Goal: Information Seeking & Learning: Learn about a topic

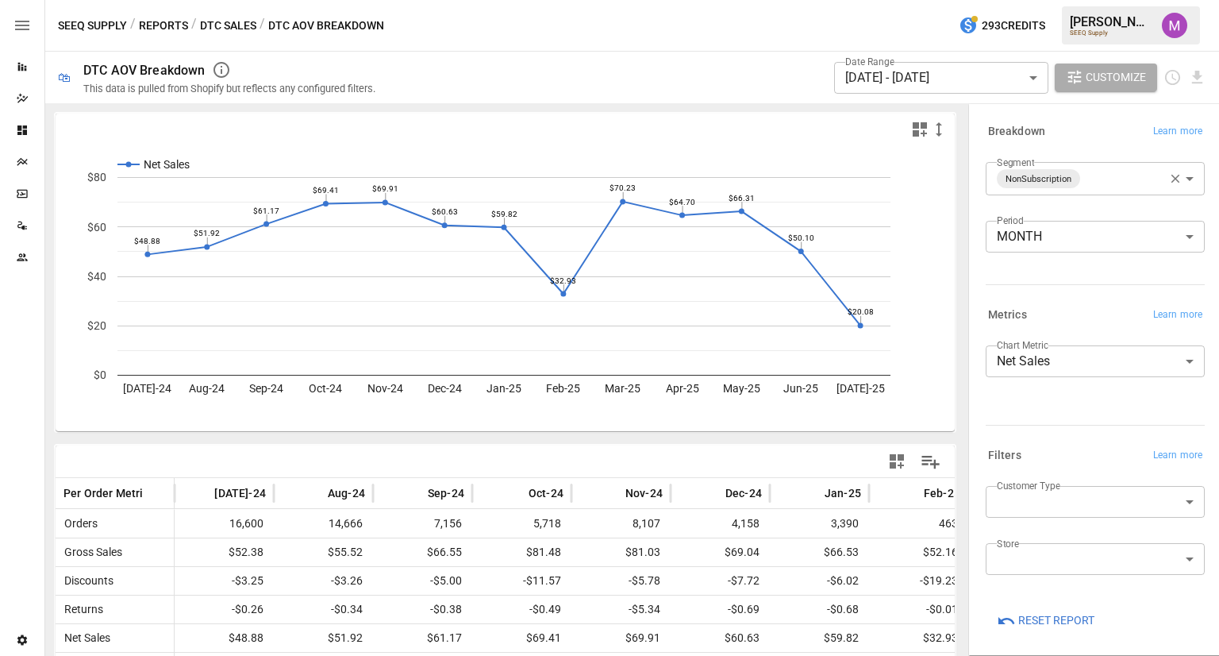
click at [163, 22] on button "Reports" at bounding box center [163, 26] width 49 height 20
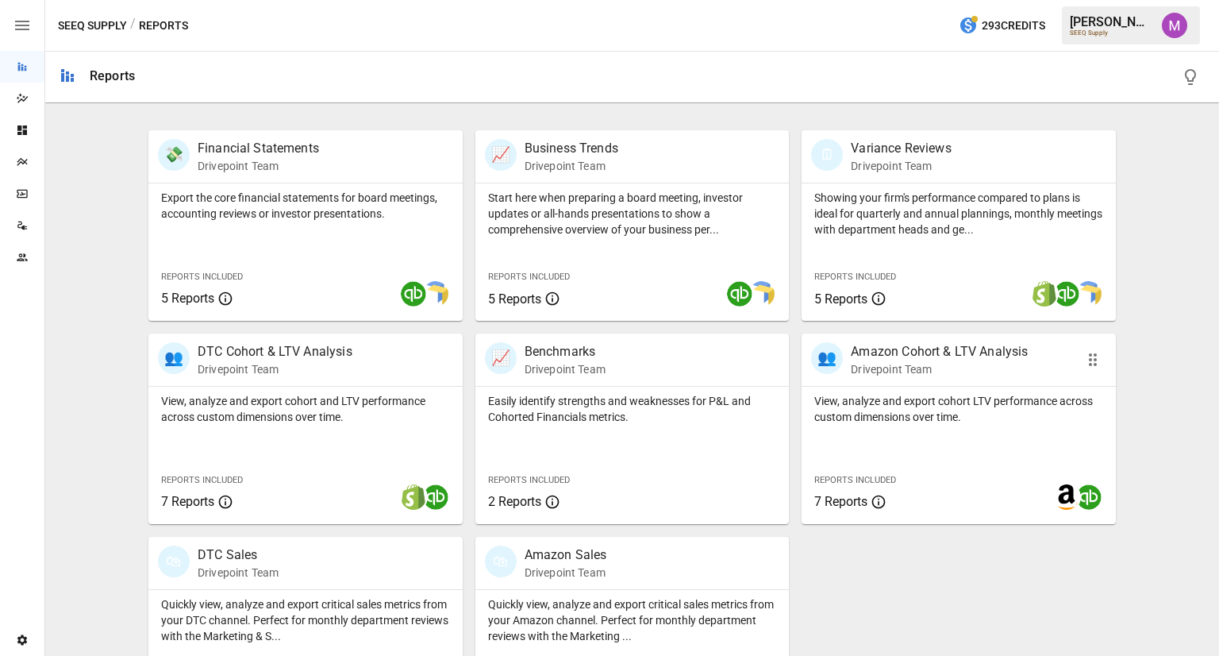
scroll to position [295, 0]
click at [900, 404] on p "View, analyze and export cohort LTV performance across custom dimensions over t…" at bounding box center [958, 407] width 289 height 32
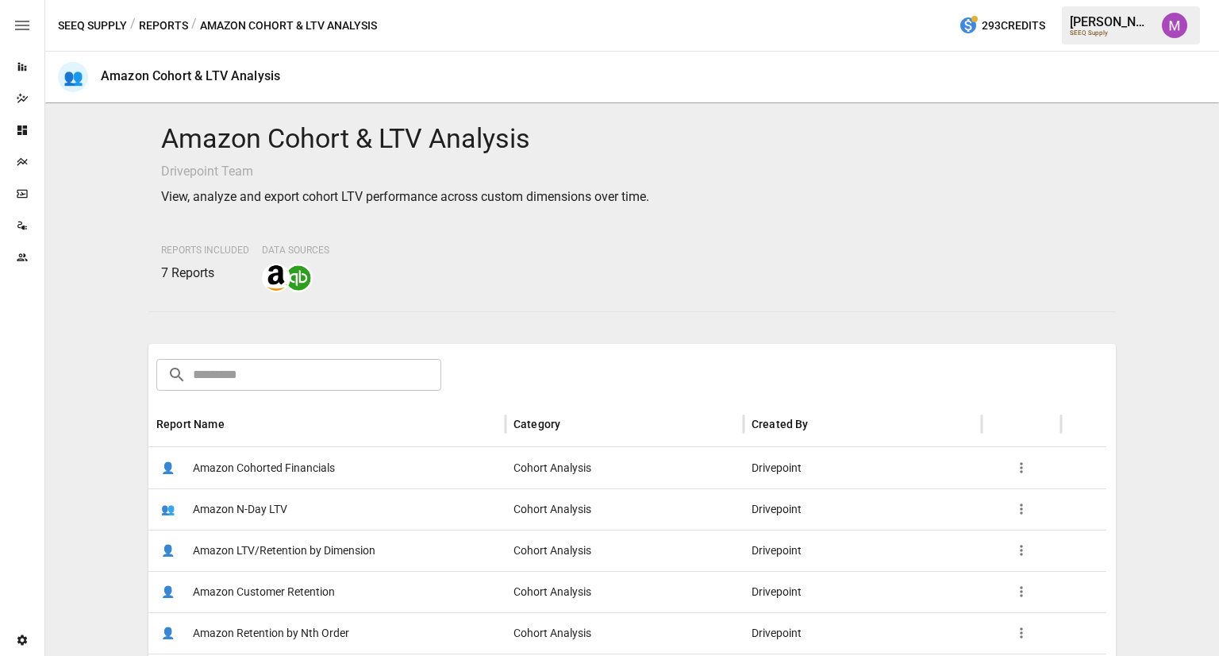
click at [275, 462] on span "Amazon Cohorted Financials" at bounding box center [264, 468] width 142 height 40
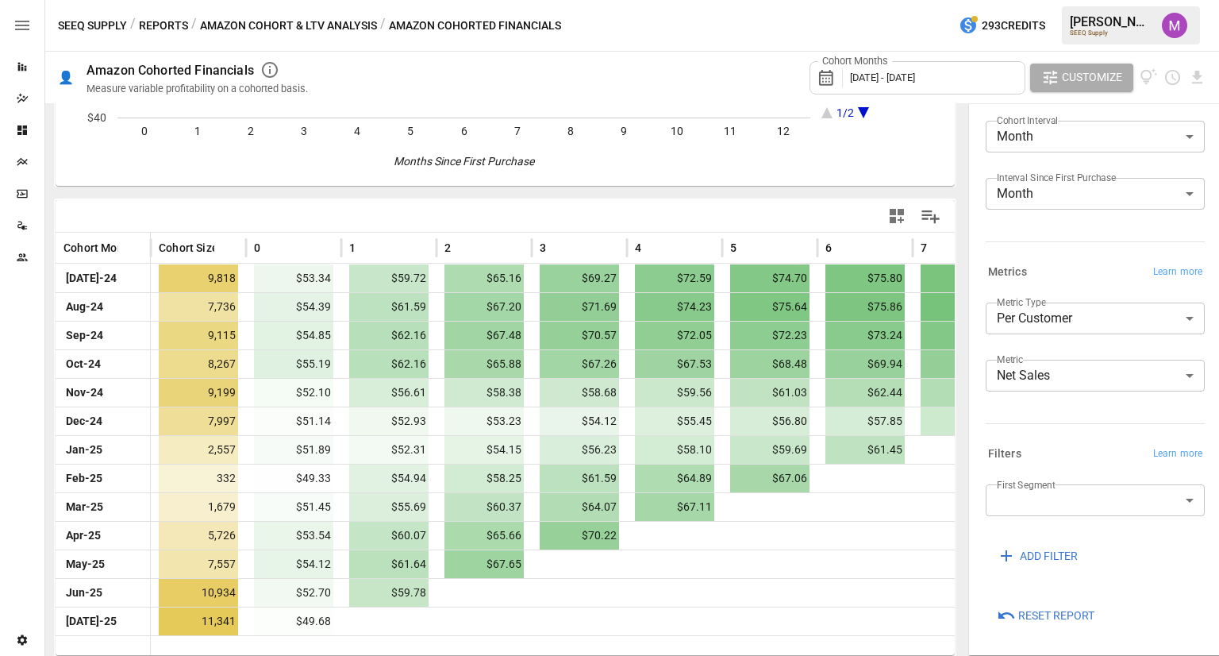
click at [1094, 0] on body "Reports Dazzler Studio Dashboards Plans SmartModel ™ Data Sources Team Settings…" at bounding box center [609, 0] width 1219 height 0
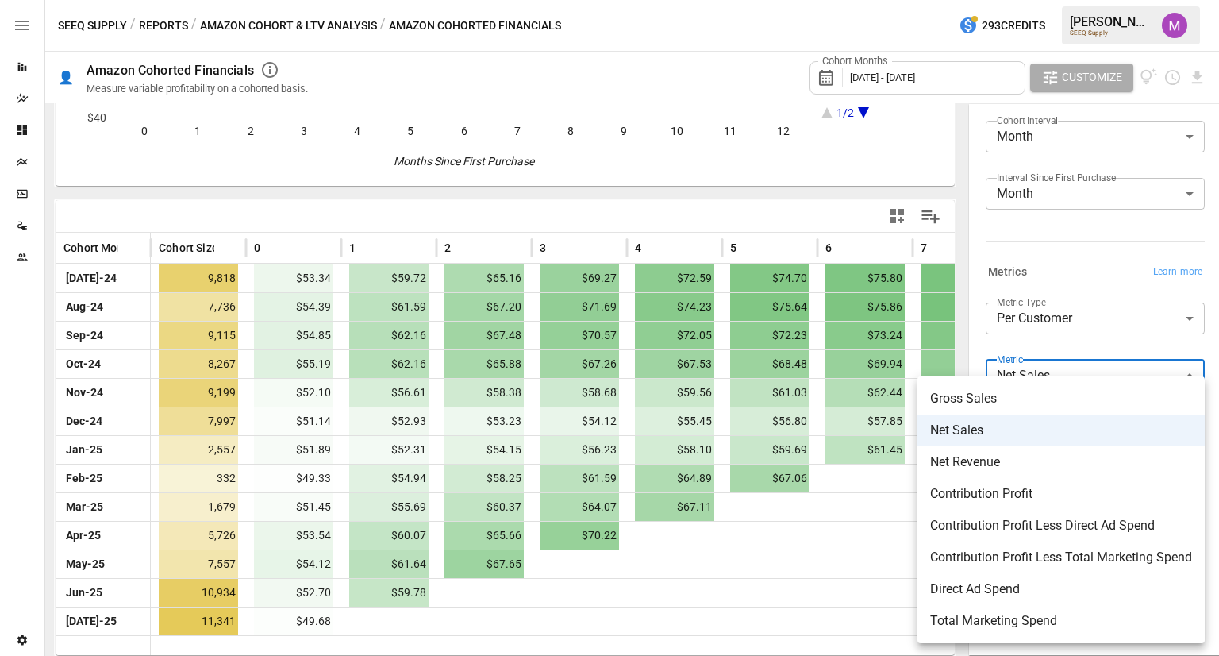
click at [1086, 532] on span "Contribution Profit Less Direct Ad Spend" at bounding box center [1061, 525] width 262 height 19
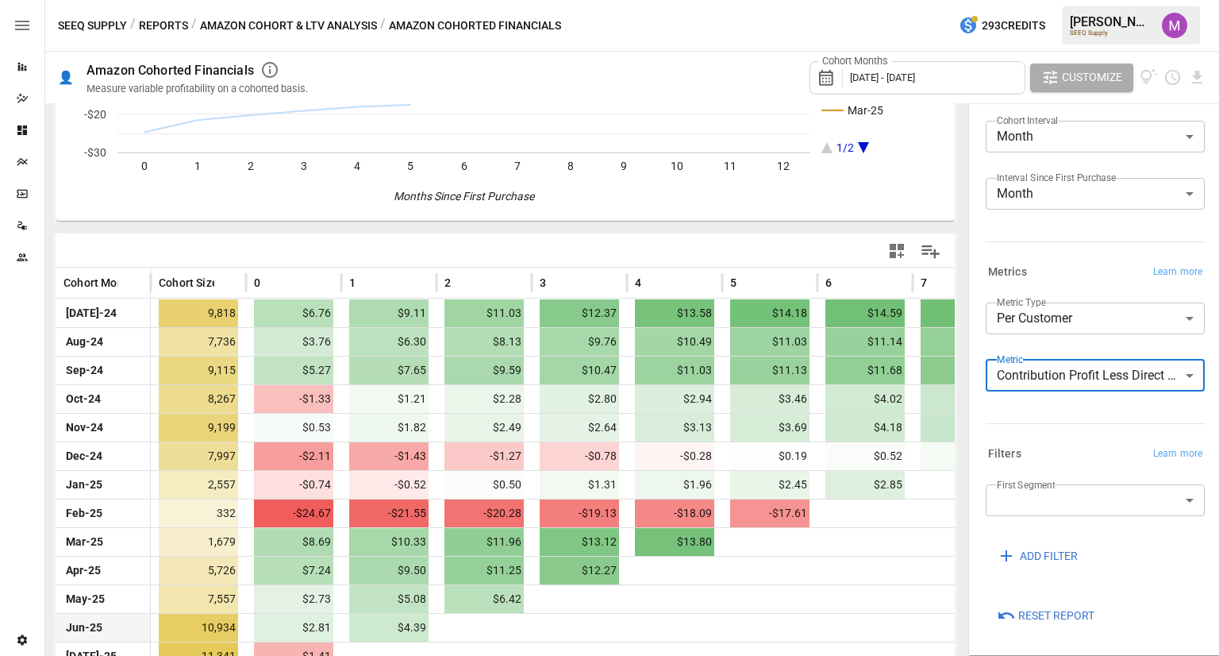
scroll to position [245, 0]
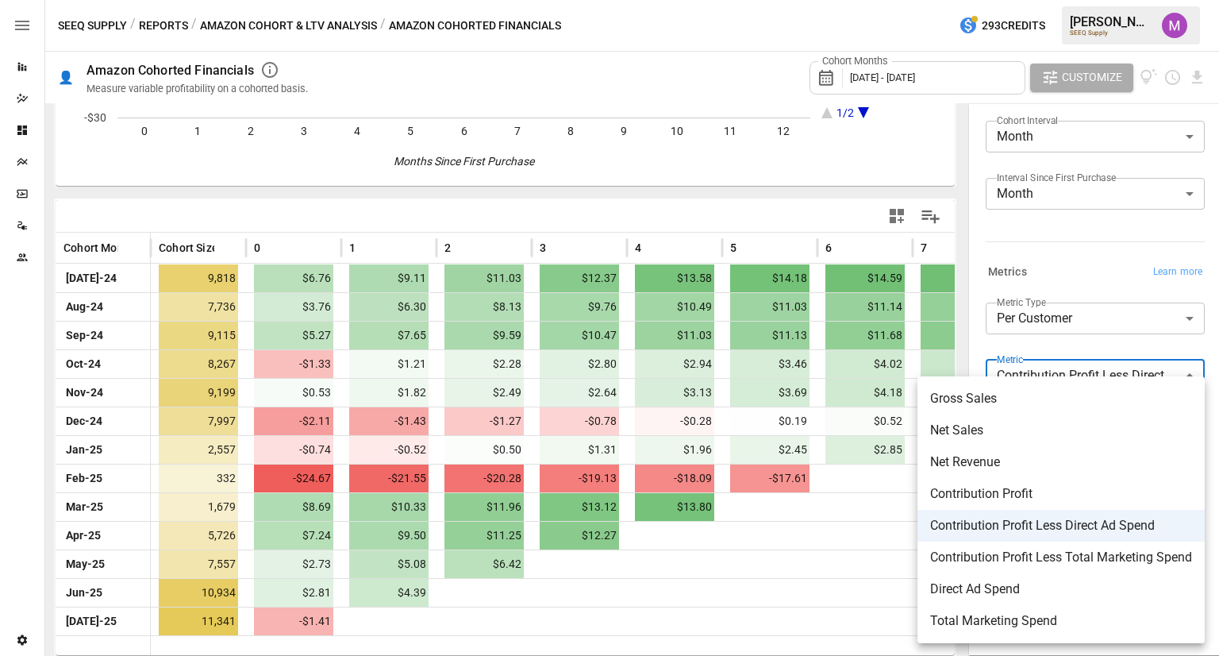
click at [1006, 0] on body "Reports Dazzler Studio Dashboards Plans SmartModel ™ Data Sources Team Settings…" at bounding box center [609, 0] width 1219 height 0
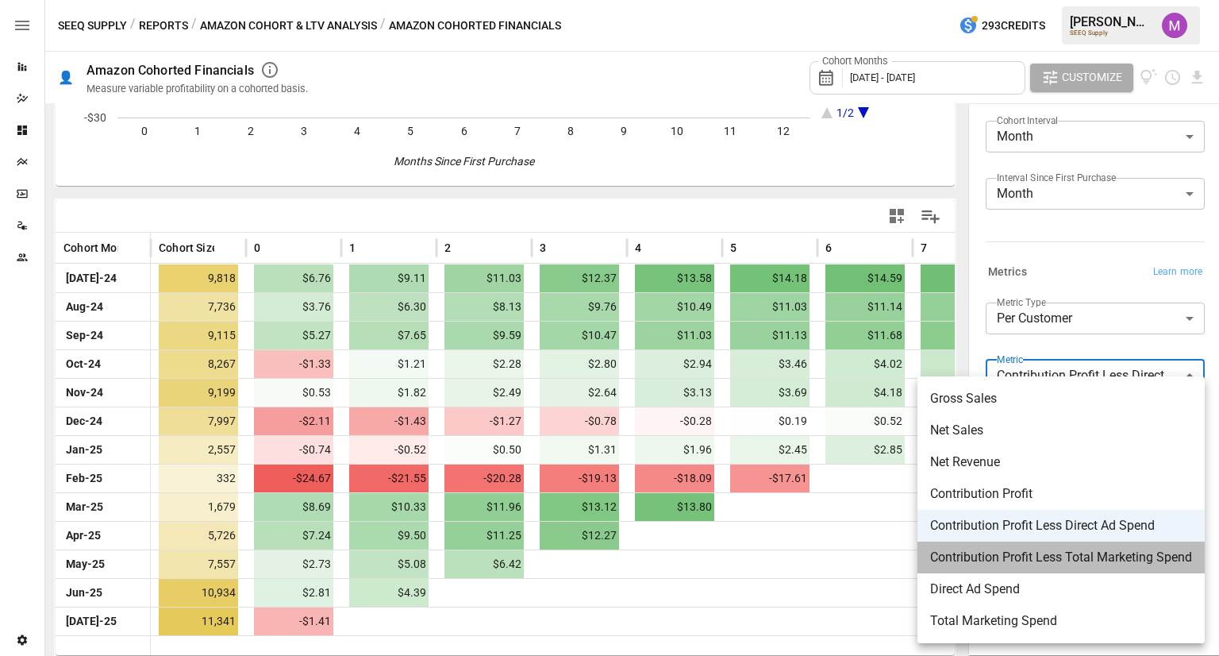
click at [1052, 563] on span "Contribution Profit Less Total Marketing Spend" at bounding box center [1061, 557] width 262 height 19
type input "**********"
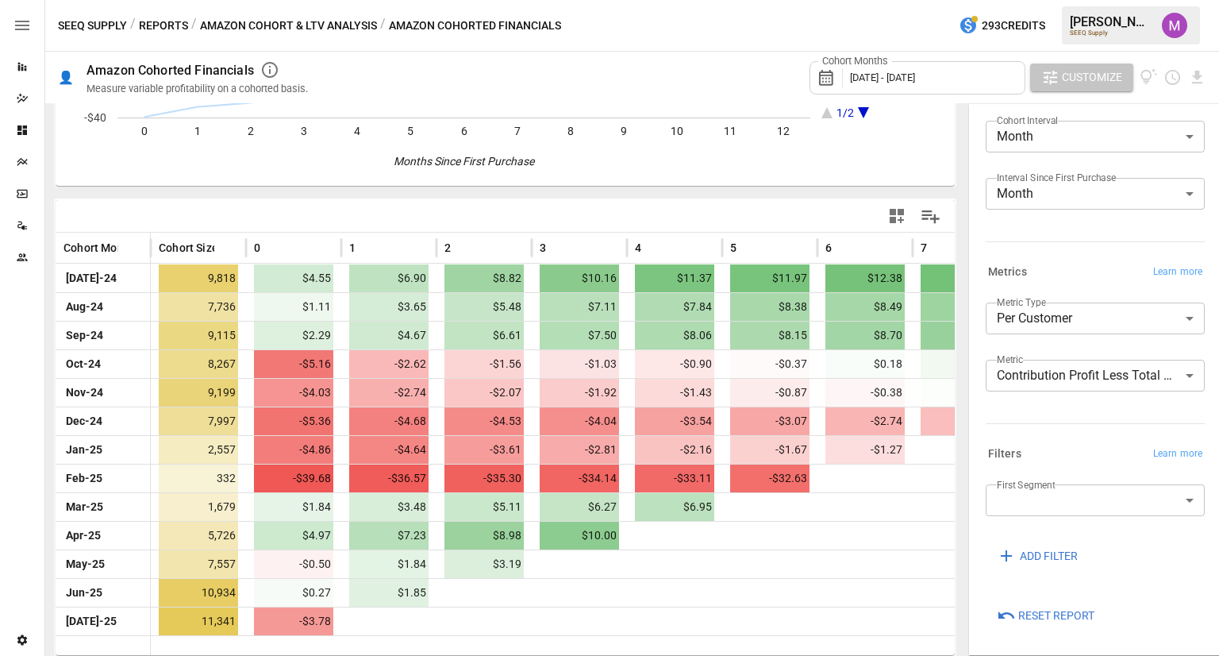
click at [1082, 74] on span "Customize" at bounding box center [1092, 77] width 60 height 20
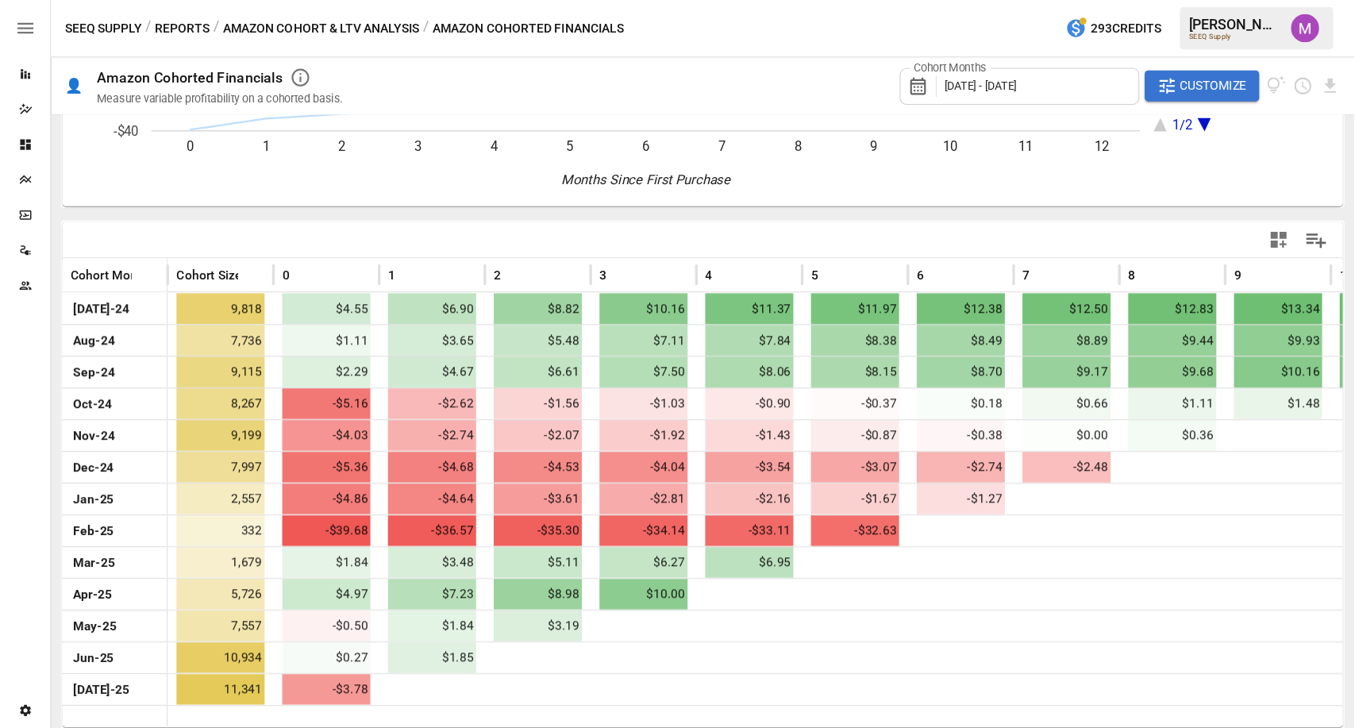
scroll to position [56, 0]
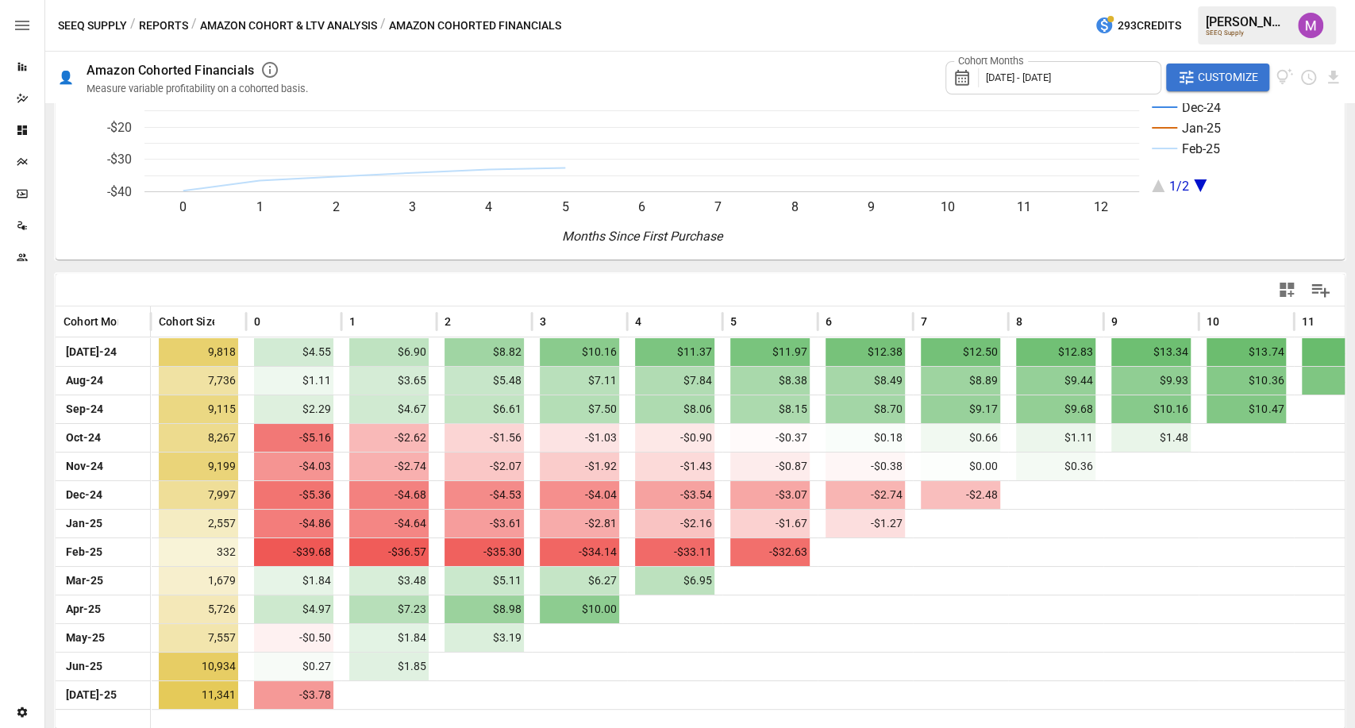
drag, startPoint x: 1121, startPoint y: 5, endPoint x: 928, endPoint y: 283, distance: 338.8
click at [928, 283] on div at bounding box center [1019, 290] width 638 height 36
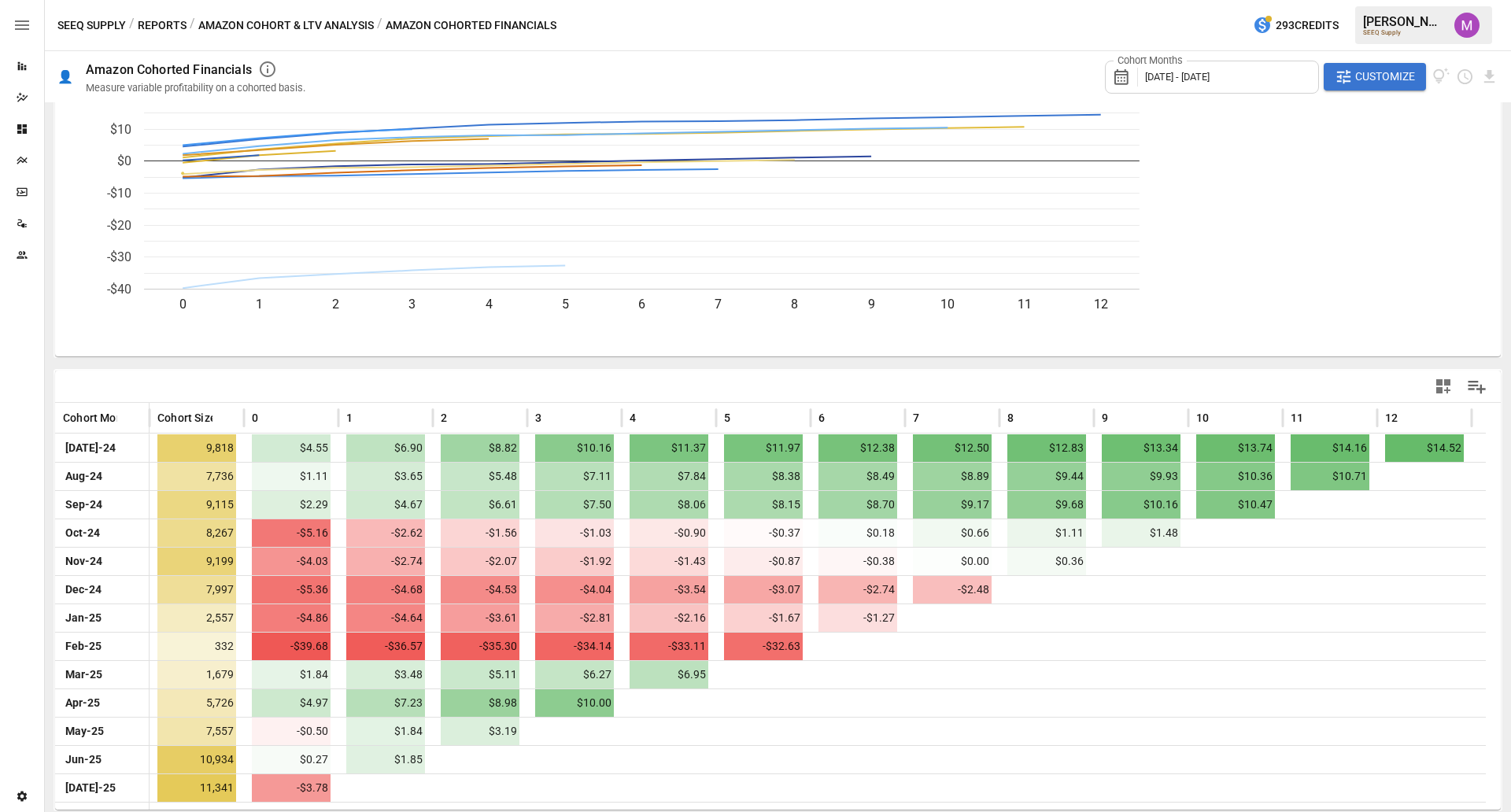
scroll to position [70, 0]
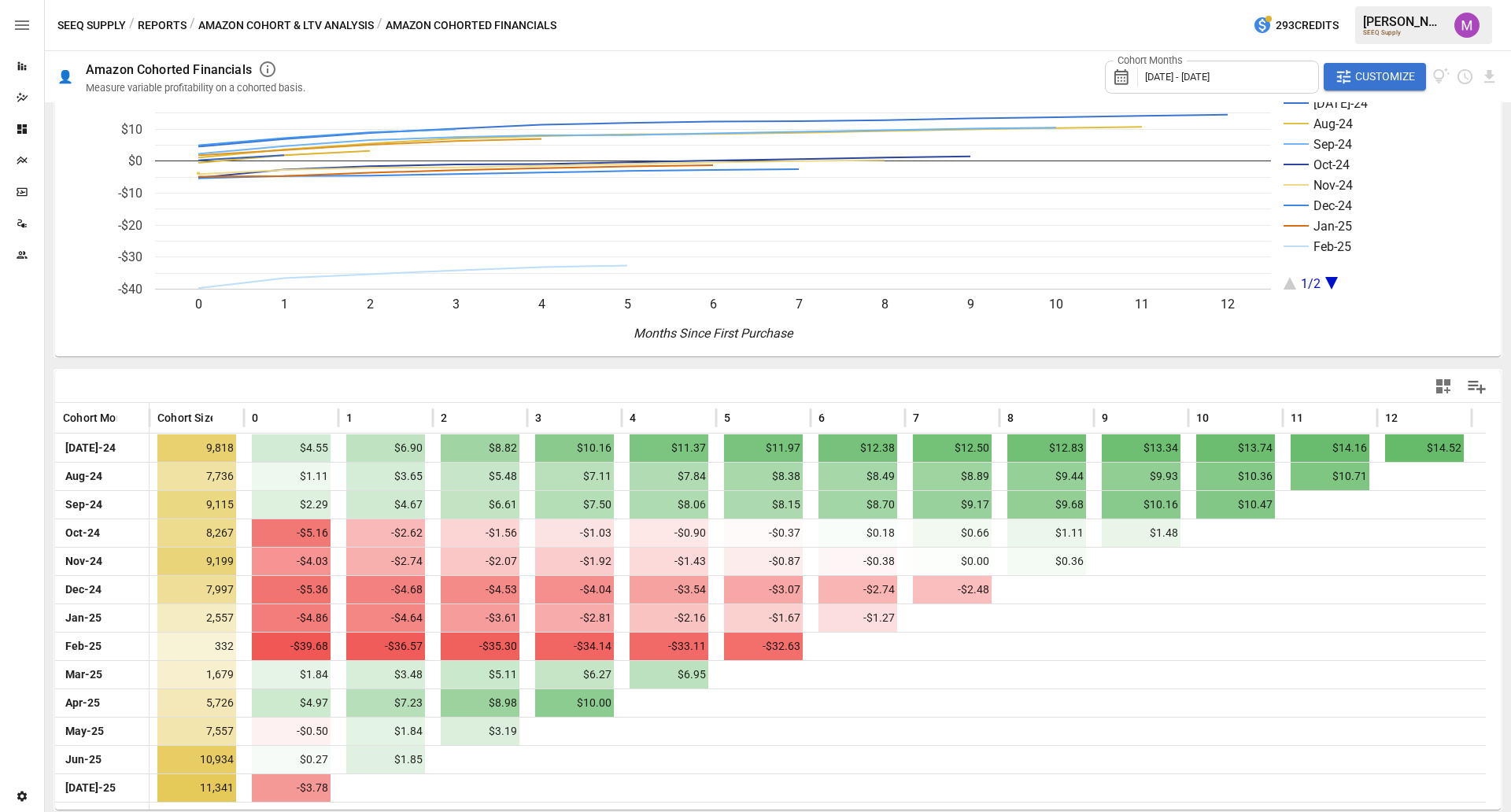
drag, startPoint x: 1221, startPoint y: 8, endPoint x: 1053, endPoint y: 381, distance: 409.1
click at [1053, 381] on div at bounding box center [1136, 387] width 717 height 36
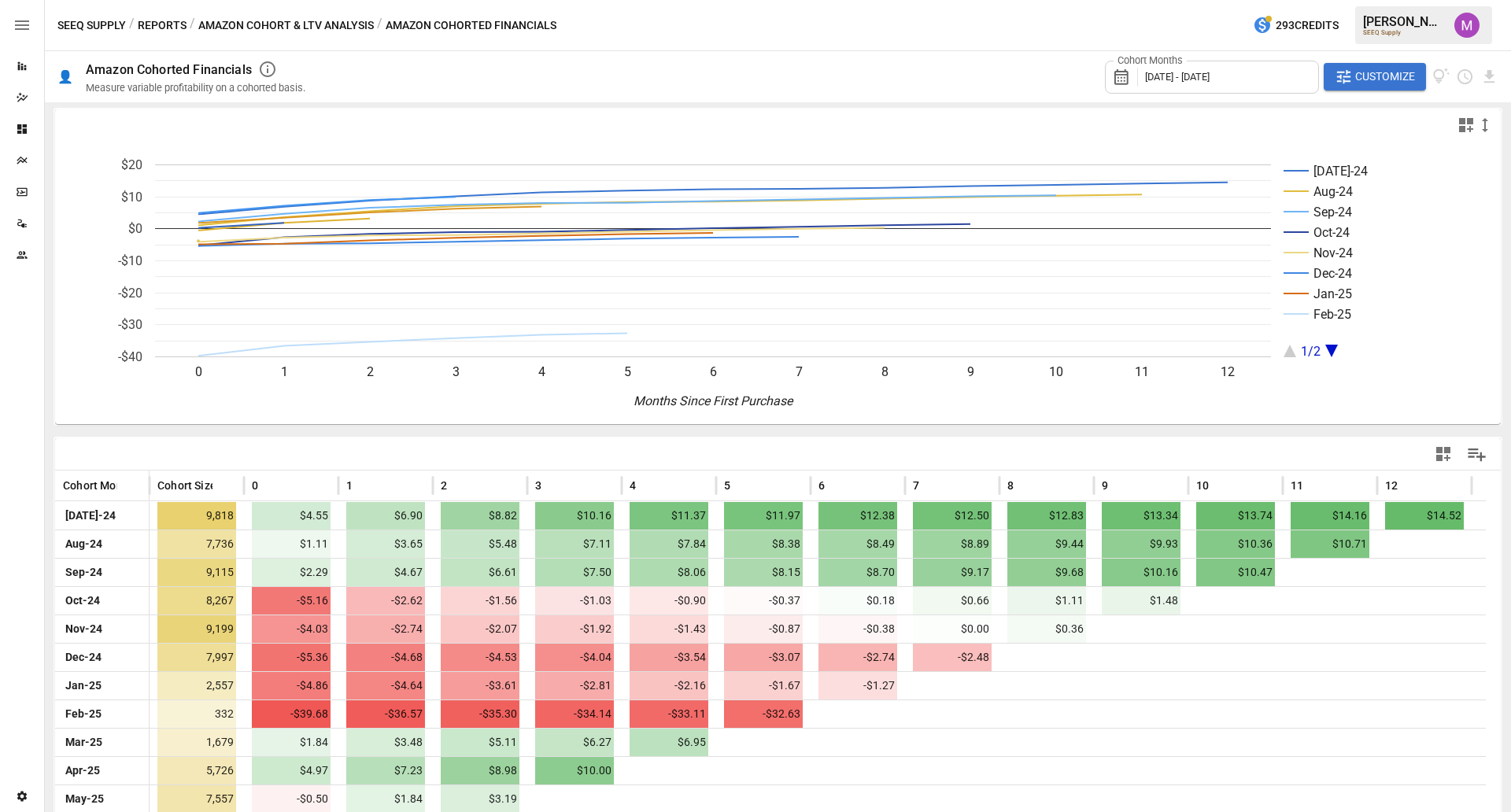
click at [176, 27] on button "Reports" at bounding box center [162, 26] width 49 height 20
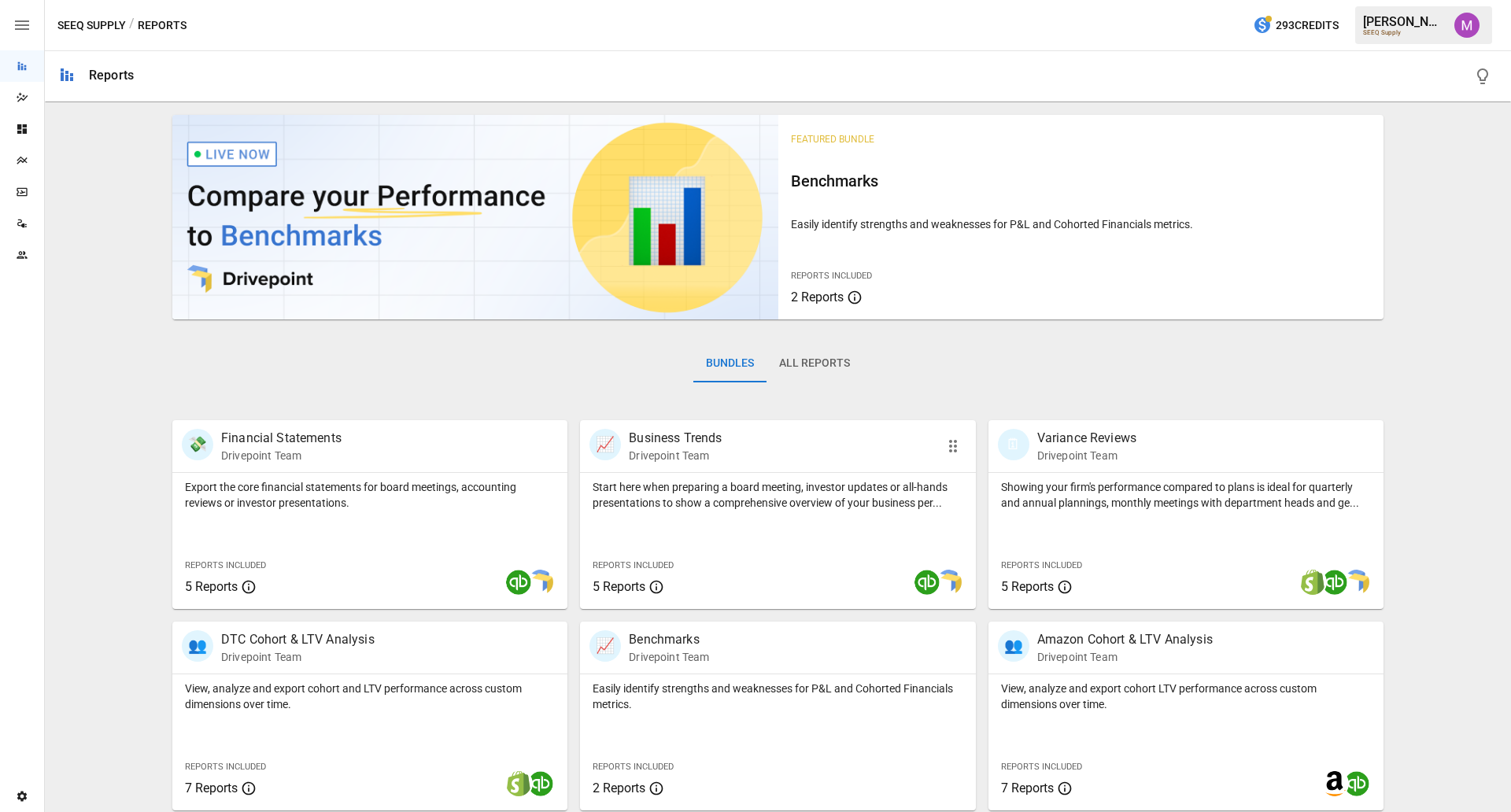
scroll to position [206, 0]
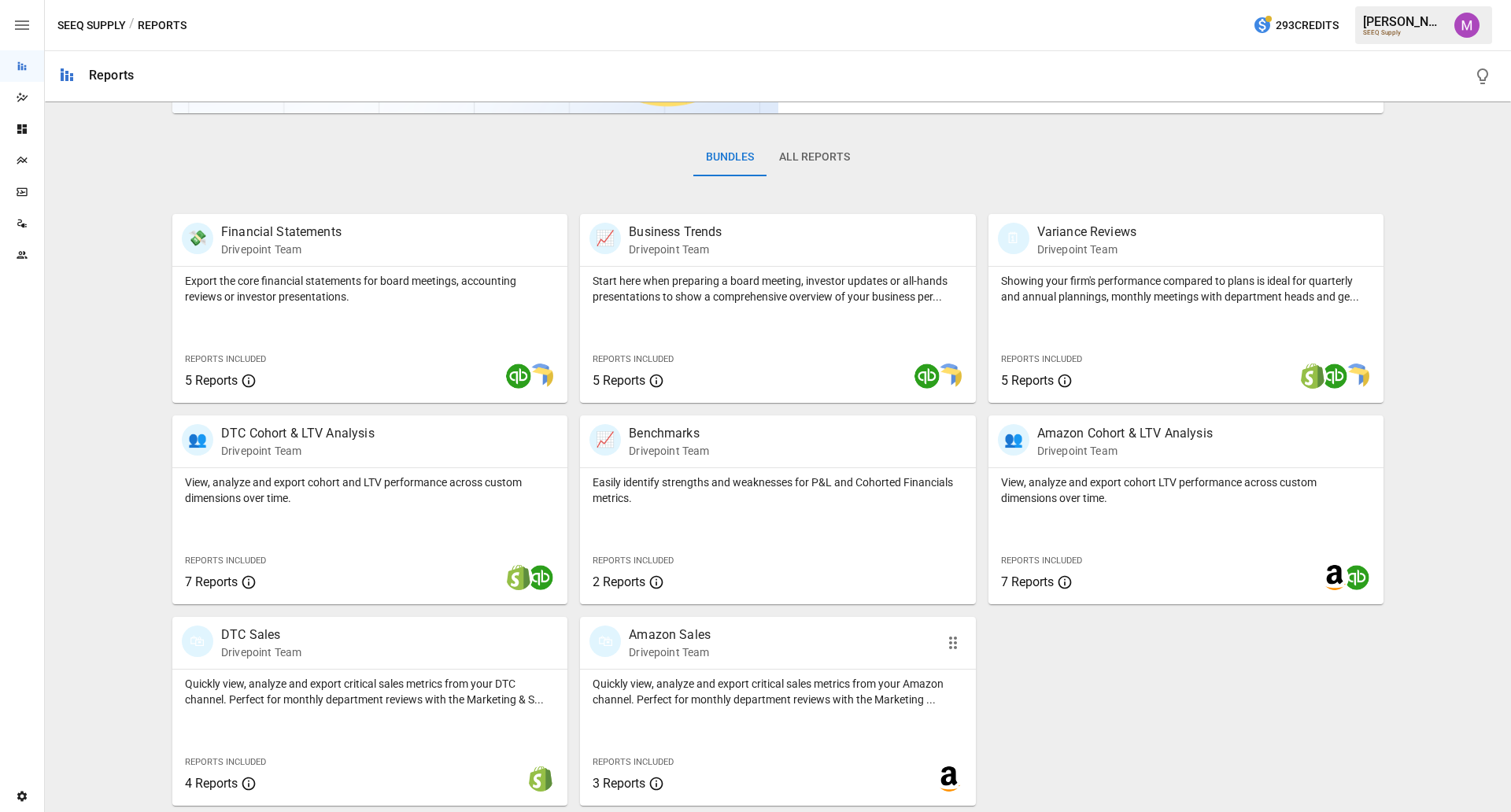
click at [659, 649] on p "Drivepoint Team" at bounding box center [669, 652] width 82 height 16
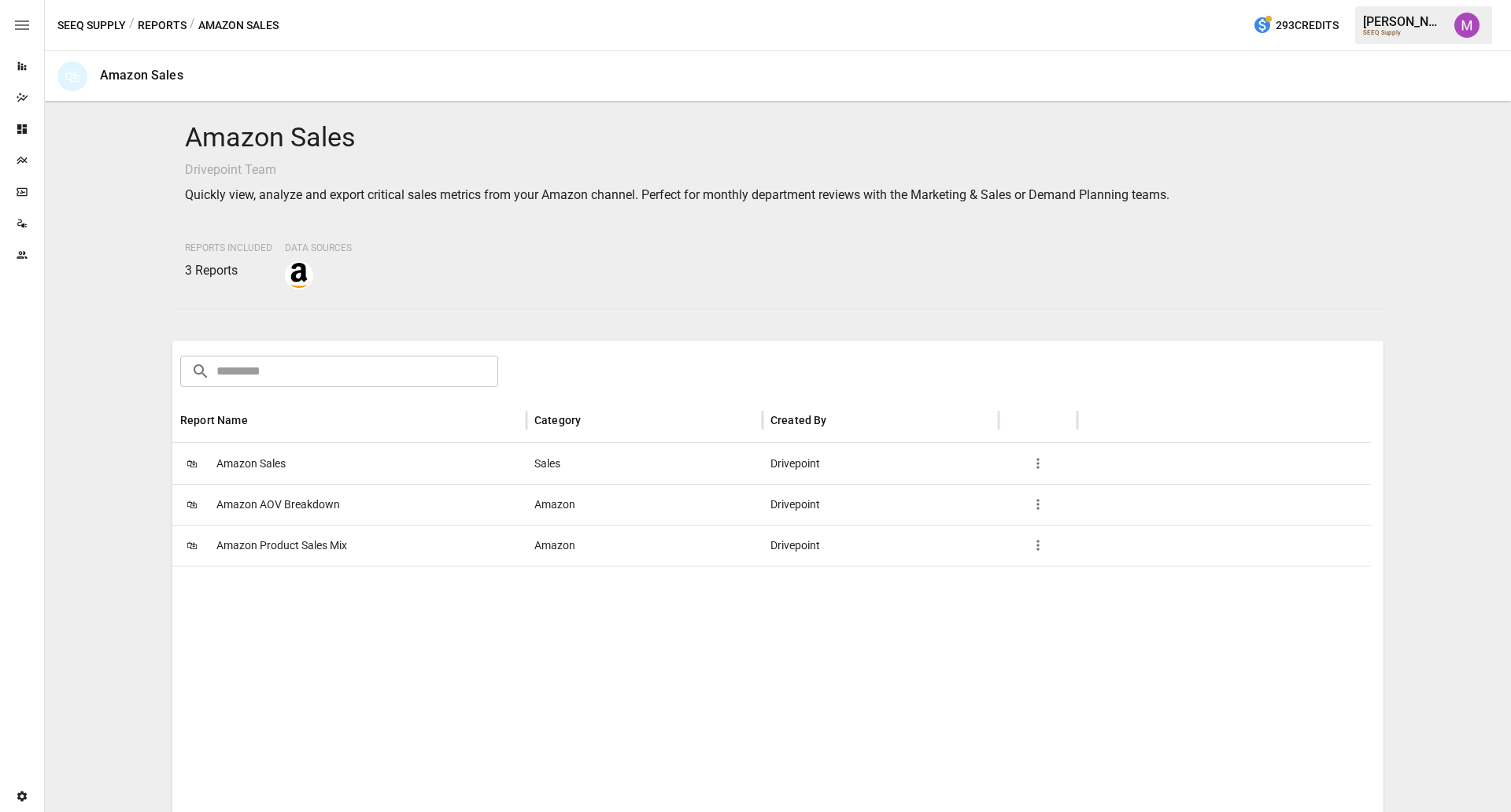
click at [314, 505] on span "Amazon AOV Breakdown" at bounding box center [278, 505] width 124 height 40
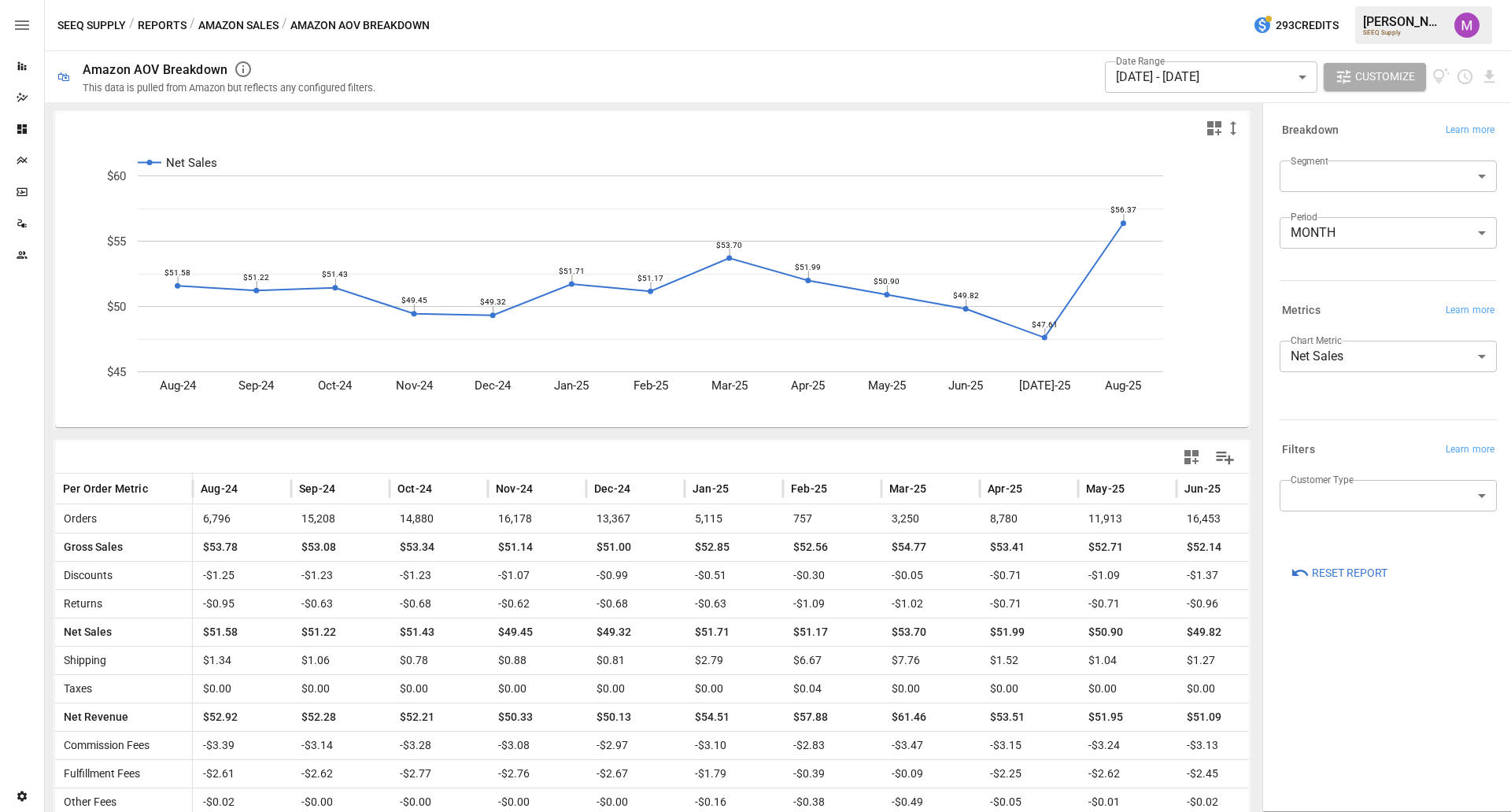
click at [1208, 0] on body "Reports Dazzler Studio Dashboards Plans SmartModel ™ Data Sources Team Settings…" at bounding box center [756, 0] width 1511 height 0
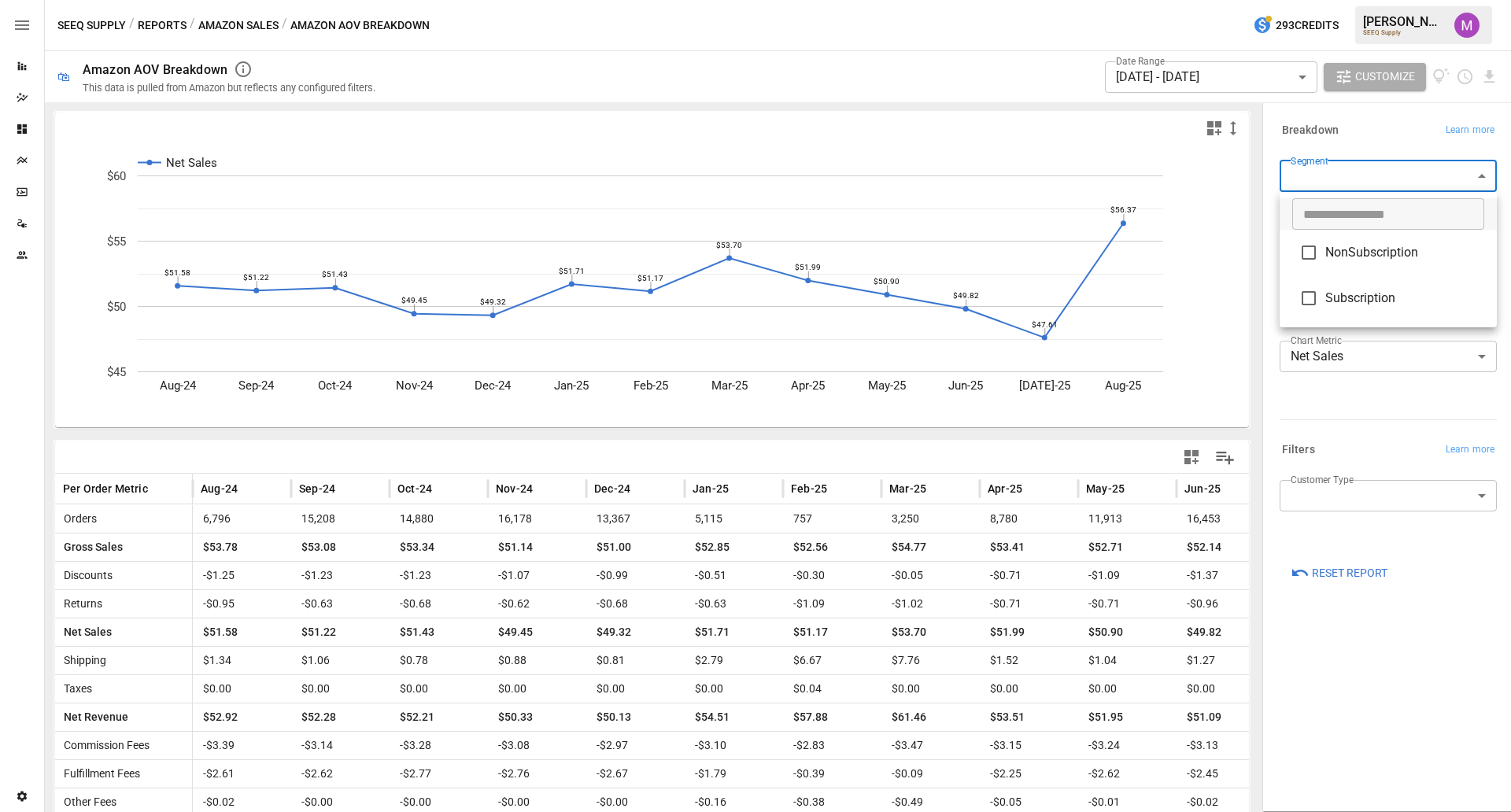
type input "**********"
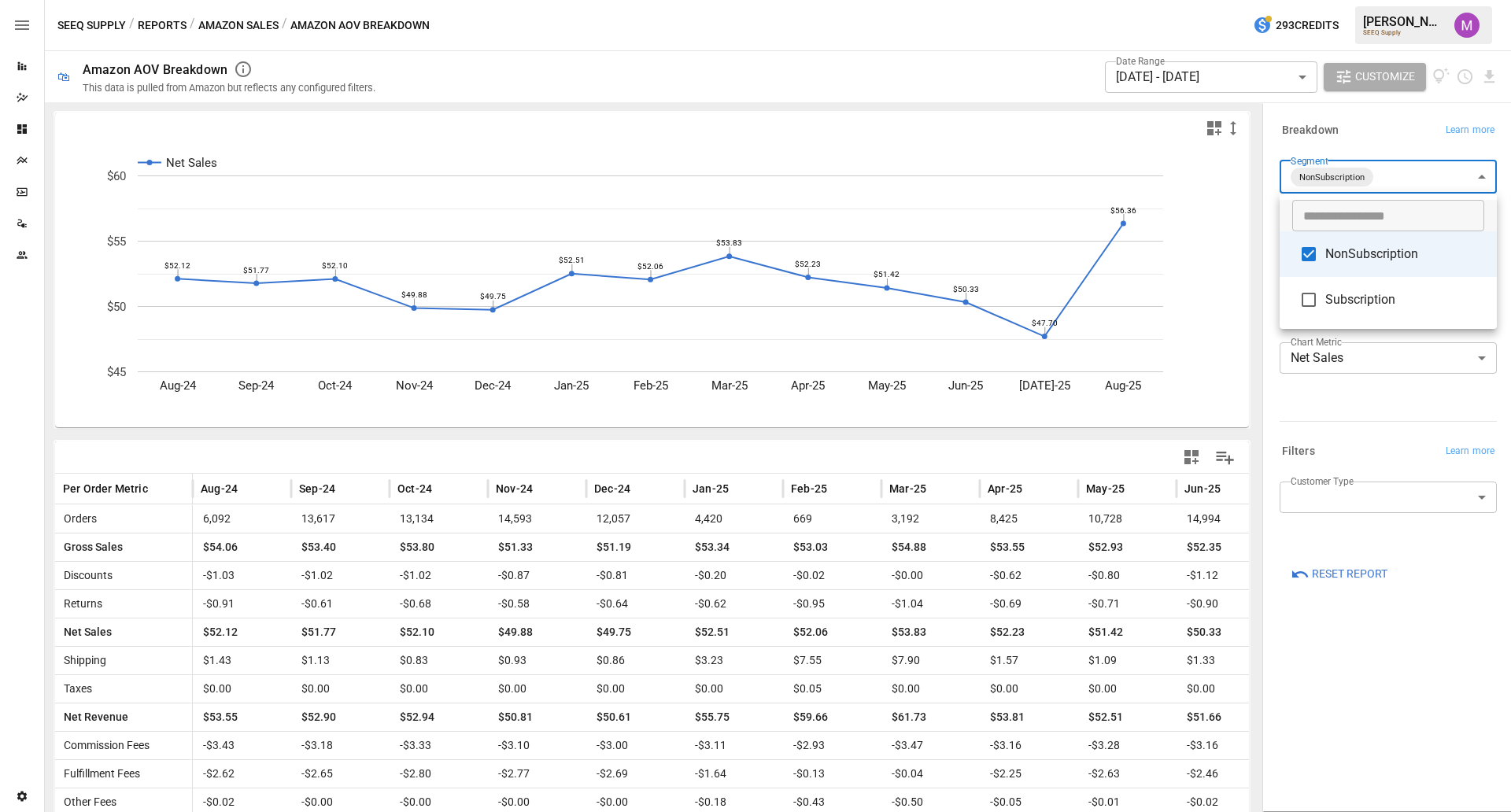
click at [233, 31] on div at bounding box center [756, 406] width 1511 height 812
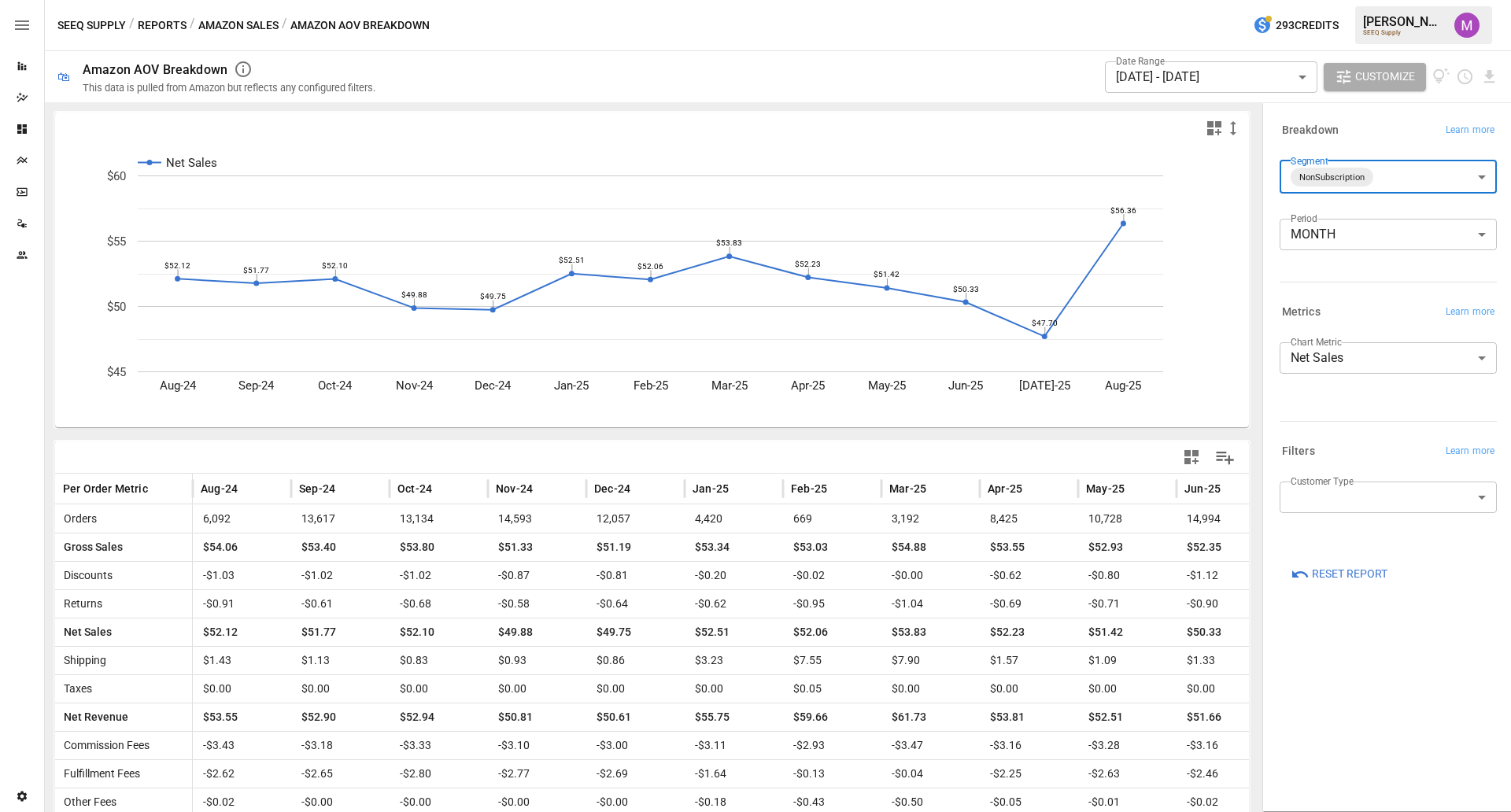
click at [155, 33] on button "Reports" at bounding box center [162, 26] width 49 height 20
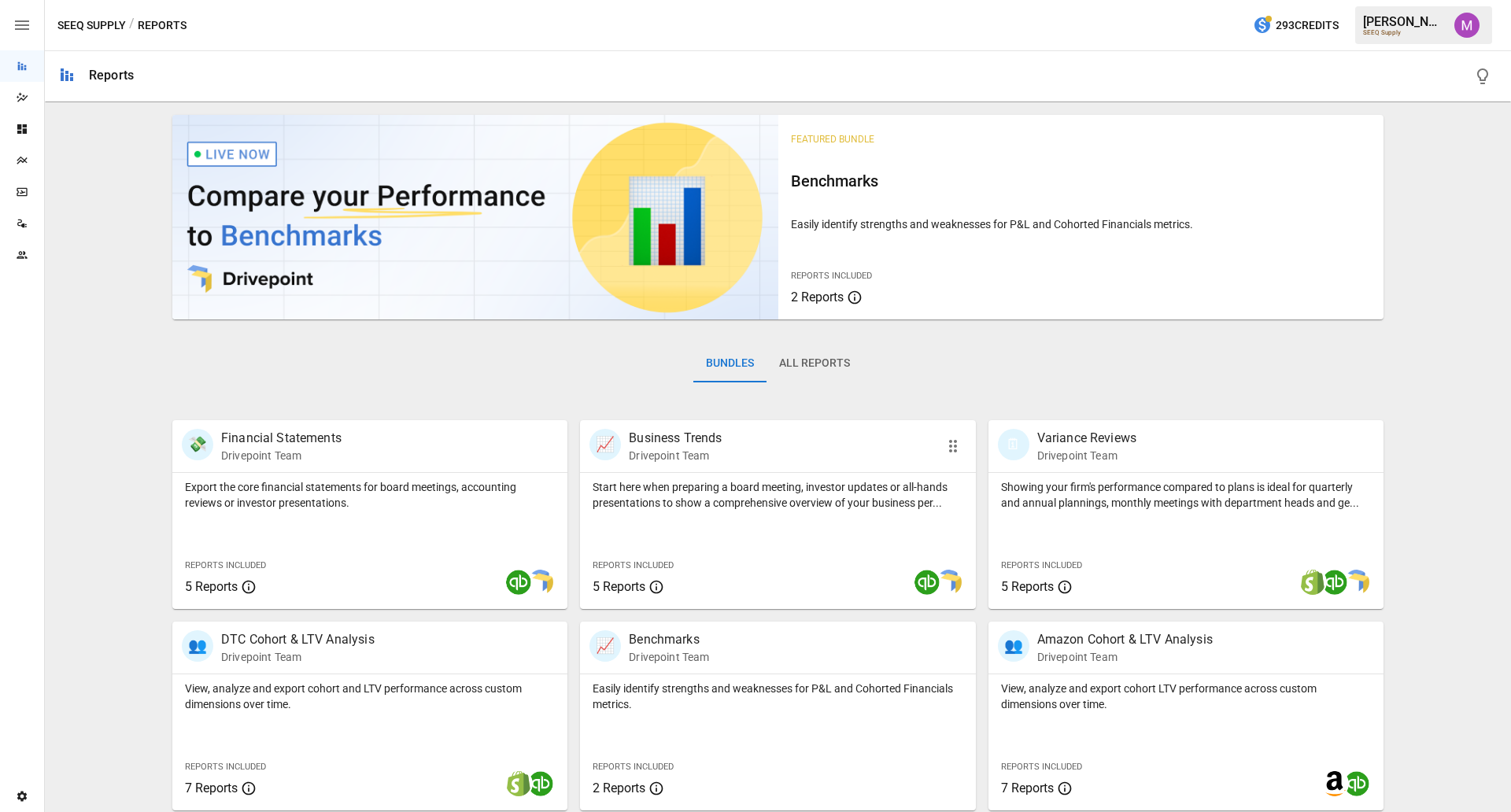
scroll to position [206, 0]
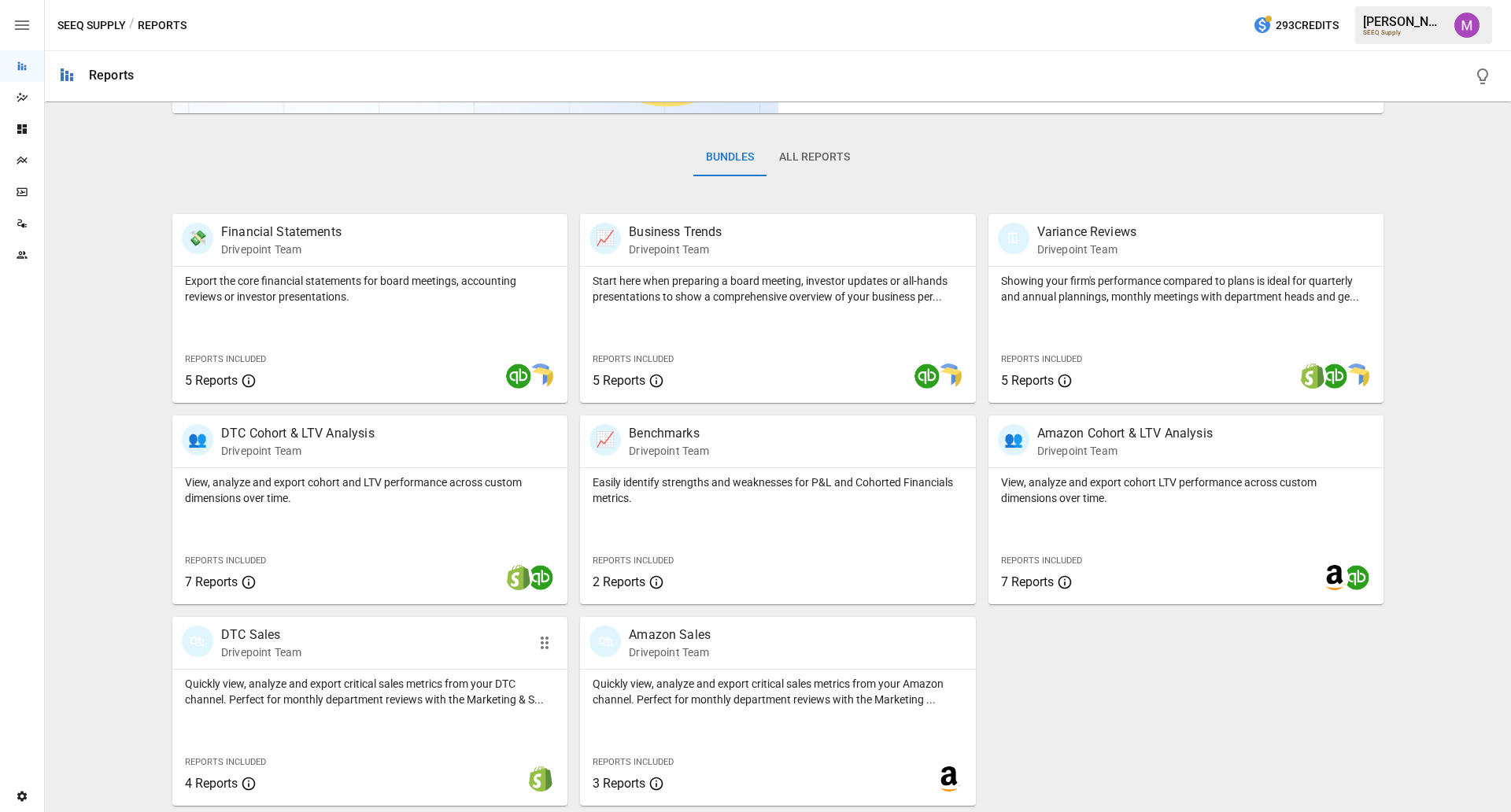
click at [307, 649] on div "🛍 DTC Sales Drivepoint Team" at bounding box center [370, 642] width 395 height 52
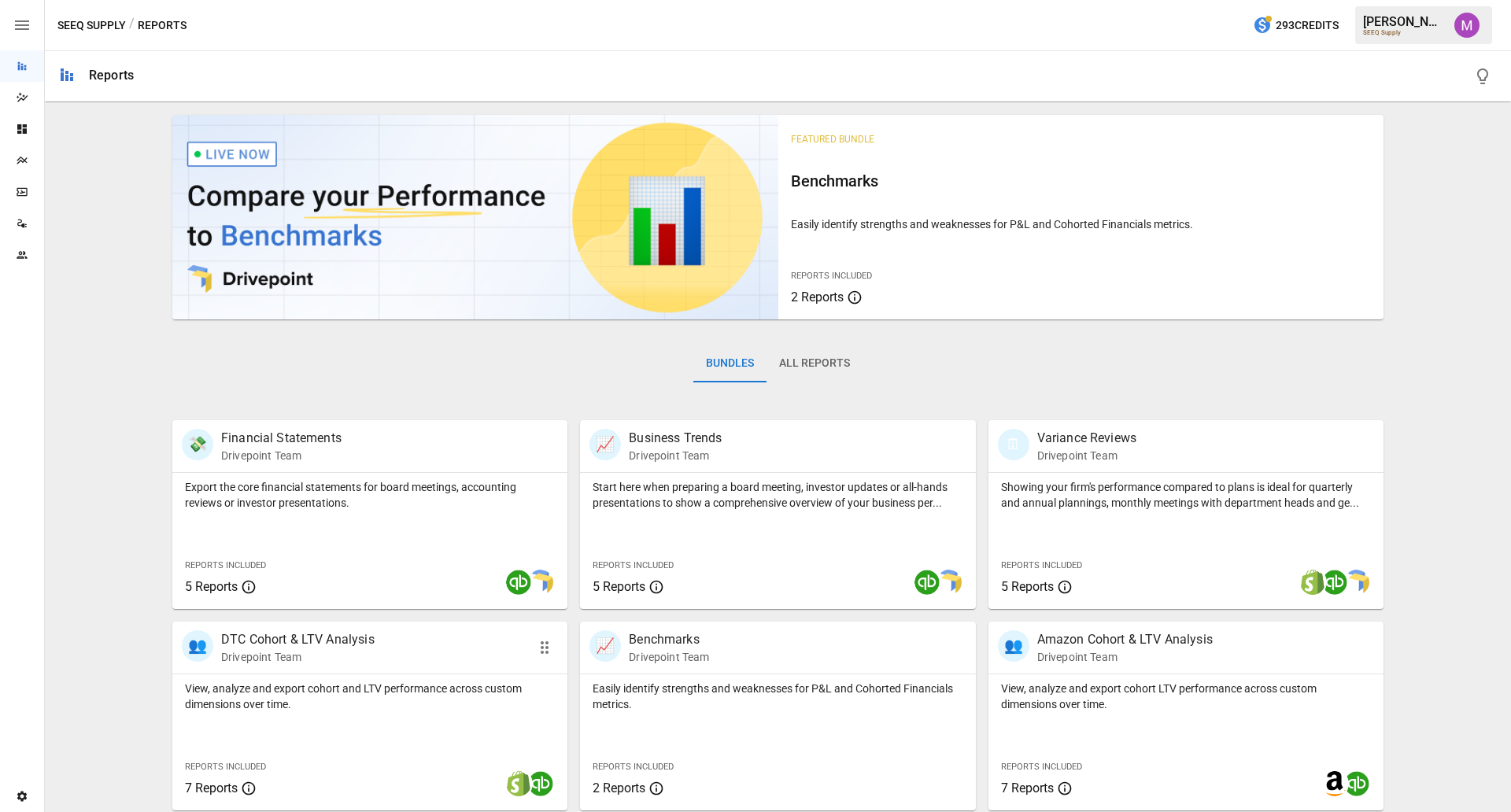
scroll to position [206, 0]
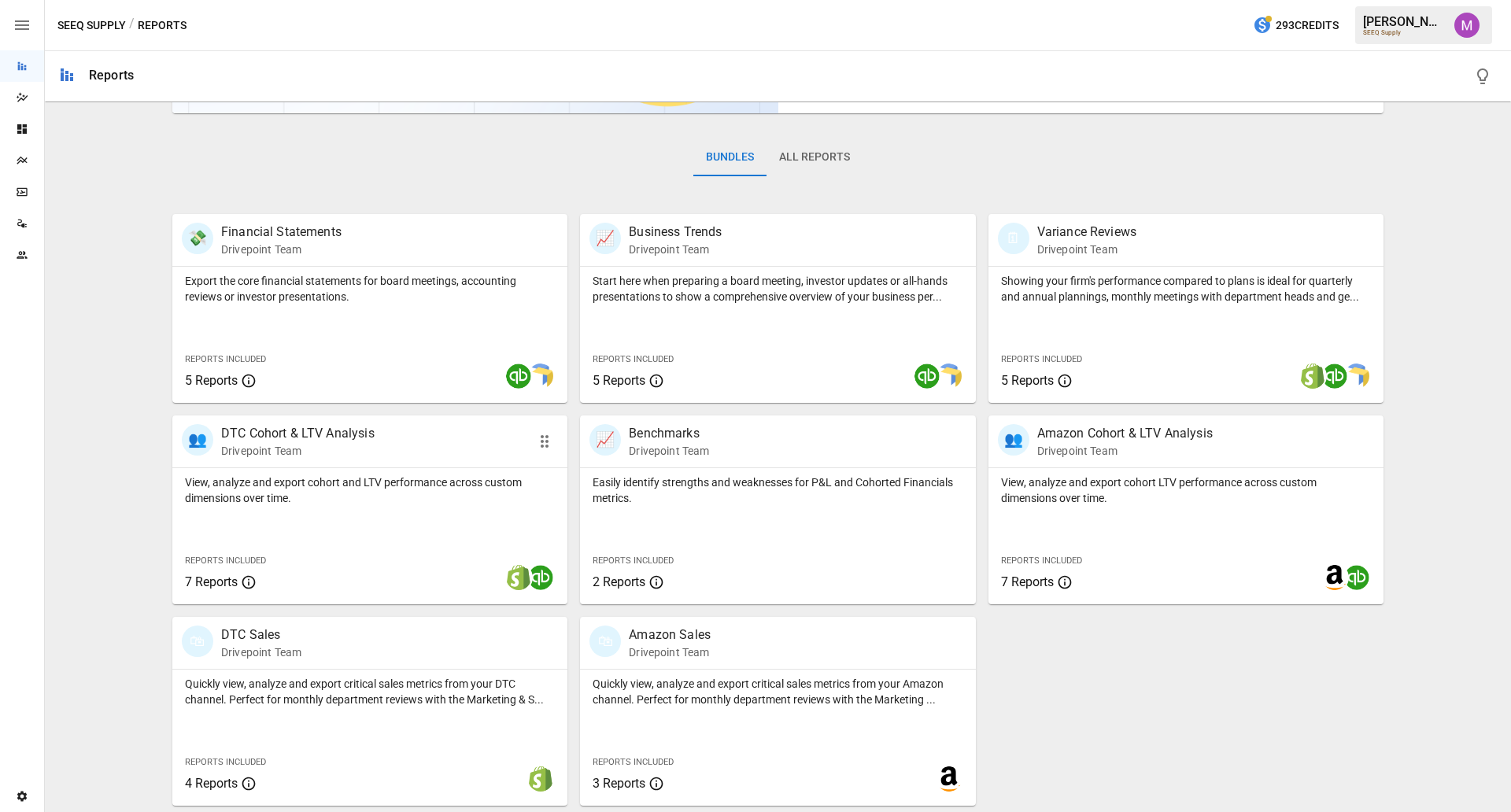
click at [382, 540] on div "View, analyze and export cohort and LTV performance across custom dimensions ov…" at bounding box center [370, 535] width 395 height 136
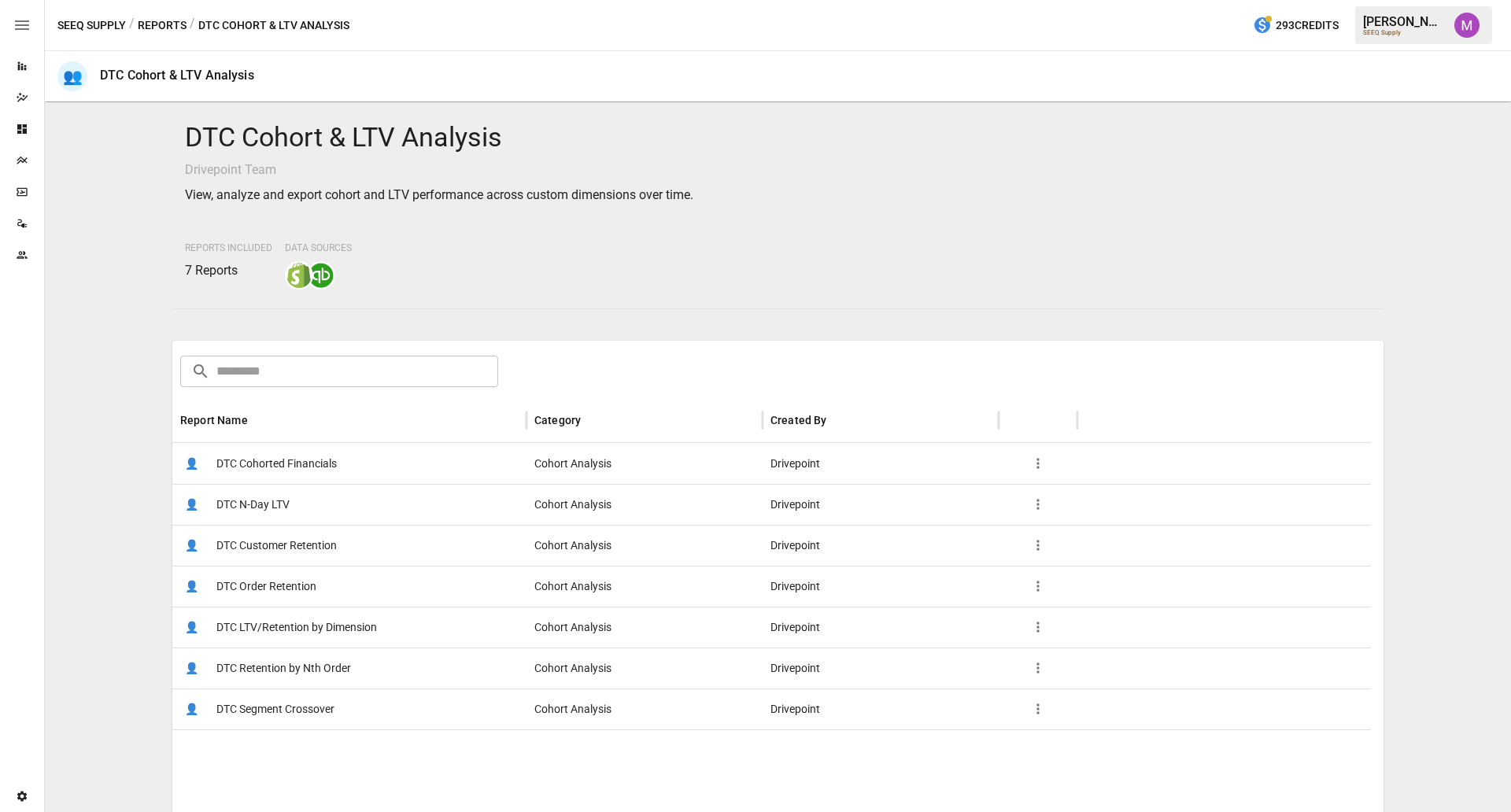
click at [286, 461] on span "DTC Cohorted Financials" at bounding box center [276, 464] width 120 height 40
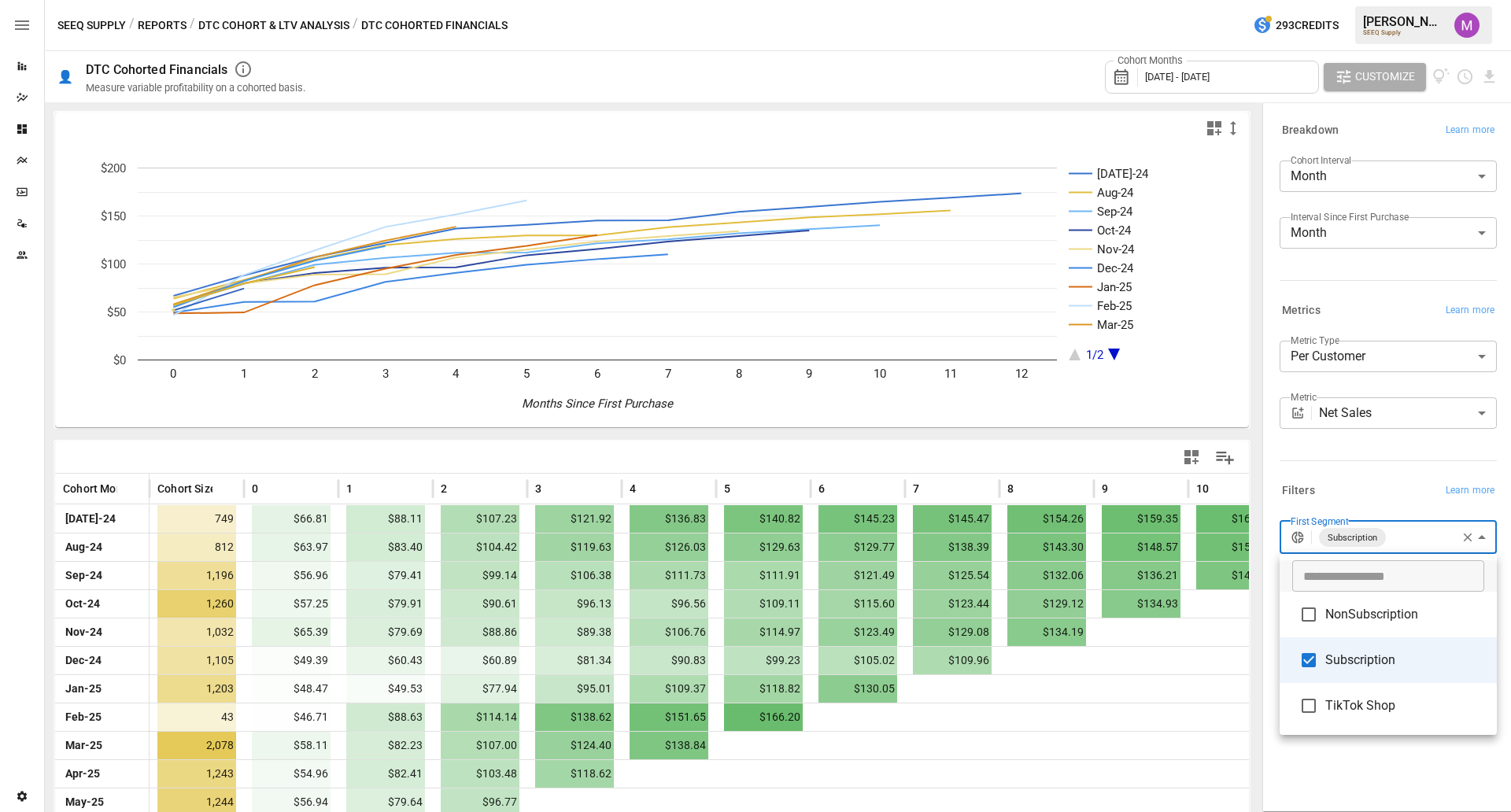
click at [1208, 0] on body "Reports Dazzler Studio Dashboards Plans SmartModel ™ Data Sources Team Settings…" at bounding box center [756, 0] width 1511 height 0
click at [908, 448] on div at bounding box center [756, 406] width 1511 height 812
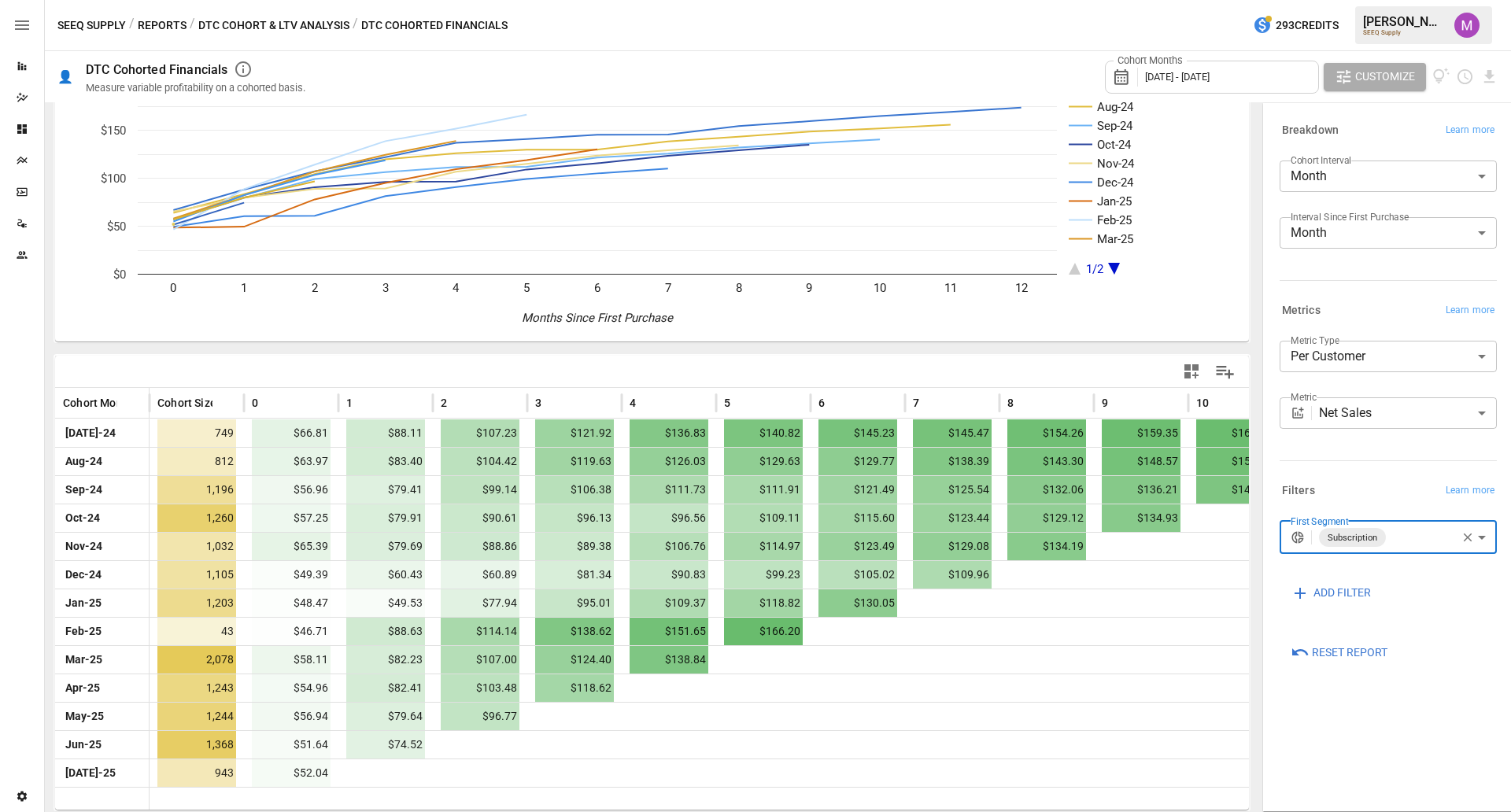
scroll to position [0, 1]
click at [1208, 70] on span "Customize" at bounding box center [1385, 76] width 59 height 20
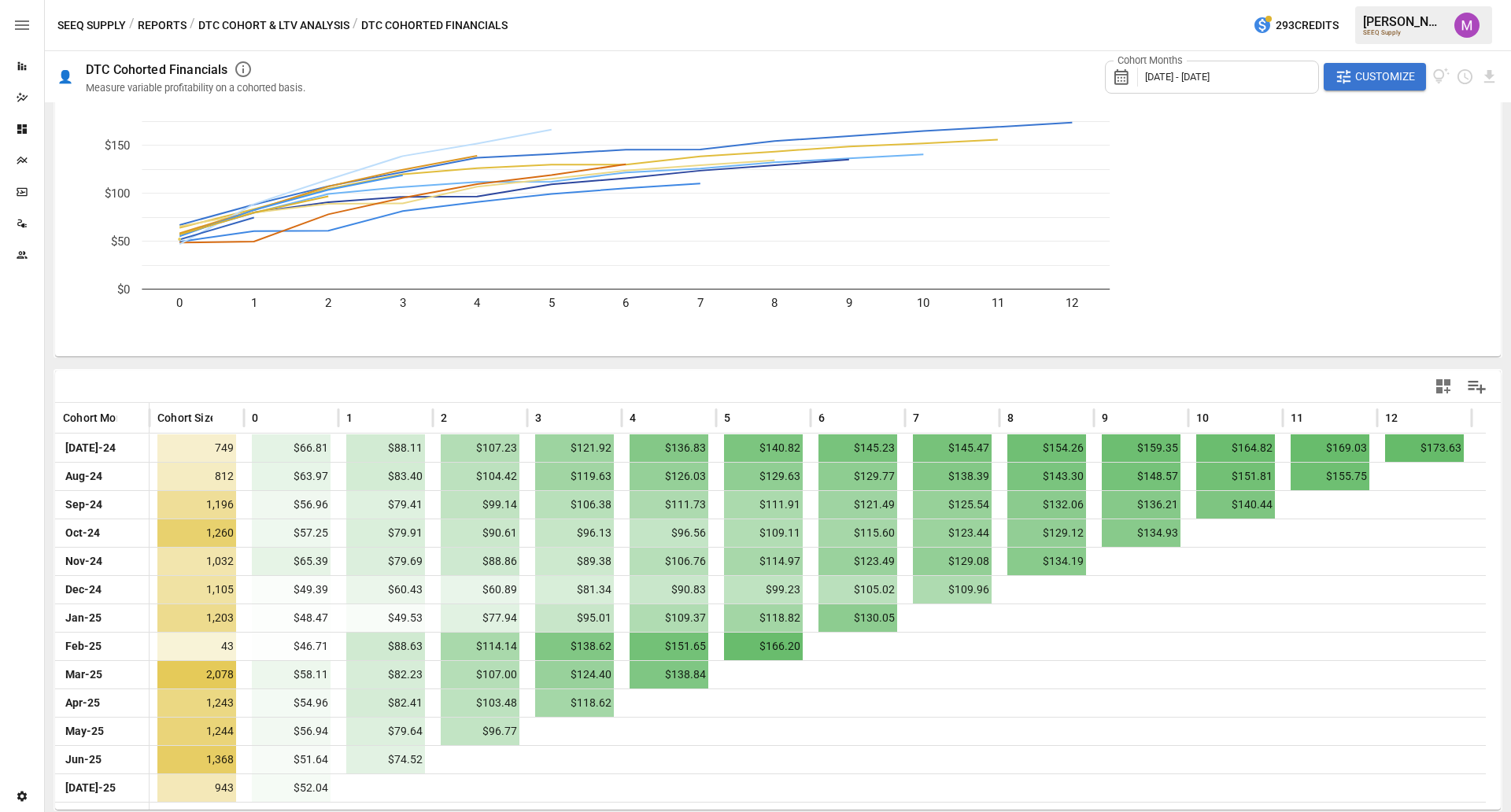
scroll to position [70, 0]
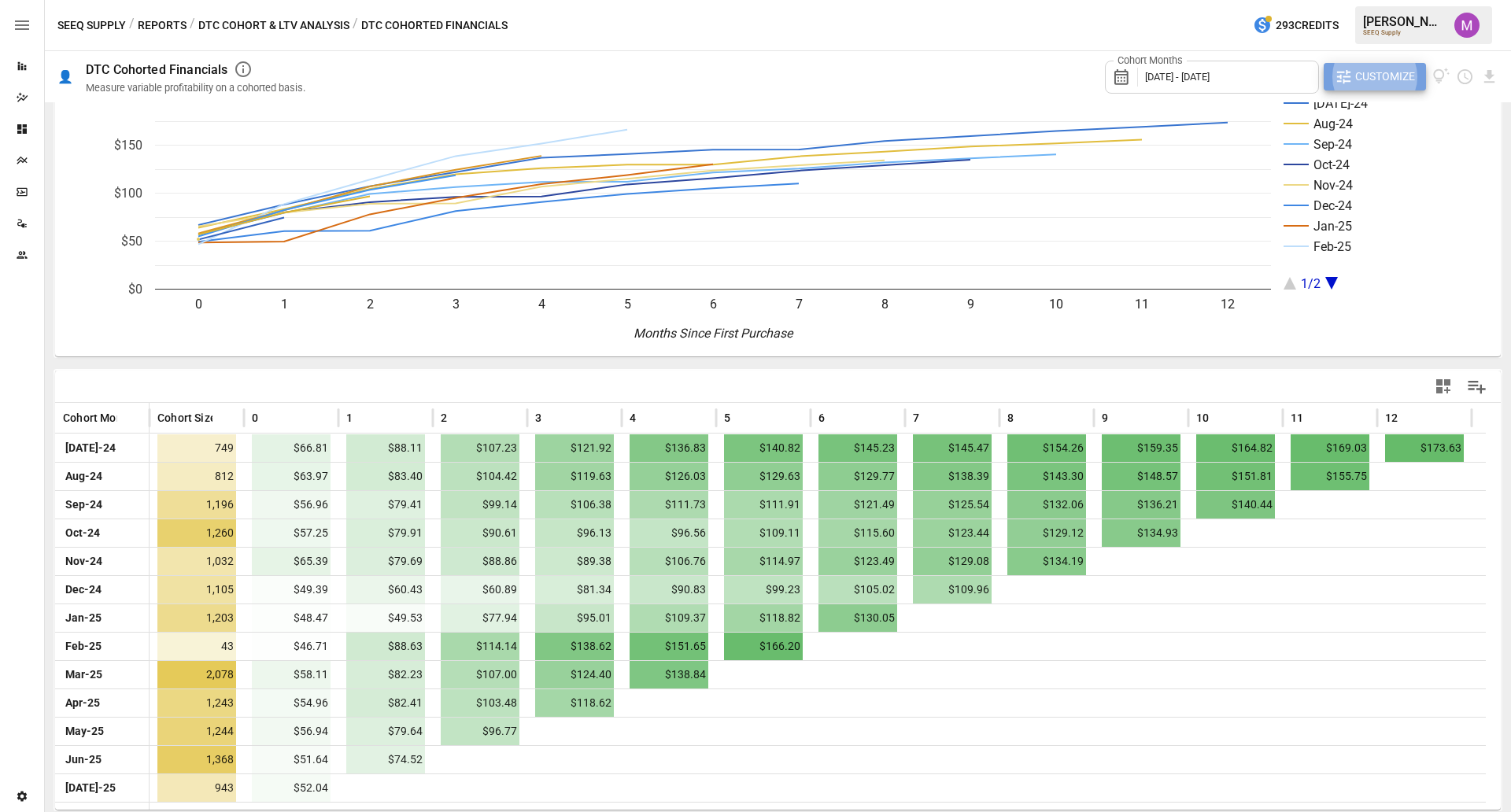
click at [1208, 79] on span "Customize" at bounding box center [1385, 76] width 59 height 20
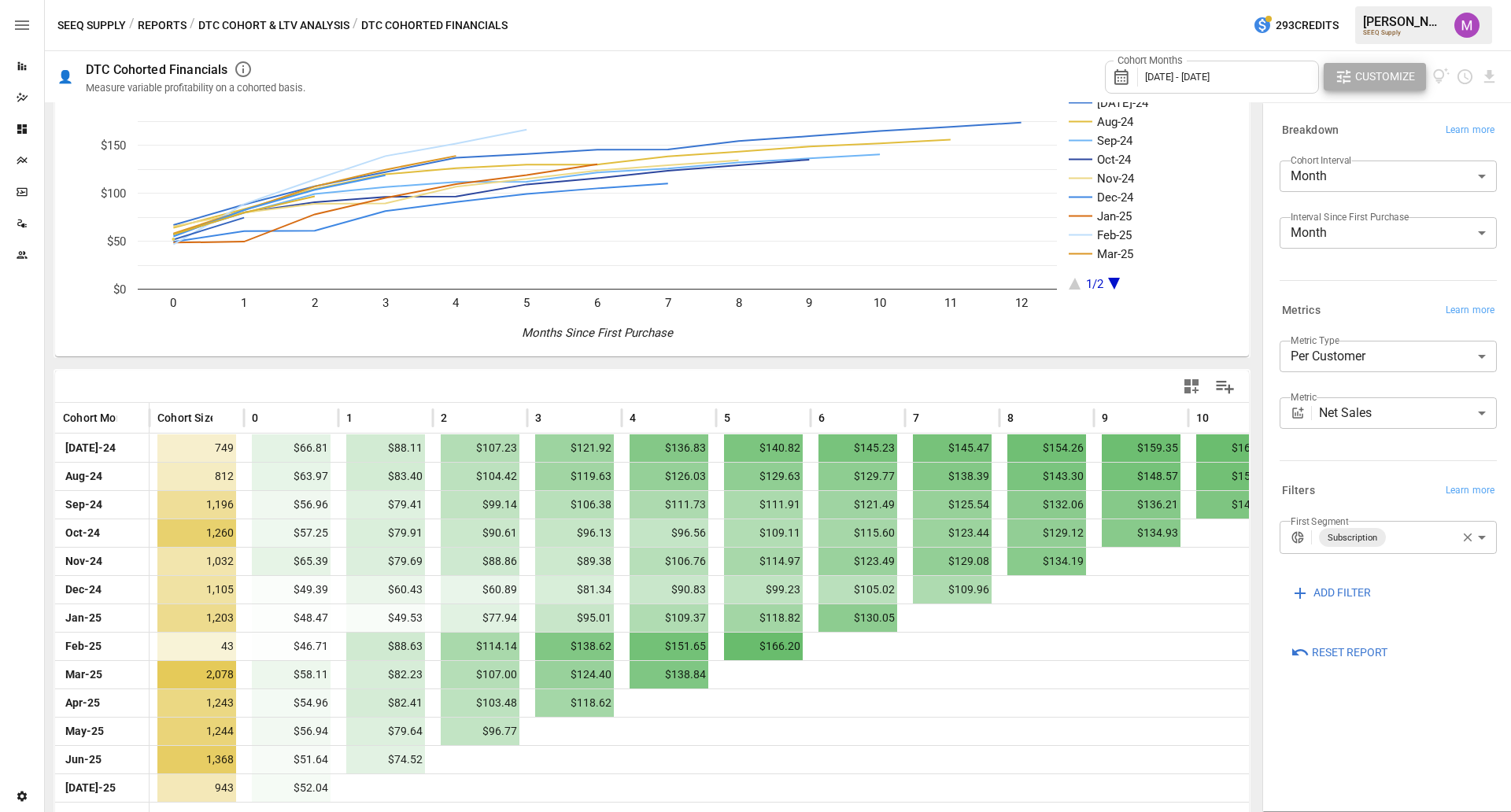
click at [1208, 434] on div "Metric Net Sales ********* ​" at bounding box center [1384, 415] width 223 height 51
click at [1208, 0] on body "Reports Dazzler Studio Dashboards Plans SmartModel ™ Data Sources Team Settings…" at bounding box center [756, 0] width 1511 height 0
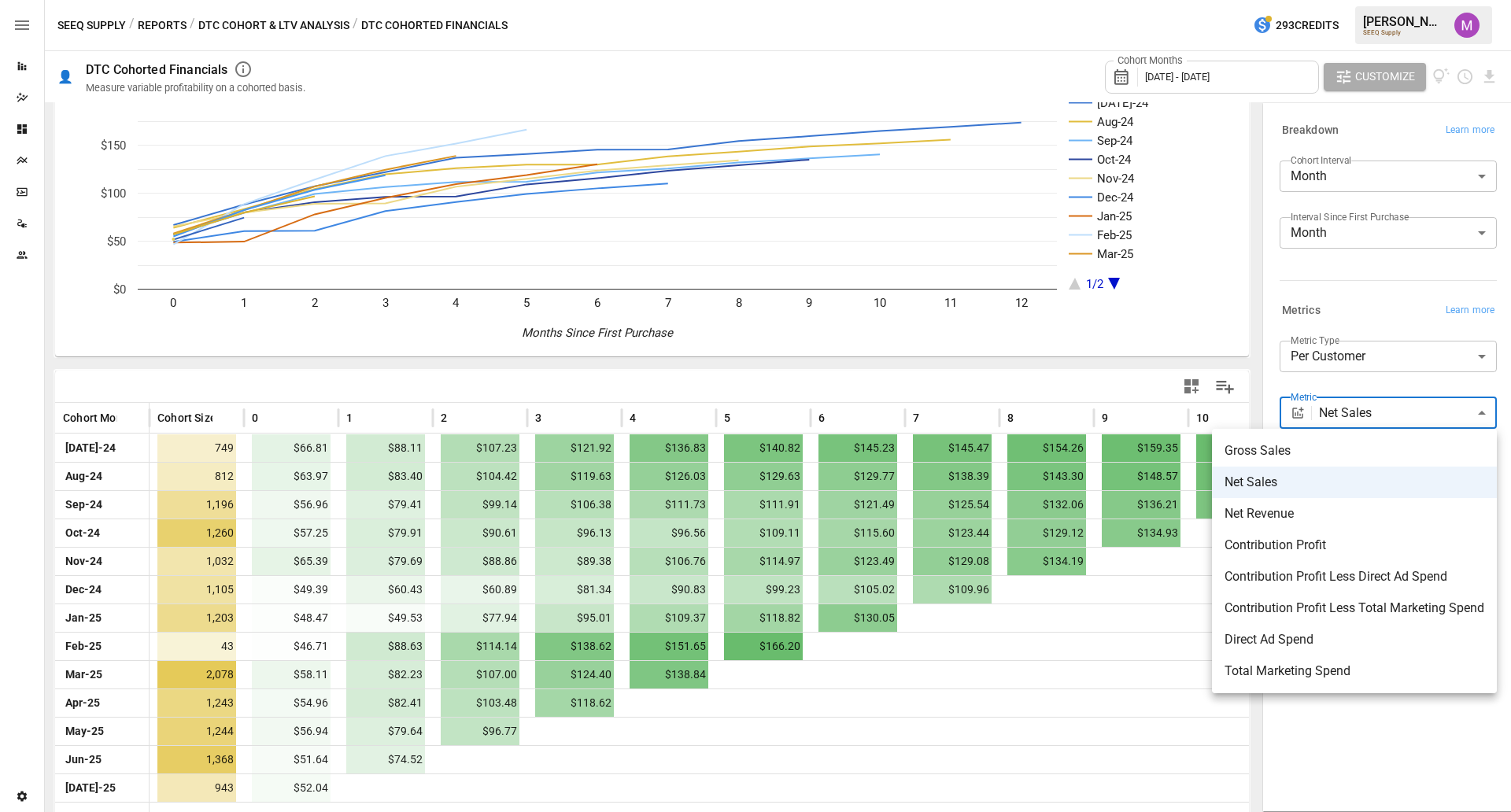
drag, startPoint x: 1413, startPoint y: 587, endPoint x: 1399, endPoint y: 604, distance: 22.0
click at [1208, 604] on ul "Gross Sales Net Sales Net Revenue Contribution Profit Contribution Profit Less …" at bounding box center [1353, 561] width 285 height 265
click at [1208, 604] on span "Contribution Profit Less Total Marketing Spend" at bounding box center [1354, 608] width 260 height 19
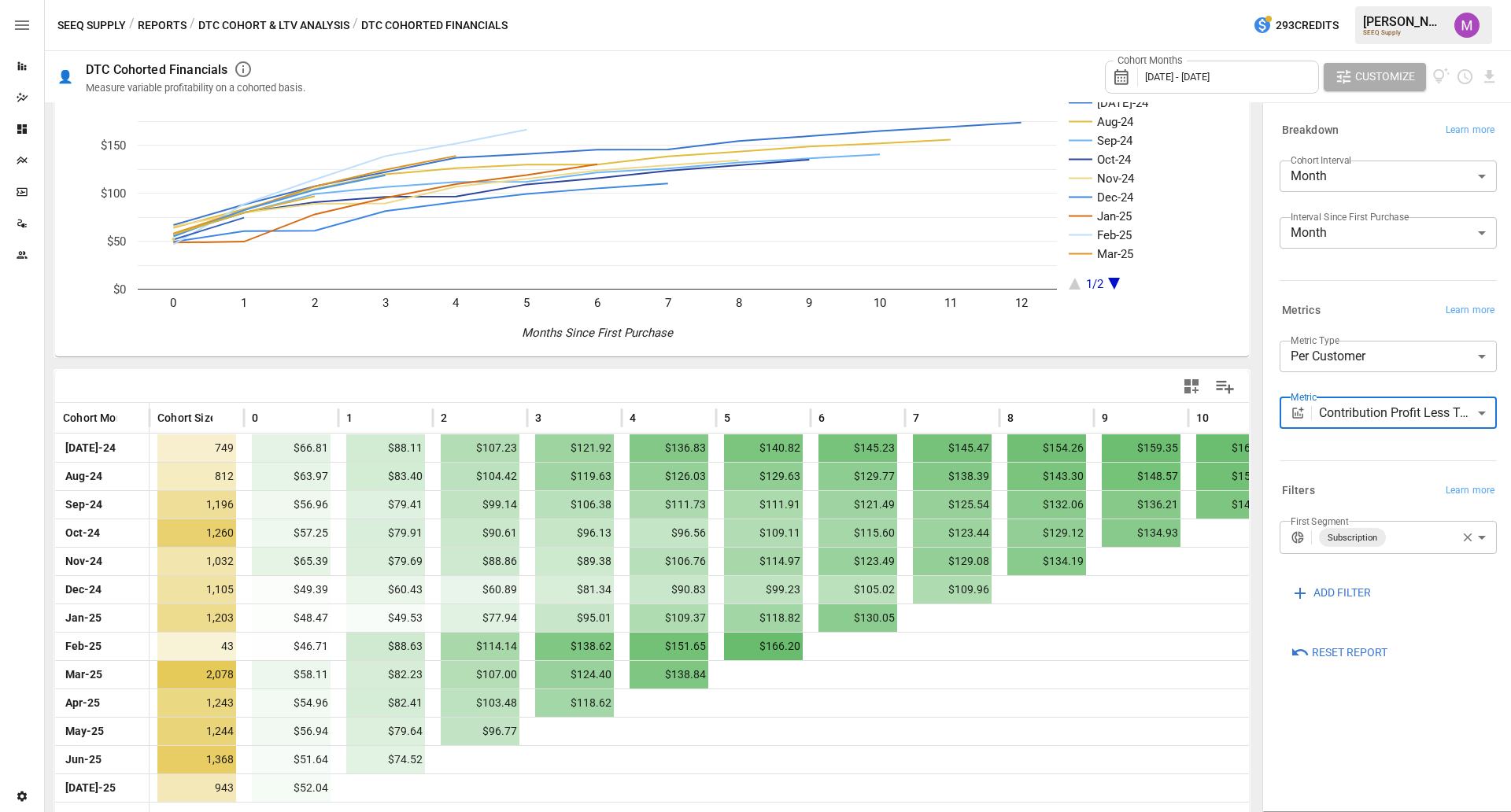
type input "**********"
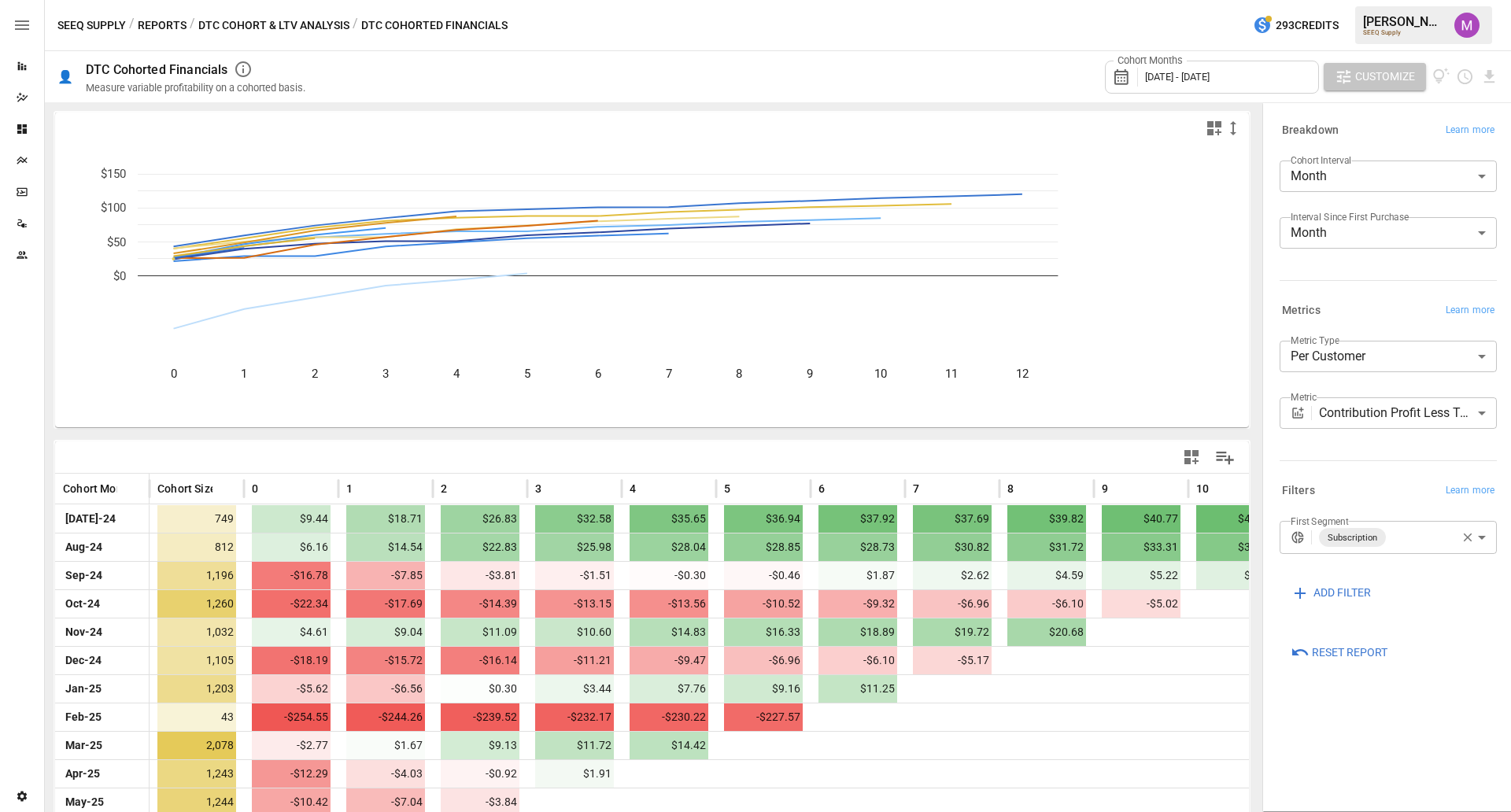
click at [1208, 85] on button "Customize" at bounding box center [1374, 76] width 102 height 29
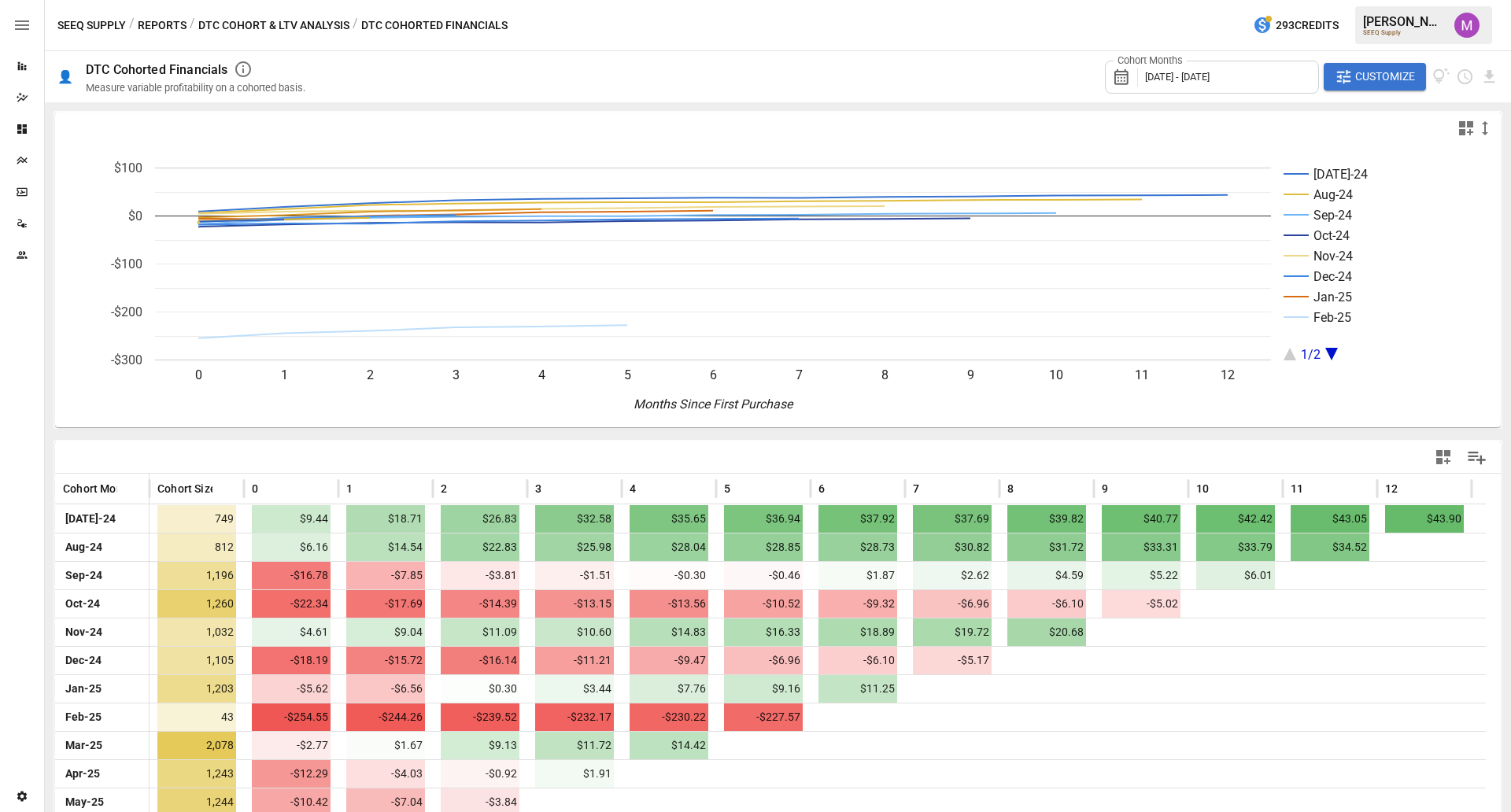
scroll to position [70, 0]
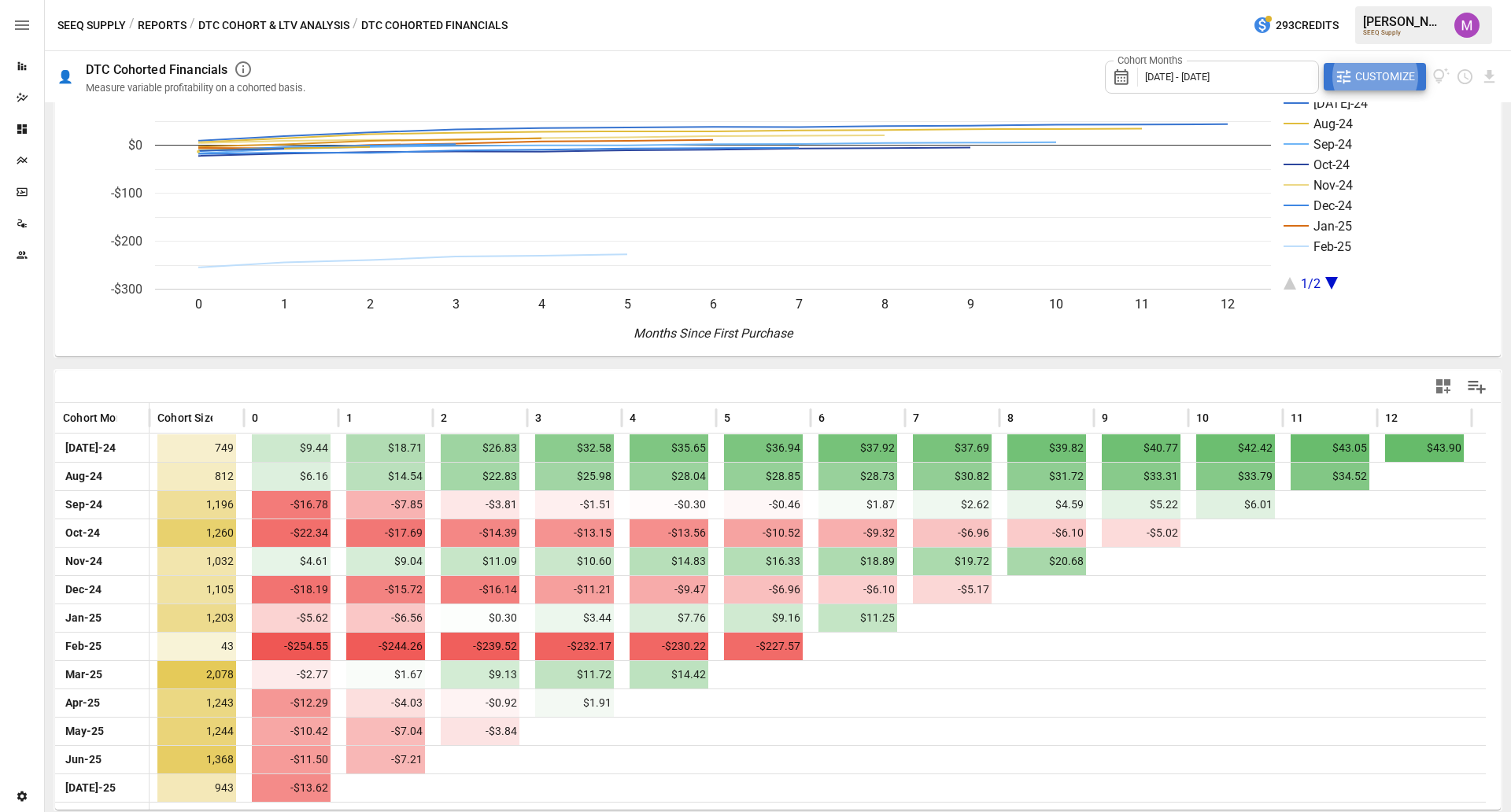
click at [1208, 90] on div "Customize" at bounding box center [1387, 76] width 127 height 29
click at [1208, 84] on span "Customize" at bounding box center [1385, 76] width 59 height 20
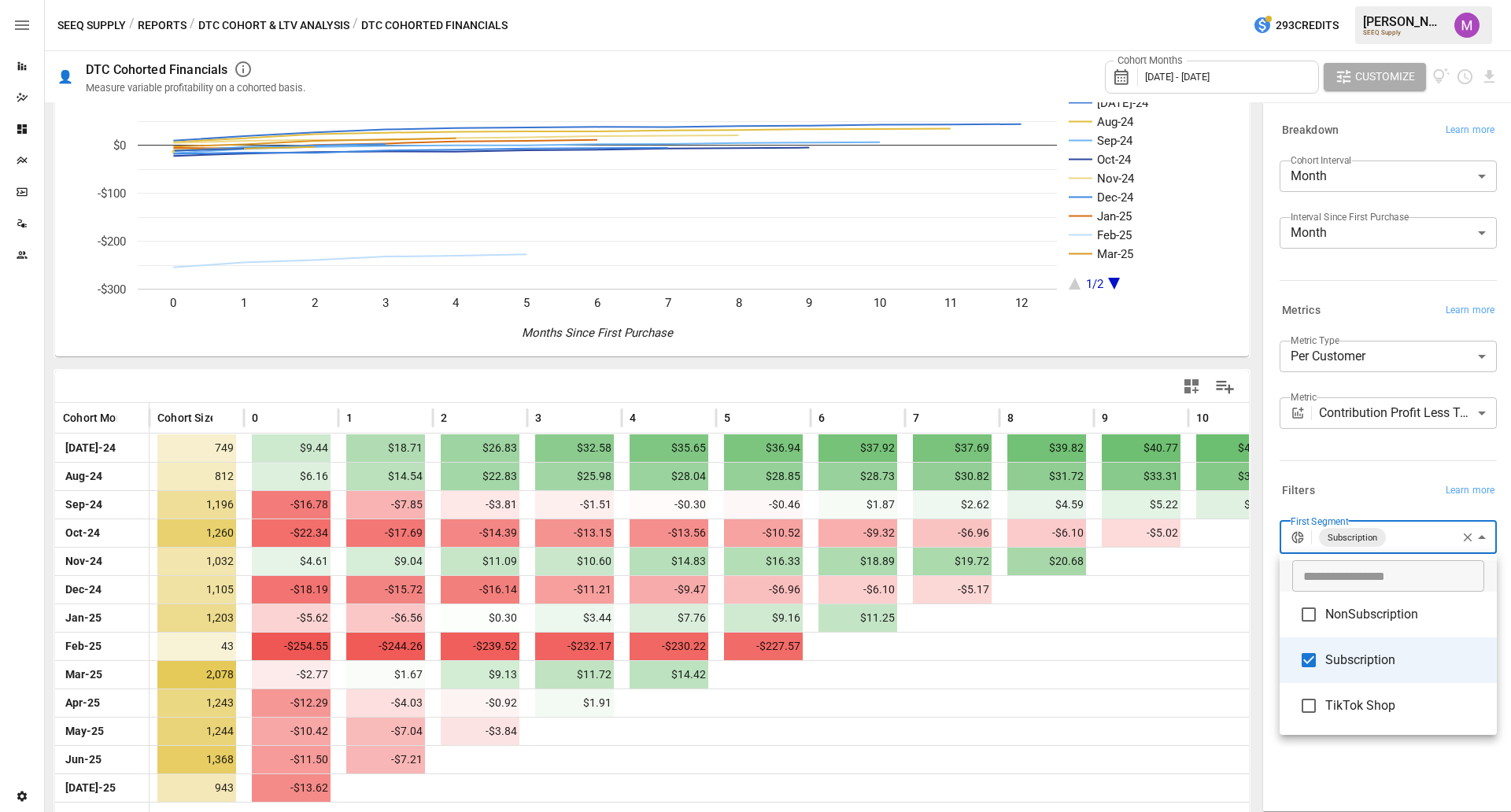
click at [1208, 0] on body "Reports Dazzler Studio Dashboards Plans SmartModel ™ Data Sources Team Settings…" at bounding box center [756, 0] width 1511 height 0
click at [1208, 635] on li "NonSubscription" at bounding box center [1387, 615] width 217 height 46
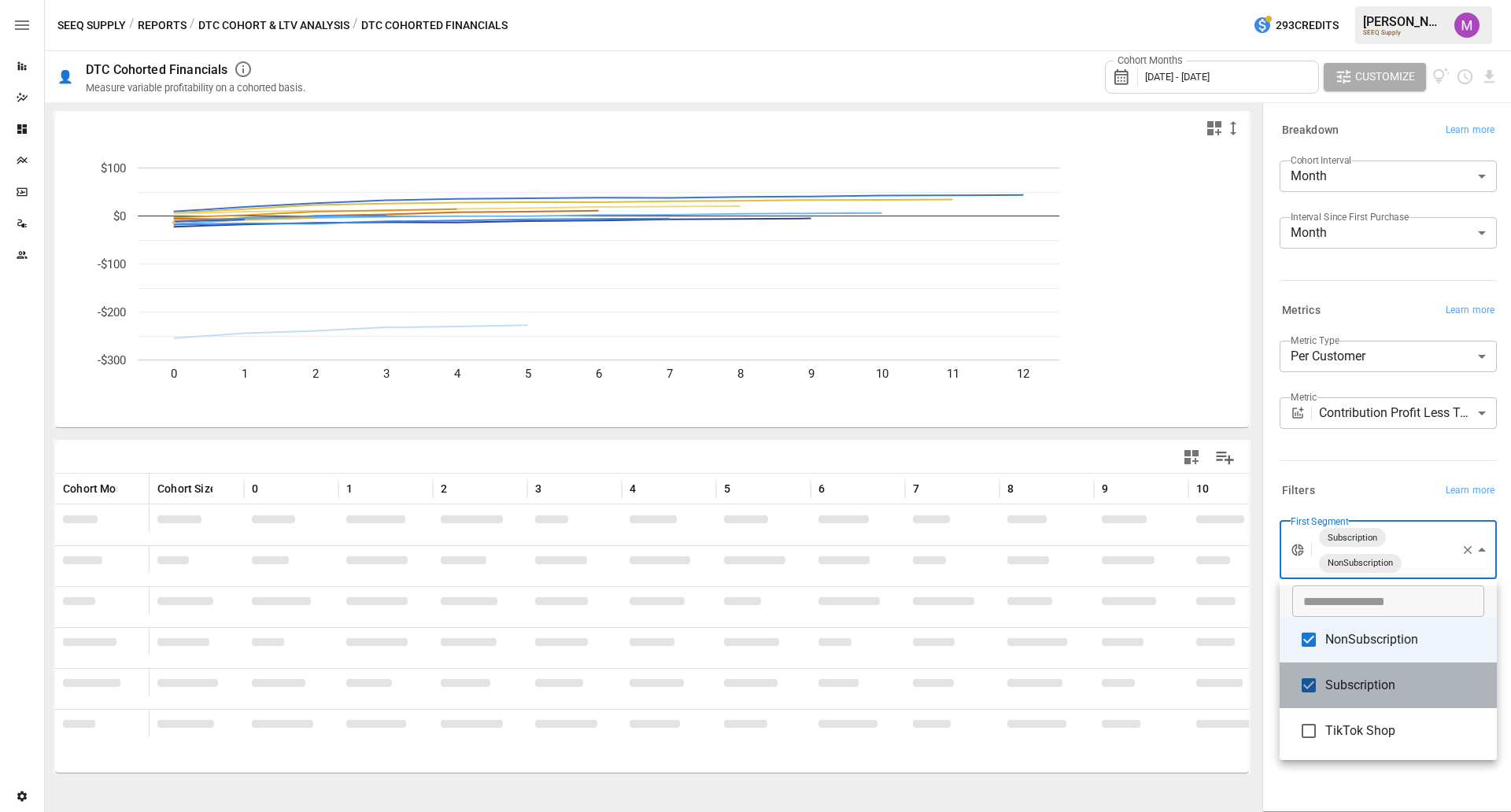
click at [1208, 649] on span "Subscription" at bounding box center [1404, 685] width 159 height 19
type input "**********"
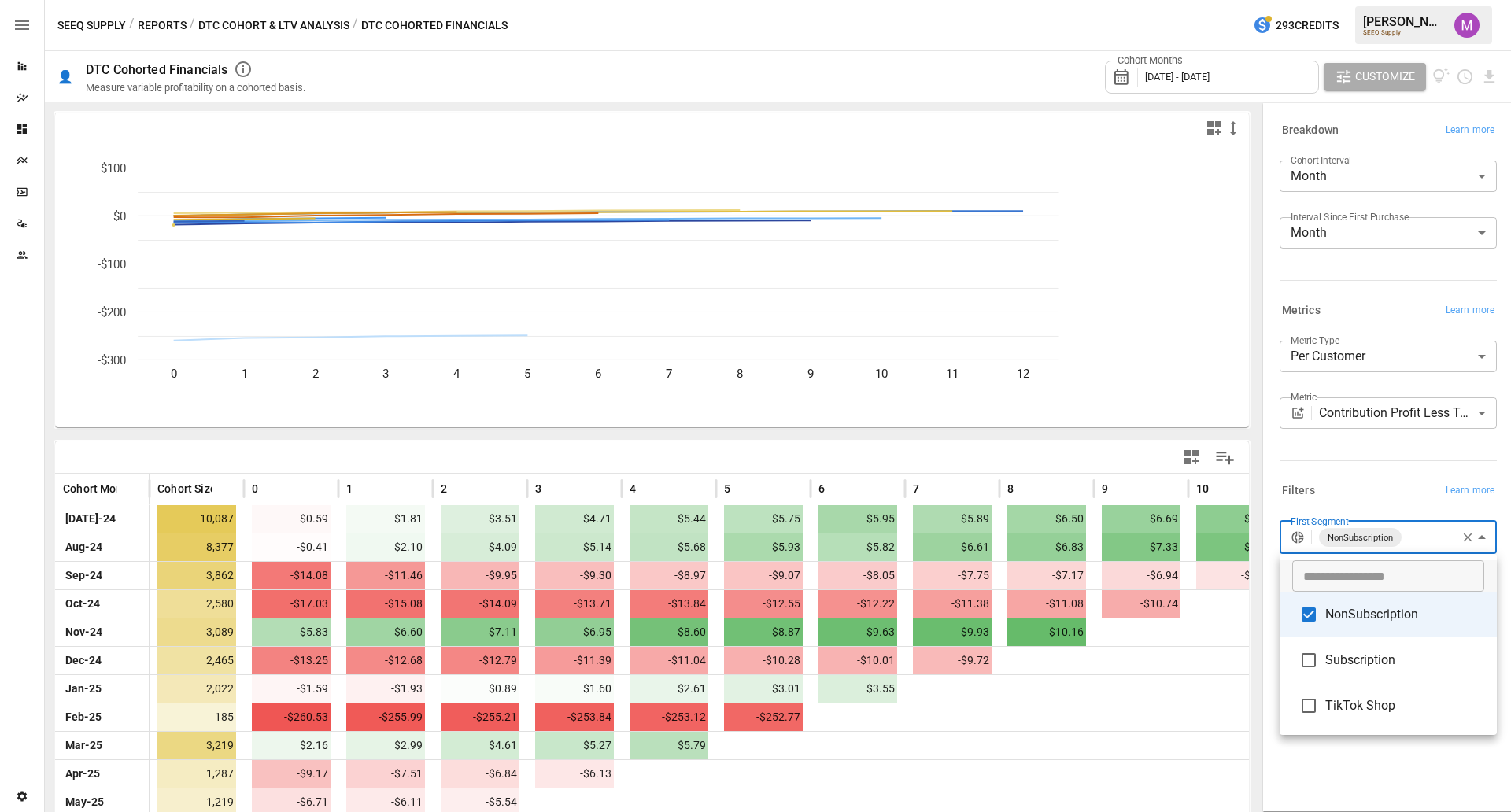
click at [1208, 467] on div at bounding box center [756, 406] width 1511 height 812
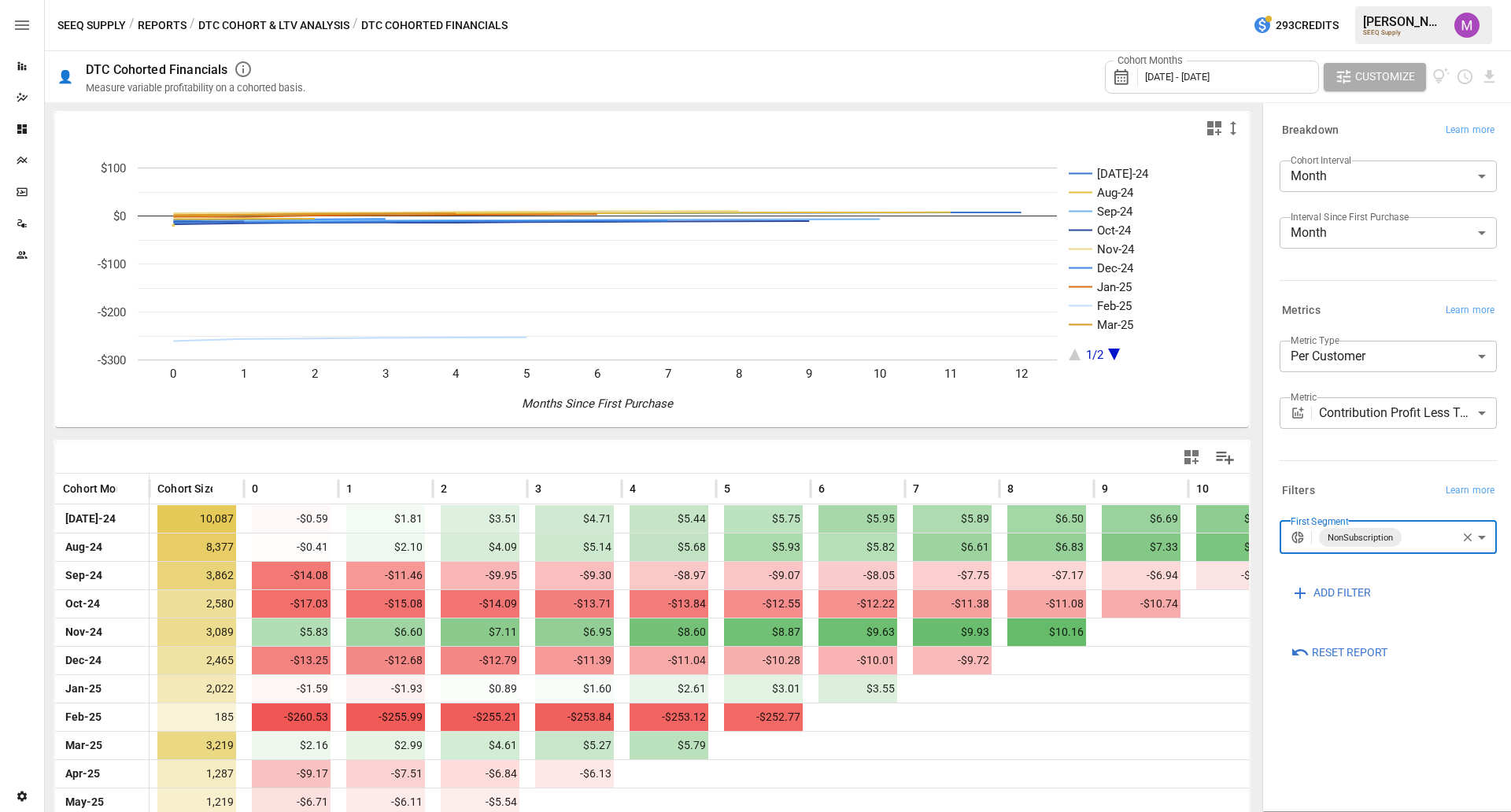
click at [1208, 90] on div "Customize" at bounding box center [1387, 76] width 127 height 29
click at [1208, 71] on span "Customize" at bounding box center [1385, 76] width 59 height 20
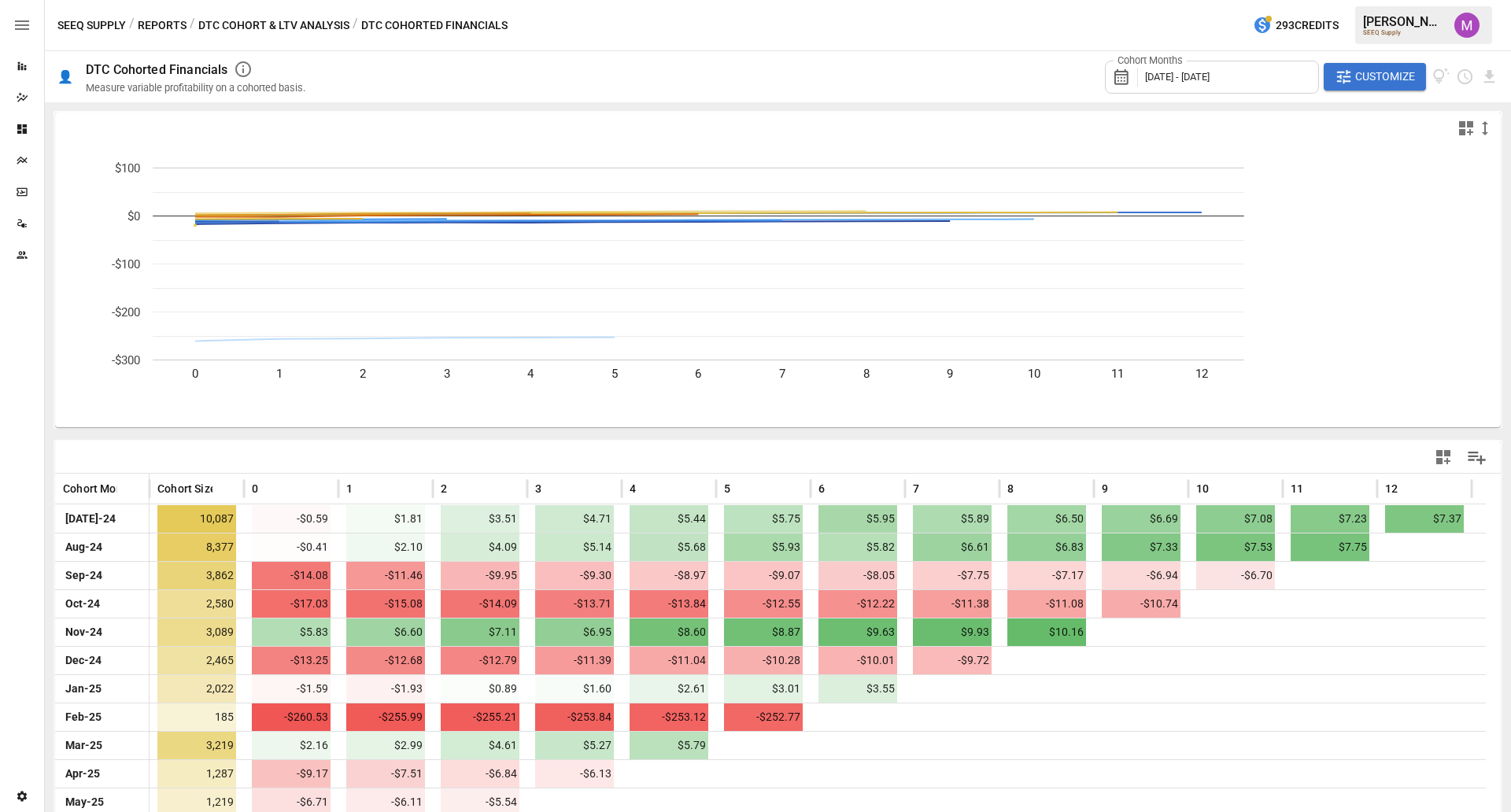
scroll to position [70, 0]
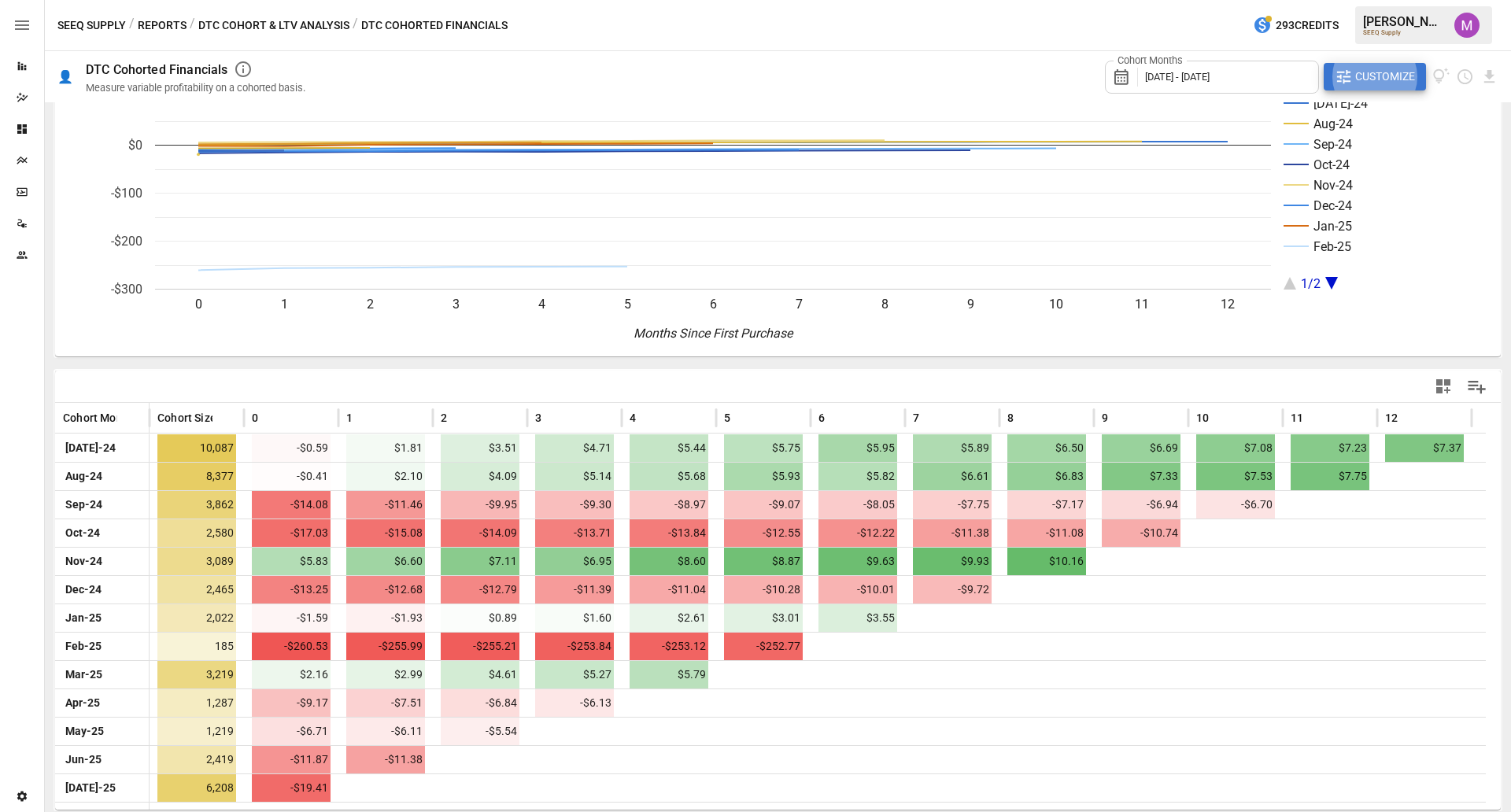
click at [1208, 68] on span "Customize" at bounding box center [1385, 76] width 59 height 20
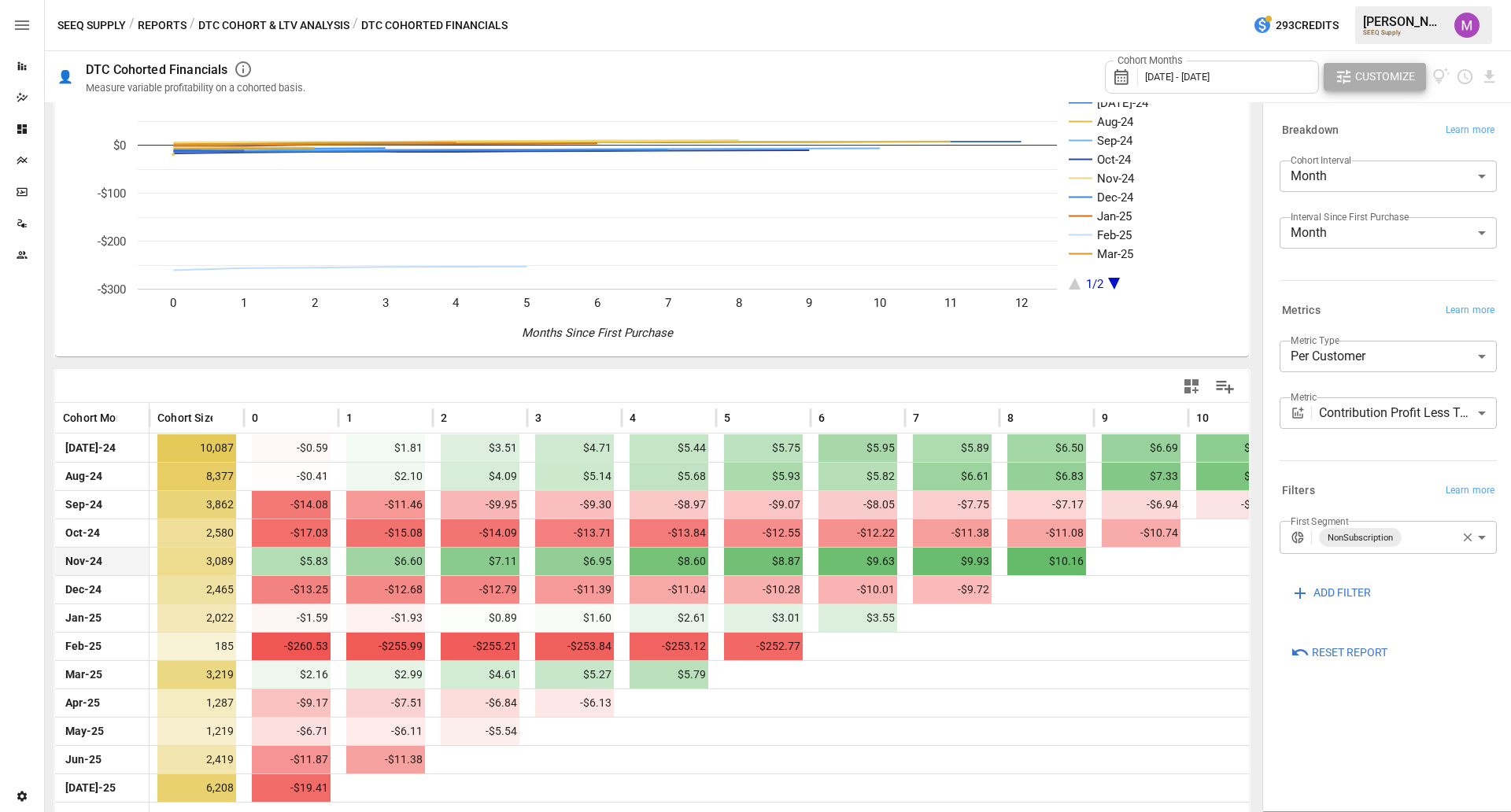
scroll to position [86, 0]
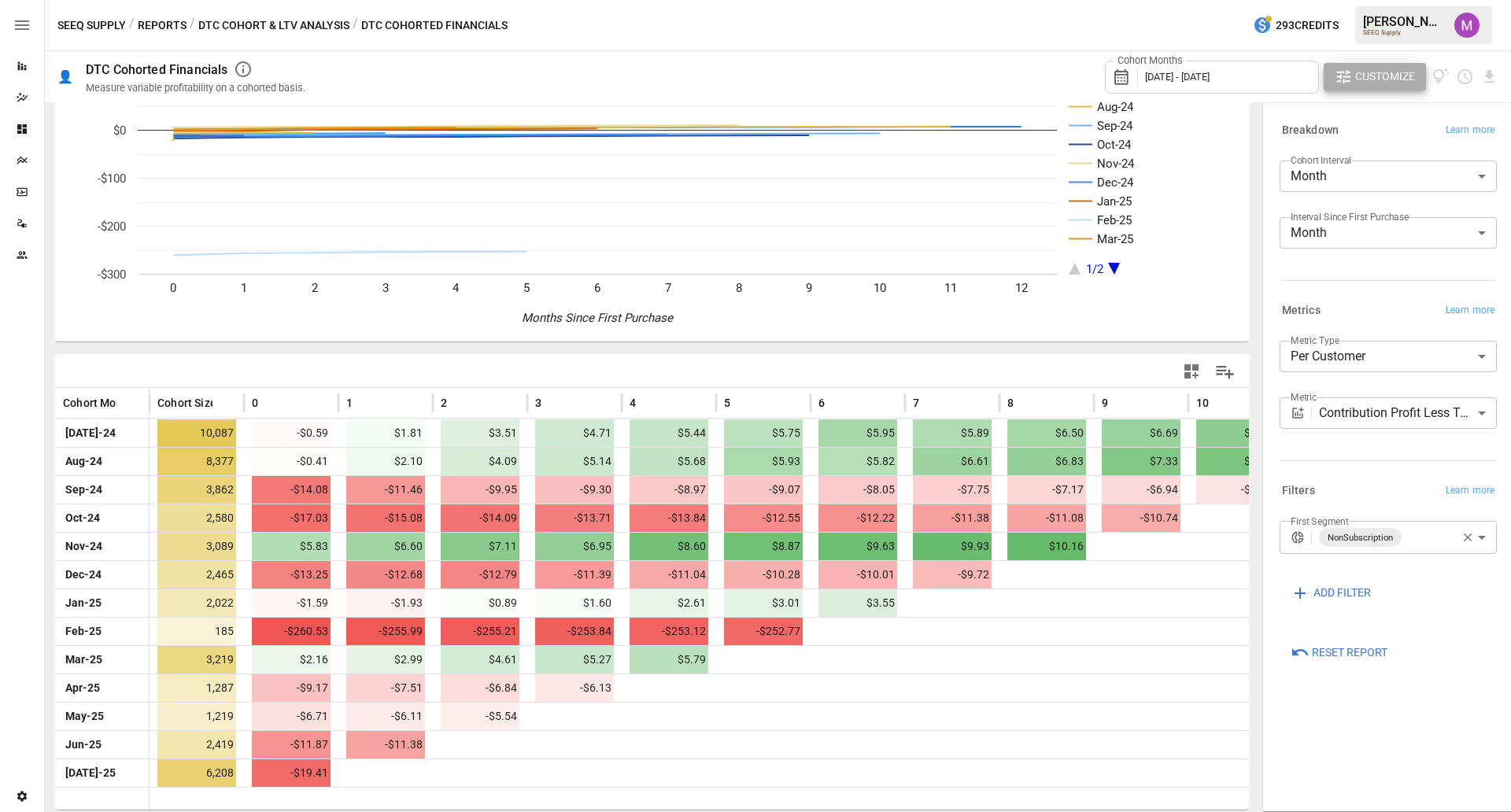
click at [1208, 0] on body "Reports Dazzler Studio Dashboards Plans SmartModel ™ Data Sources Team Settings…" at bounding box center [756, 0] width 1511 height 0
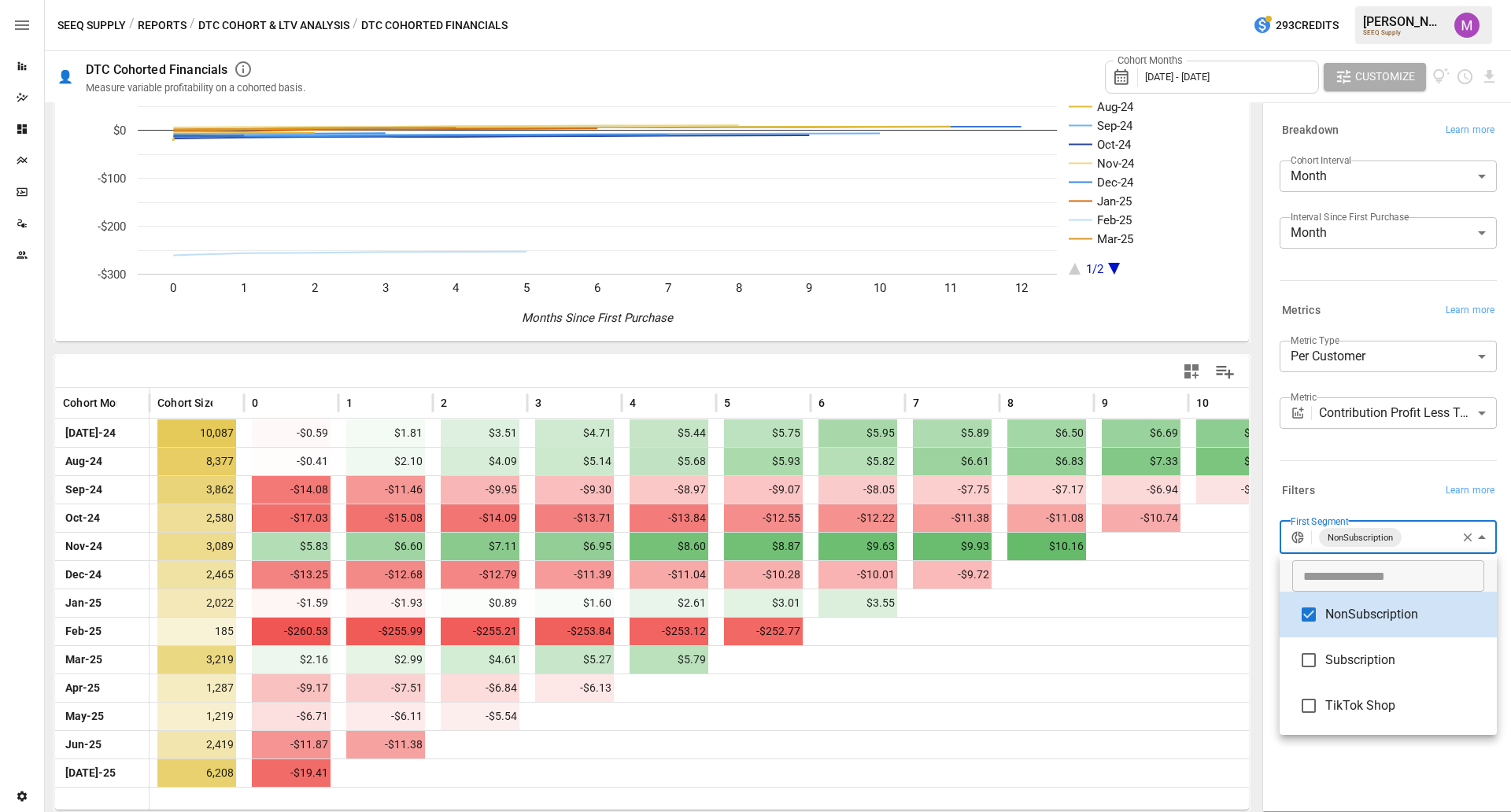
click at [1208, 397] on div at bounding box center [756, 406] width 1511 height 812
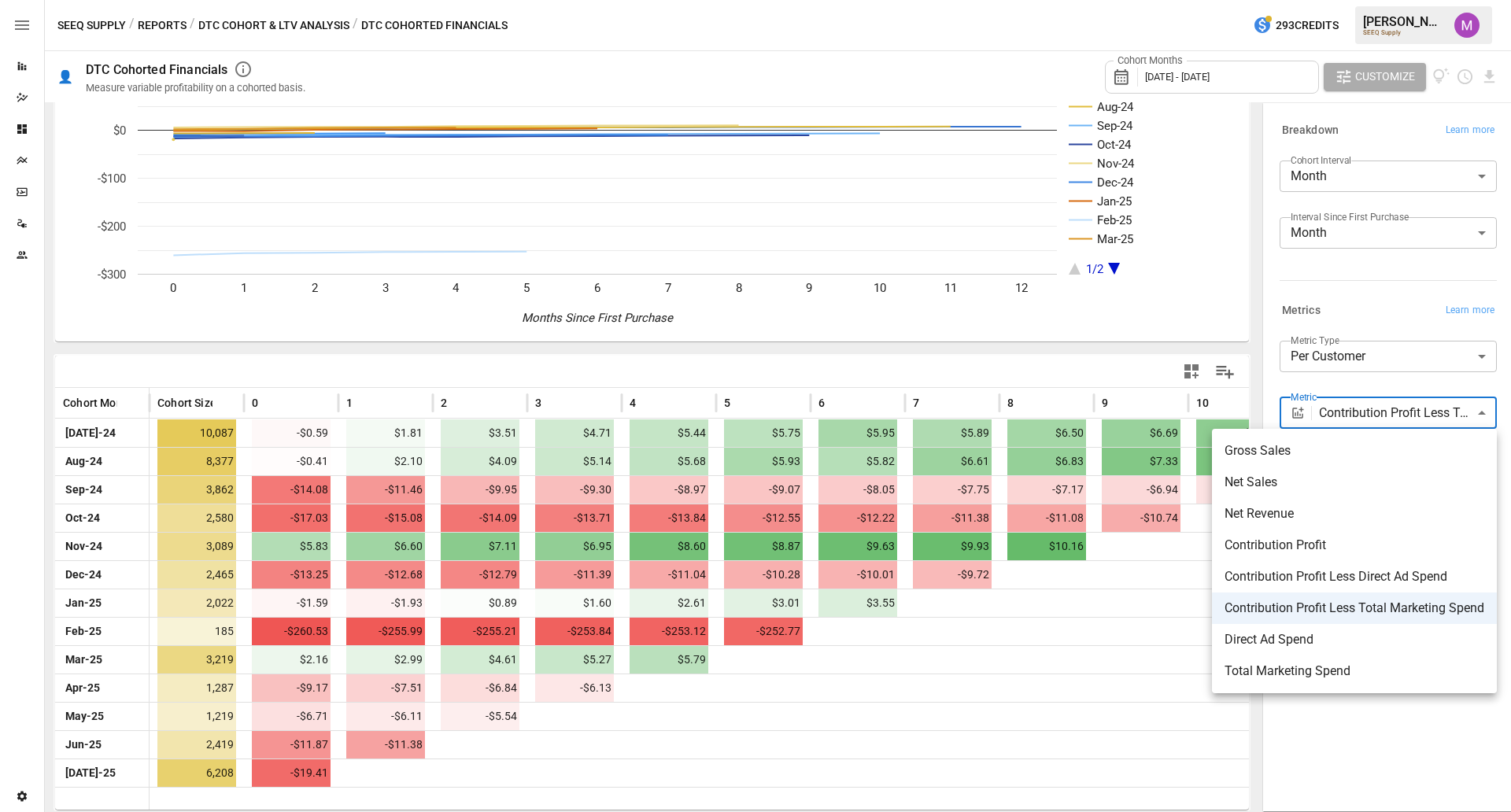
click at [1208, 0] on body "Reports Dazzler Studio Dashboards Plans SmartModel ™ Data Sources Team Settings…" at bounding box center [756, 0] width 1511 height 0
drag, startPoint x: 1418, startPoint y: 577, endPoint x: 1398, endPoint y: 382, distance: 196.0
click at [1208, 382] on div "Gross Sales Net Sales Net Revenue Contribution Profit Contribution Profit Less …" at bounding box center [756, 406] width 1511 height 812
click at [1208, 382] on div at bounding box center [756, 406] width 1511 height 812
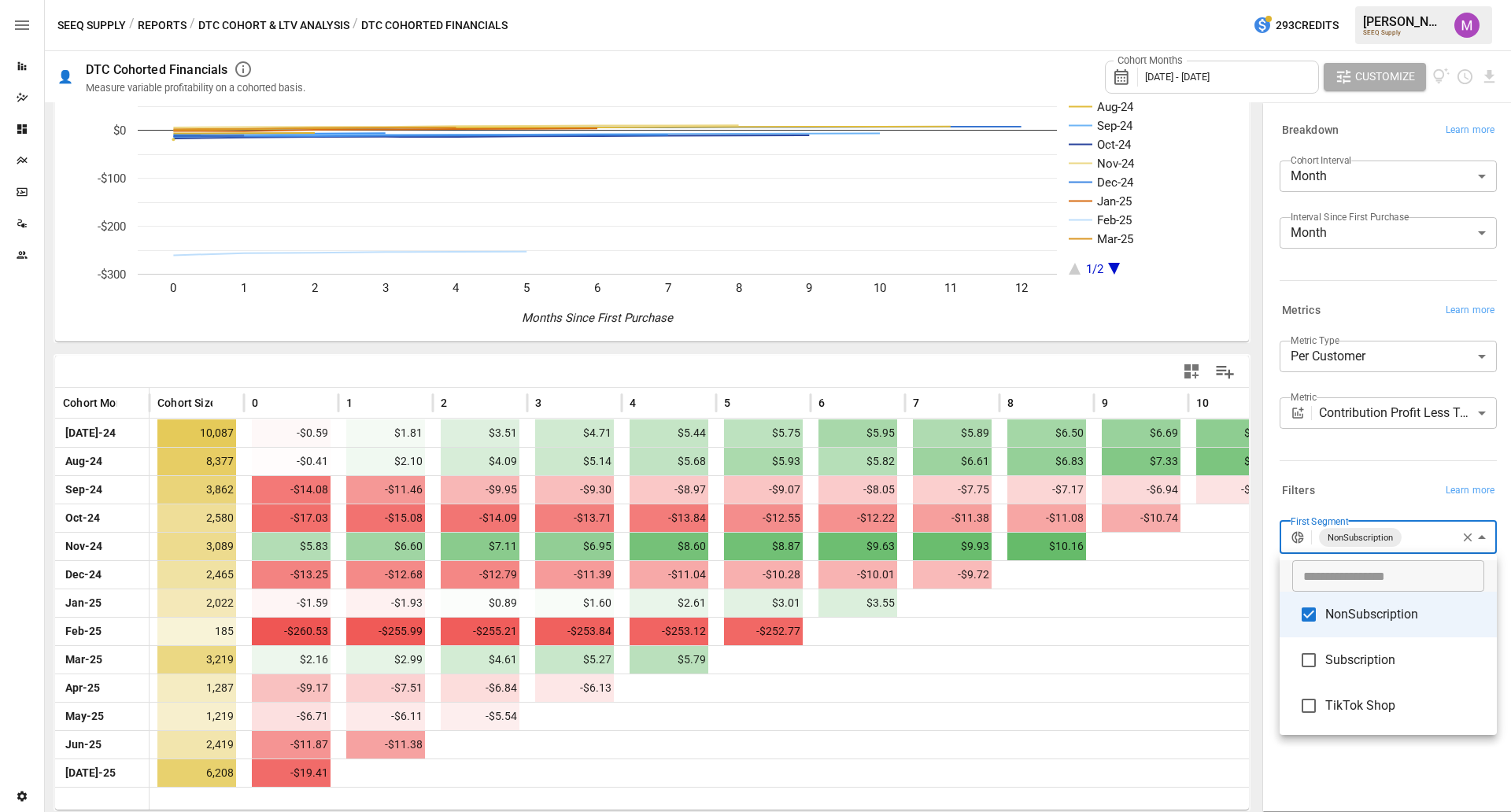
click at [1208, 0] on body "Reports Dazzler Studio Dashboards Plans SmartModel ™ Data Sources Team Settings…" at bounding box center [756, 0] width 1511 height 0
click at [1208, 540] on div at bounding box center [756, 406] width 1511 height 812
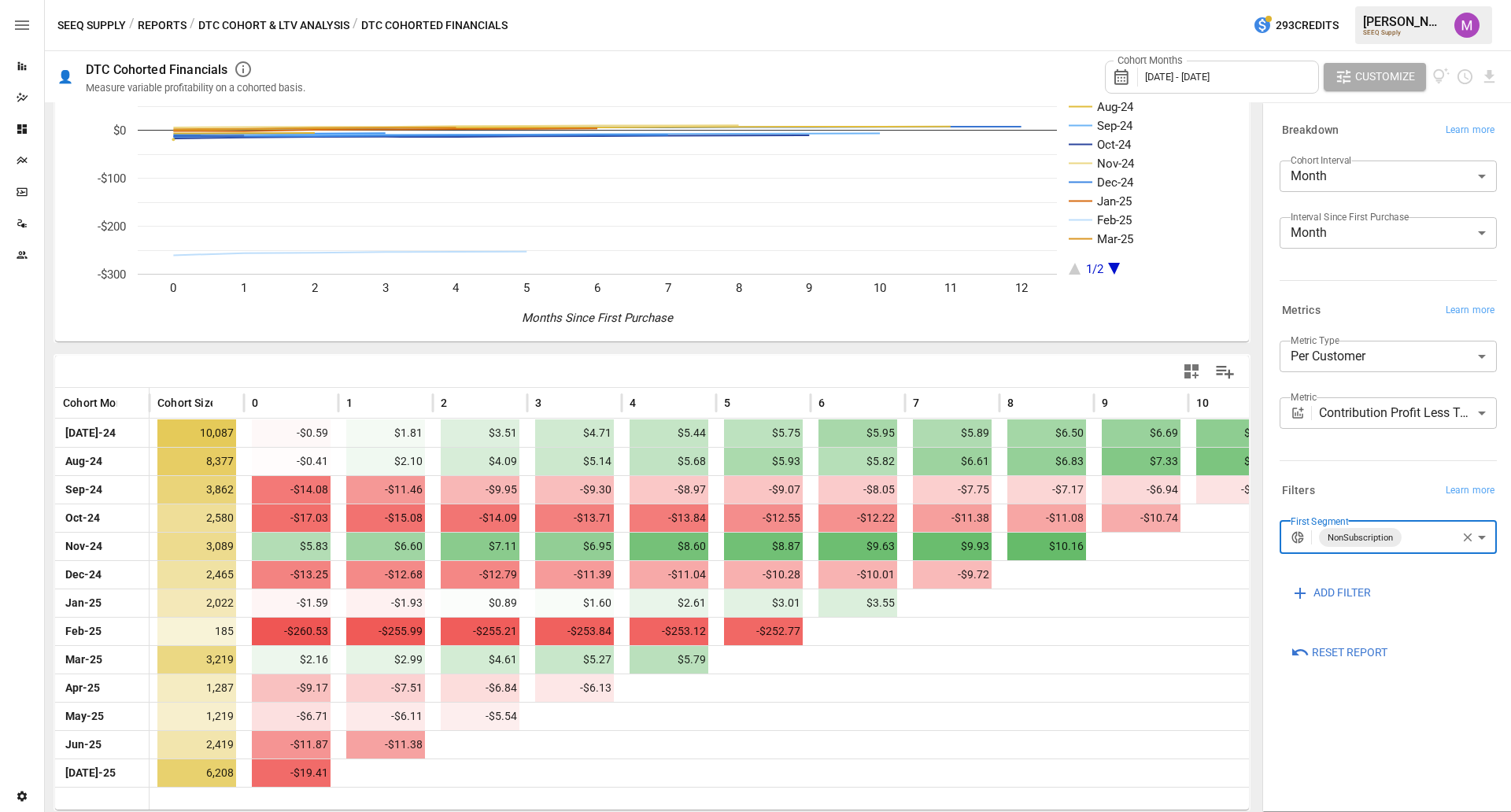
click at [1208, 0] on body "Reports Dazzler Studio Dashboards Plans SmartModel ™ Data Sources Team Settings…" at bounding box center [756, 0] width 1511 height 0
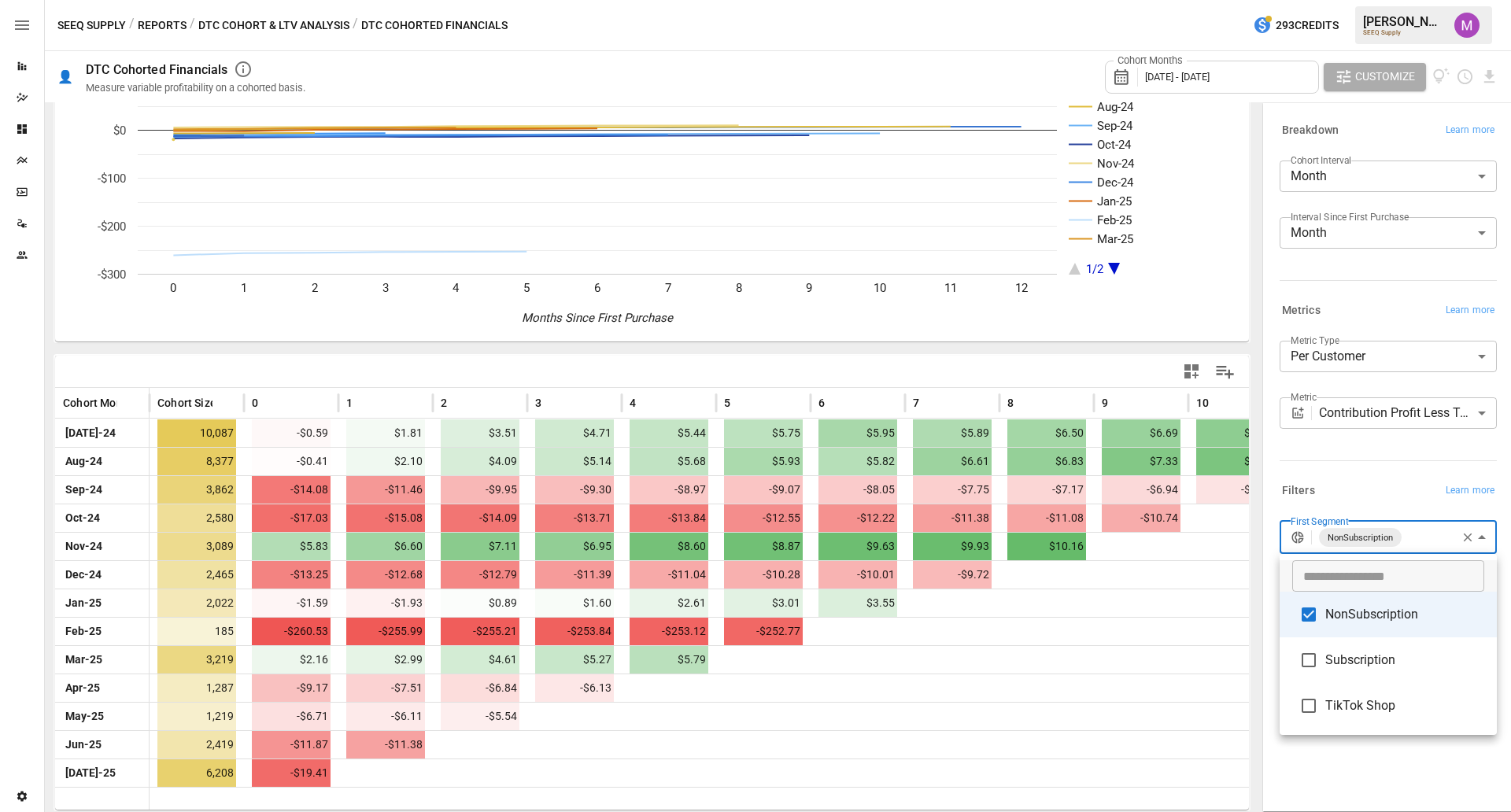
click at [1208, 539] on div at bounding box center [756, 406] width 1511 height 812
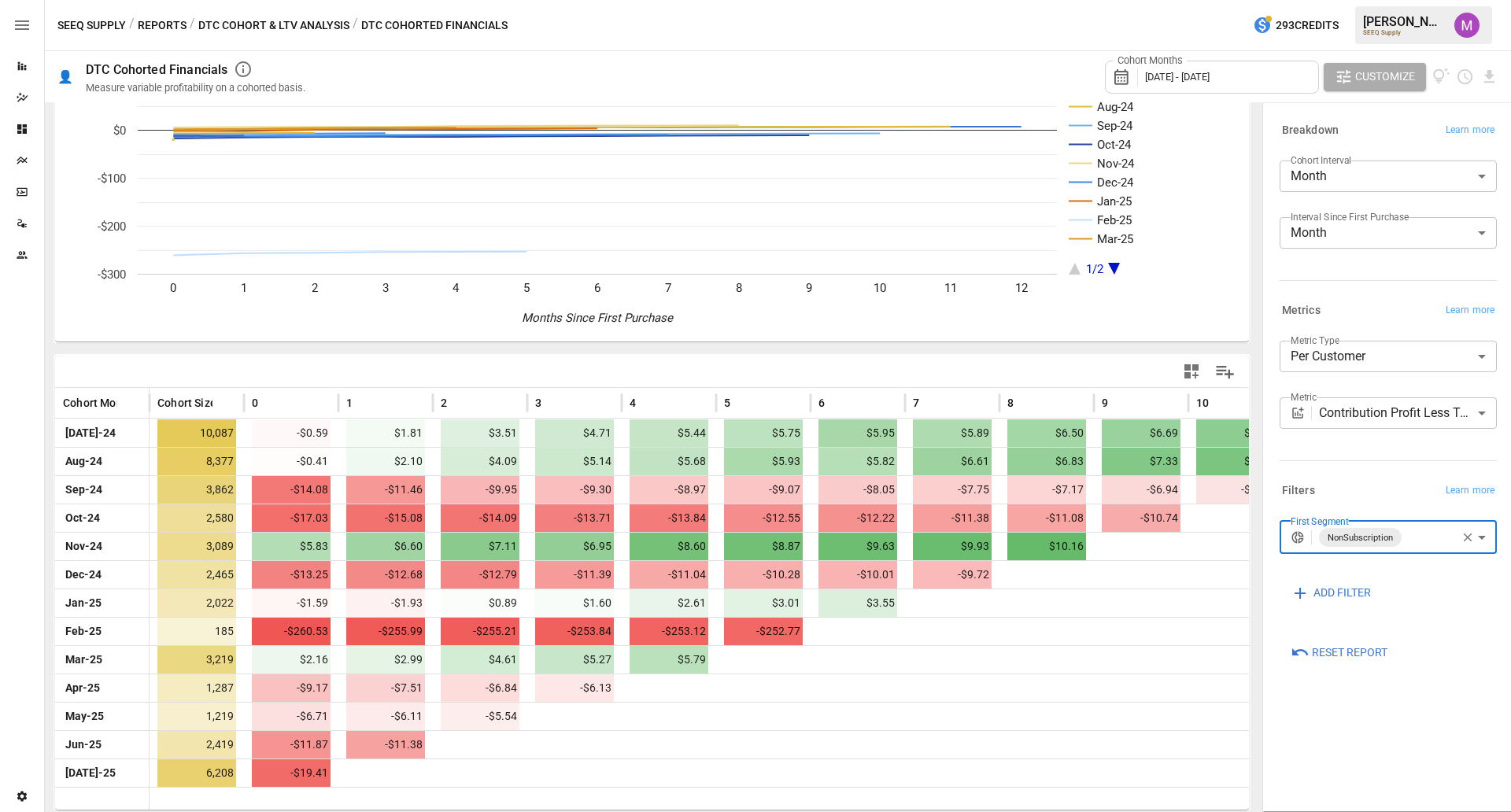
click at [1208, 539] on icon "button" at bounding box center [1467, 537] width 9 height 9
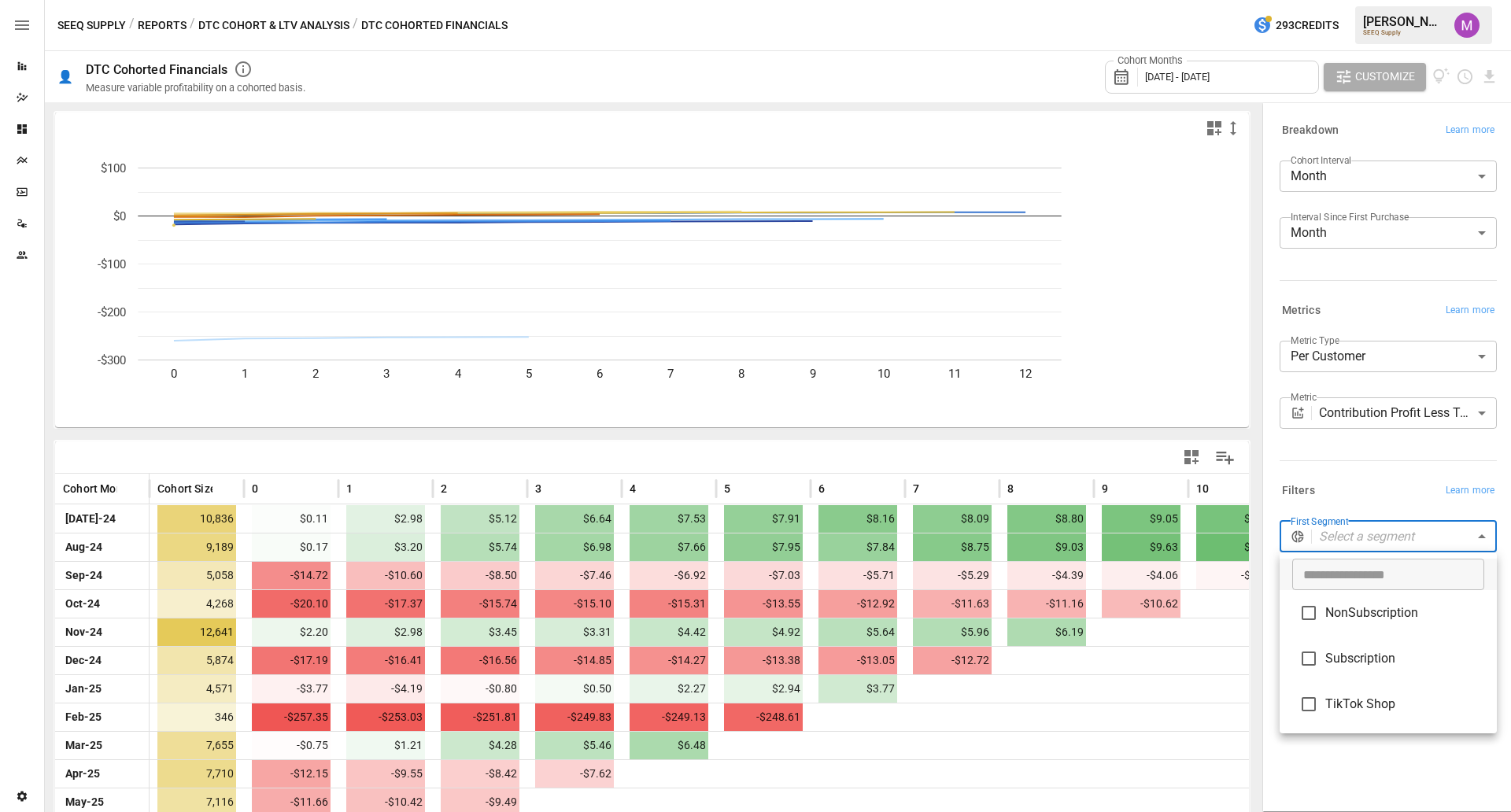
click at [1208, 0] on body "Reports Dazzler Studio Dashboards Plans SmartModel ™ Data Sources Team Settings…" at bounding box center [756, 0] width 1511 height 0
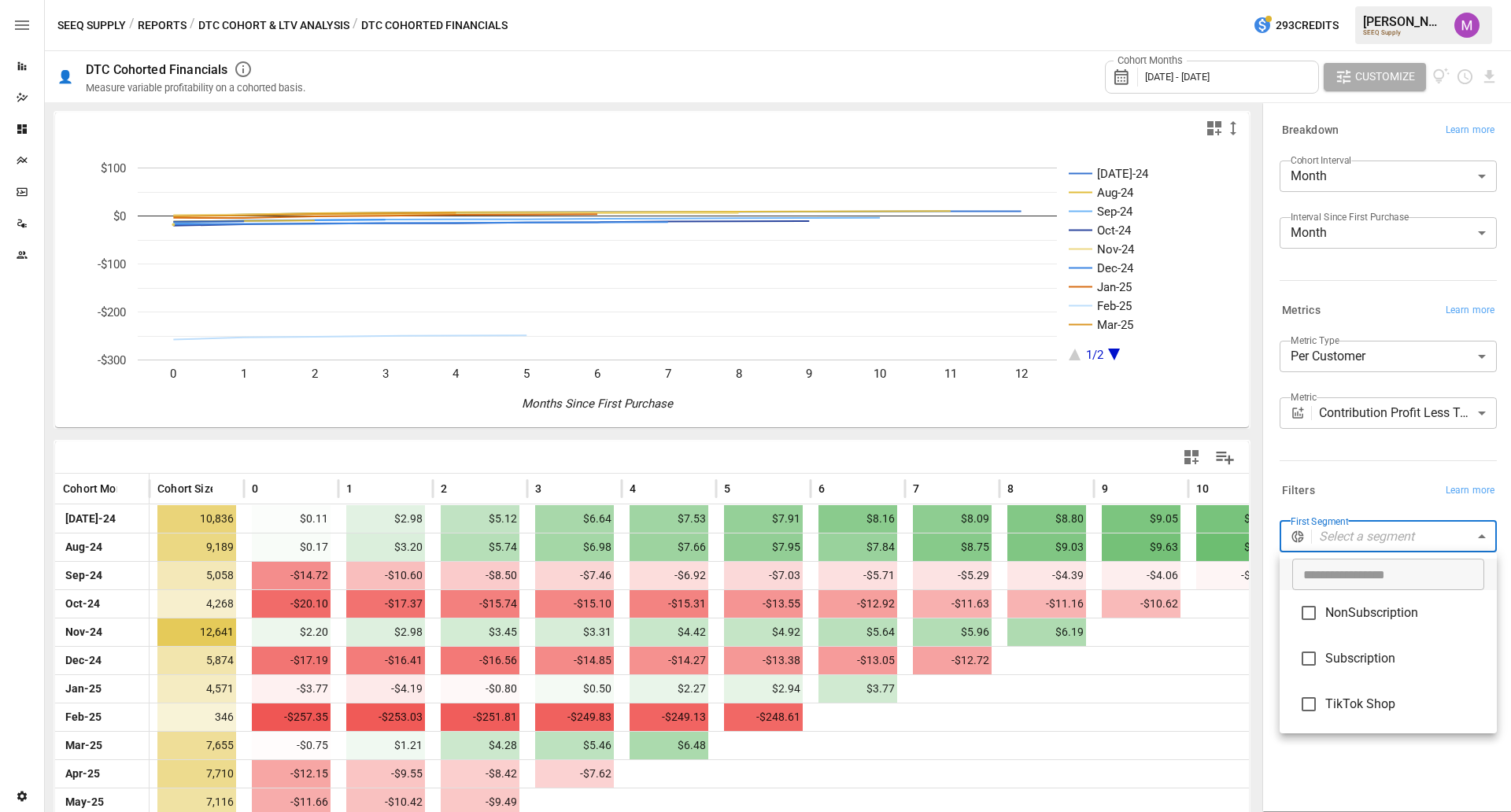
click at [1208, 452] on div at bounding box center [756, 406] width 1511 height 812
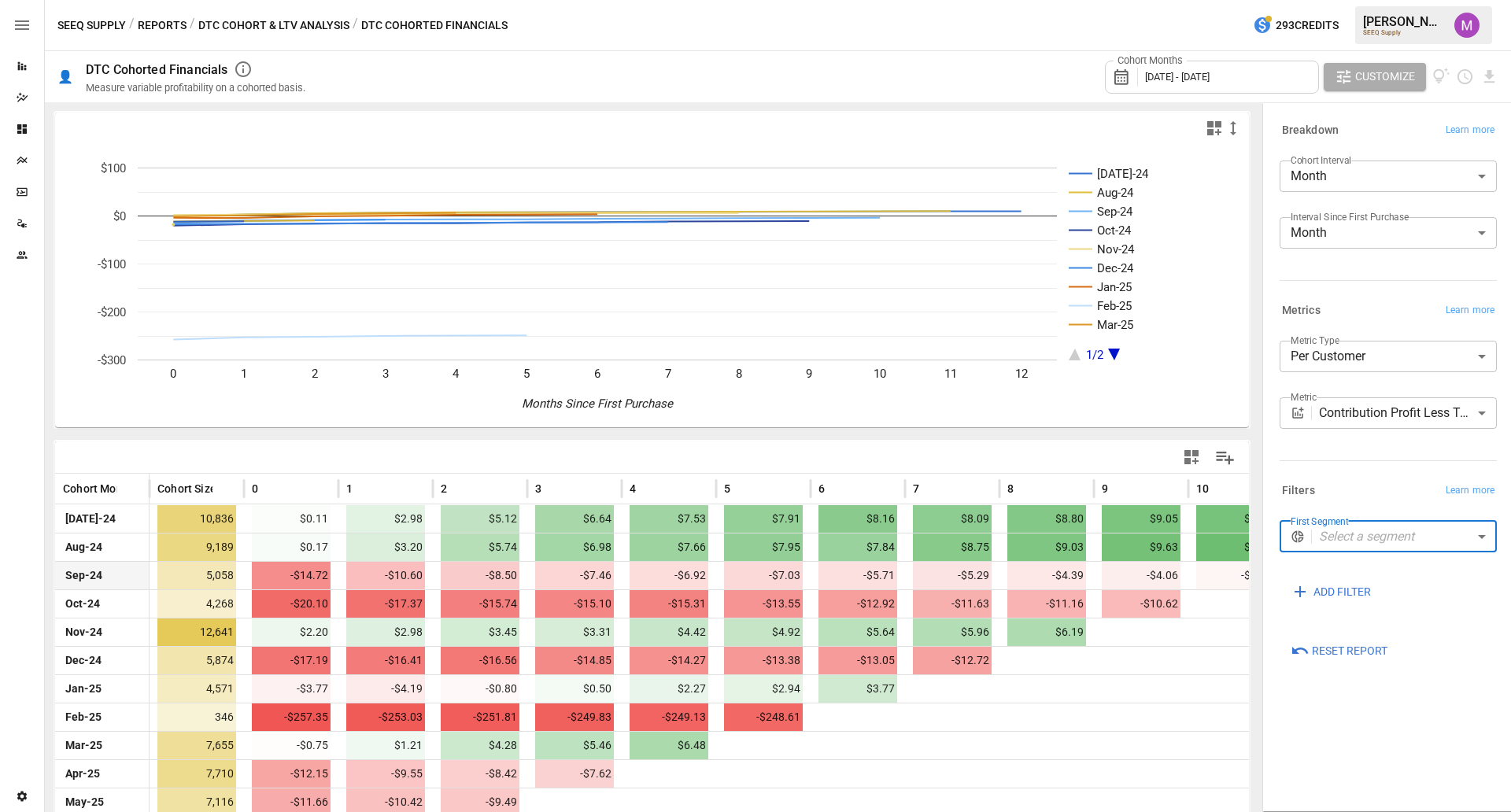
scroll to position [86, 0]
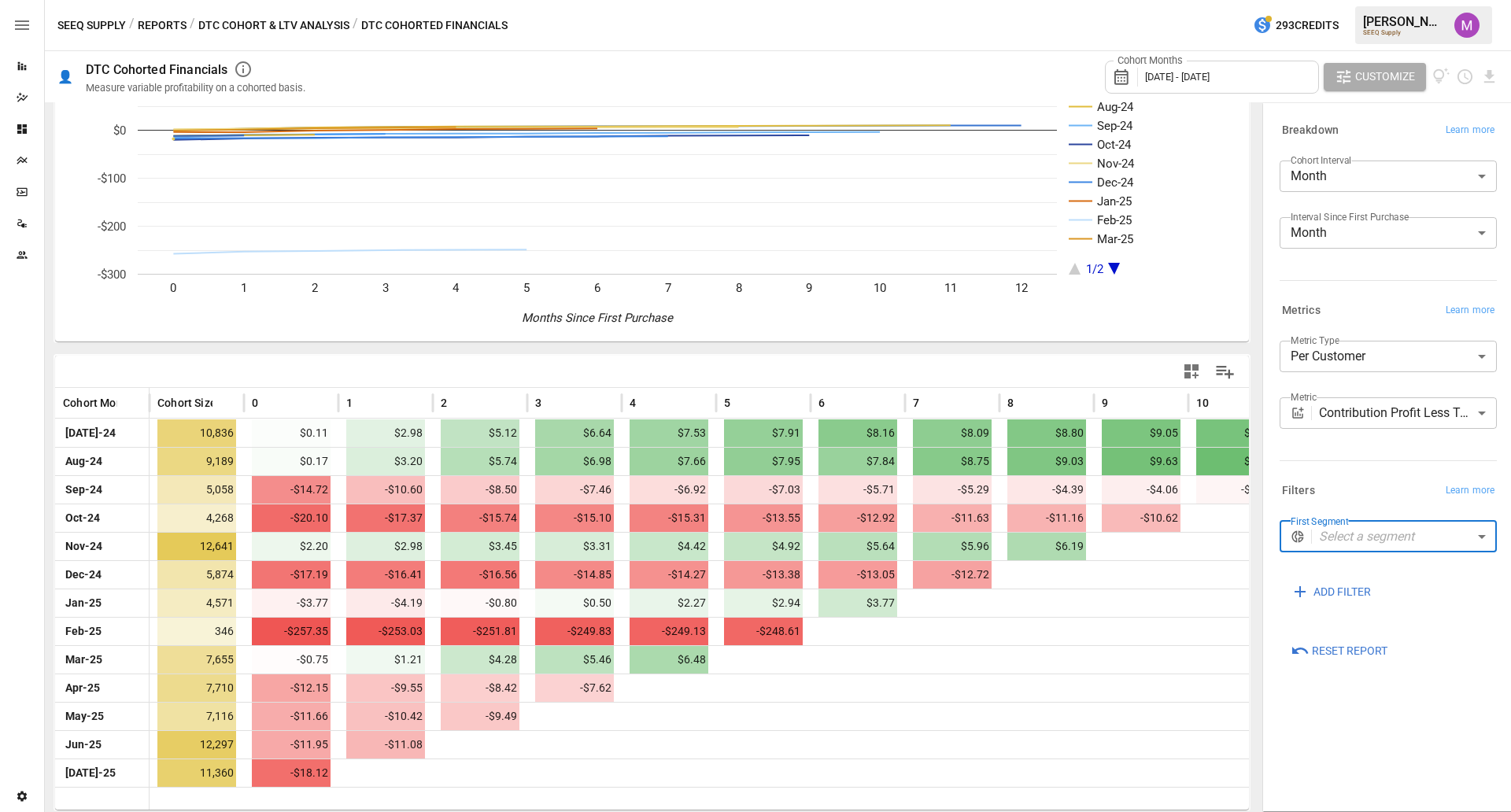
click at [1208, 0] on body "Reports Dazzler Studio Dashboards Plans SmartModel ™ Data Sources Team Settings…" at bounding box center [756, 0] width 1511 height 0
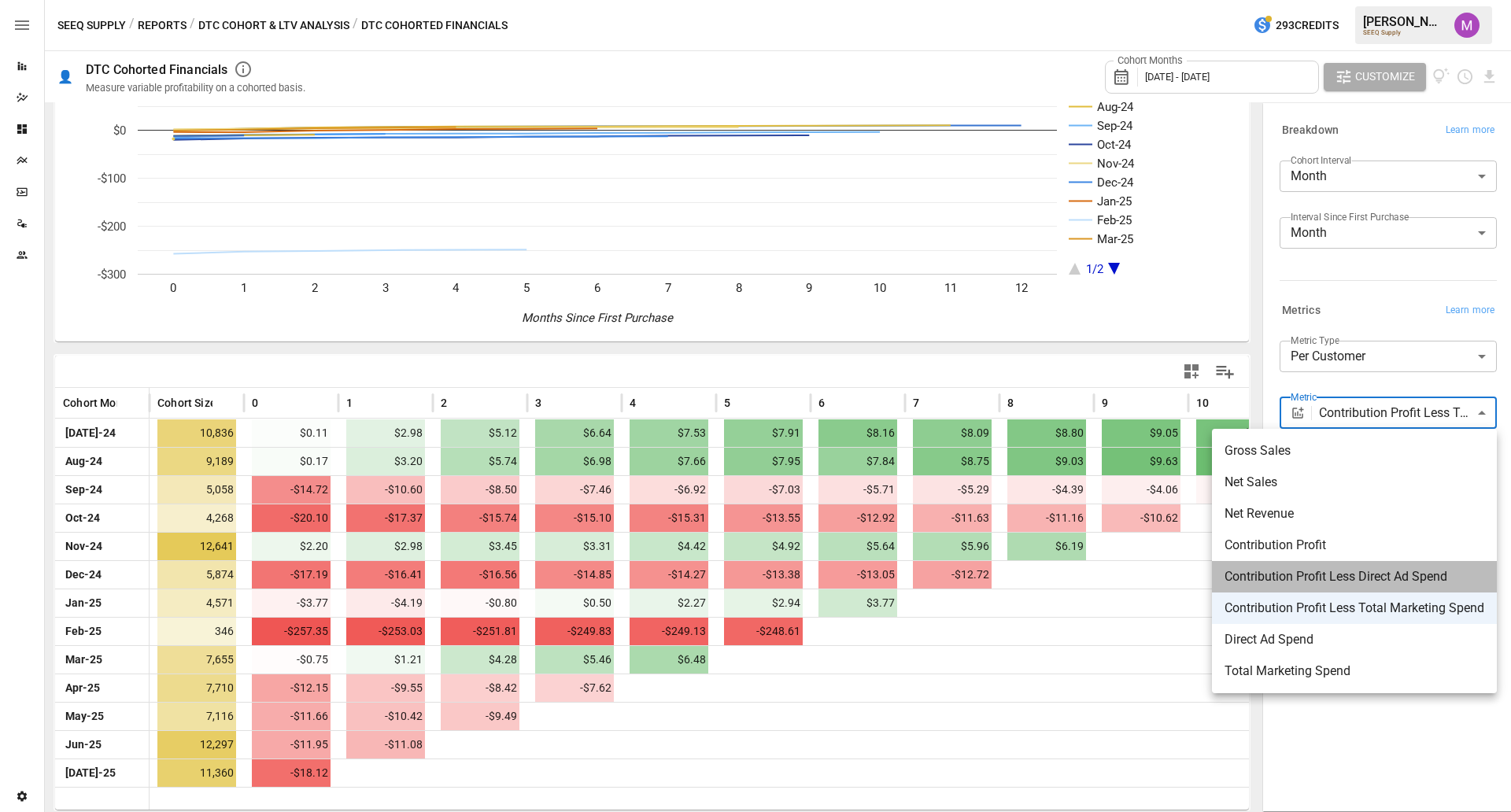
click at [1208, 577] on span "Contribution Profit Less Direct Ad Spend" at bounding box center [1354, 576] width 260 height 19
type input "**********"
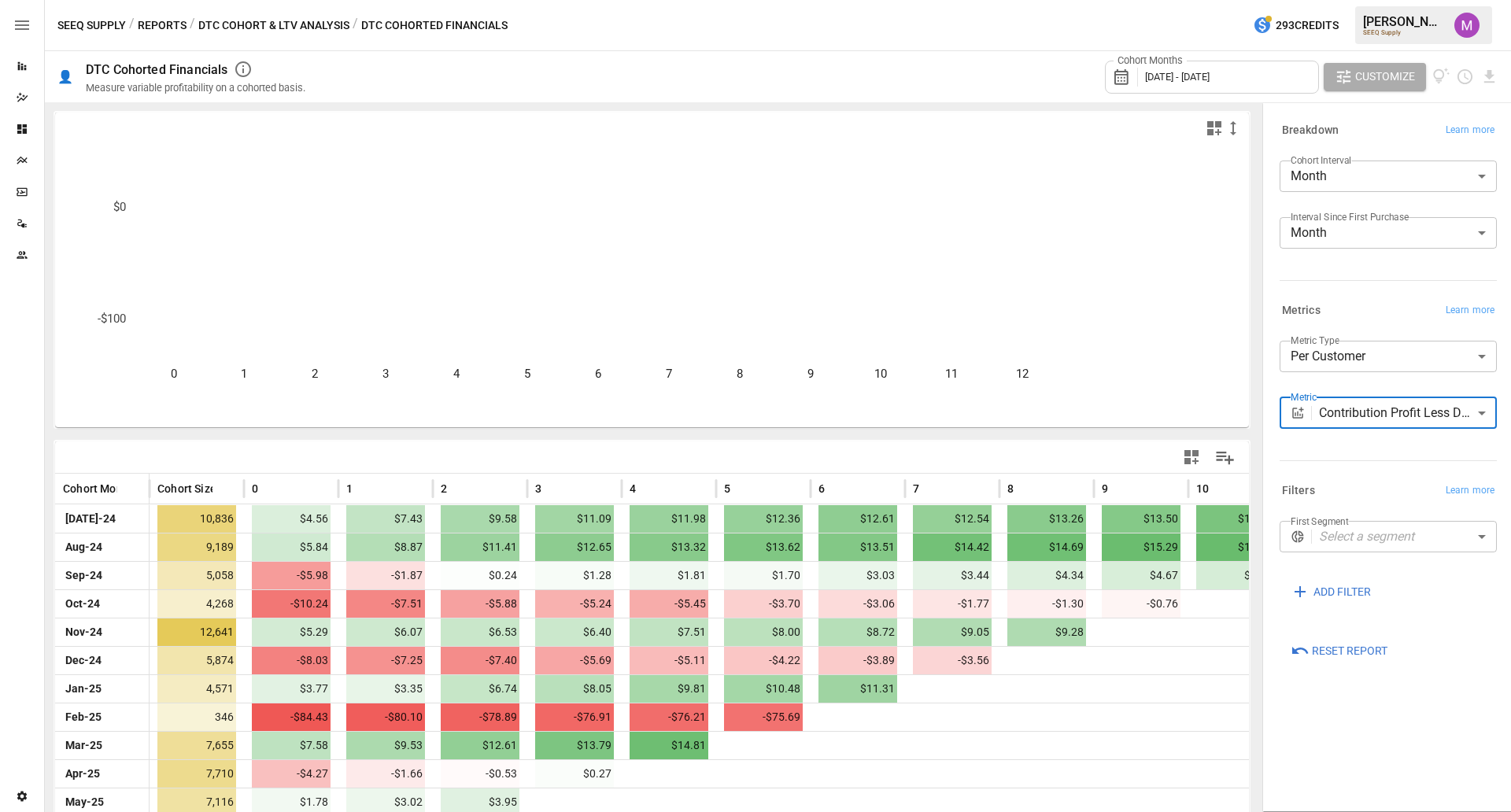
scroll to position [86, 0]
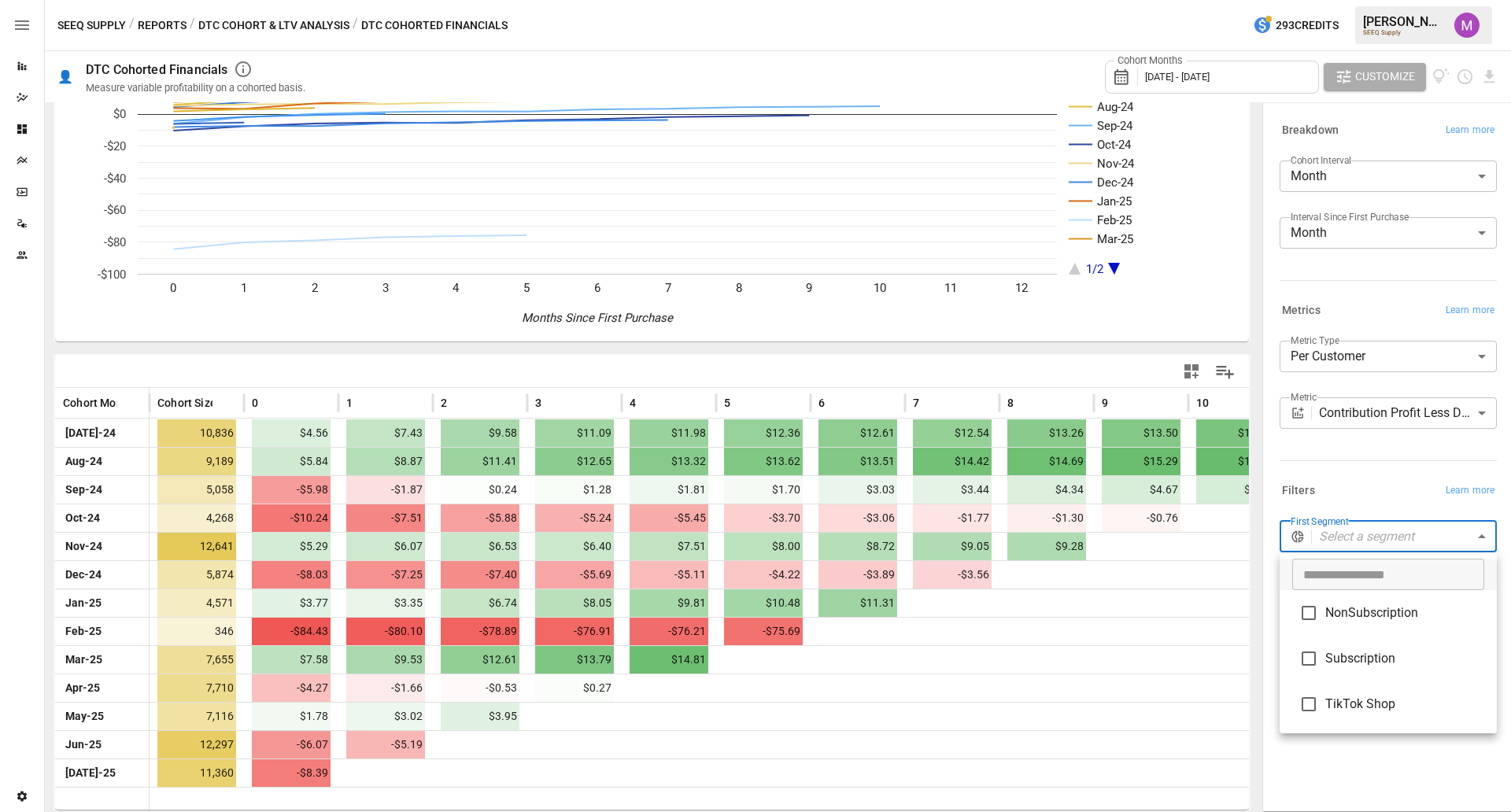
click at [1208, 0] on body "Reports Dazzler Studio Dashboards Plans SmartModel ™ Data Sources Team Settings…" at bounding box center [756, 0] width 1511 height 0
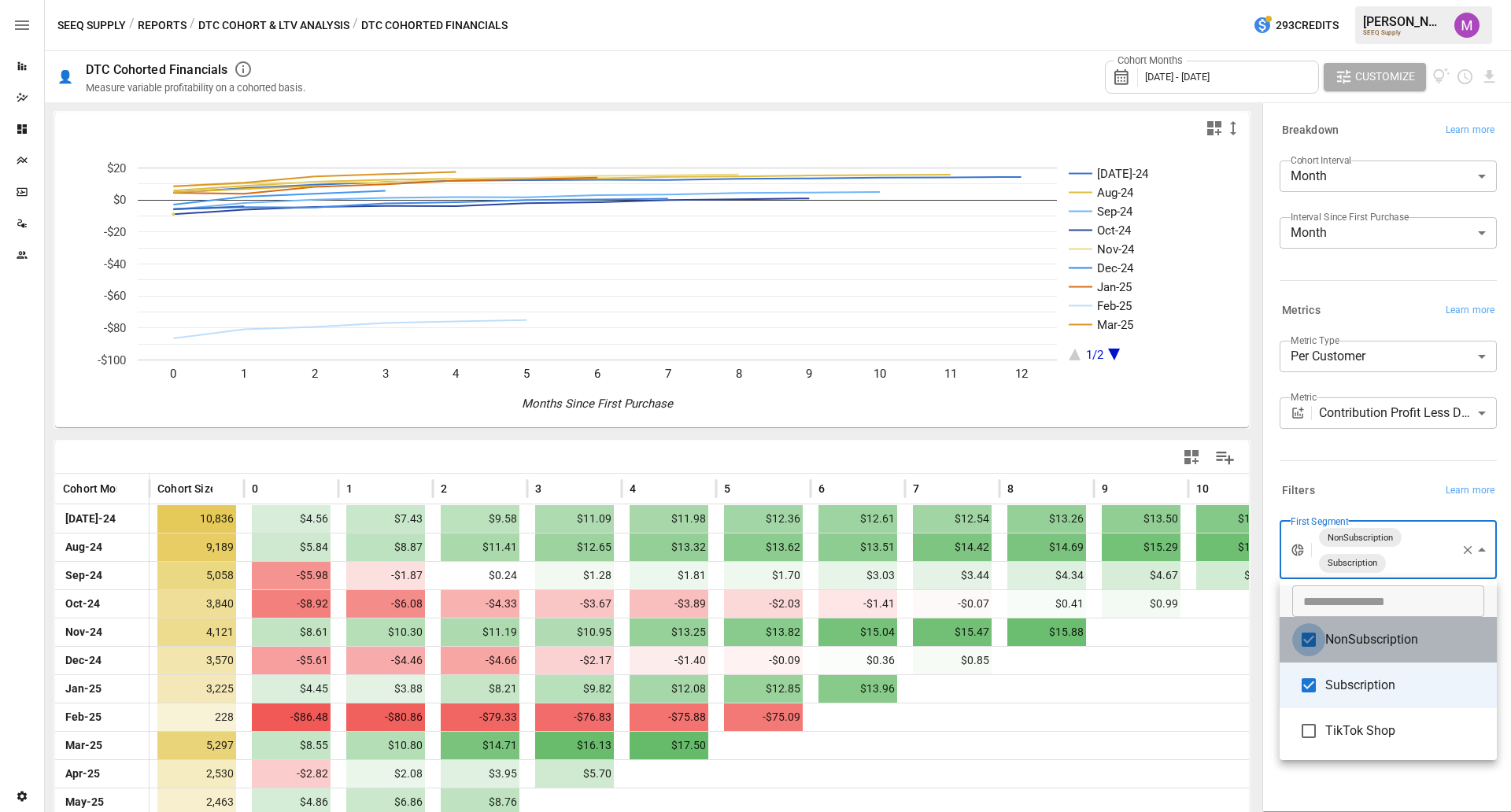
type input "**********"
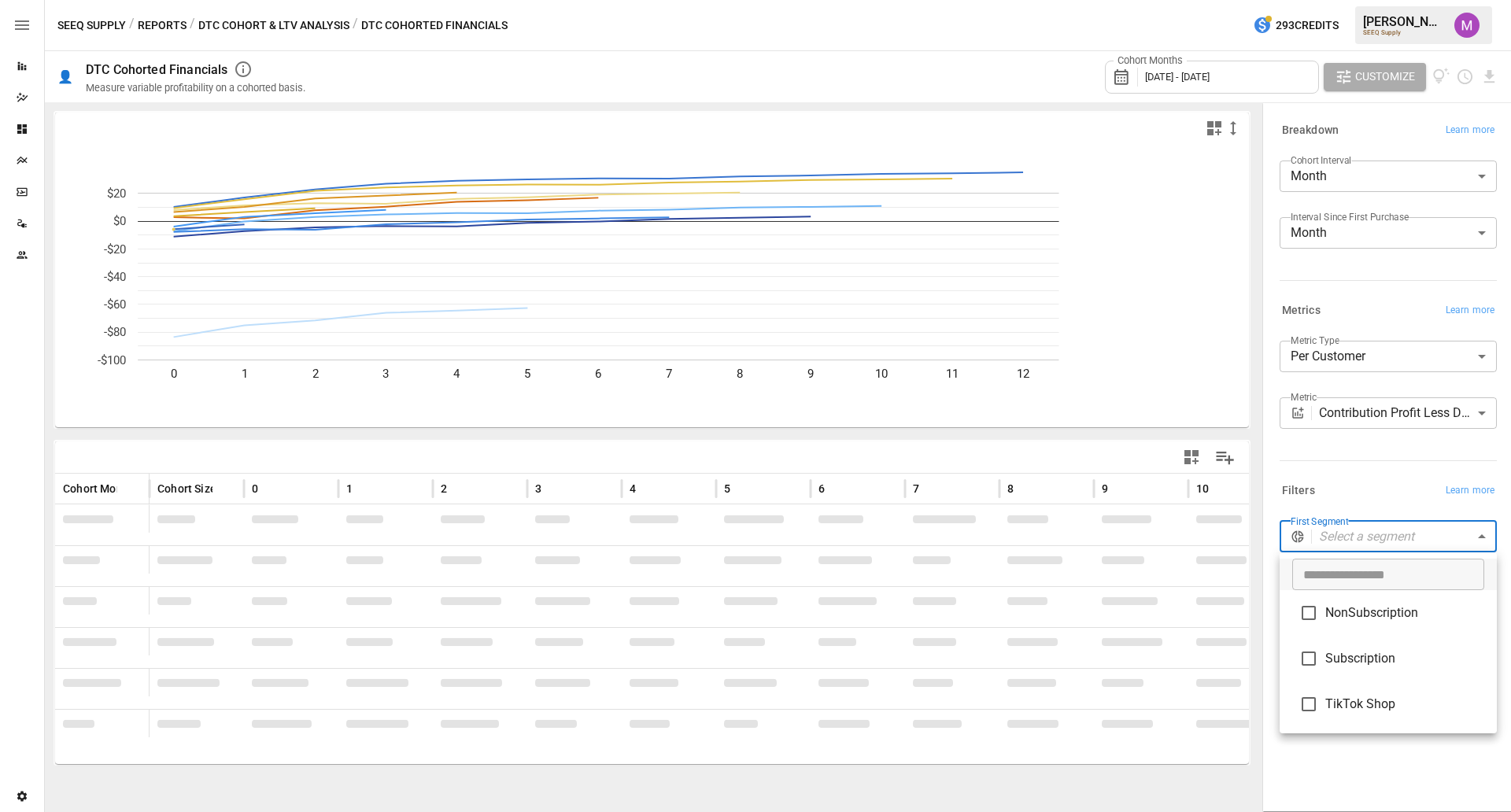
click at [1208, 442] on div at bounding box center [756, 406] width 1511 height 812
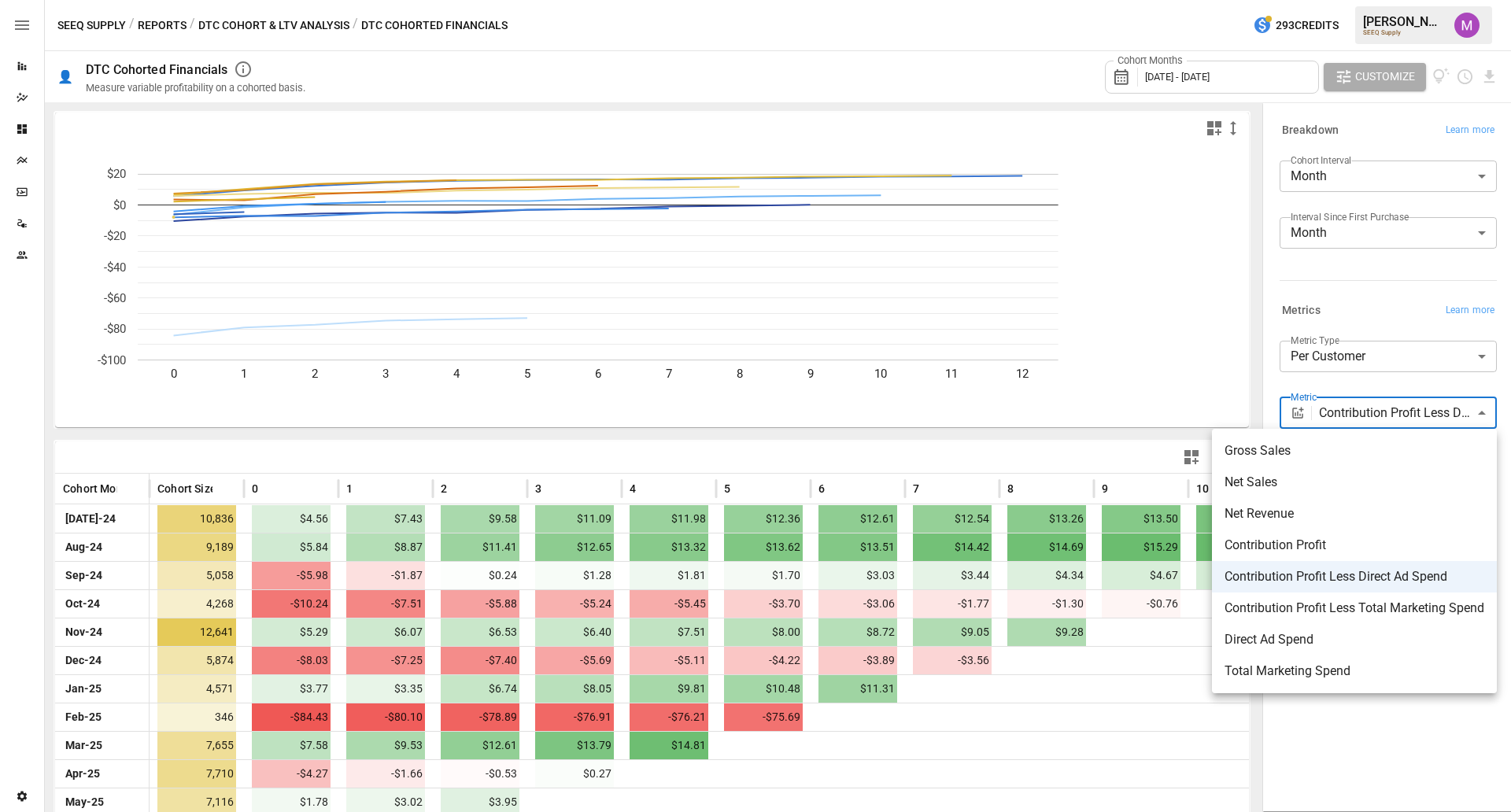
click at [1208, 0] on body "Reports Dazzler Studio Dashboards Plans SmartModel ™ Data Sources Team Settings…" at bounding box center [756, 0] width 1511 height 0
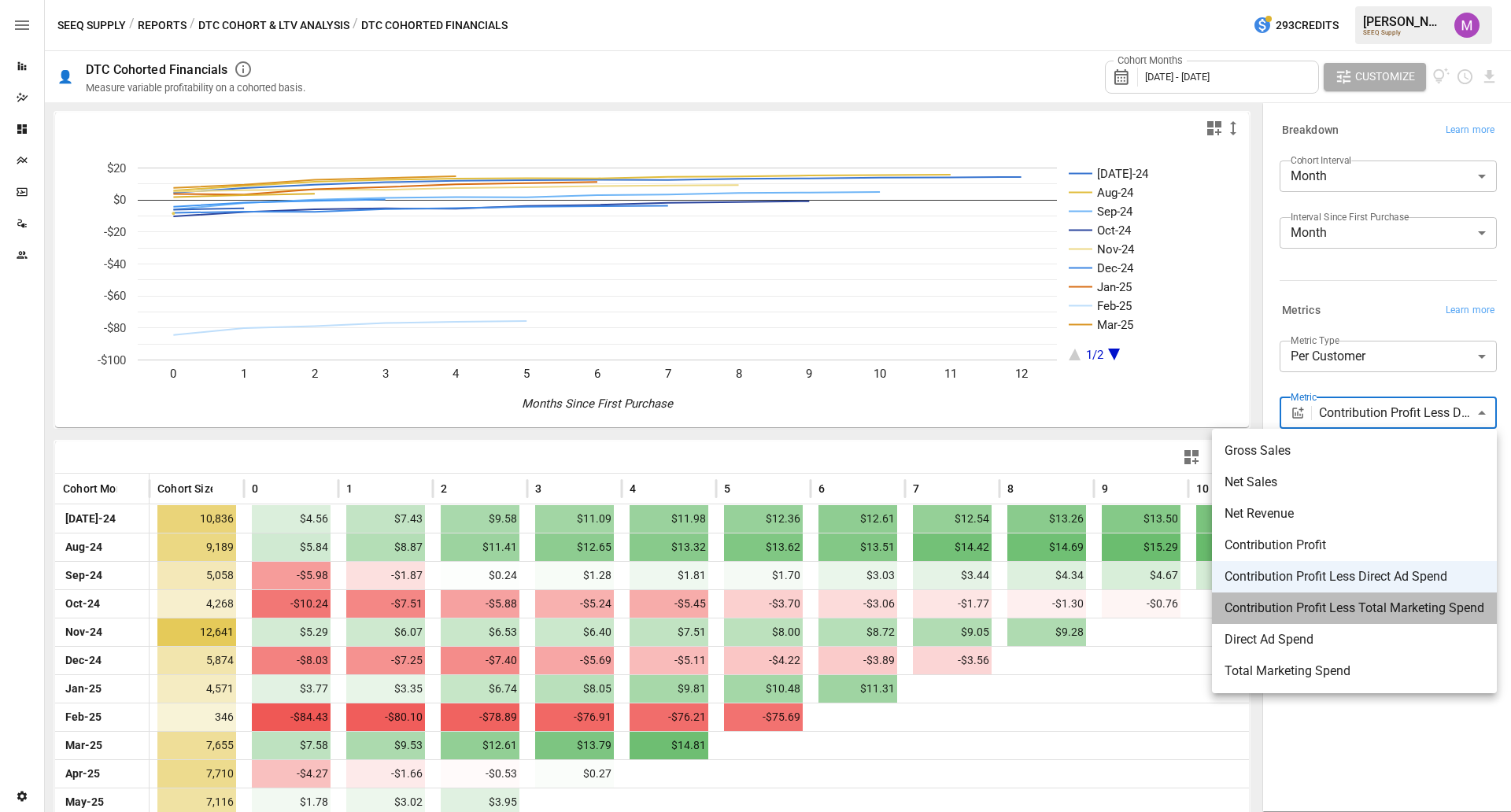
click at [1208, 616] on span "Contribution Profit Less Total Marketing Spend" at bounding box center [1354, 608] width 260 height 19
type input "**********"
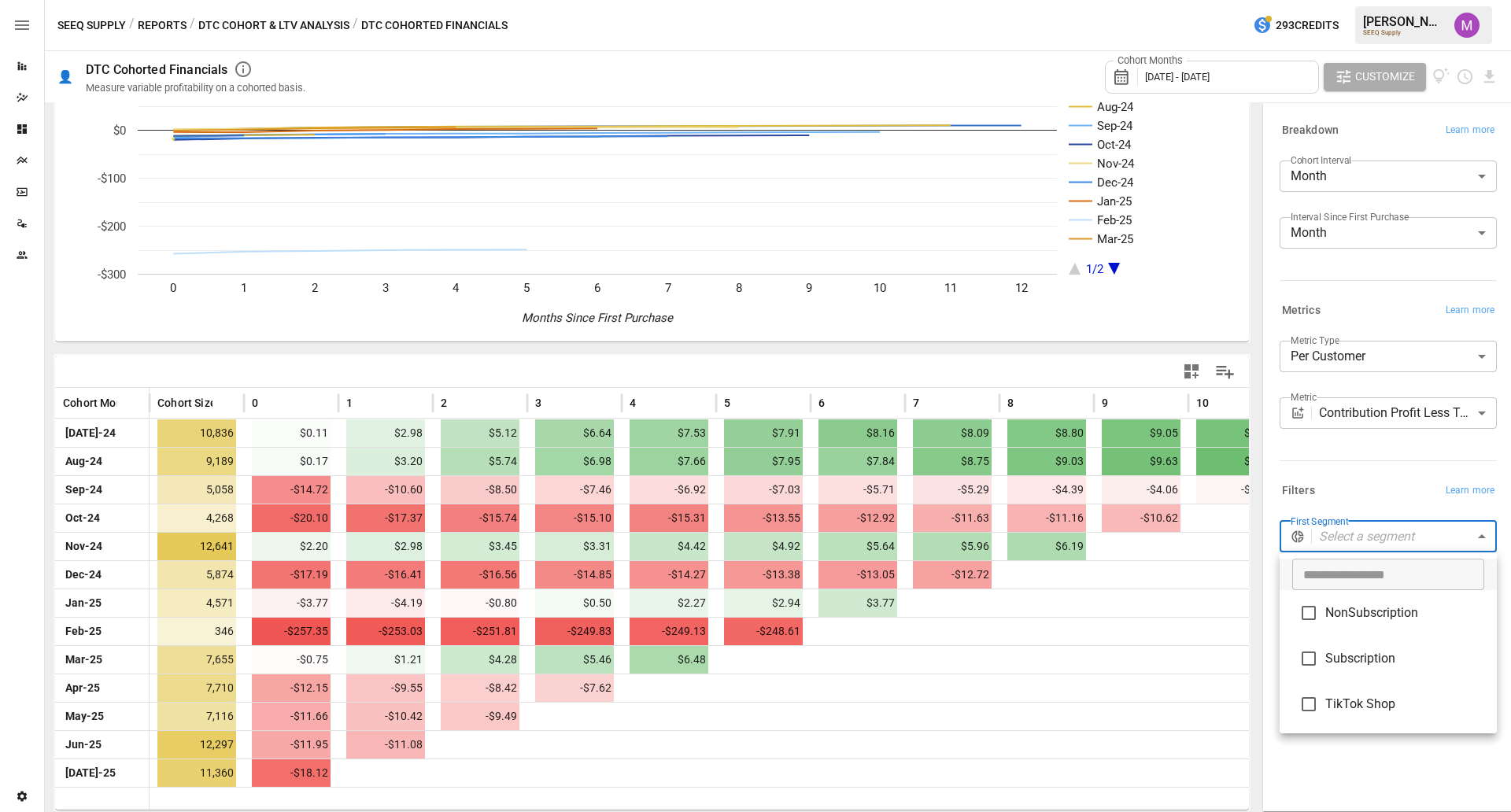
click at [1208, 0] on body "Reports Dazzler Studio Dashboards Plans SmartModel ™ Data Sources Team Settings…" at bounding box center [756, 0] width 1511 height 0
click at [1208, 467] on div at bounding box center [756, 406] width 1511 height 812
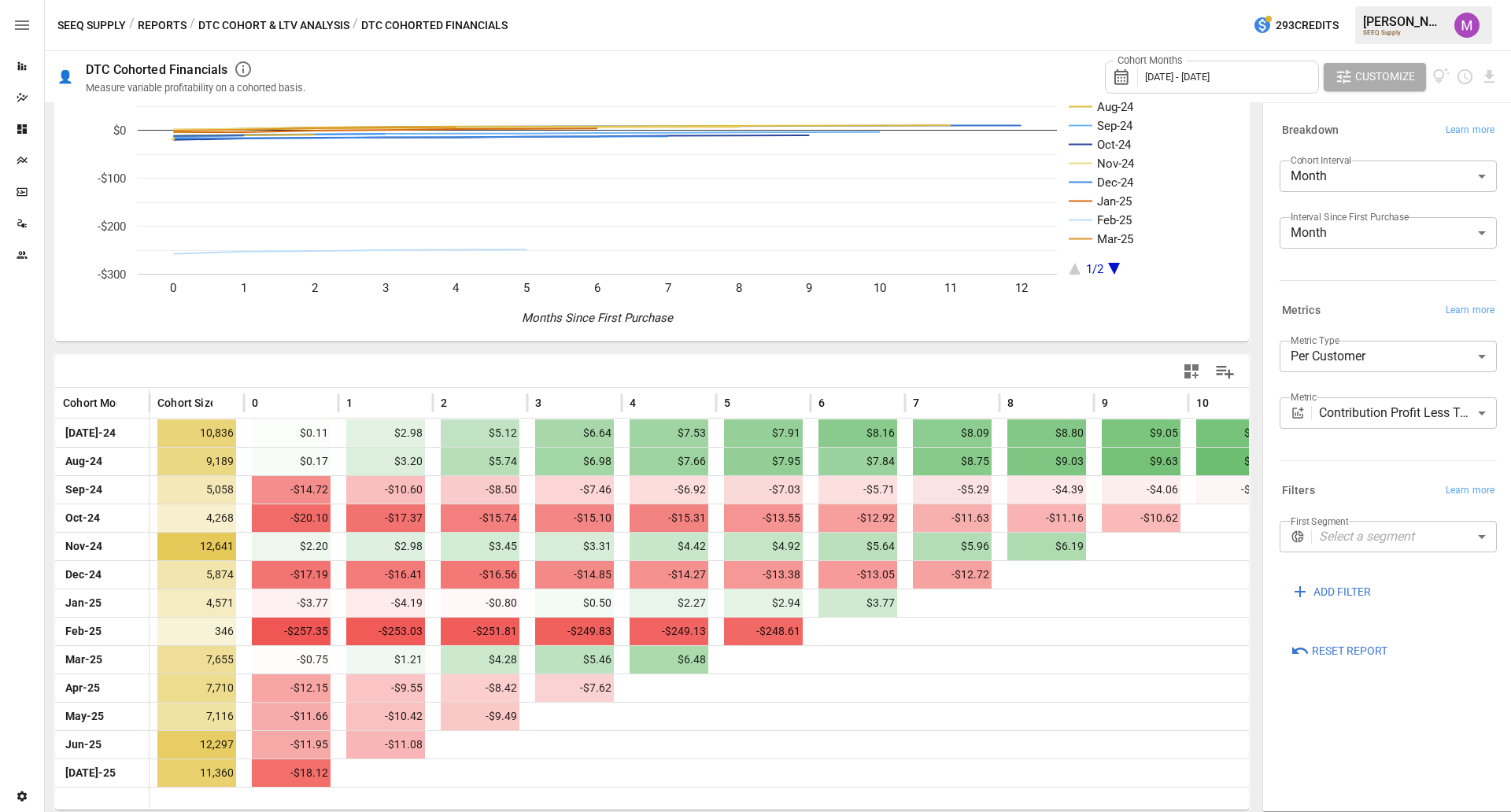
click at [302, 16] on button "DTC Cohort & LTV Analysis" at bounding box center [274, 26] width 151 height 20
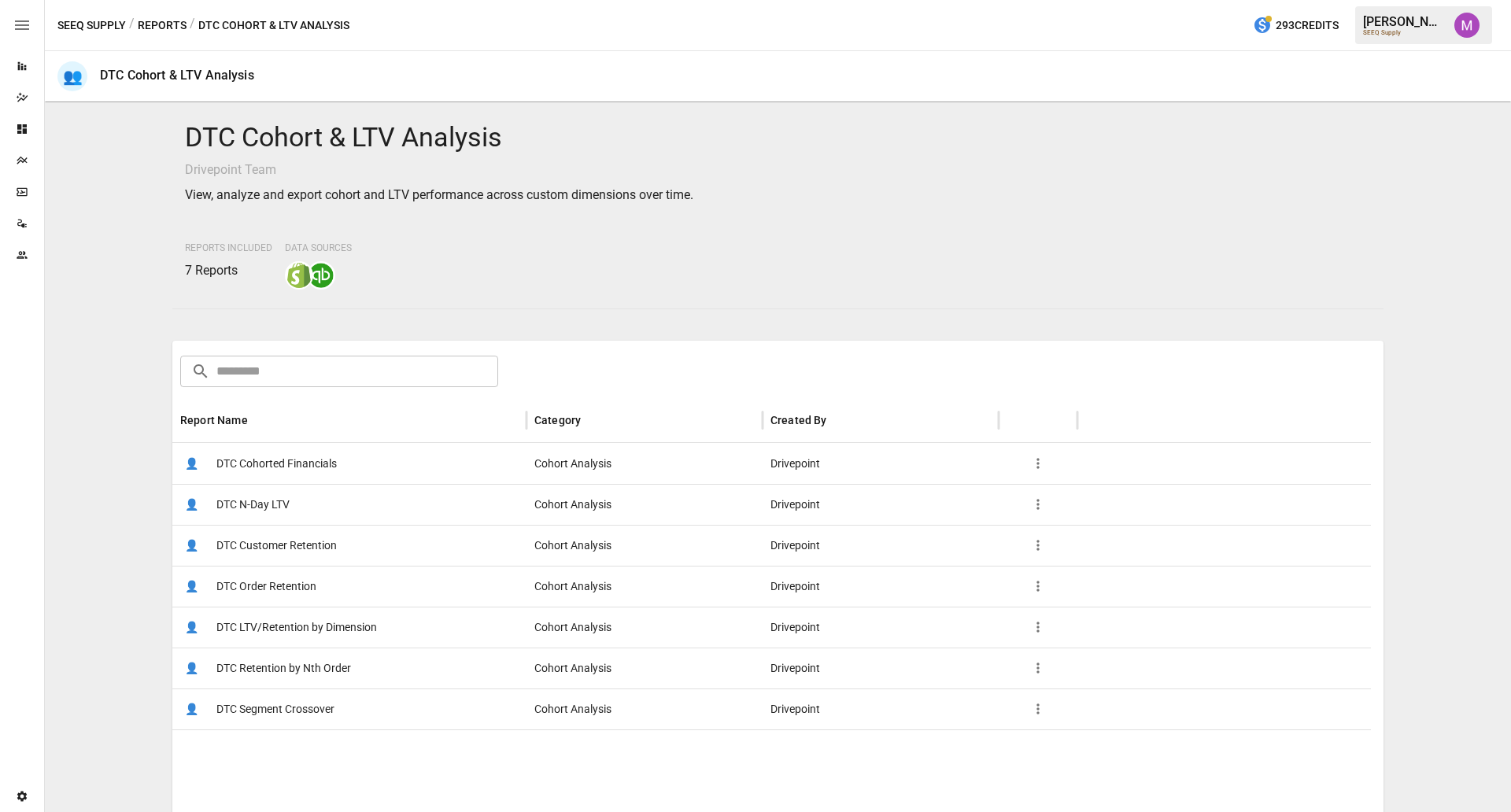
click at [292, 463] on span "DTC Cohorted Financials" at bounding box center [276, 464] width 120 height 40
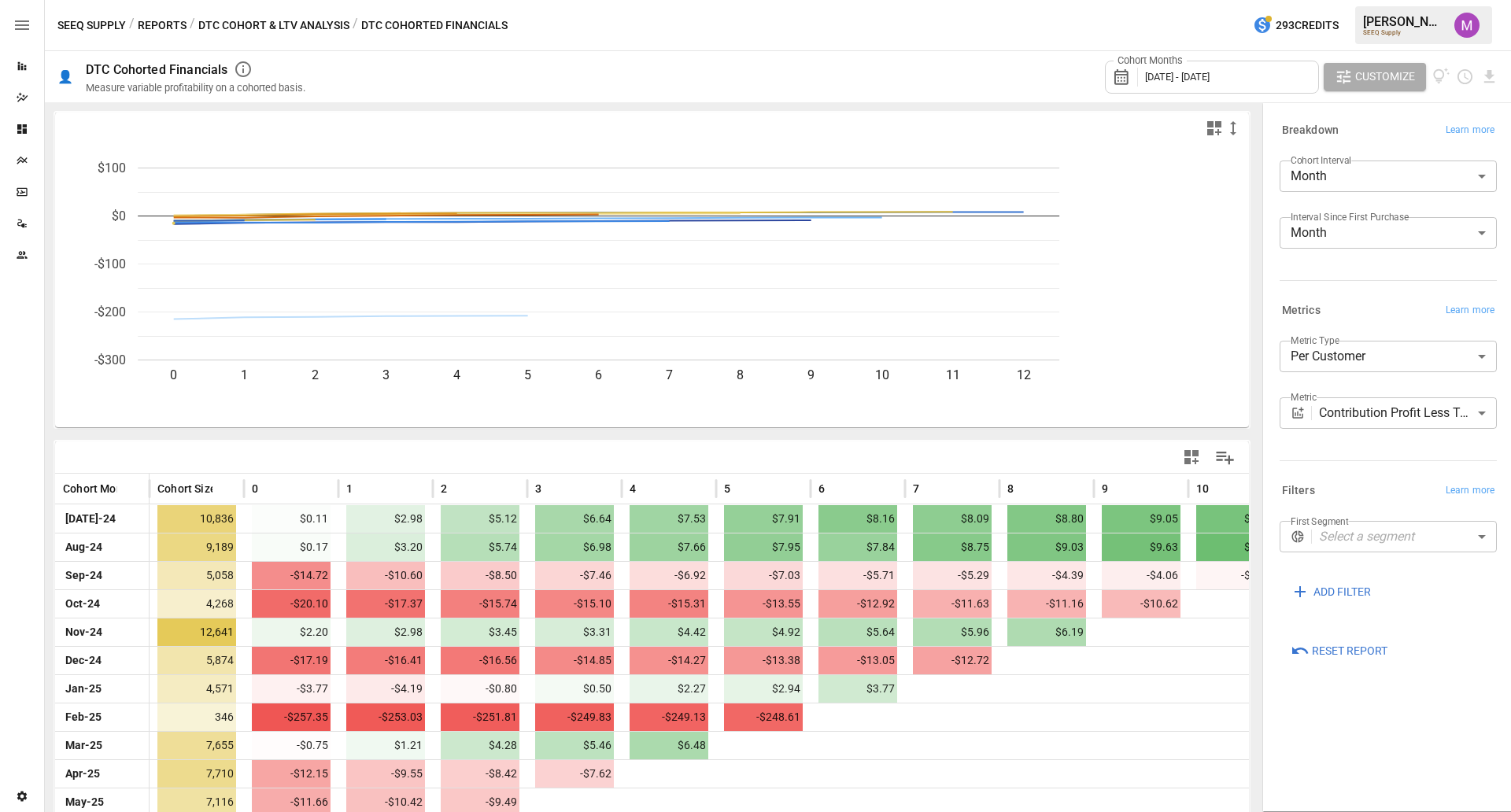
click at [1208, 556] on div "First Segment Select a segment ​" at bounding box center [1384, 539] width 223 height 51
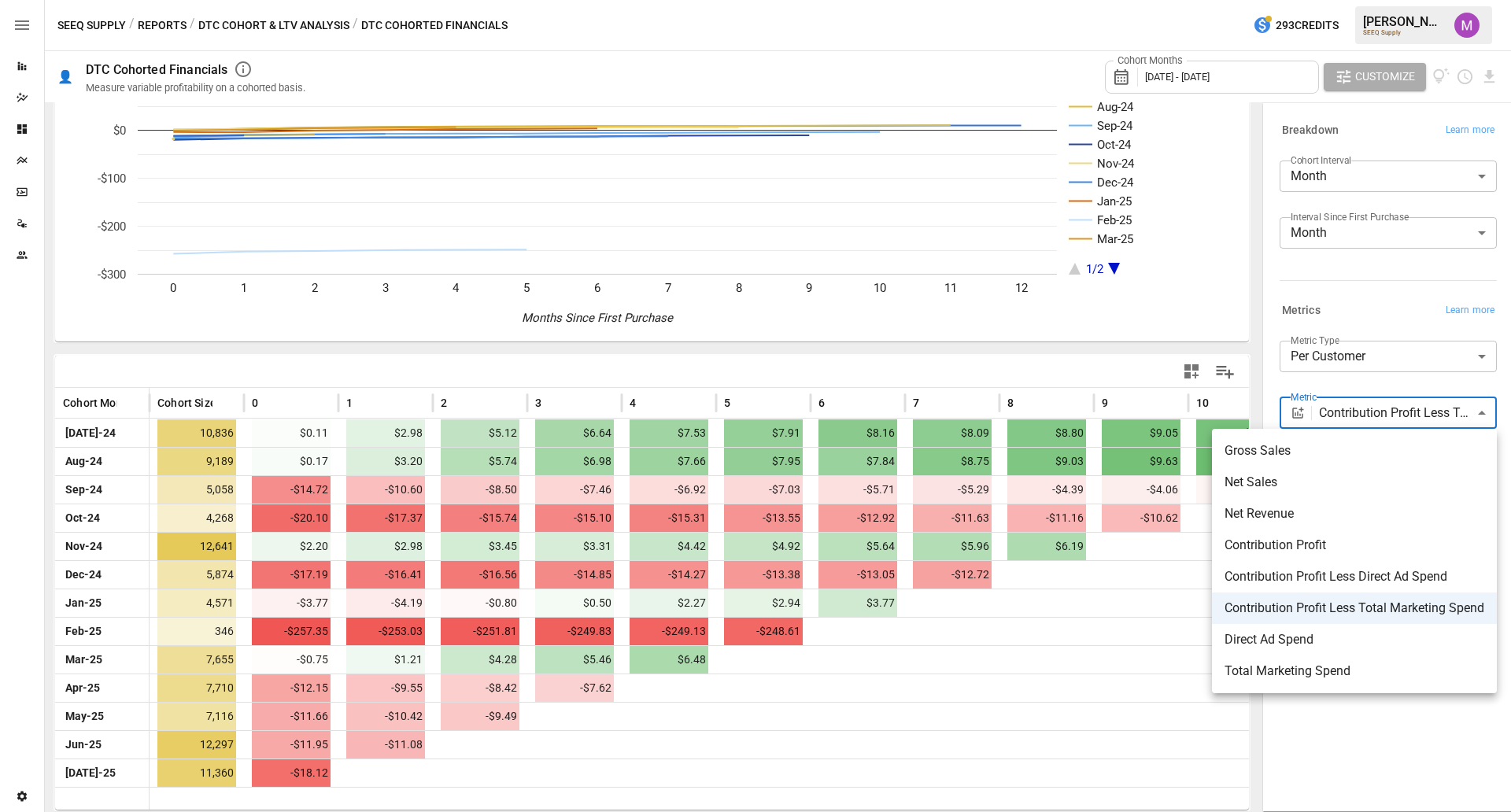
click at [1208, 0] on body "Reports Dazzler Studio Dashboards Plans SmartModel ™ Data Sources Team Settings…" at bounding box center [756, 0] width 1511 height 0
click at [1208, 582] on span "Contribution Profit Less Direct Ad Spend" at bounding box center [1354, 576] width 260 height 19
type input "**********"
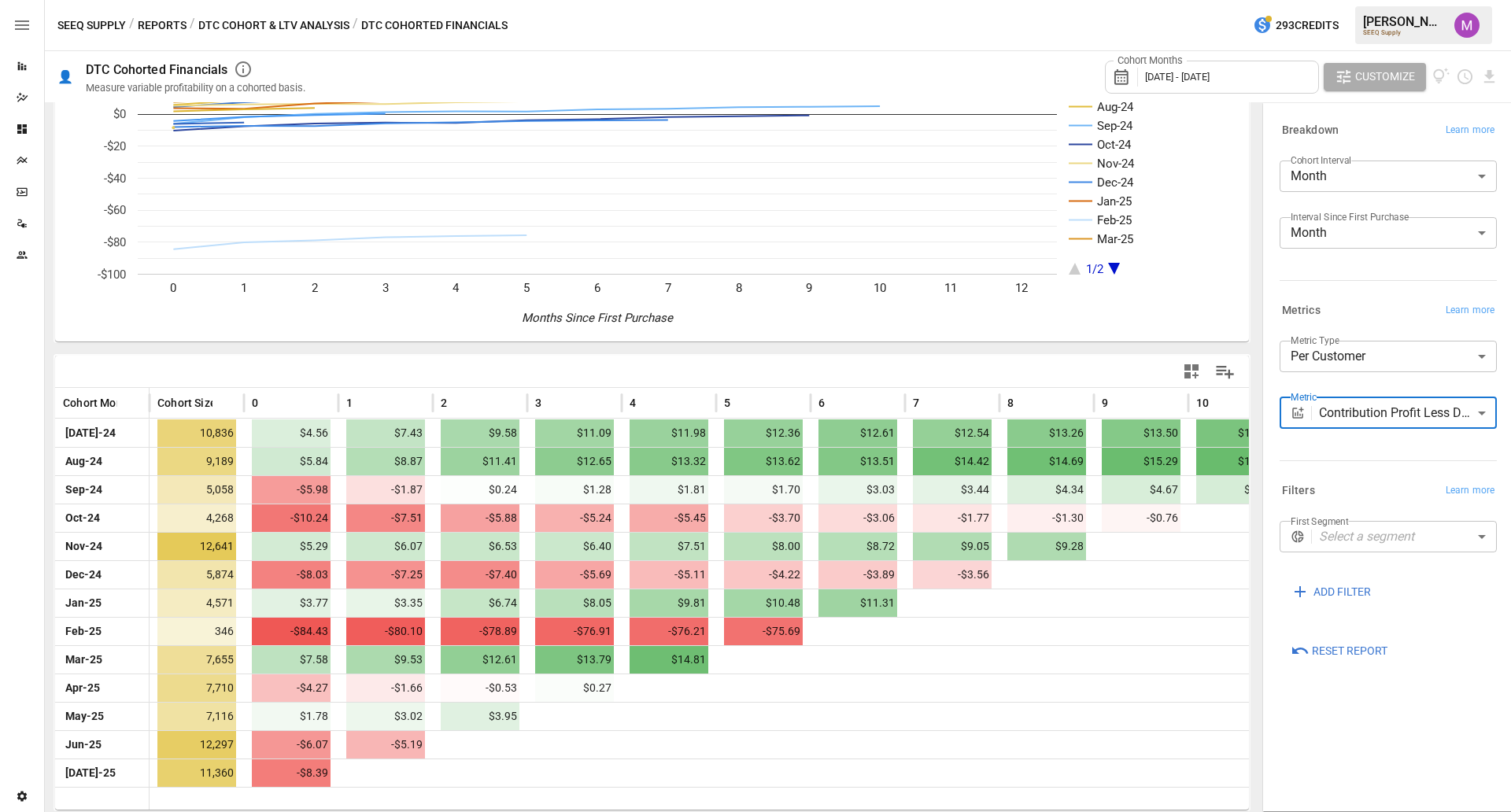
click at [1208, 78] on span "Customize" at bounding box center [1385, 76] width 59 height 20
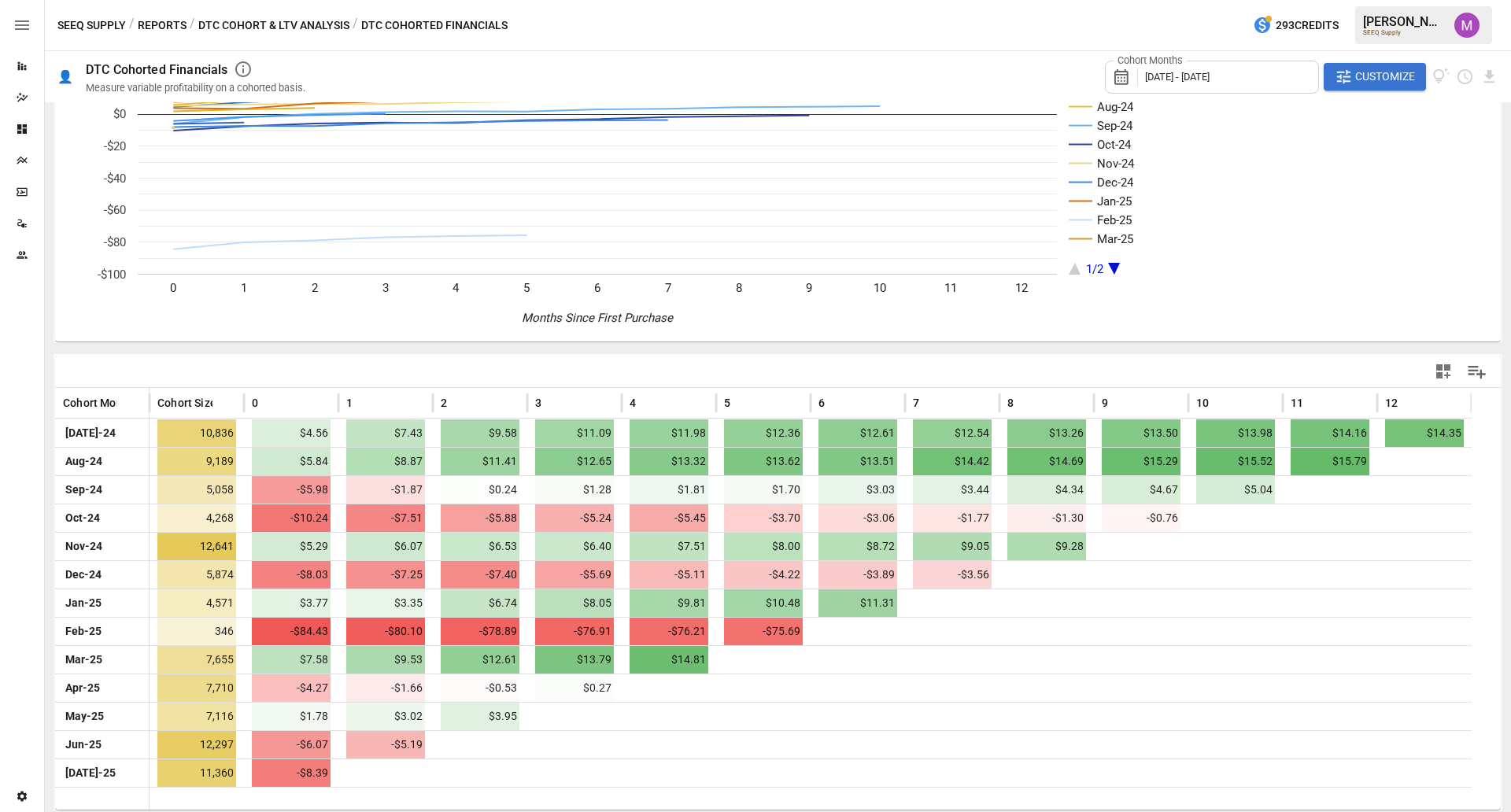
scroll to position [70, 0]
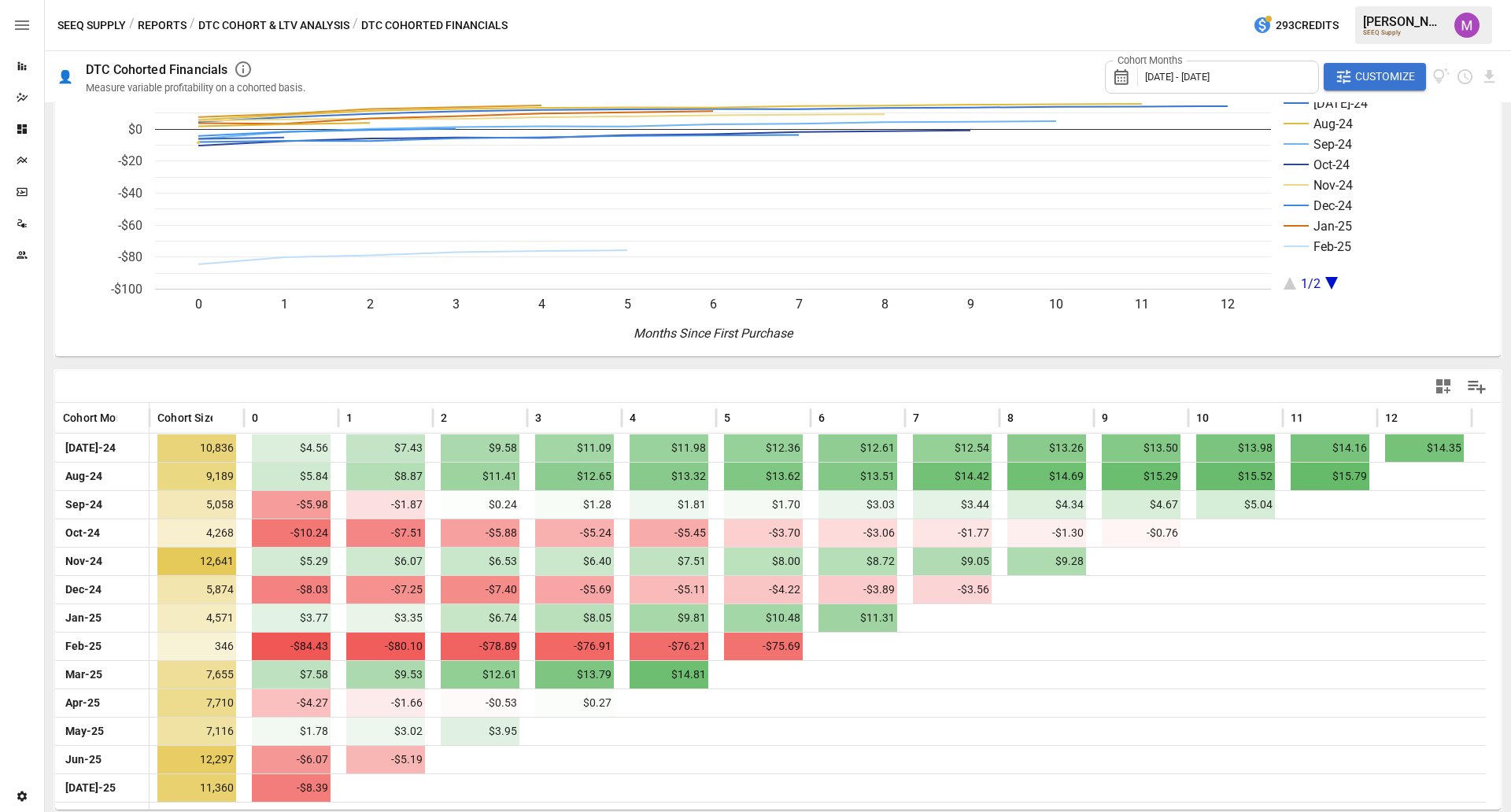
click at [162, 22] on button "Reports" at bounding box center [162, 26] width 49 height 20
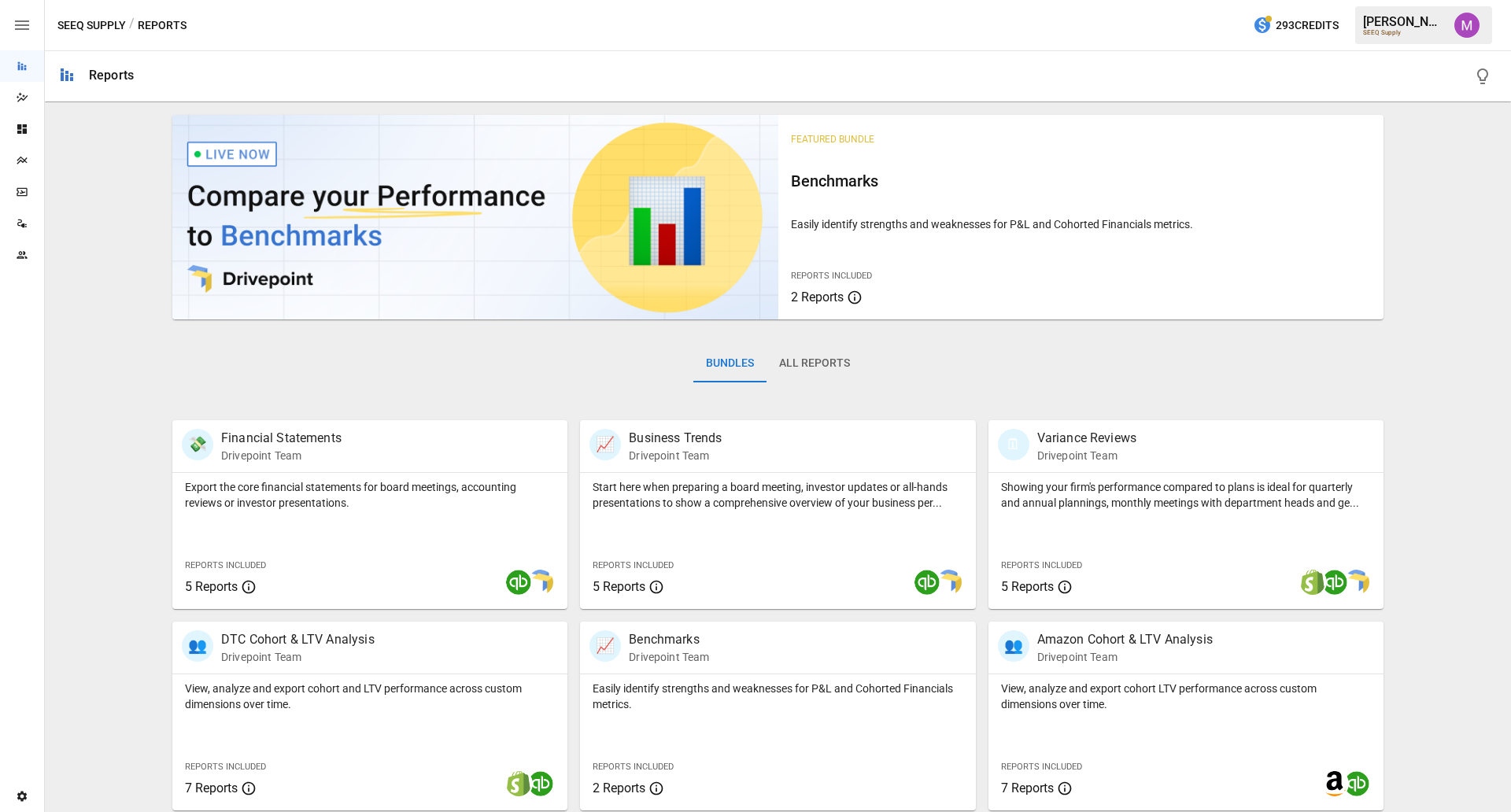
scroll to position [206, 0]
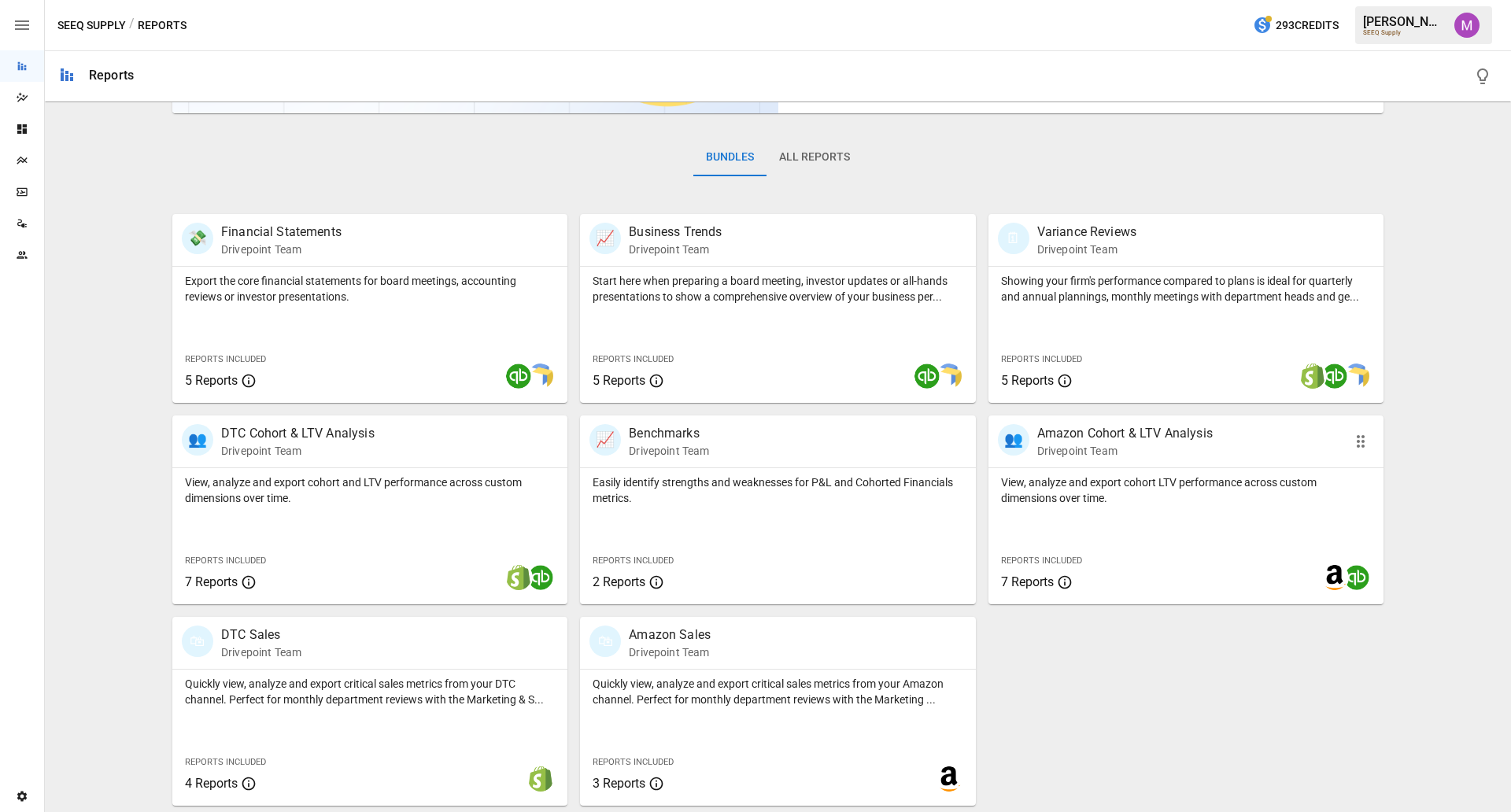
click at [1208, 511] on div "View, analyze and export cohort LTV performance across custom dimensions over t…" at bounding box center [1186, 535] width 395 height 136
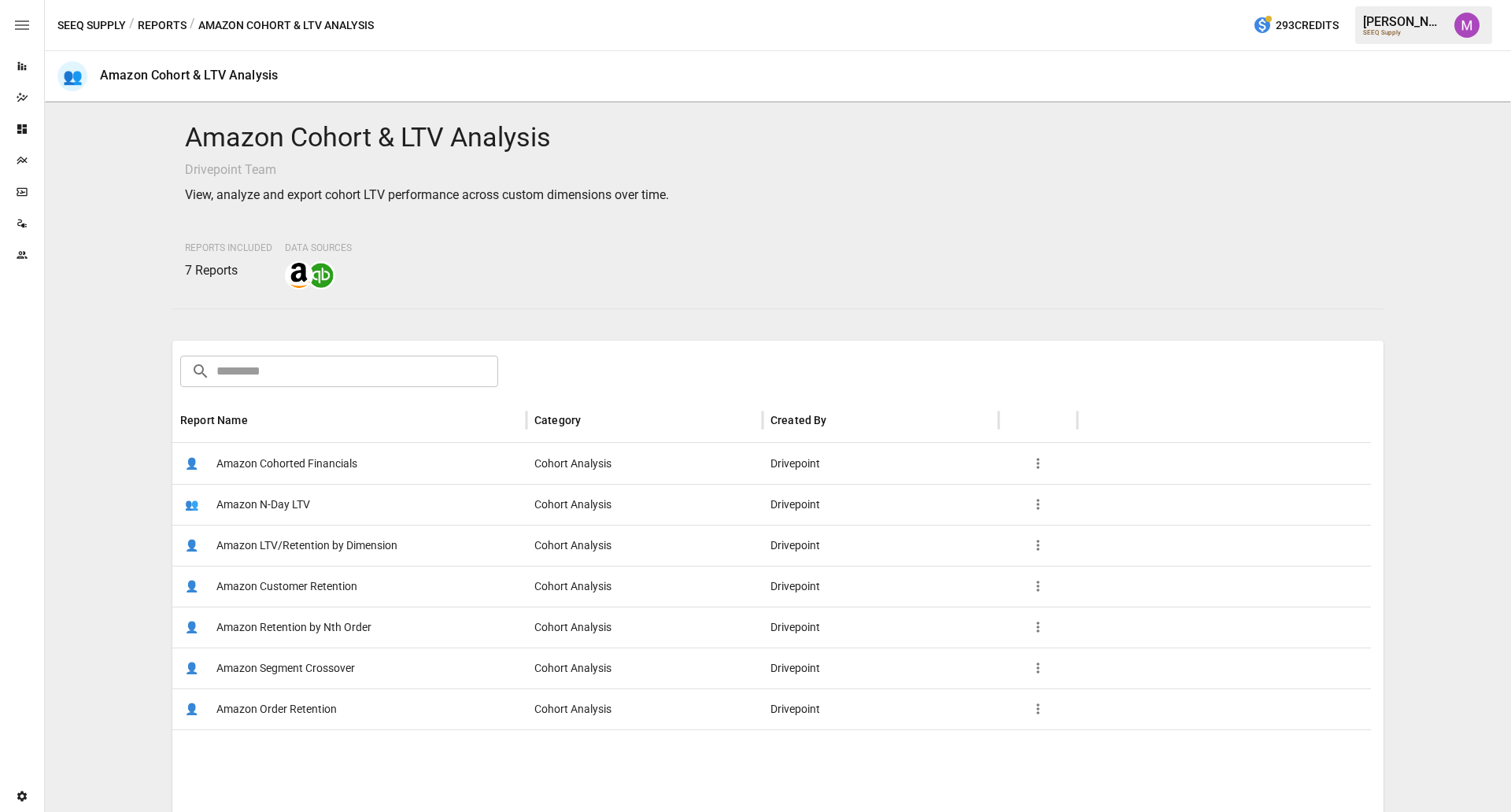
click at [316, 475] on span "Amazon Cohorted Financials" at bounding box center [287, 464] width 141 height 40
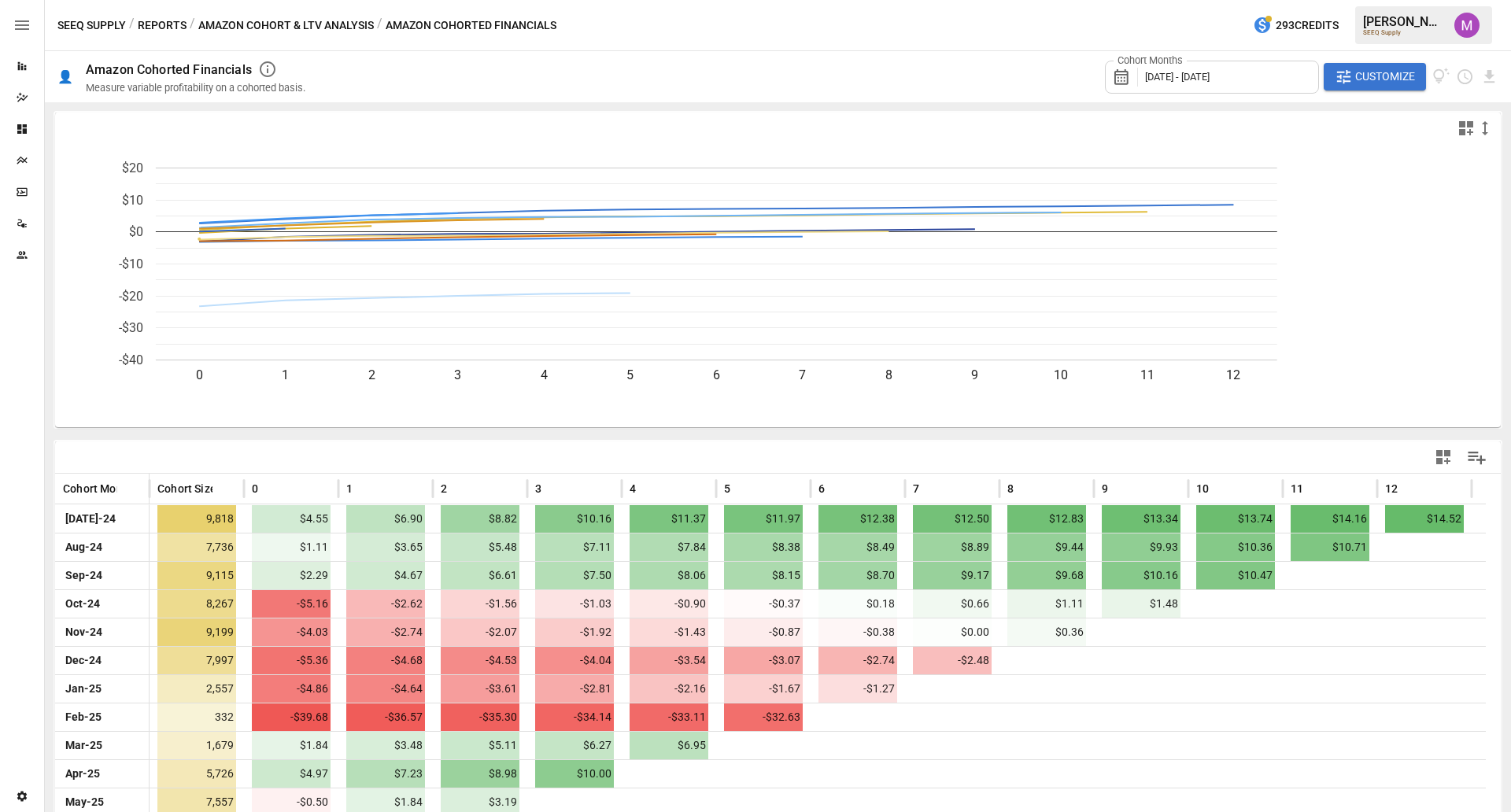
click at [1208, 84] on span "Customize" at bounding box center [1385, 76] width 59 height 20
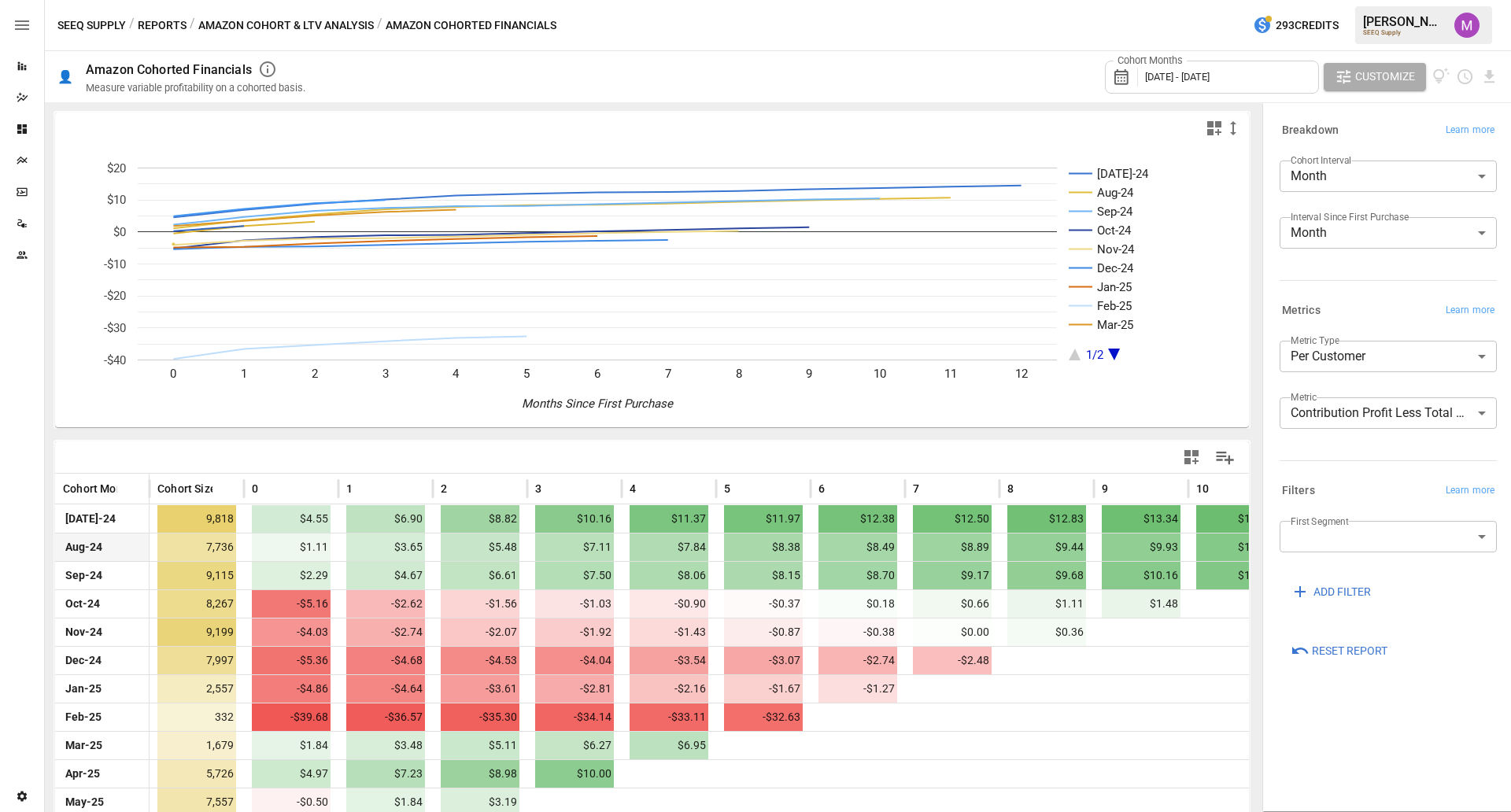
scroll to position [86, 0]
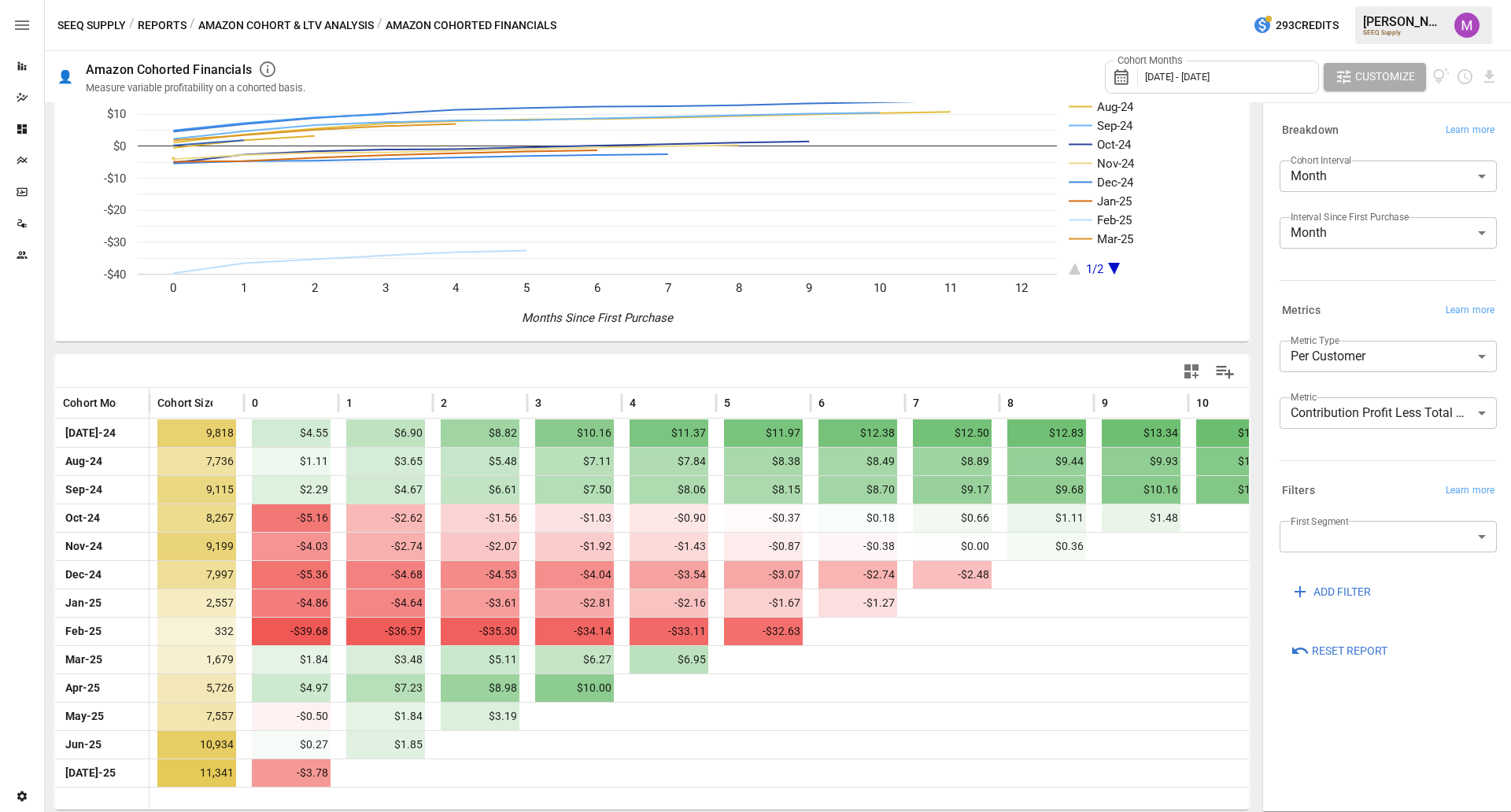
click at [1208, 436] on div "**********" at bounding box center [1384, 415] width 223 height 51
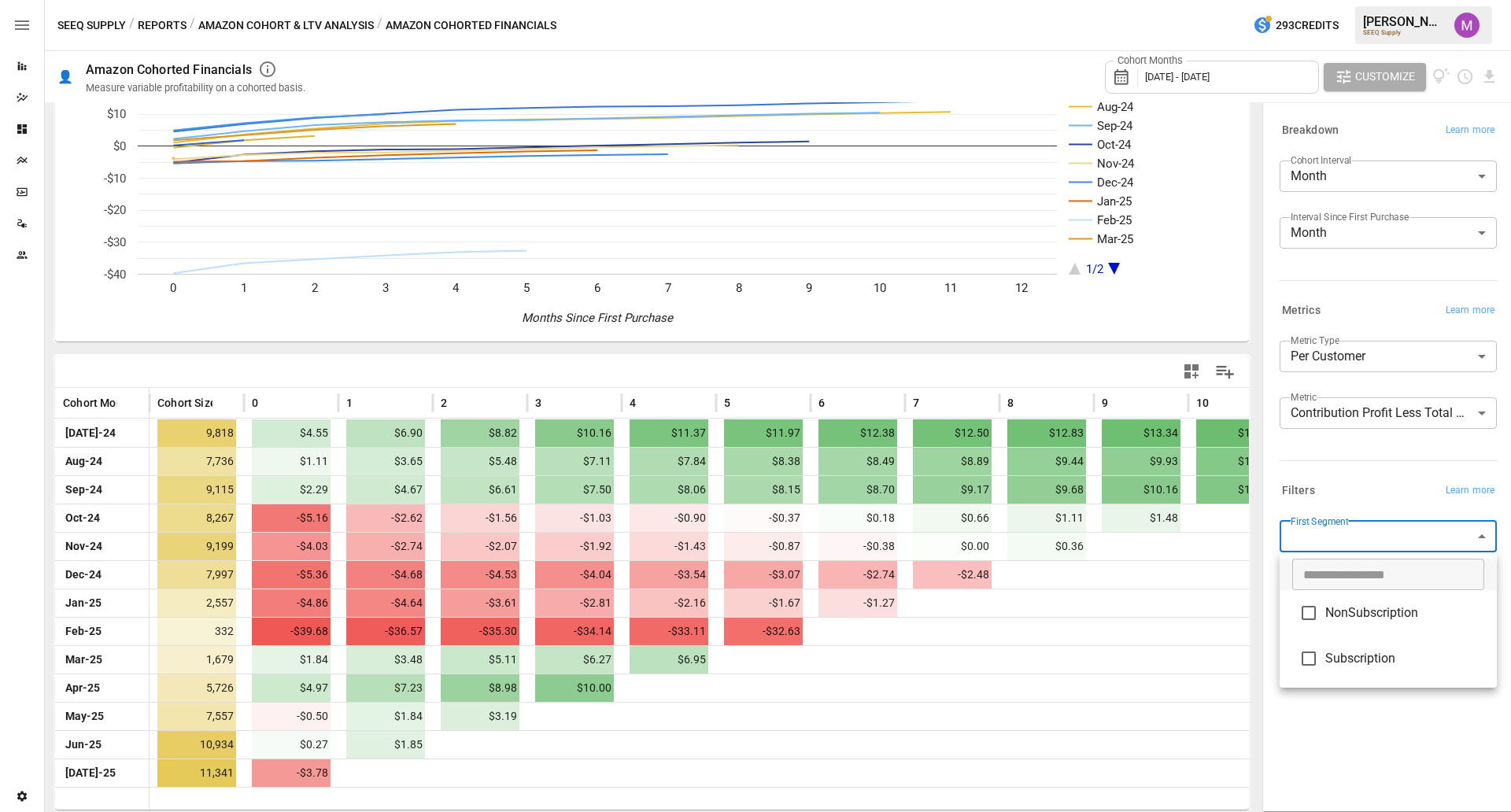
click at [1208, 0] on body "Reports Dazzler Studio Dashboards Plans SmartModel ™ Data Sources Team Settings…" at bounding box center [756, 0] width 1511 height 0
click at [1208, 615] on span "NonSubscription" at bounding box center [1404, 613] width 159 height 19
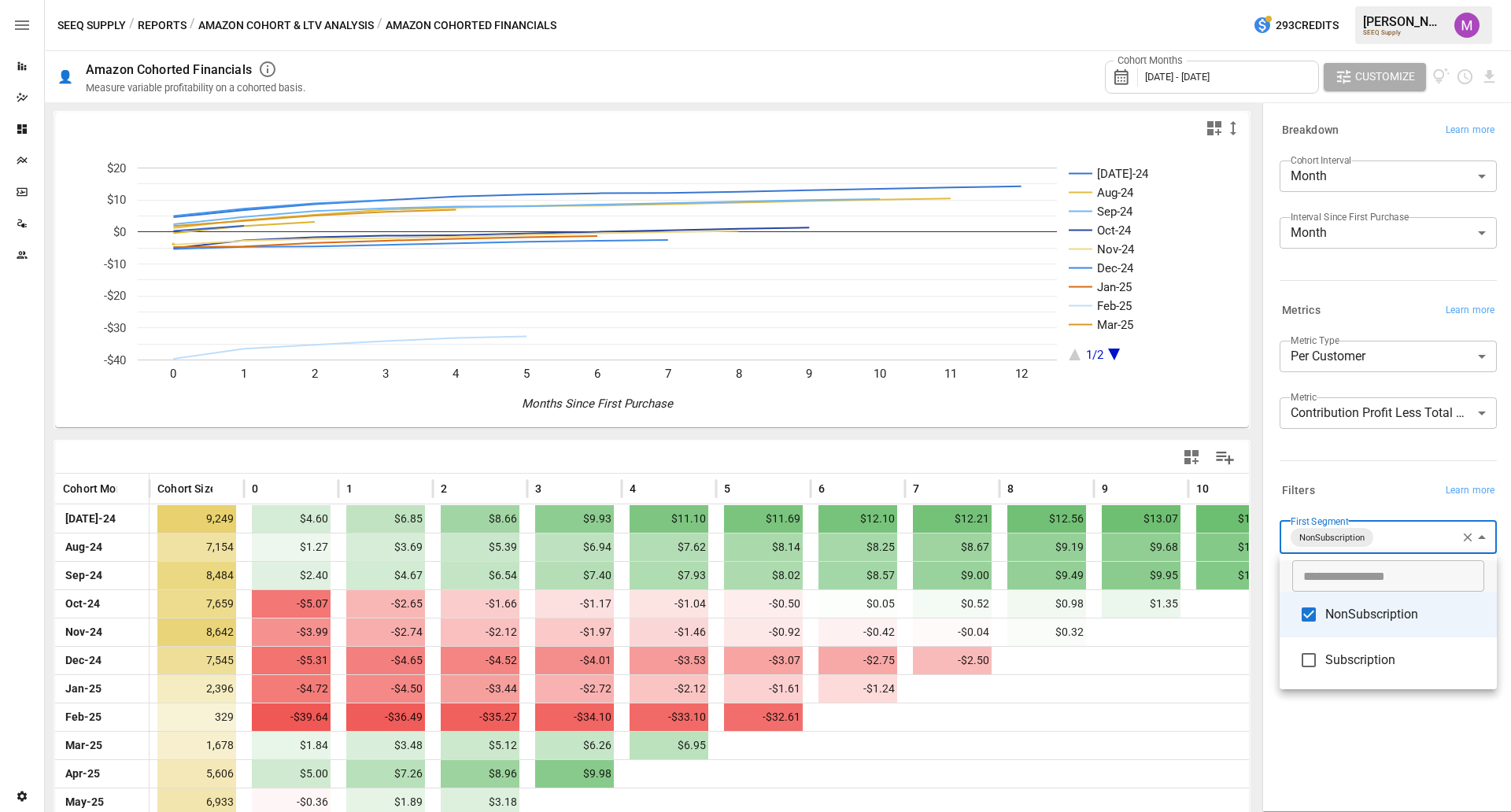
click at [908, 452] on div at bounding box center [756, 406] width 1511 height 812
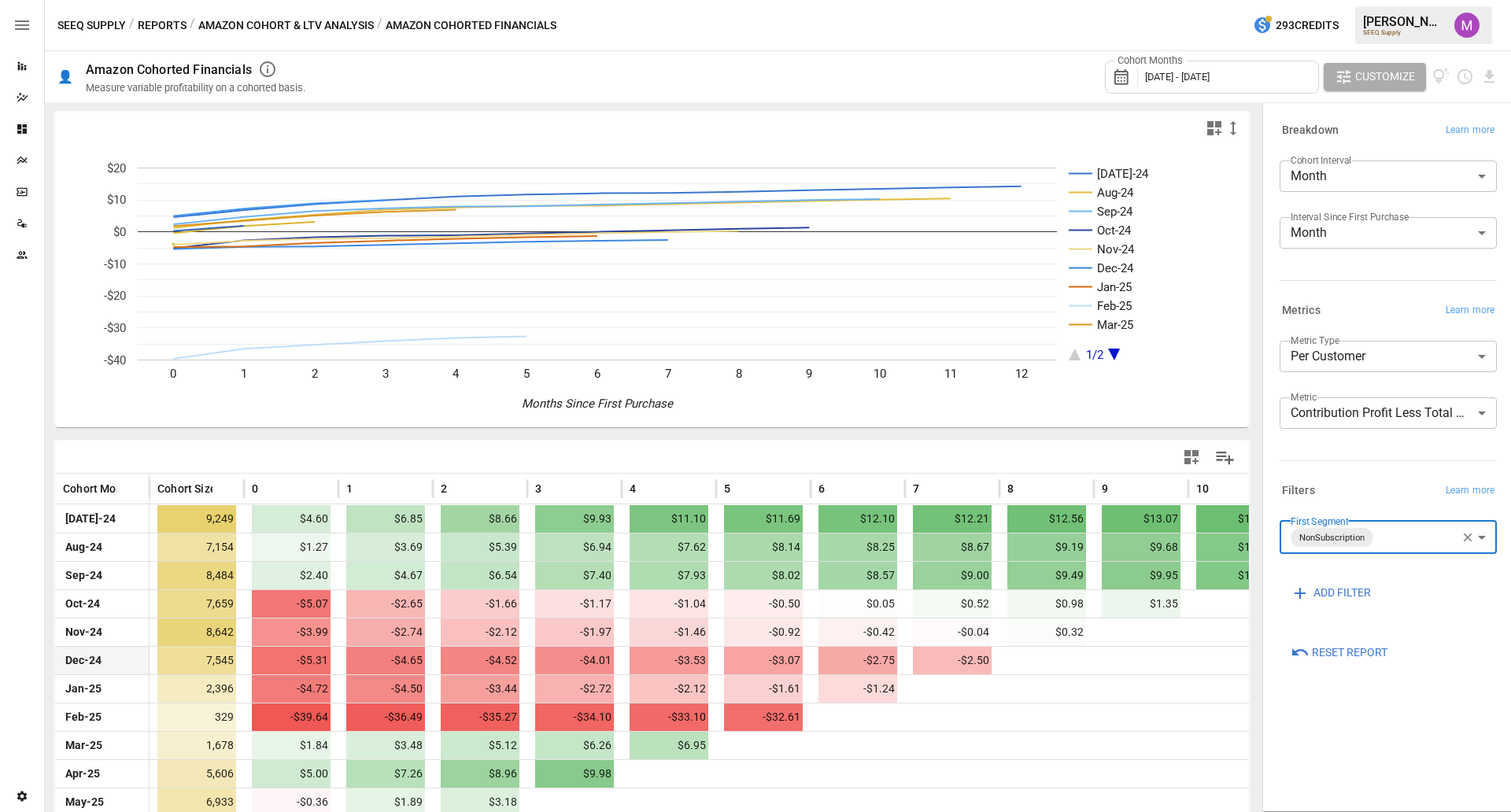
scroll to position [86, 0]
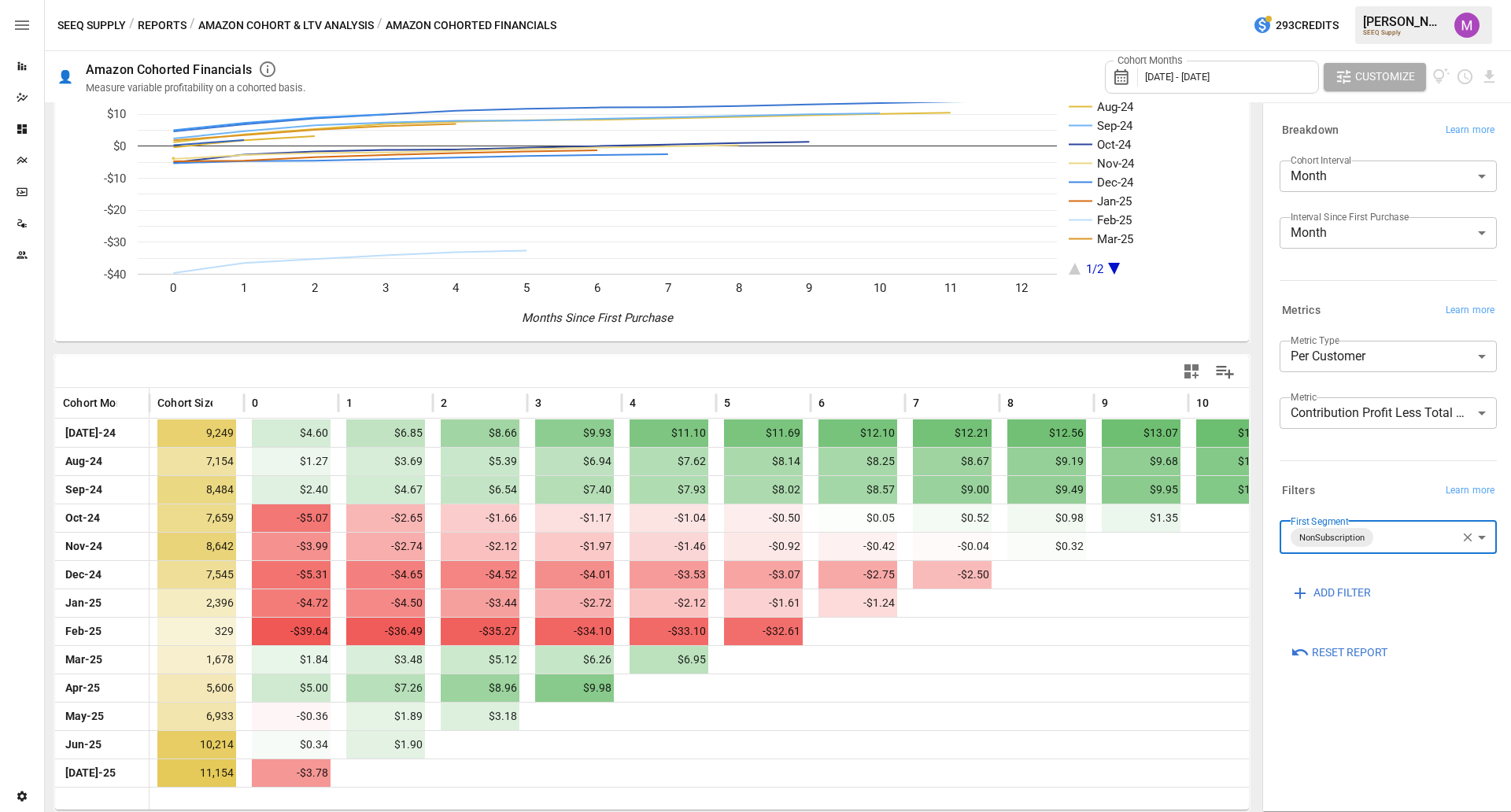
click at [1208, 540] on div "**********" at bounding box center [1387, 536] width 217 height 33
click at [1208, 0] on body "Reports Dazzler Studio Dashboards Plans SmartModel ™ Data Sources Team Settings…" at bounding box center [756, 0] width 1511 height 0
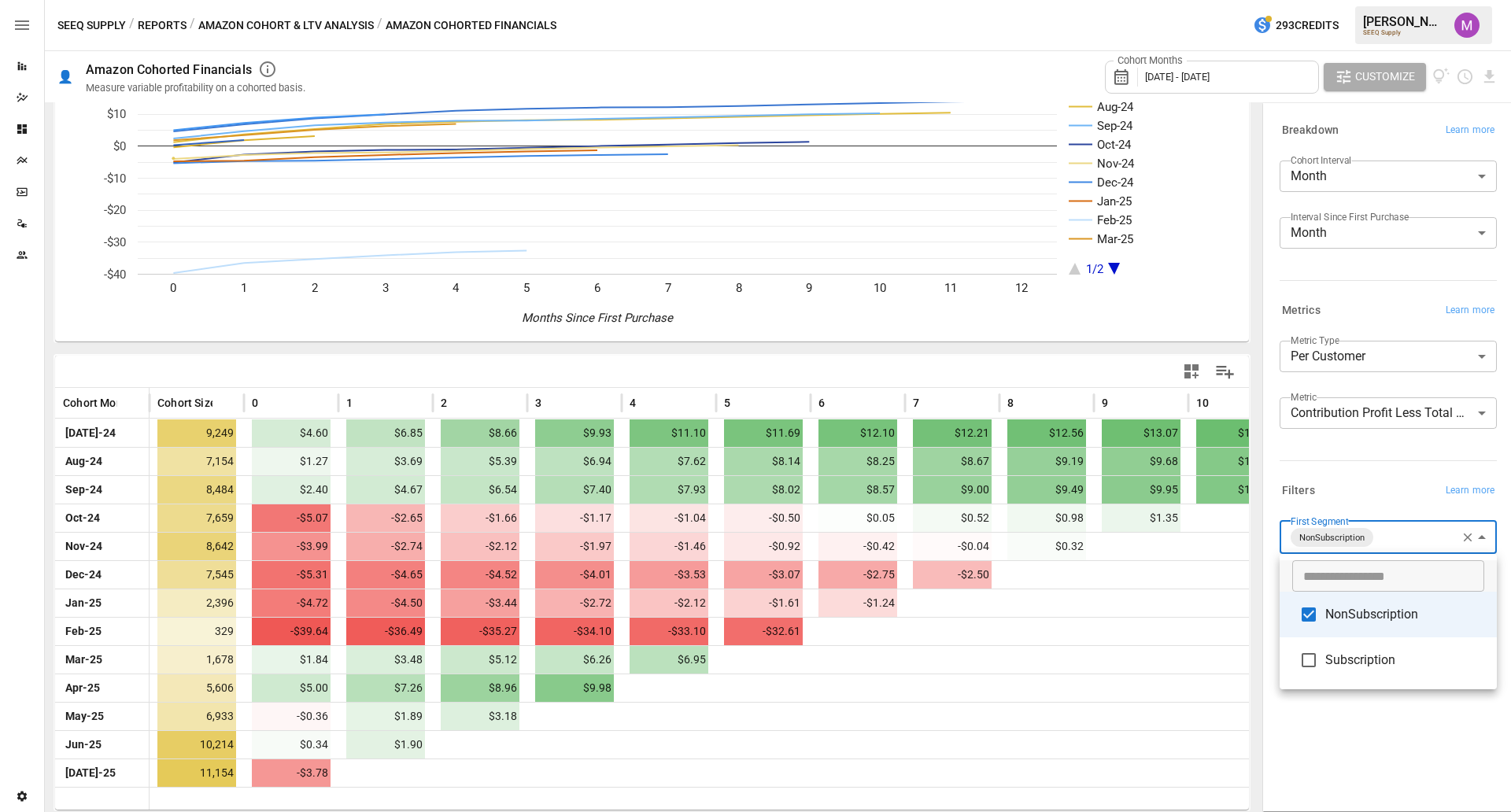
click at [1208, 649] on span "Subscription" at bounding box center [1404, 659] width 159 height 19
type input "**********"
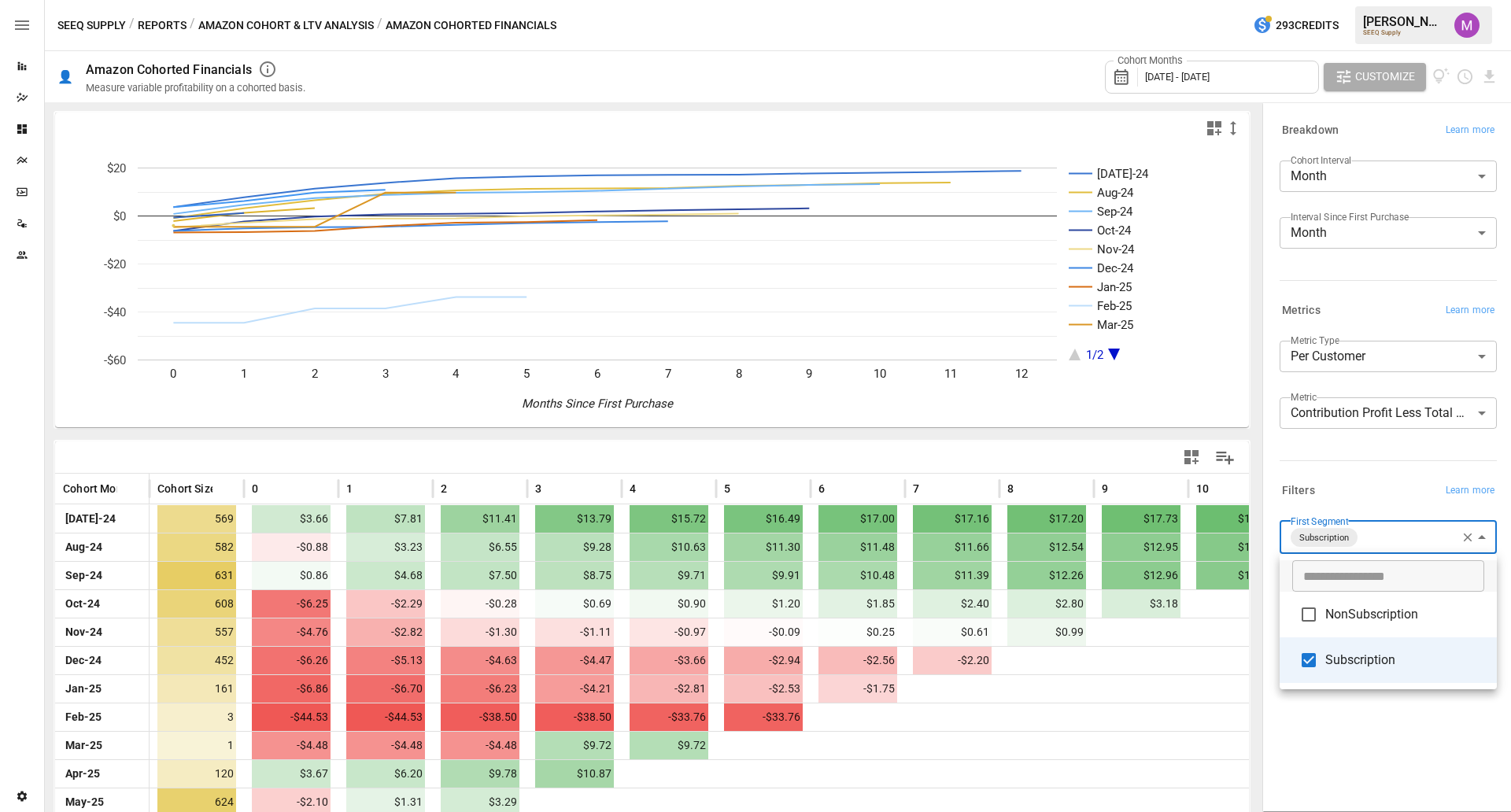
click at [1208, 491] on div at bounding box center [756, 406] width 1511 height 812
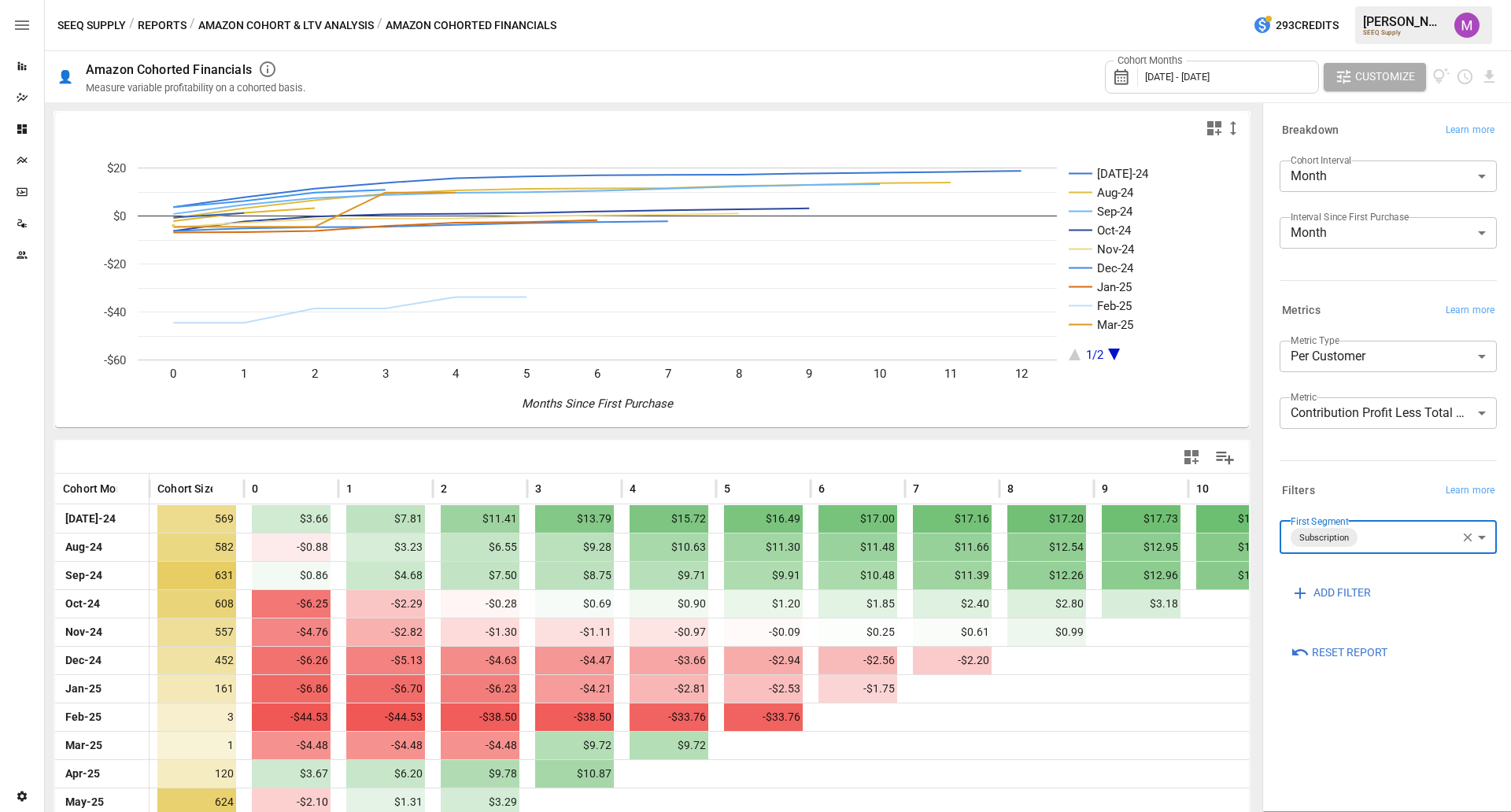
scroll to position [86, 0]
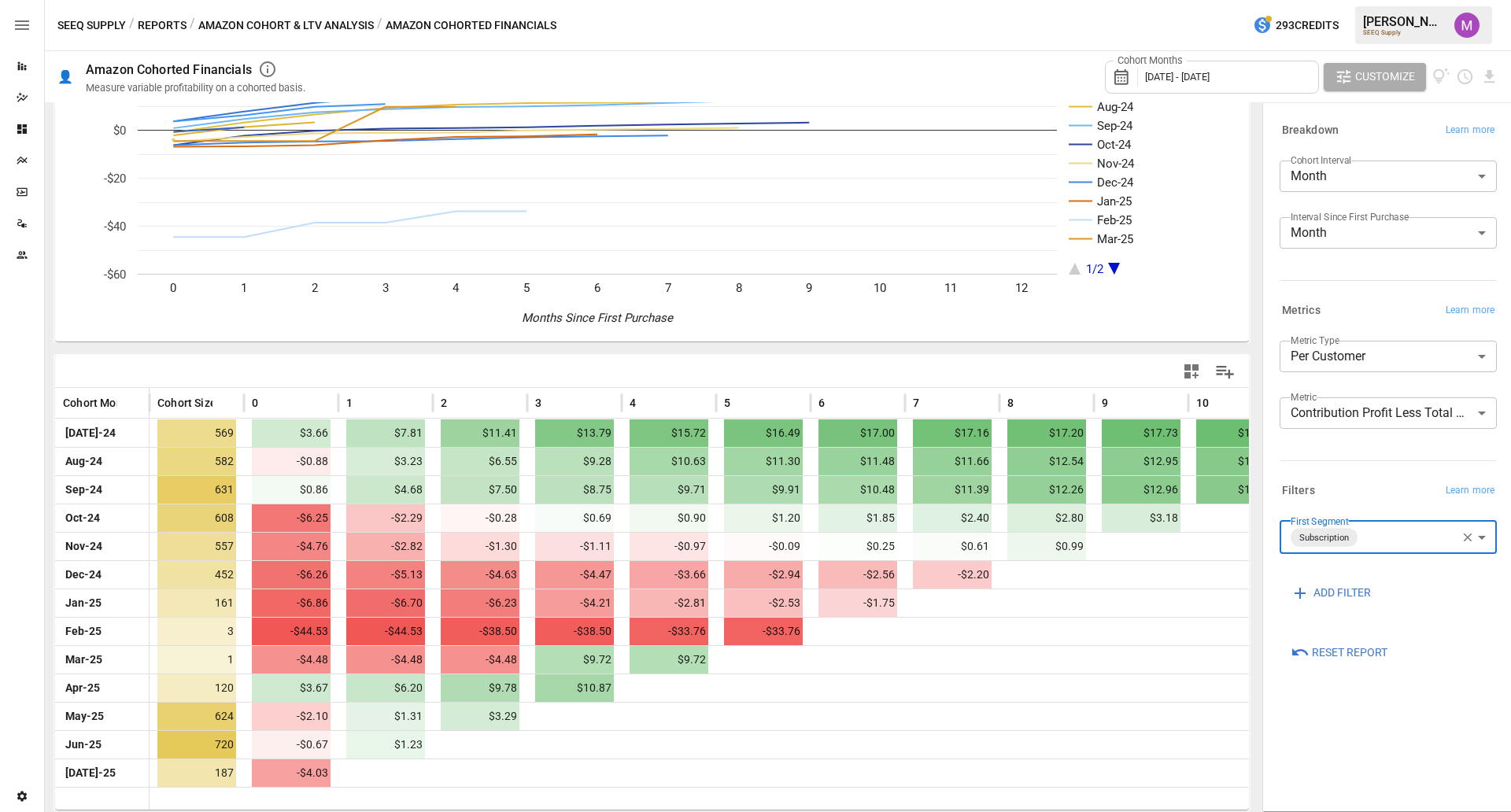
click at [1208, 536] on button "button" at bounding box center [1467, 537] width 21 height 21
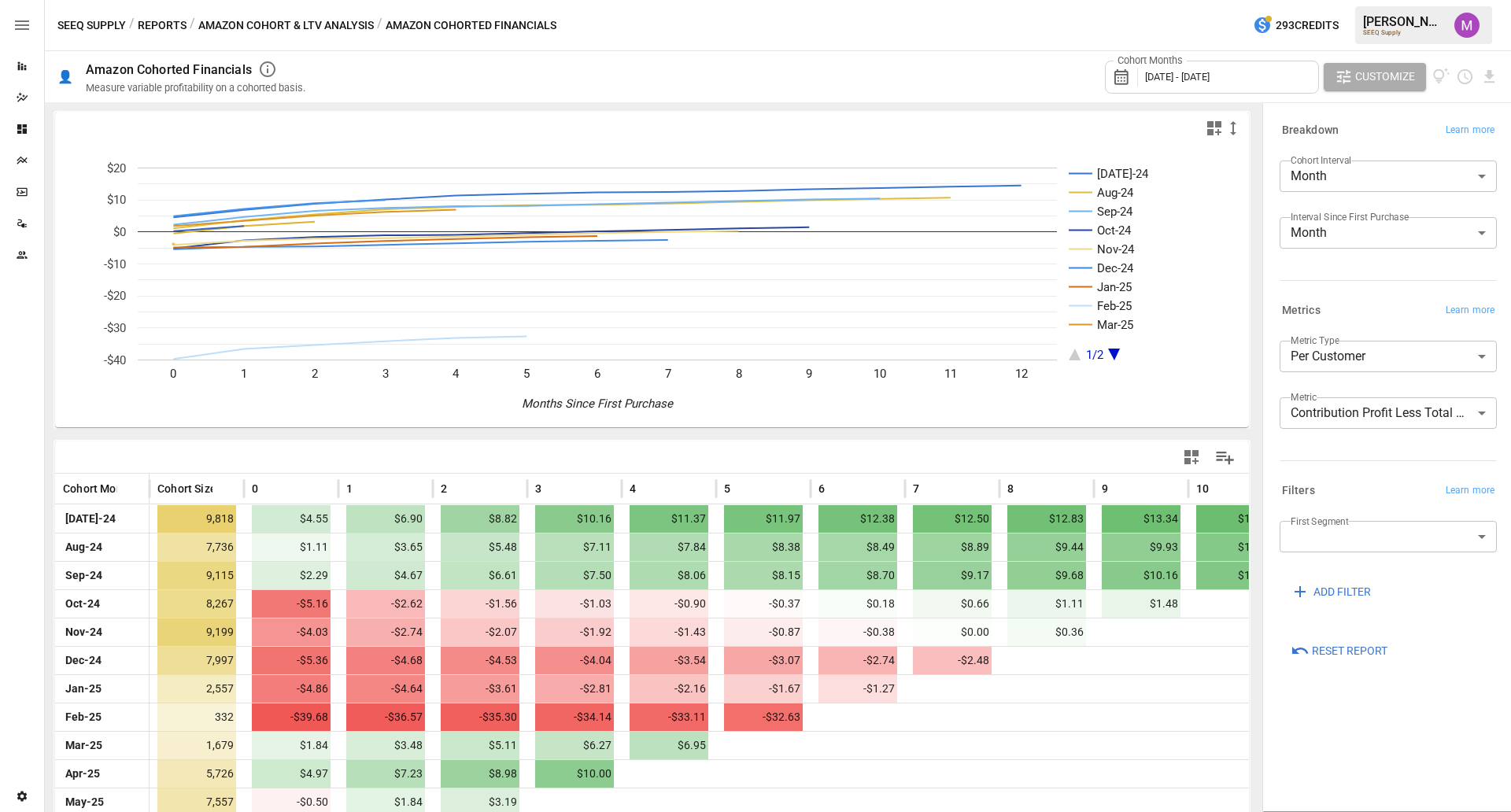
click at [174, 23] on button "Reports" at bounding box center [162, 26] width 49 height 20
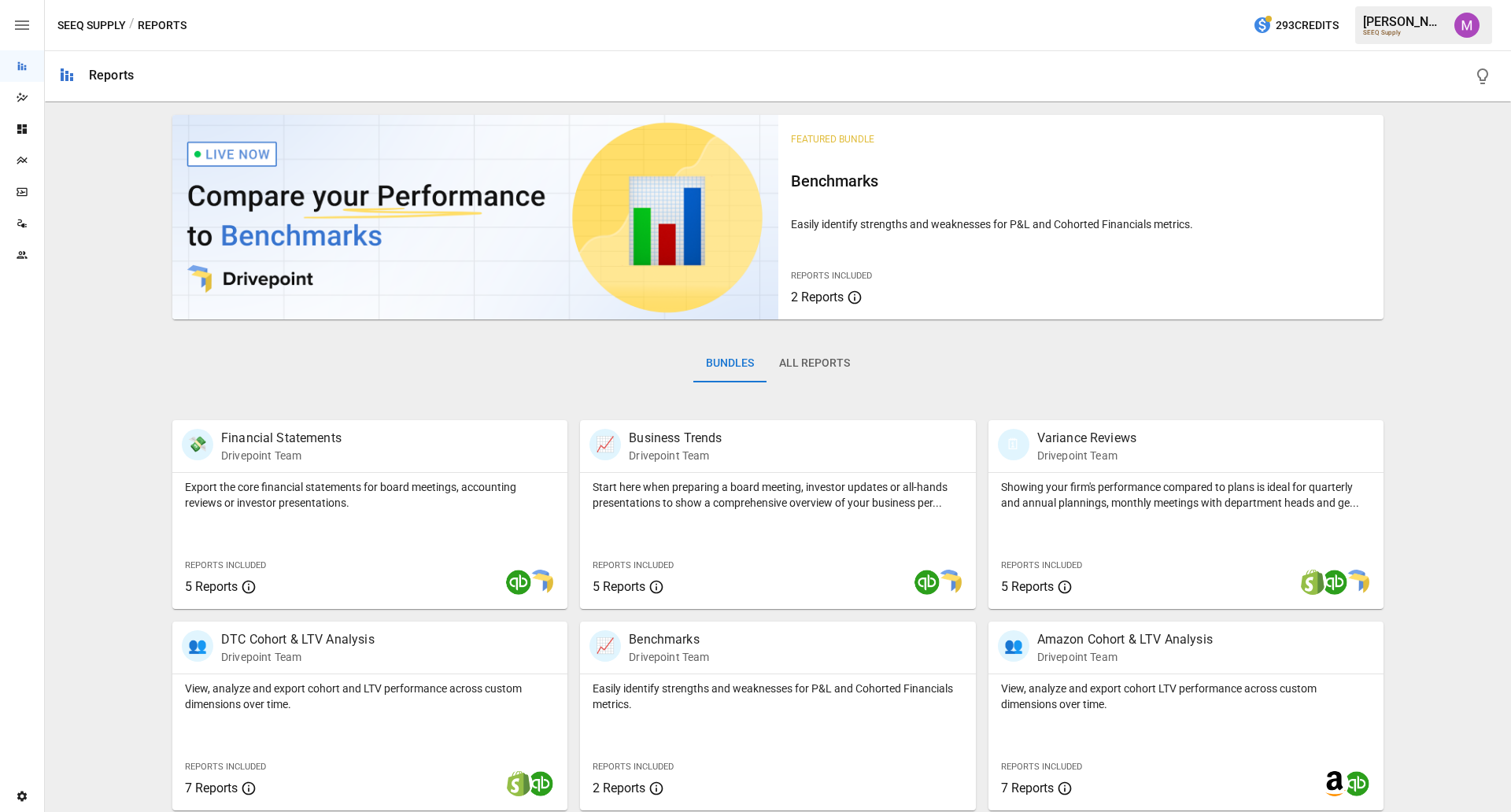
scroll to position [206, 0]
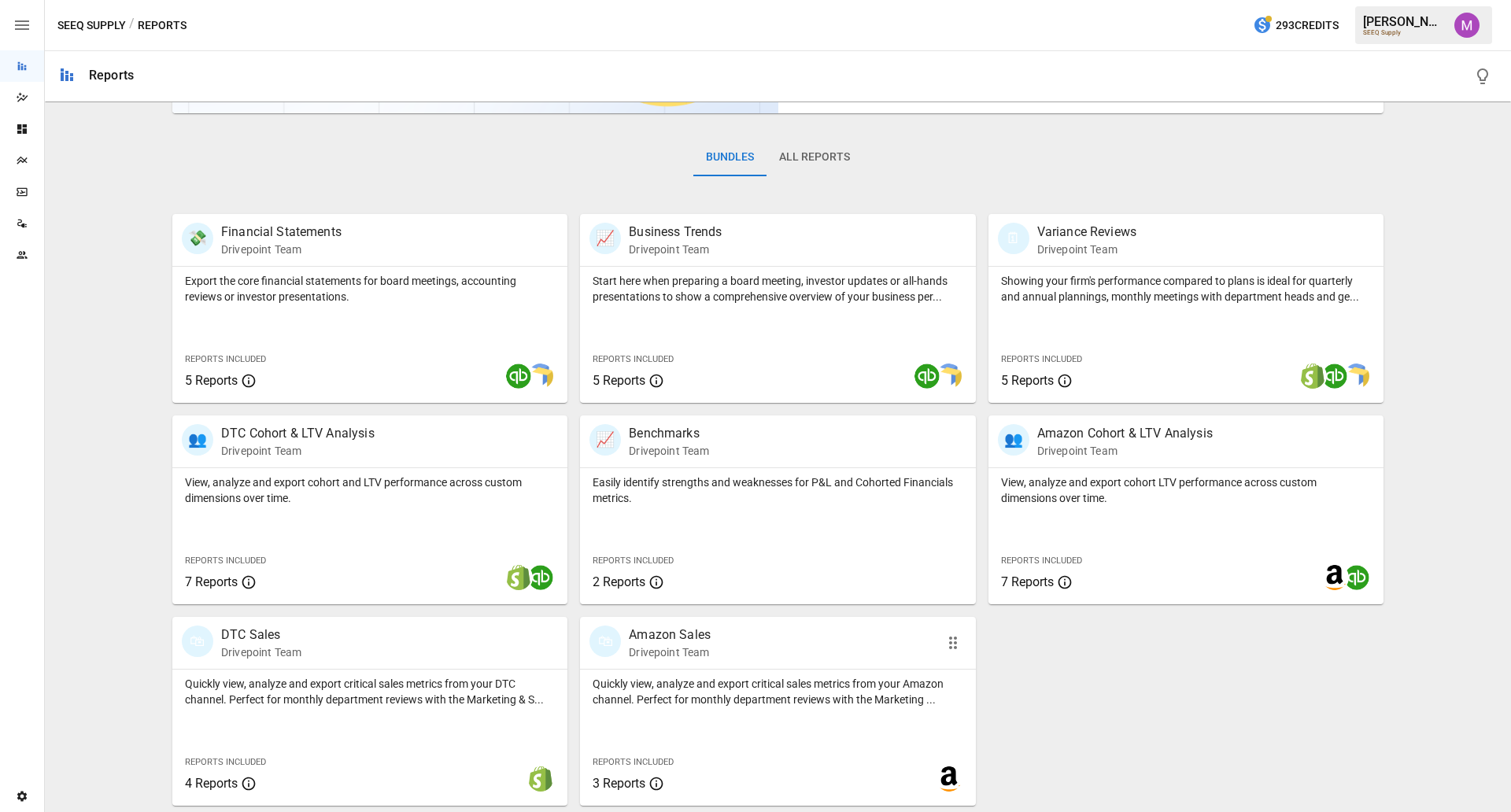
drag, startPoint x: 707, startPoint y: 707, endPoint x: 676, endPoint y: 647, distance: 67.5
click at [676, 647] on p "Drivepoint Team" at bounding box center [669, 652] width 82 height 16
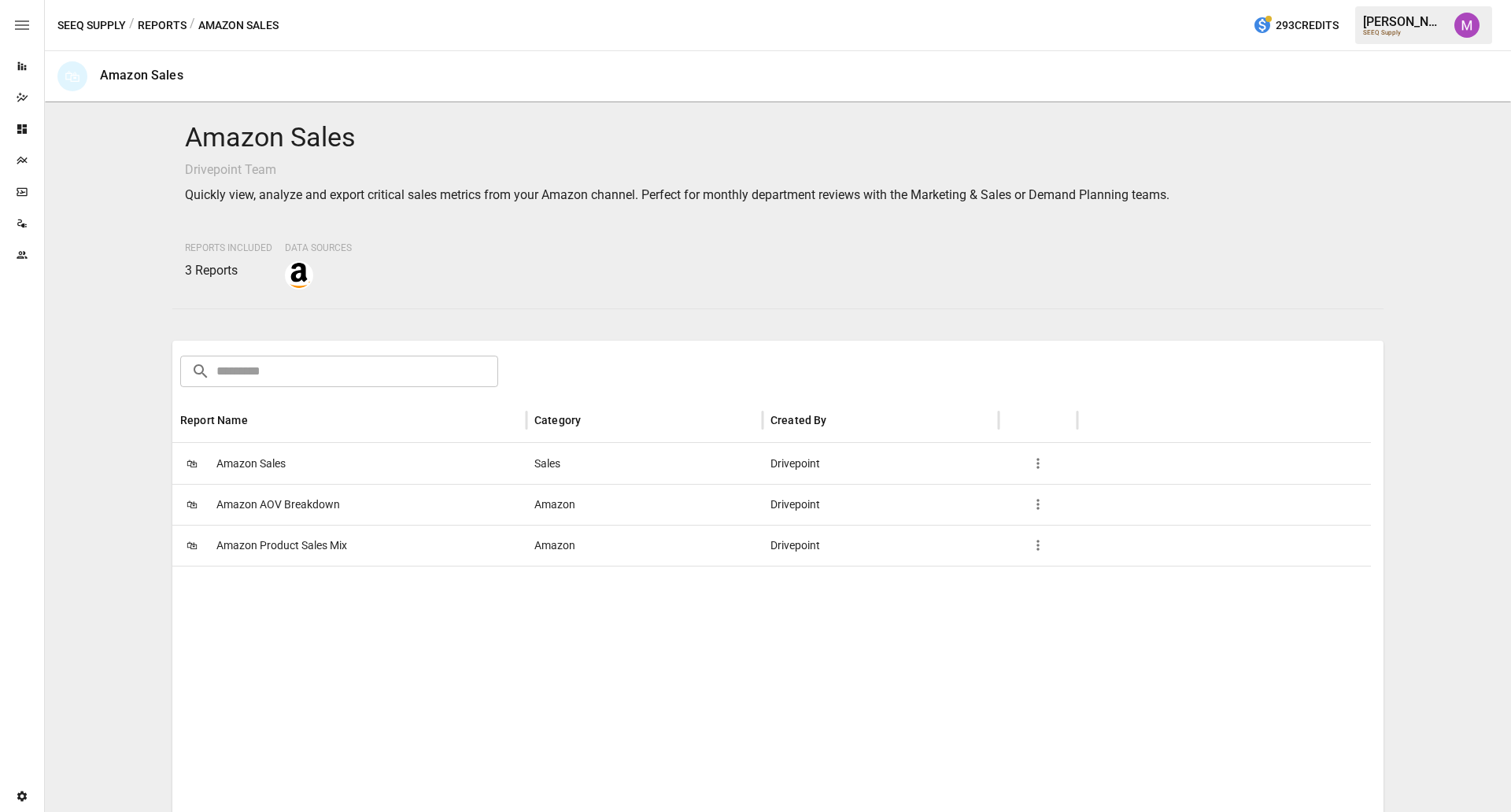
click at [261, 504] on span "Amazon AOV Breakdown" at bounding box center [278, 505] width 124 height 40
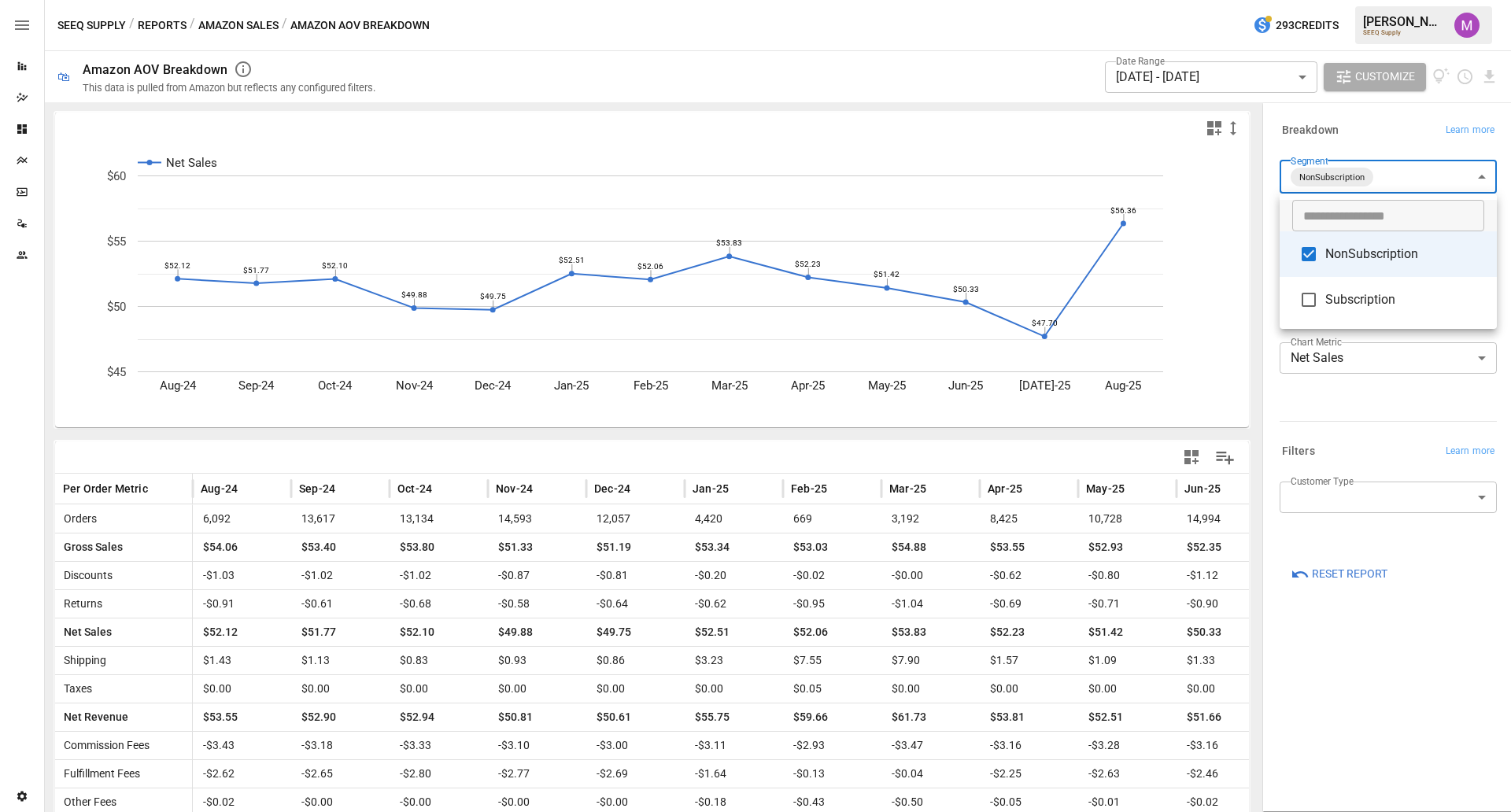
click at [1208, 0] on body "Reports Dazzler Studio Dashboards Plans SmartModel ™ Data Sources Team Settings…" at bounding box center [756, 0] width 1511 height 0
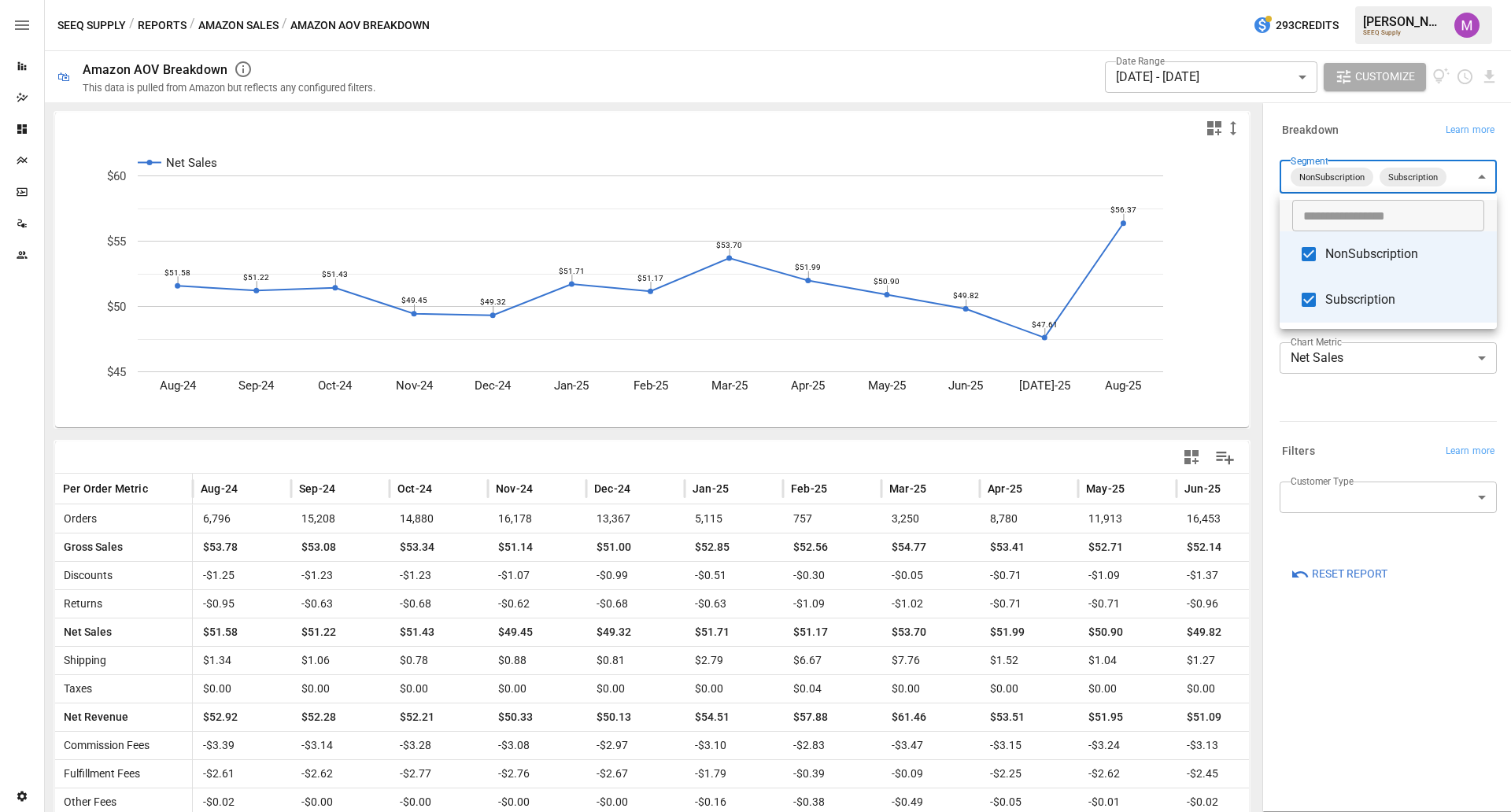
drag, startPoint x: 1304, startPoint y: 281, endPoint x: 1328, endPoint y: 289, distance: 25.3
click at [1208, 289] on li "Subscription" at bounding box center [1387, 299] width 217 height 46
type input "**********"
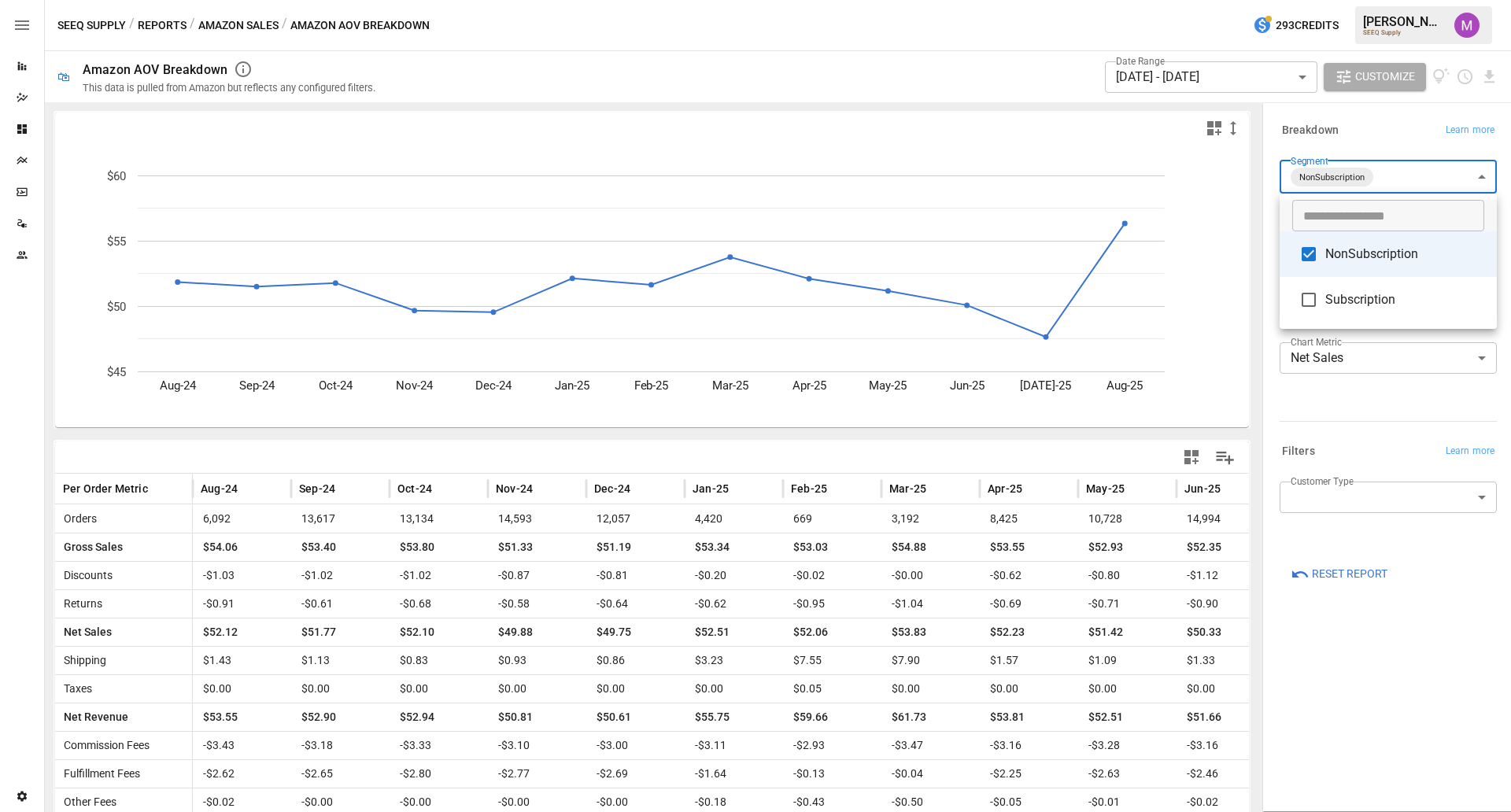
click at [1208, 179] on div at bounding box center [756, 406] width 1511 height 812
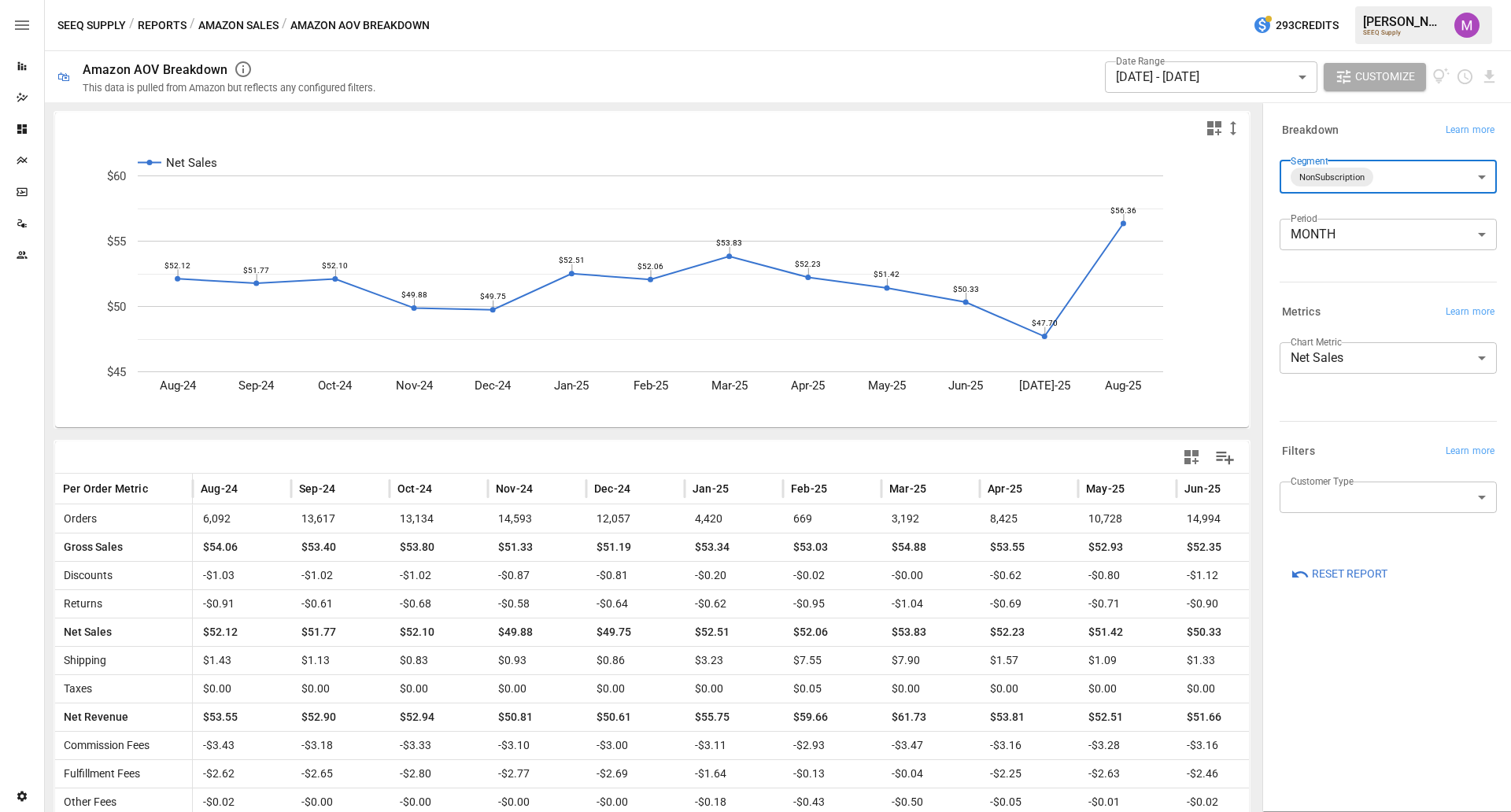
click at [1208, 84] on span "Customize" at bounding box center [1385, 76] width 59 height 20
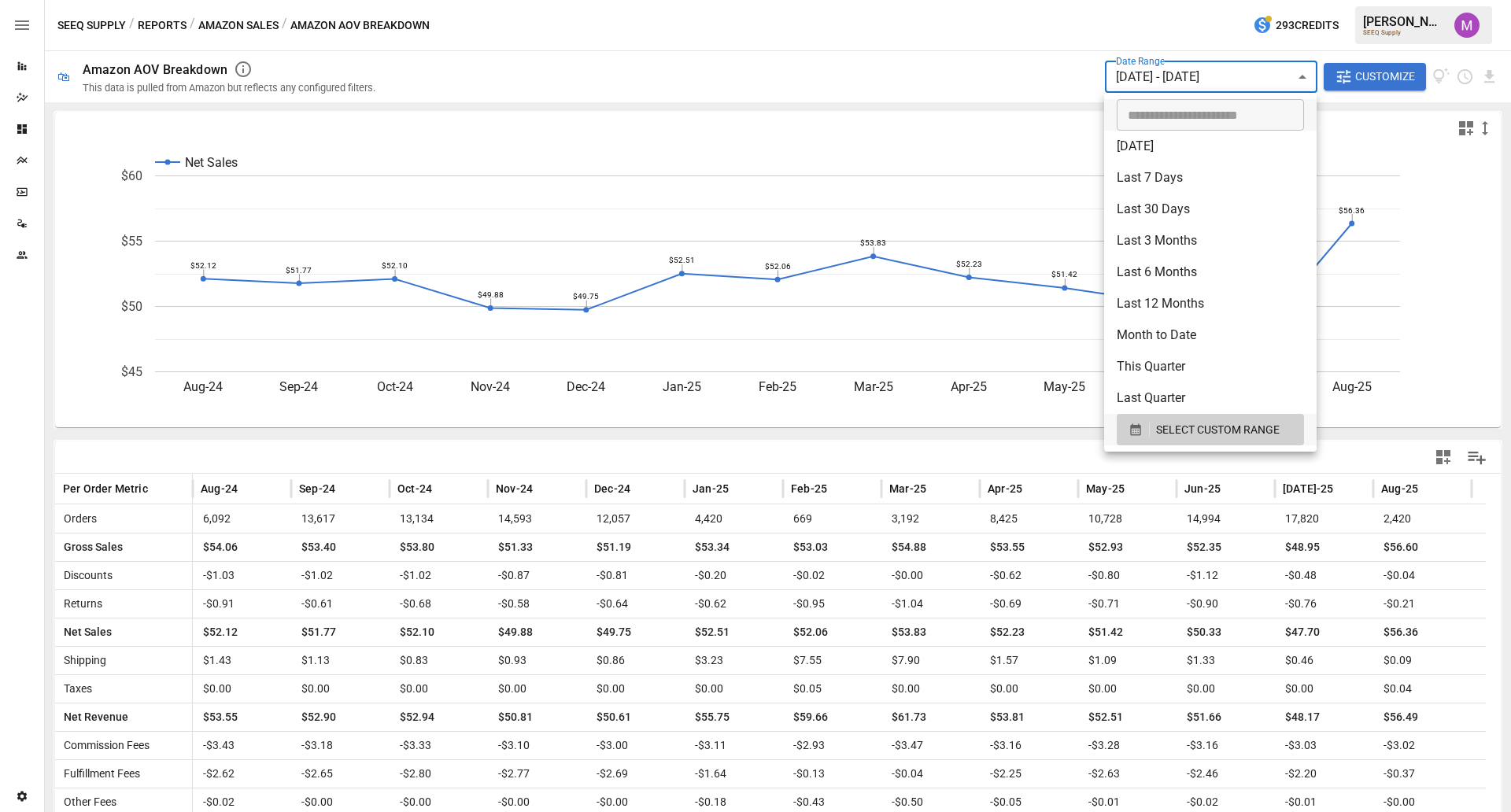
click at [1208, 0] on body "Reports Dazzler Studio Dashboards Plans SmartModel ™ Data Sources Team Settings…" at bounding box center [756, 0] width 1511 height 0
click at [1124, 117] on input "**********" at bounding box center [1205, 115] width 176 height 32
click at [1141, 118] on input "**********" at bounding box center [1205, 115] width 176 height 32
click at [1208, 115] on input "**********" at bounding box center [1205, 115] width 176 height 32
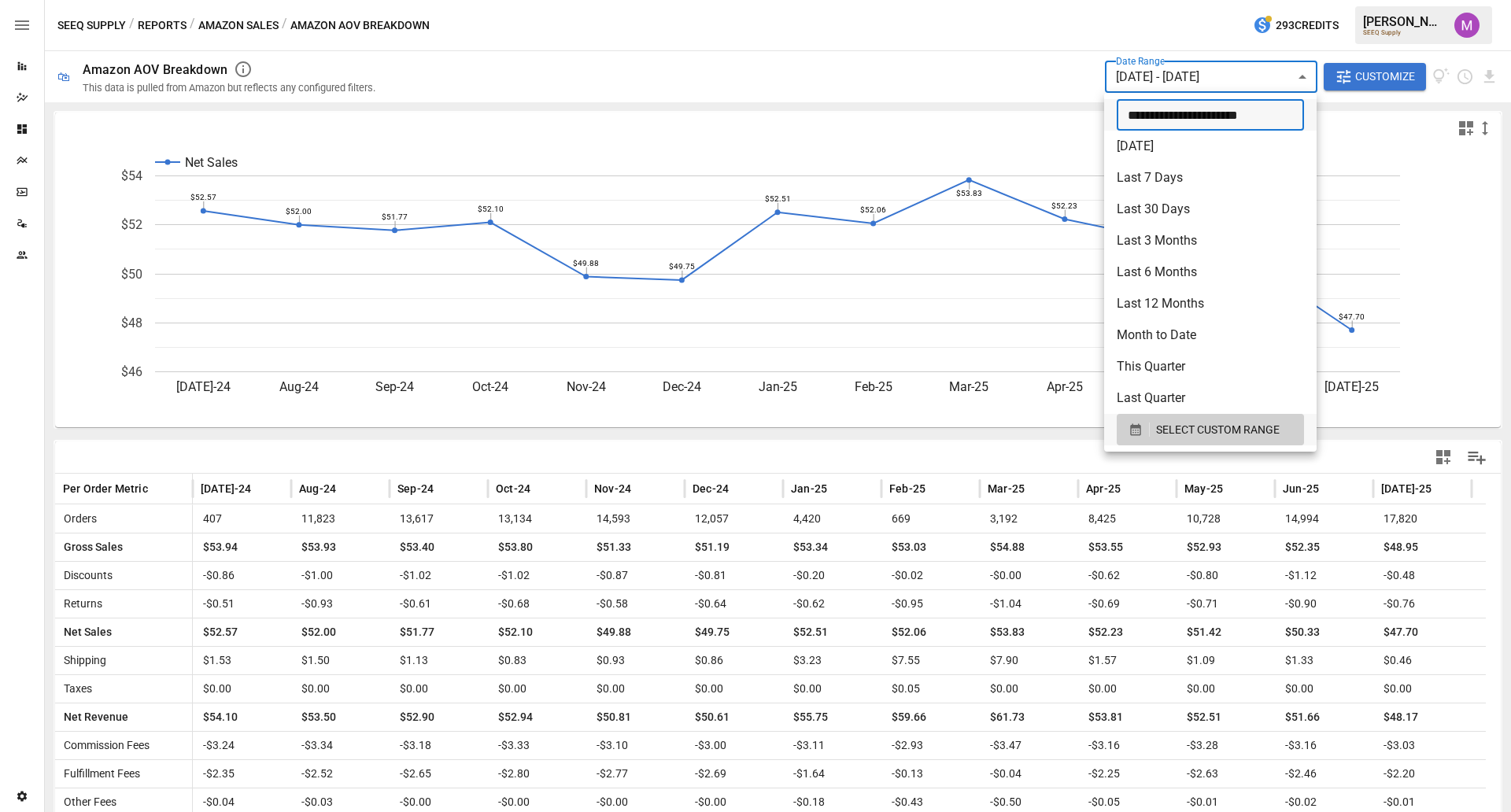
type input "**********"
click at [936, 29] on div at bounding box center [756, 406] width 1511 height 812
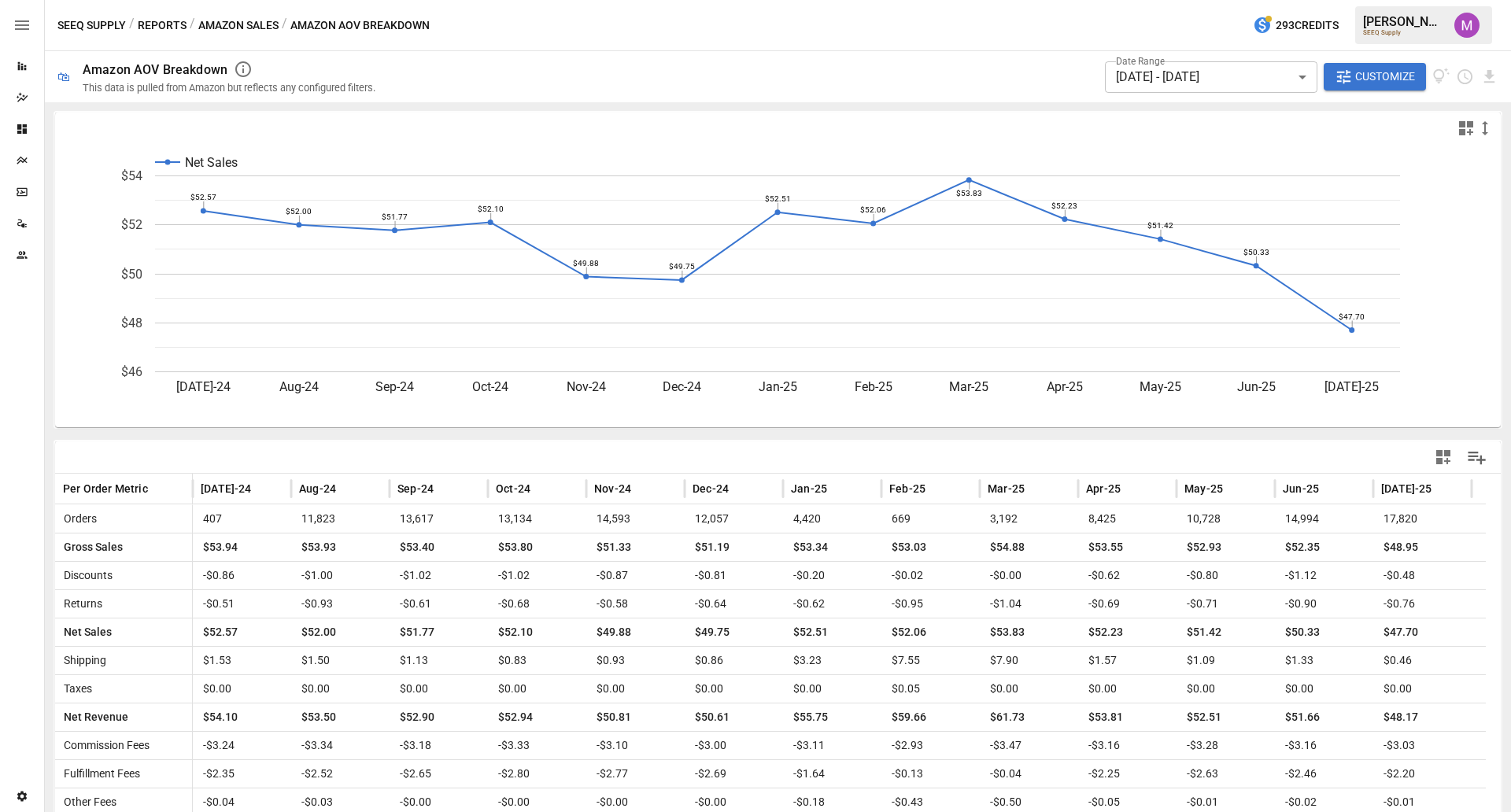
click at [1208, 95] on div "Date Range [DATE] - [DATE] ****** ​ Customize" at bounding box center [1301, 77] width 394 height 52
click at [1208, 71] on span "Customize" at bounding box center [1385, 76] width 59 height 20
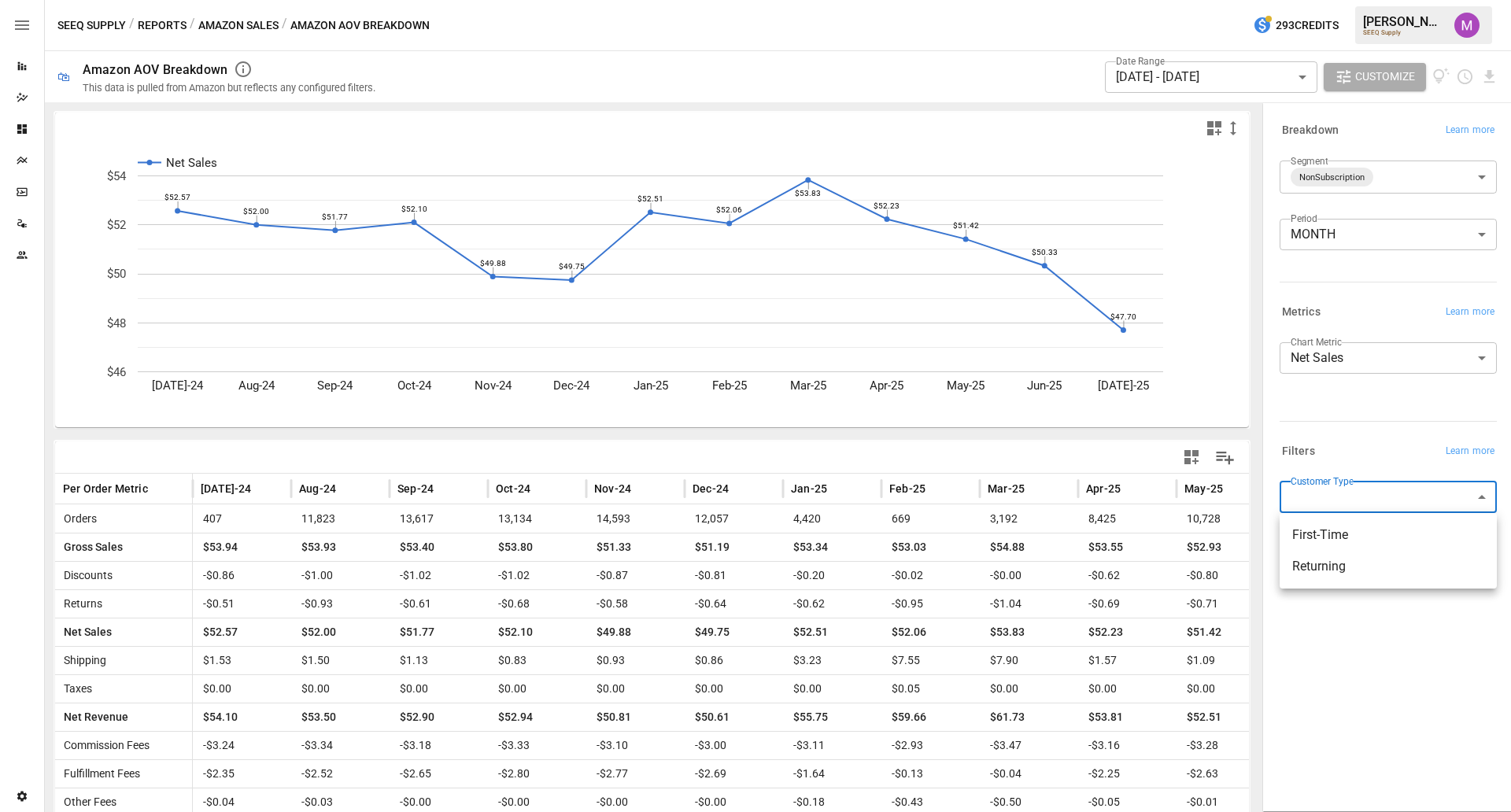
click at [1208, 0] on body "Reports Dazzler Studio Dashboards Plans SmartModel ™ Data Sources Team Settings…" at bounding box center [756, 0] width 1511 height 0
click at [1208, 541] on span "First-Time" at bounding box center [1388, 534] width 192 height 19
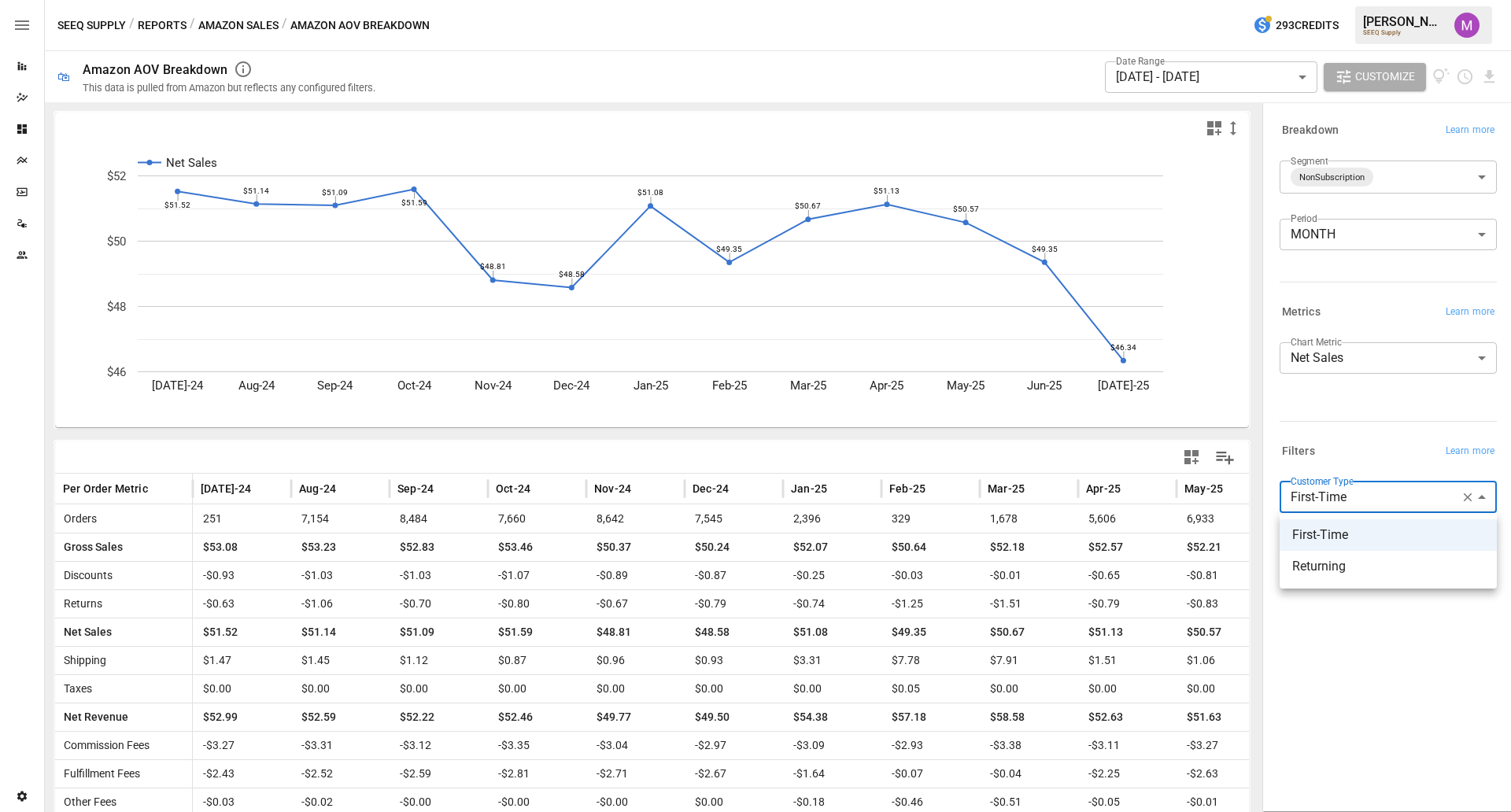
click at [1208, 0] on body "Reports Dazzler Studio Dashboards Plans SmartModel ™ Data Sources Team Settings…" at bounding box center [756, 0] width 1511 height 0
click at [1208, 557] on span "Returning" at bounding box center [1388, 566] width 192 height 19
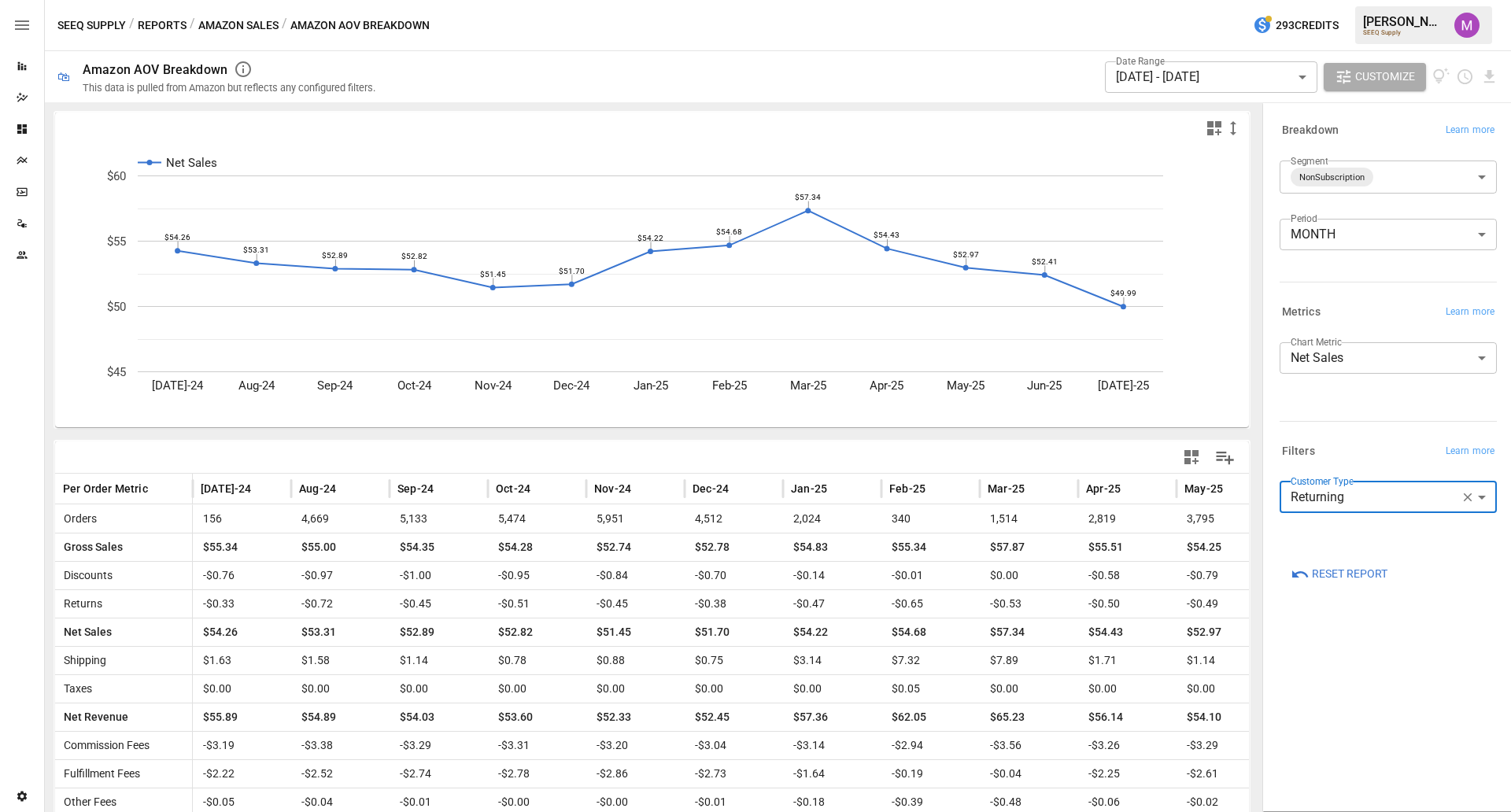
click at [1208, 0] on body "Reports Dazzler Studio Dashboards Plans SmartModel ™ Data Sources Team Settings…" at bounding box center [756, 0] width 1511 height 0
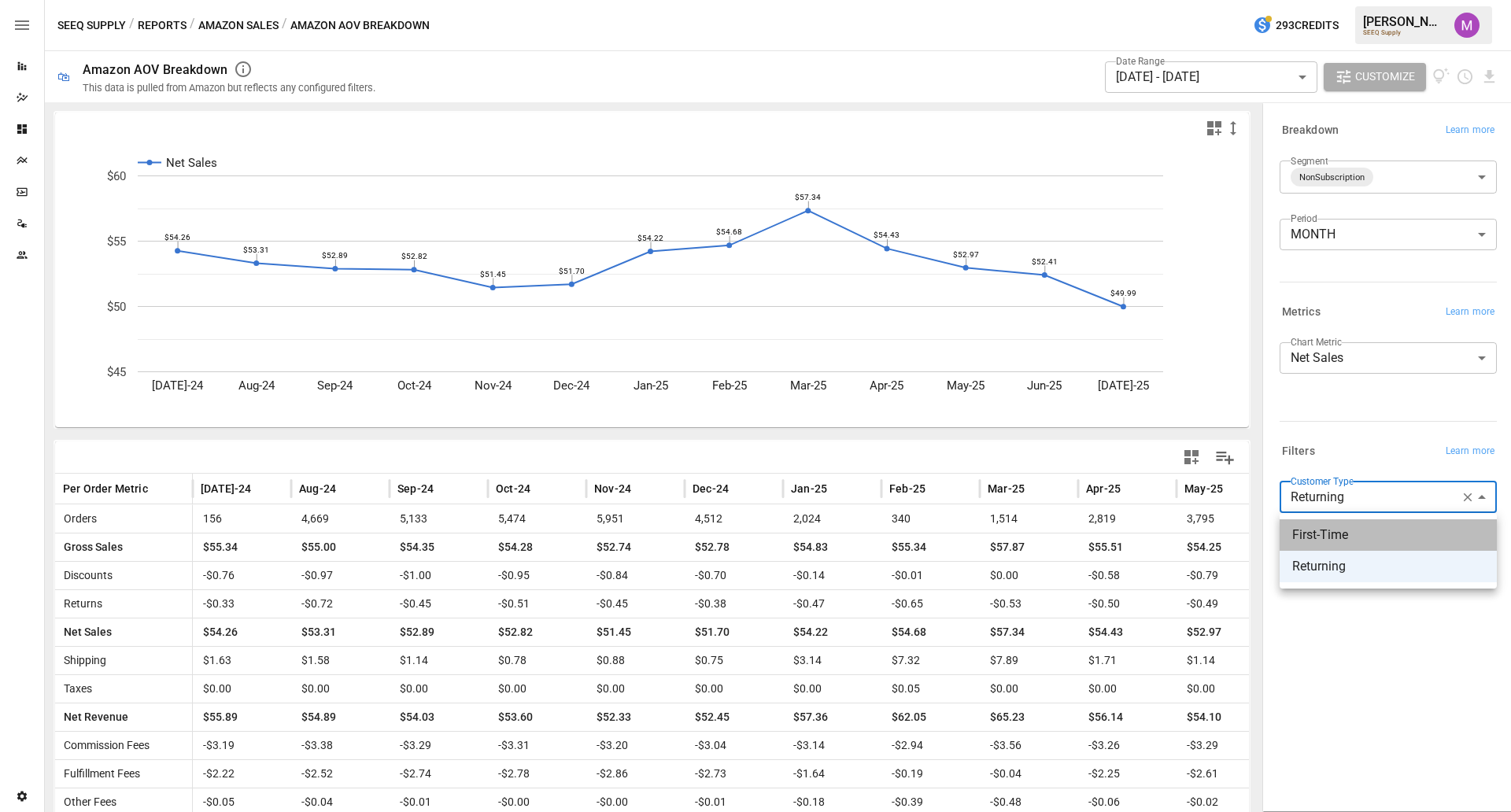
click at [1208, 531] on span "First-Time" at bounding box center [1388, 534] width 192 height 19
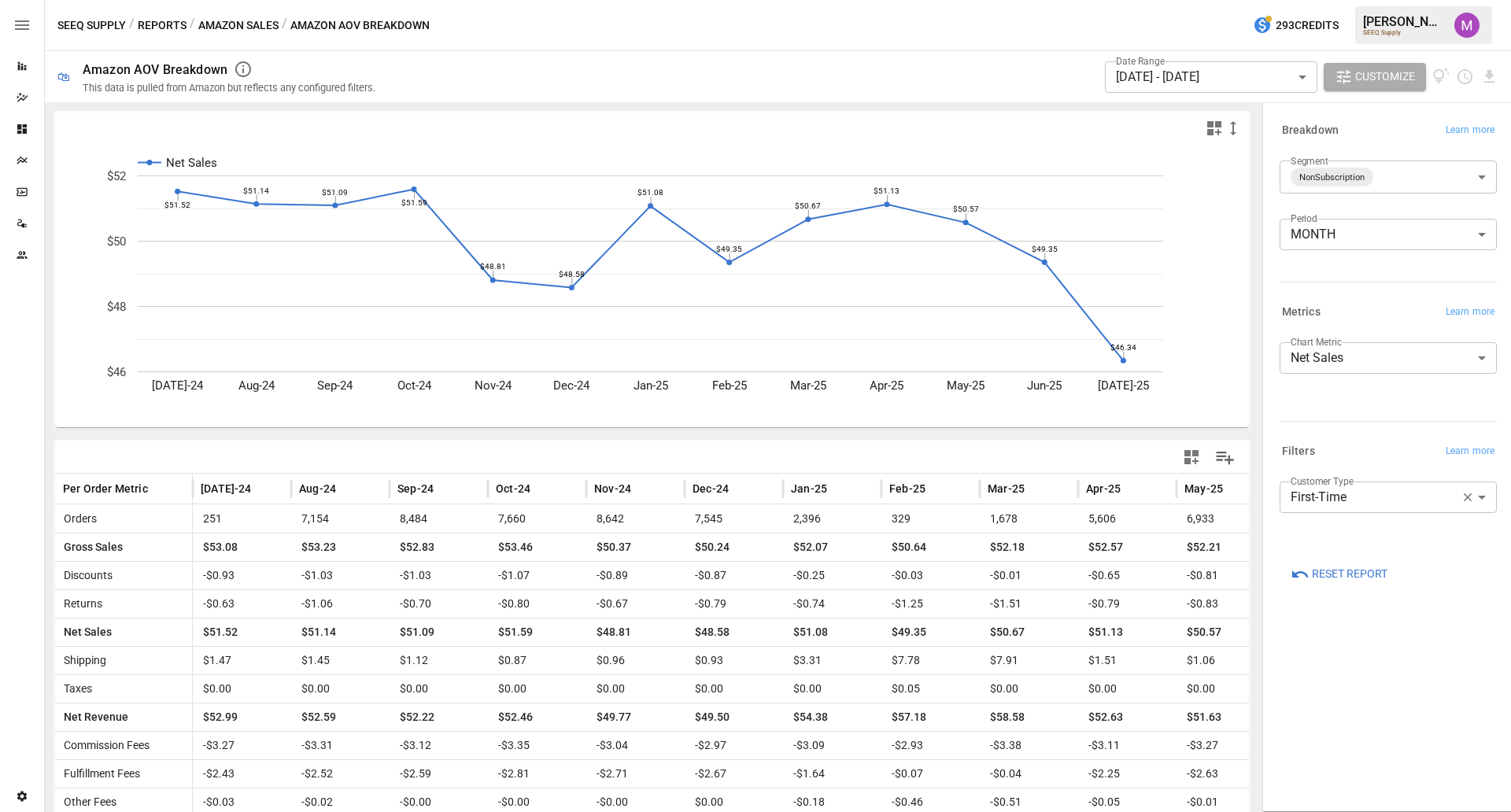
click at [1208, 0] on body "Reports Dazzler Studio Dashboards Plans SmartModel ™ Data Sources Team Settings…" at bounding box center [756, 0] width 1511 height 0
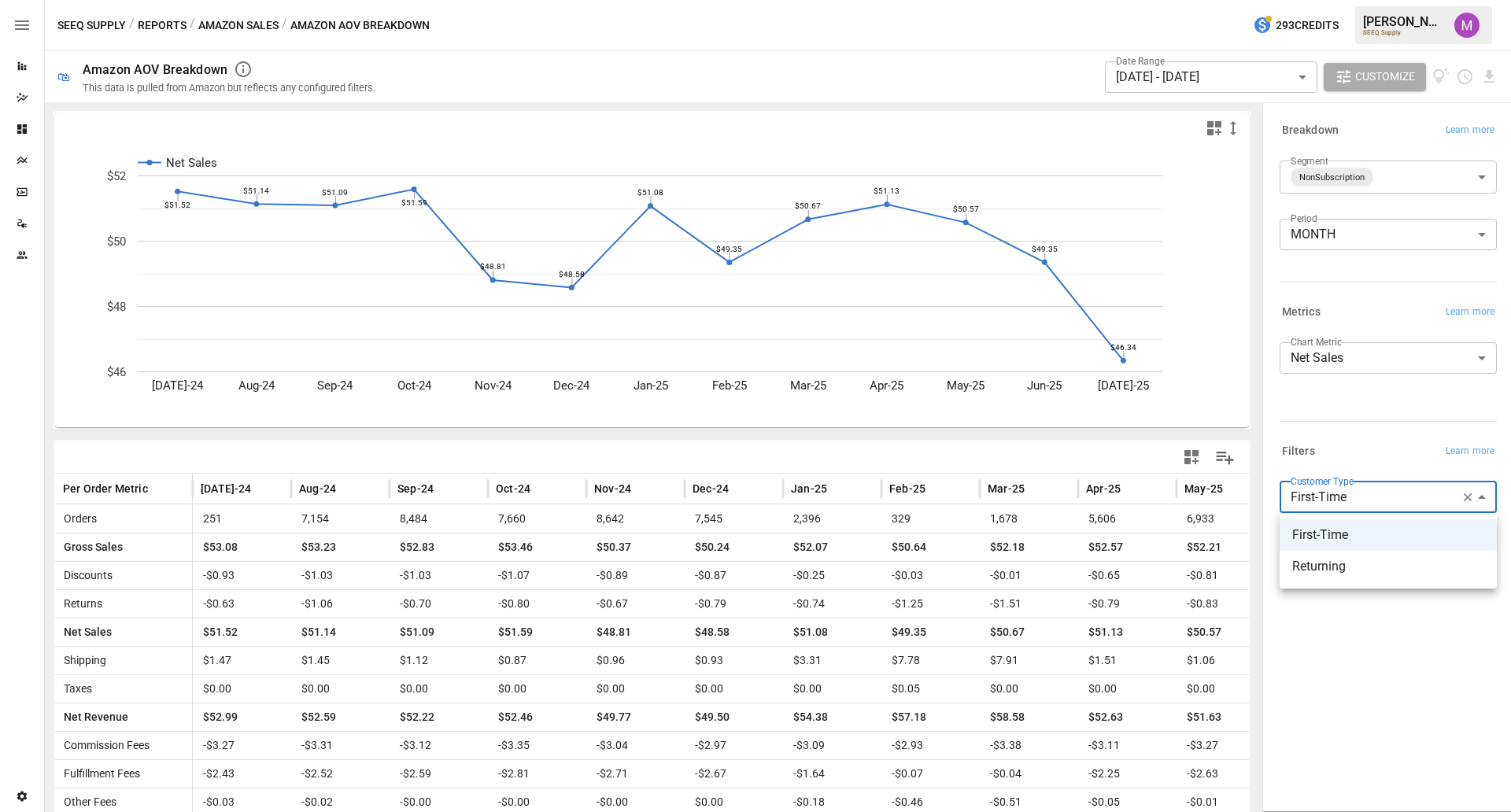
drag, startPoint x: 1350, startPoint y: 545, endPoint x: 1336, endPoint y: 568, distance: 26.9
click at [1208, 568] on ul "First-Time Returning" at bounding box center [1387, 550] width 217 height 75
drag, startPoint x: 1336, startPoint y: 568, endPoint x: 1401, endPoint y: 570, distance: 65.0
click at [1208, 570] on span "Returning" at bounding box center [1388, 566] width 192 height 19
type input "*********"
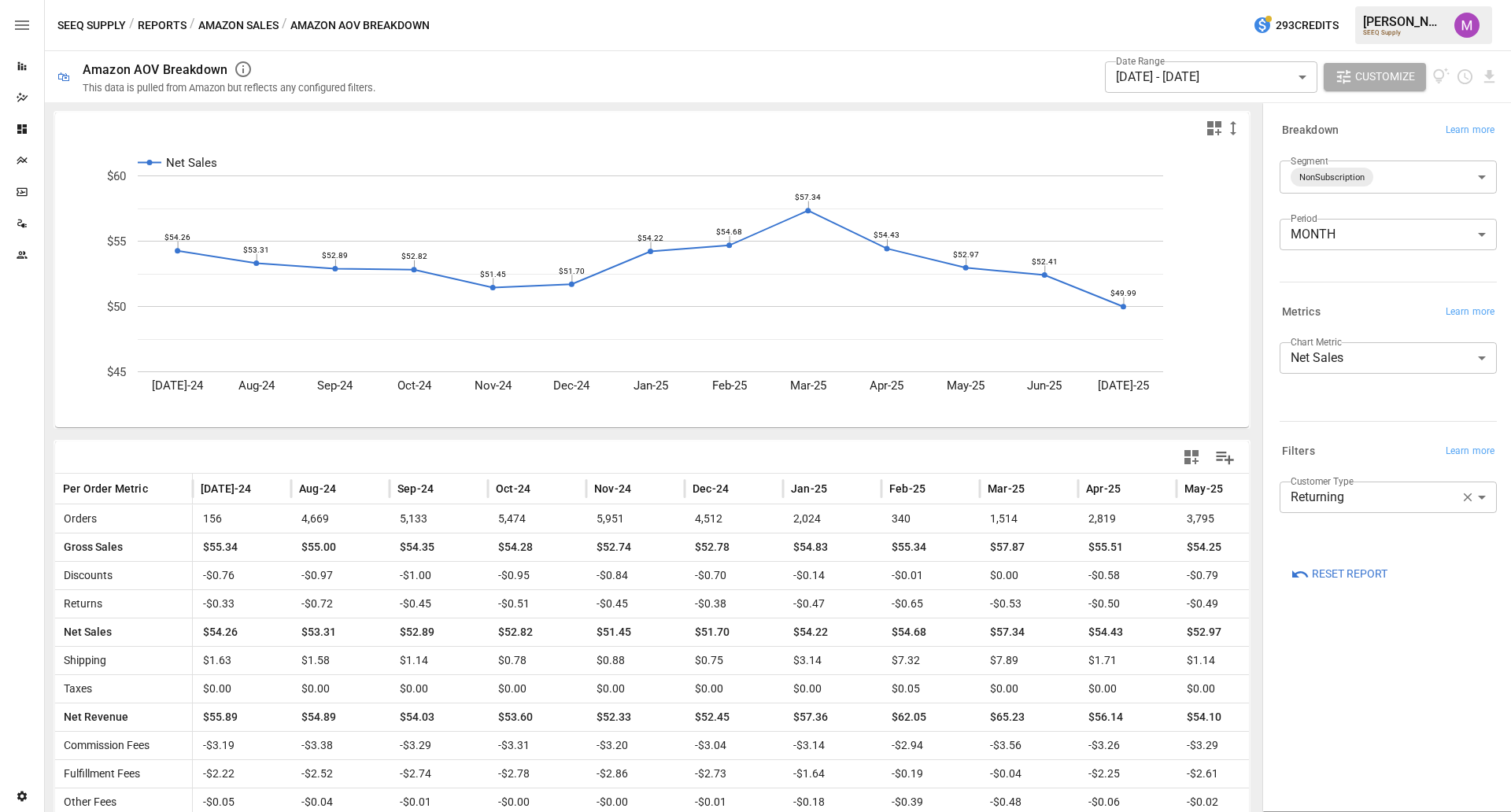
click at [176, 23] on button "Reports" at bounding box center [162, 26] width 49 height 20
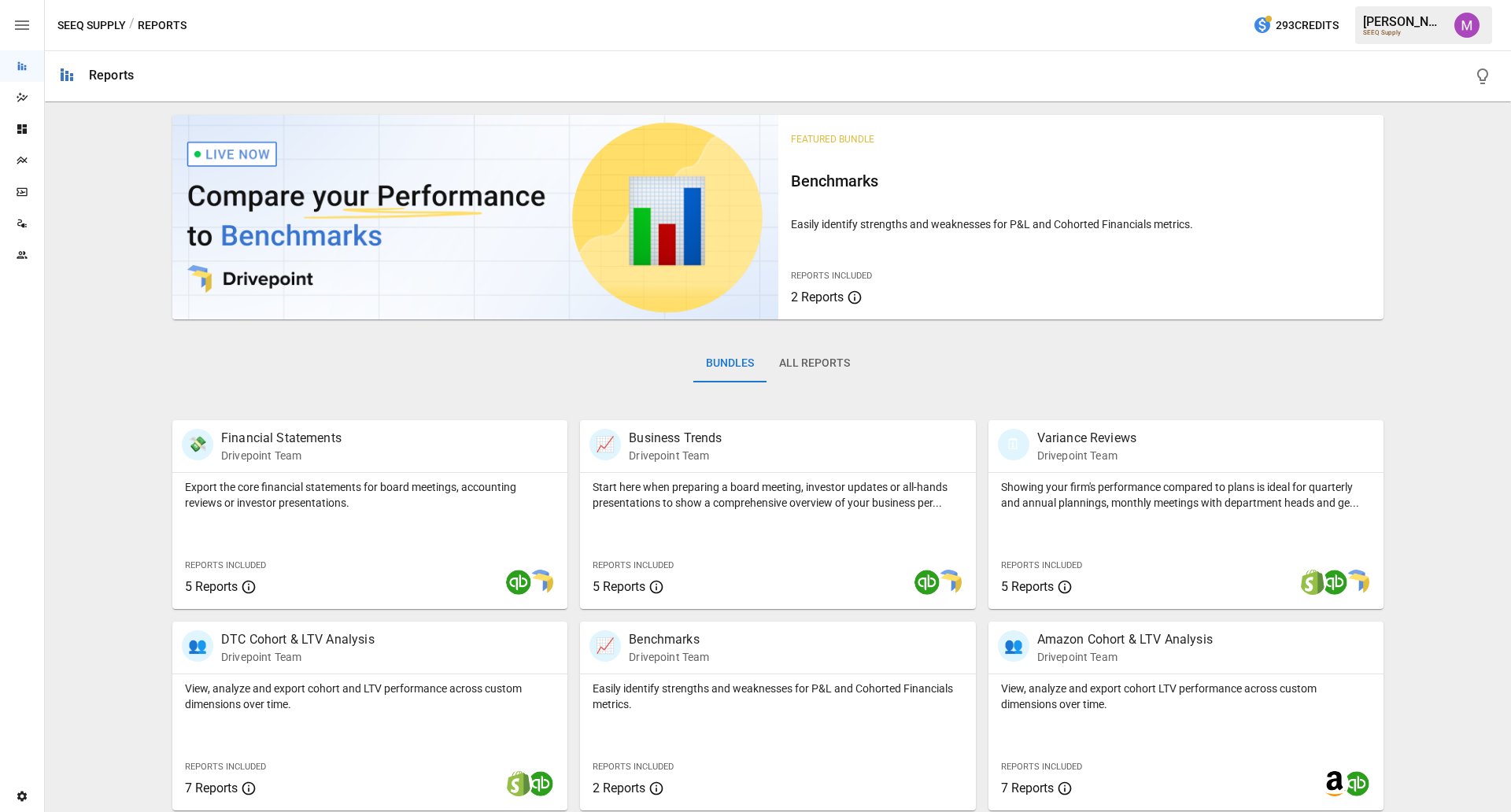
scroll to position [206, 0]
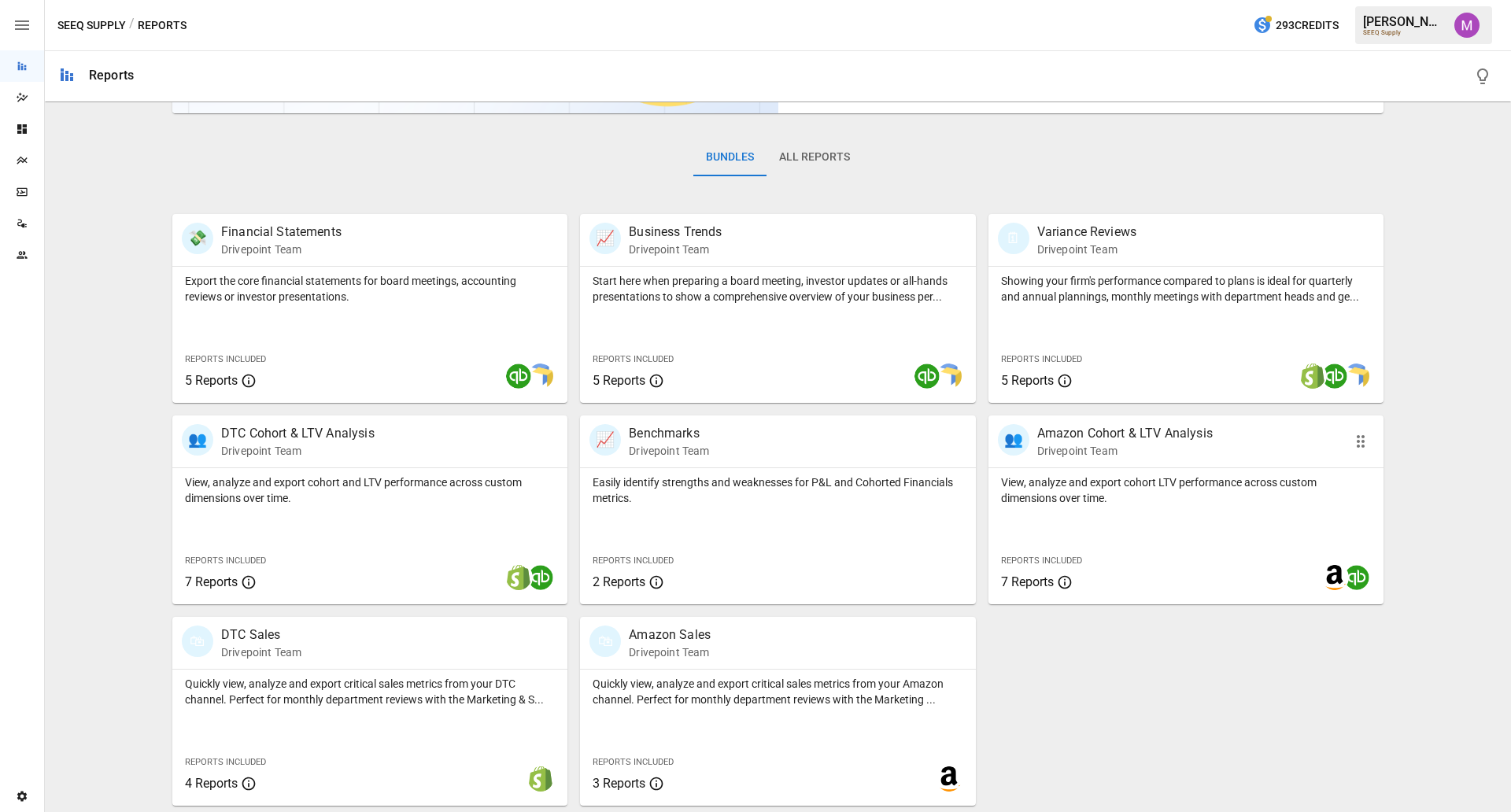
click at [1170, 489] on p "View, analyze and export cohort LTV performance across custom dimensions over t…" at bounding box center [1185, 491] width 370 height 32
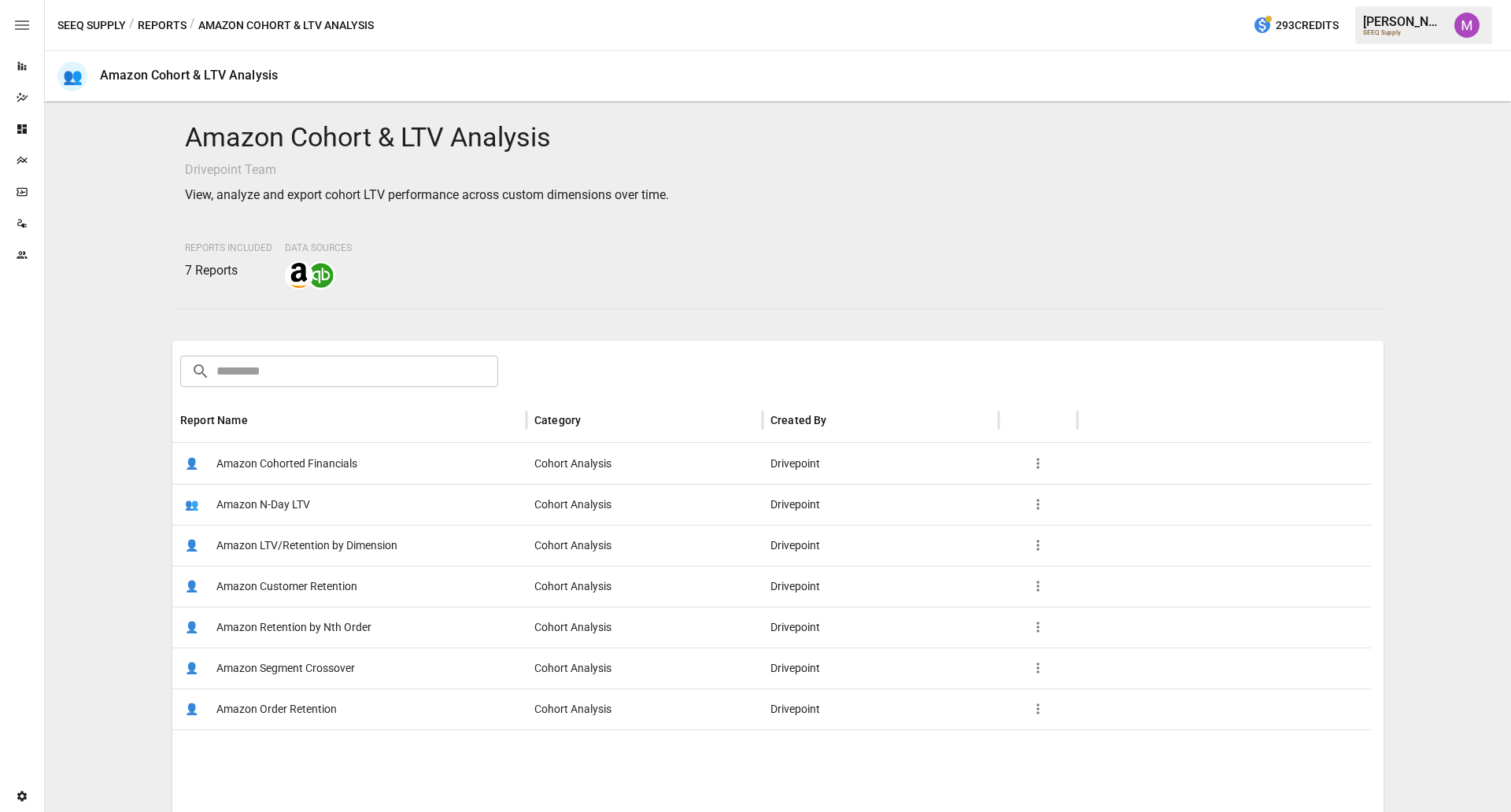
click at [304, 649] on span "Amazon Order Retention" at bounding box center [276, 709] width 120 height 40
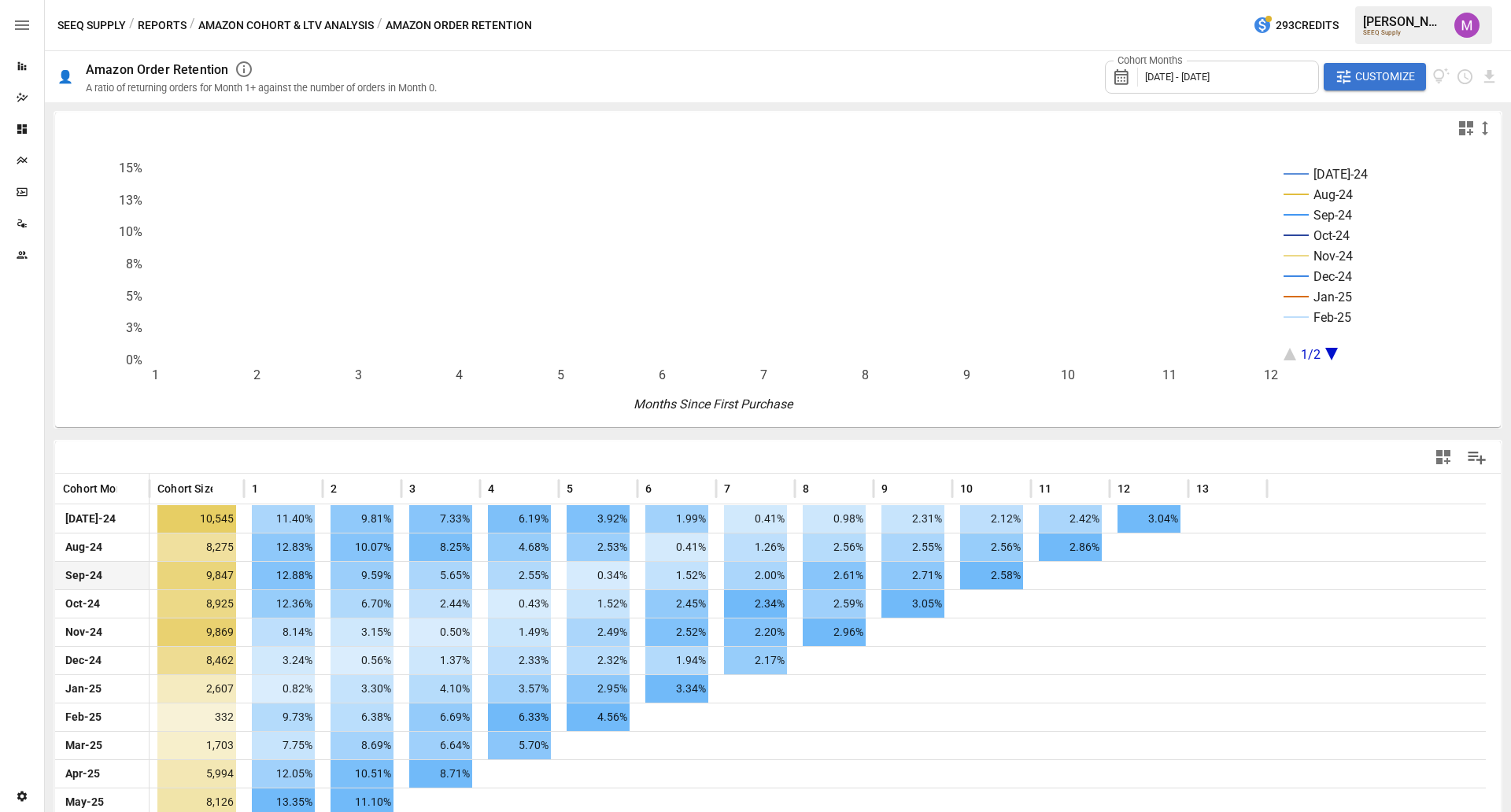
scroll to position [43, 0]
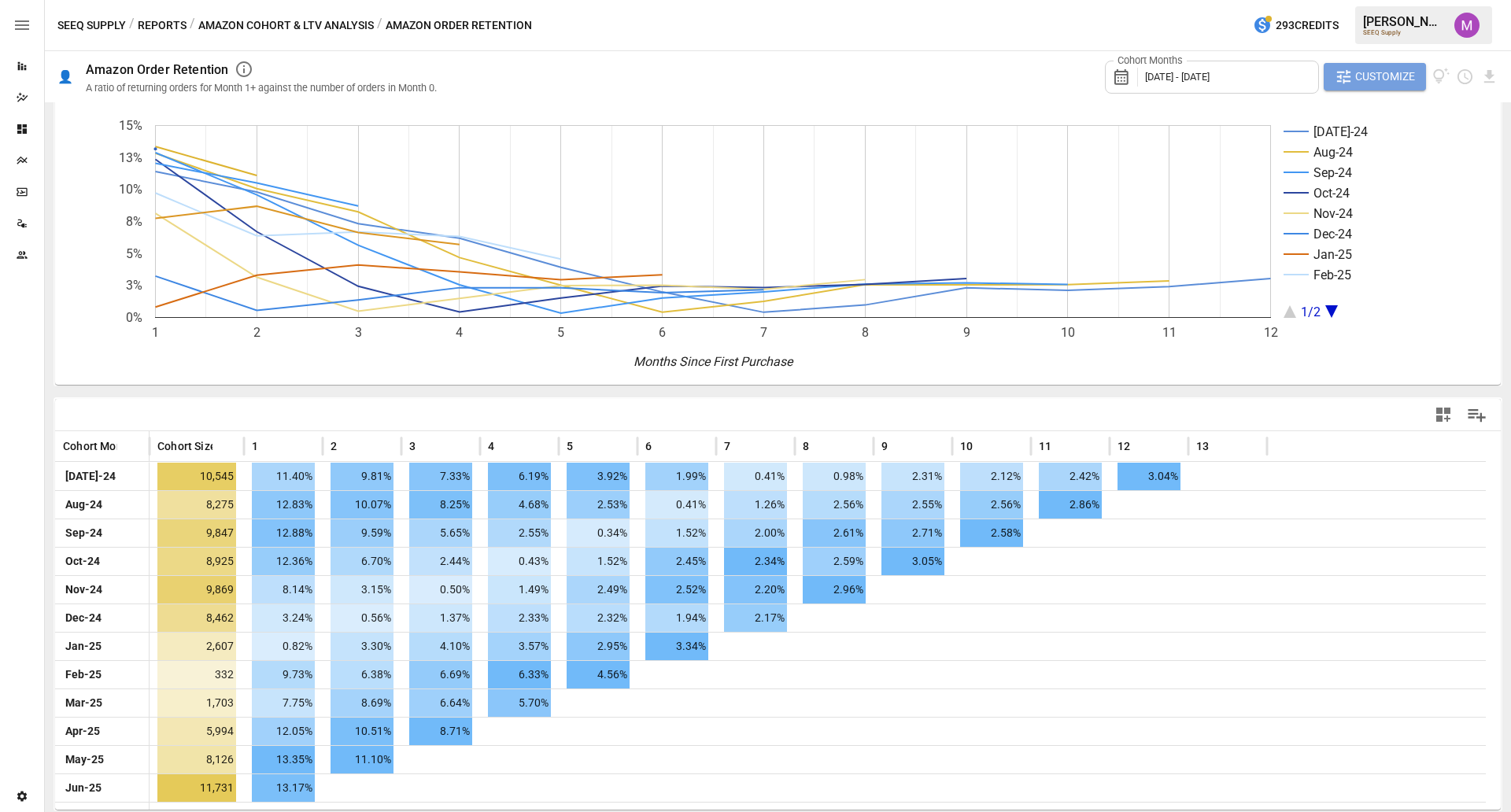
click at [1208, 86] on span "Customize" at bounding box center [1385, 76] width 59 height 20
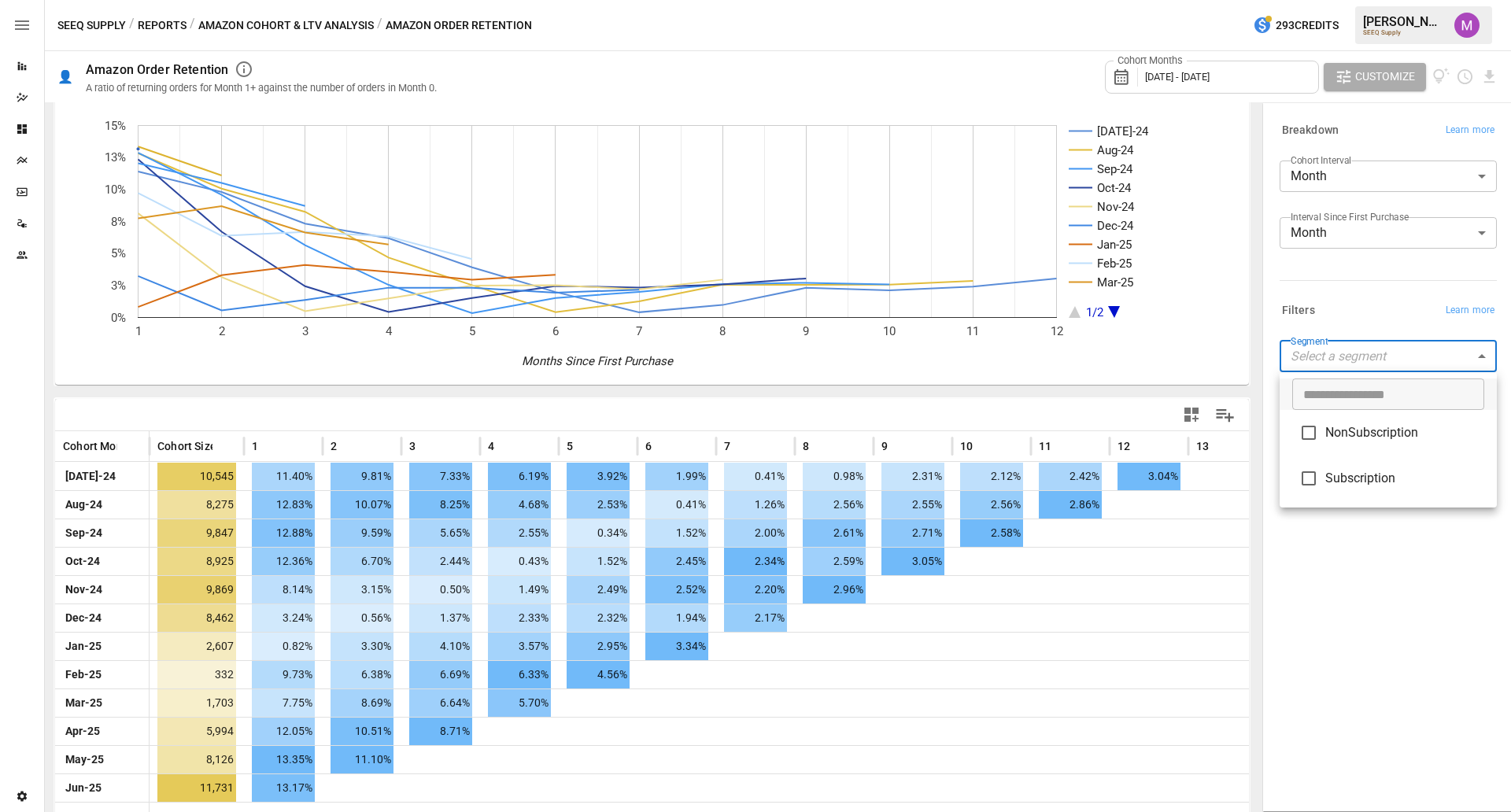
click at [1208, 0] on body "Reports Dazzler Studio Dashboards Plans SmartModel ™ Data Sources Team Settings…" at bounding box center [756, 0] width 1511 height 0
click at [1208, 482] on span "Subscription" at bounding box center [1404, 478] width 159 height 19
type input "**********"
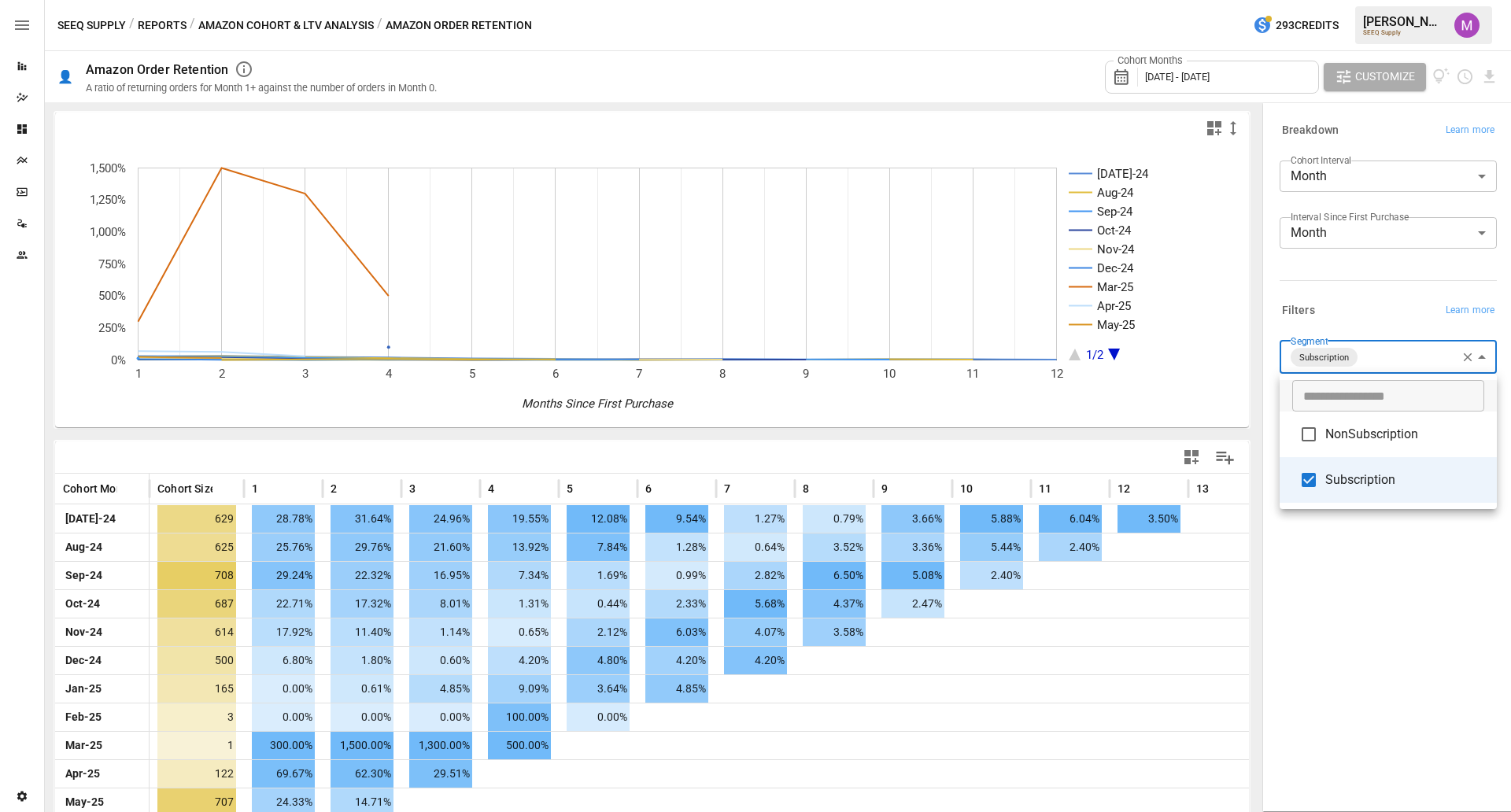
click at [1208, 475] on span "Subscription" at bounding box center [1404, 480] width 159 height 19
click at [1208, 449] on li "NonSubscription" at bounding box center [1387, 432] width 217 height 46
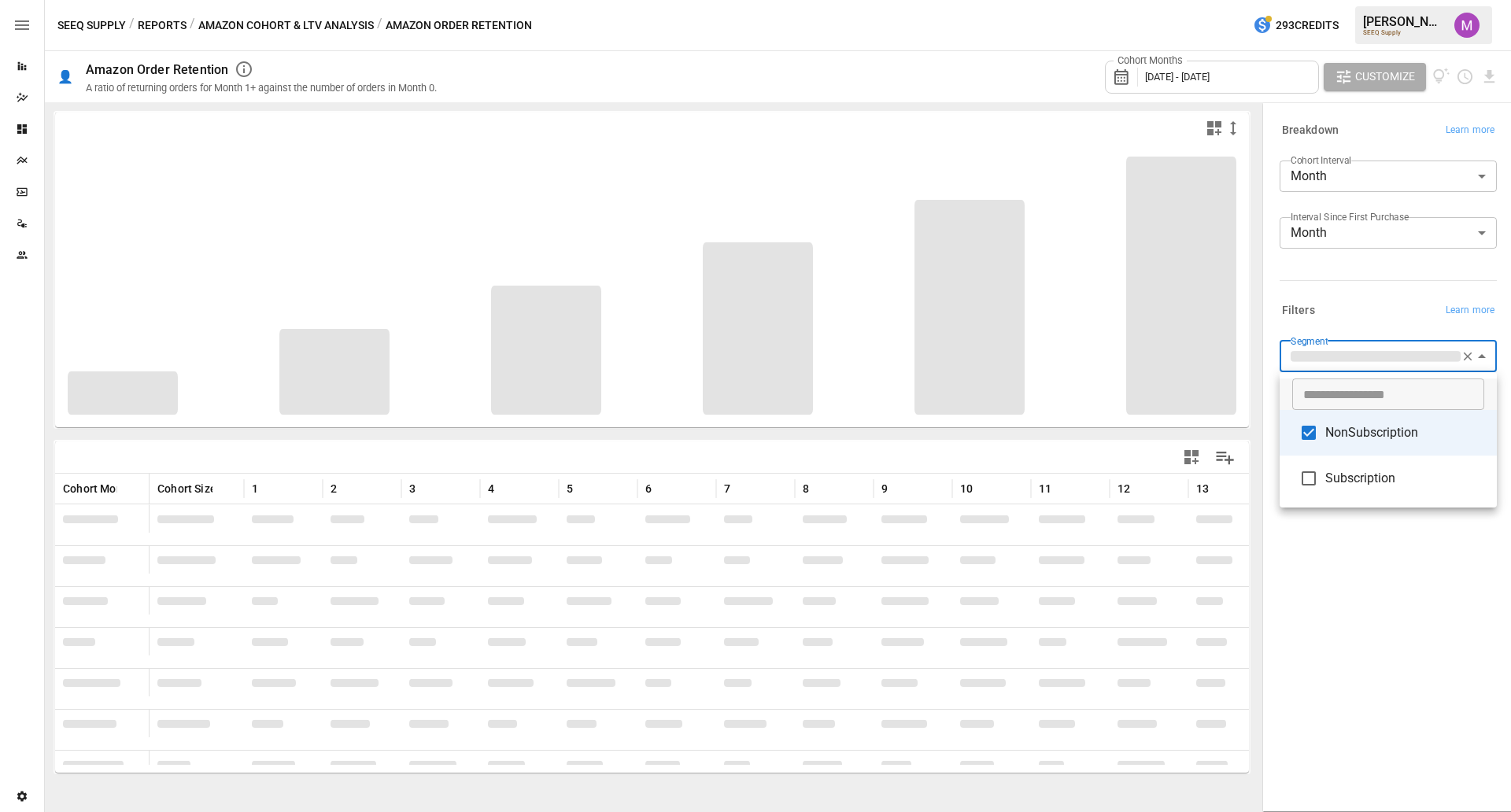
type input "**********"
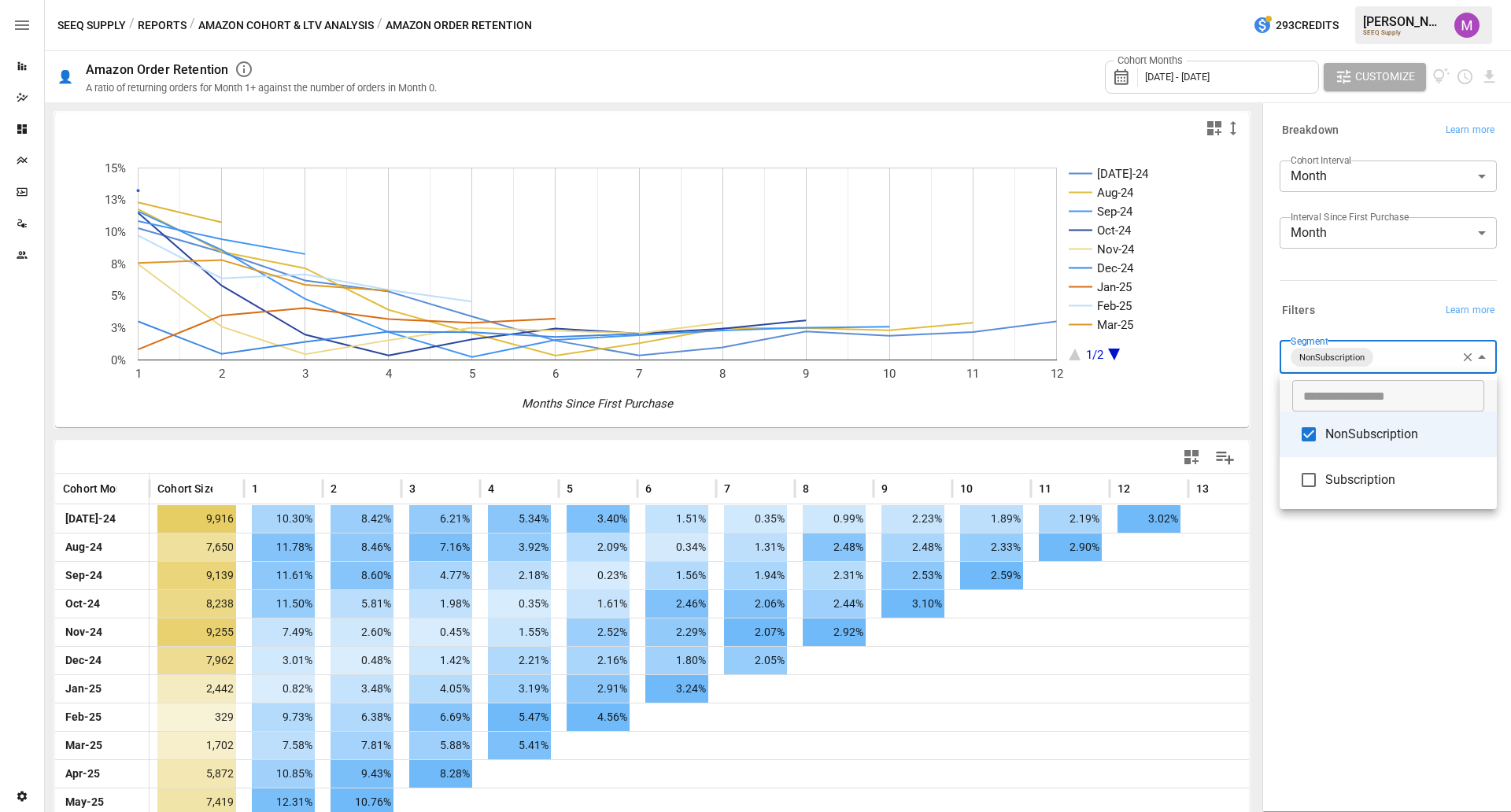
click at [1208, 649] on div at bounding box center [756, 406] width 1511 height 812
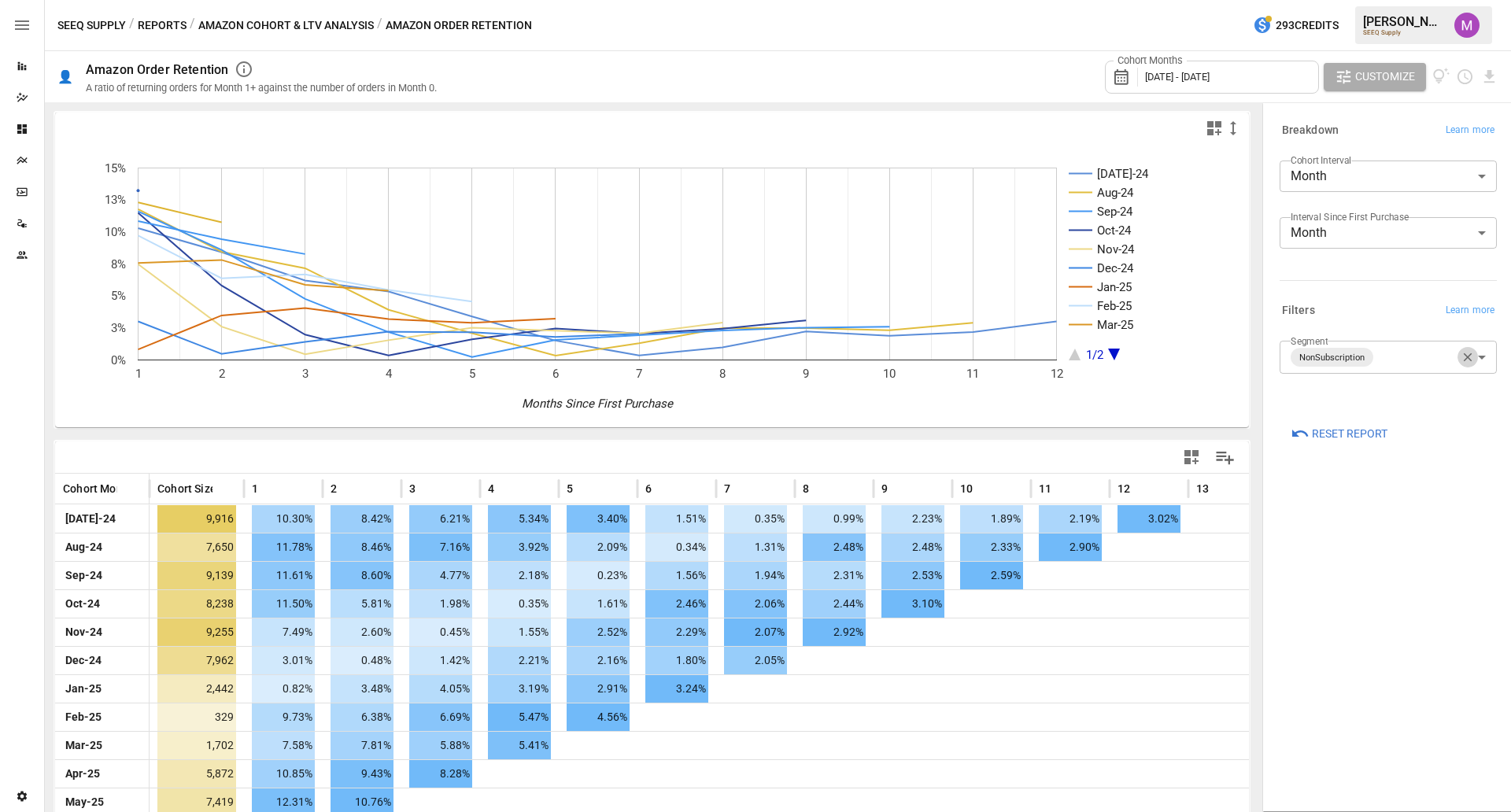
click at [1208, 364] on icon "button" at bounding box center [1467, 357] width 14 height 14
click at [1208, 0] on body "Reports Dazzler Studio Dashboards Plans SmartModel ™ Data Sources Team Settings…" at bounding box center [756, 0] width 1511 height 0
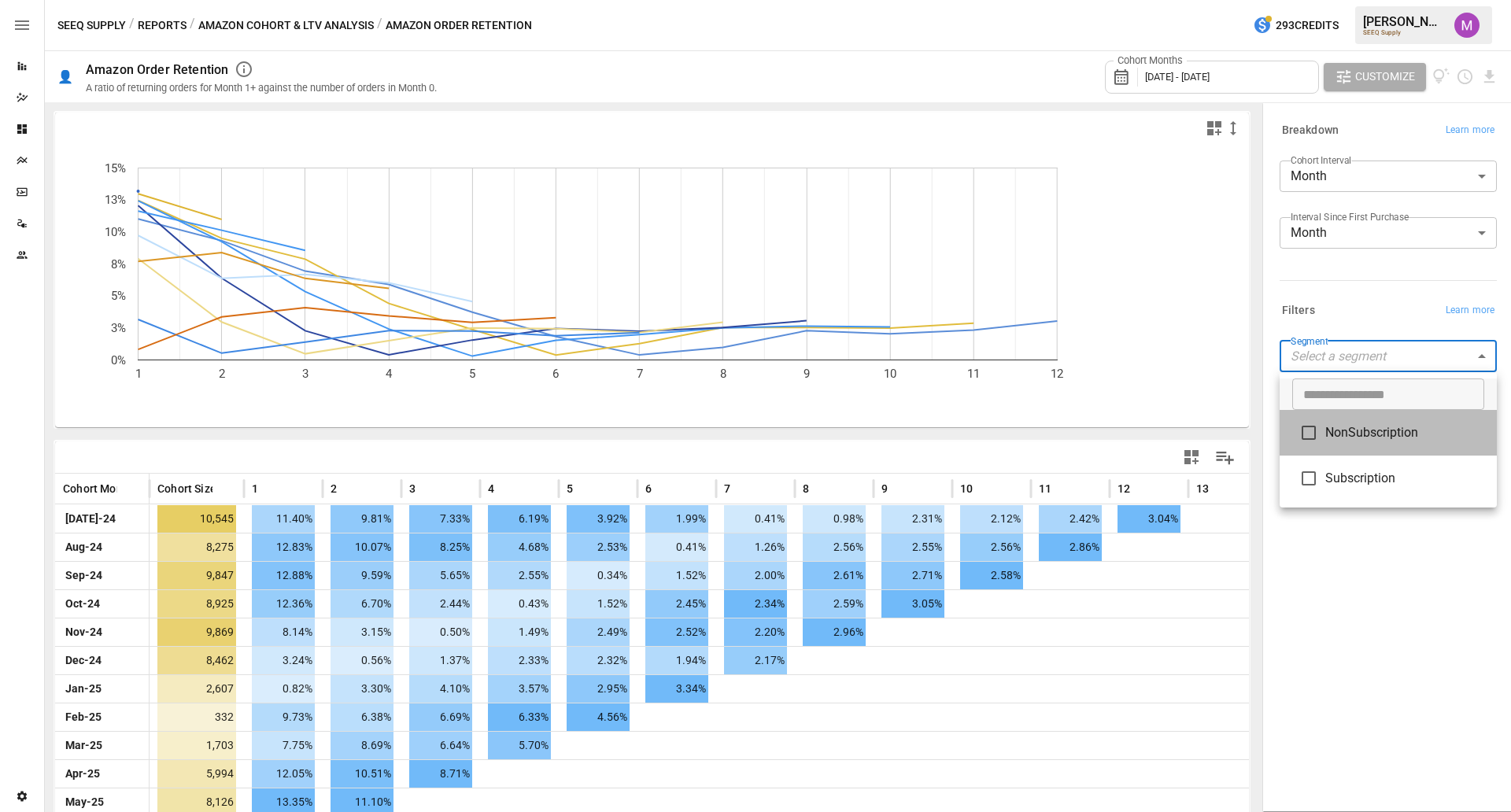
click at [1208, 431] on span "NonSubscription" at bounding box center [1404, 432] width 159 height 19
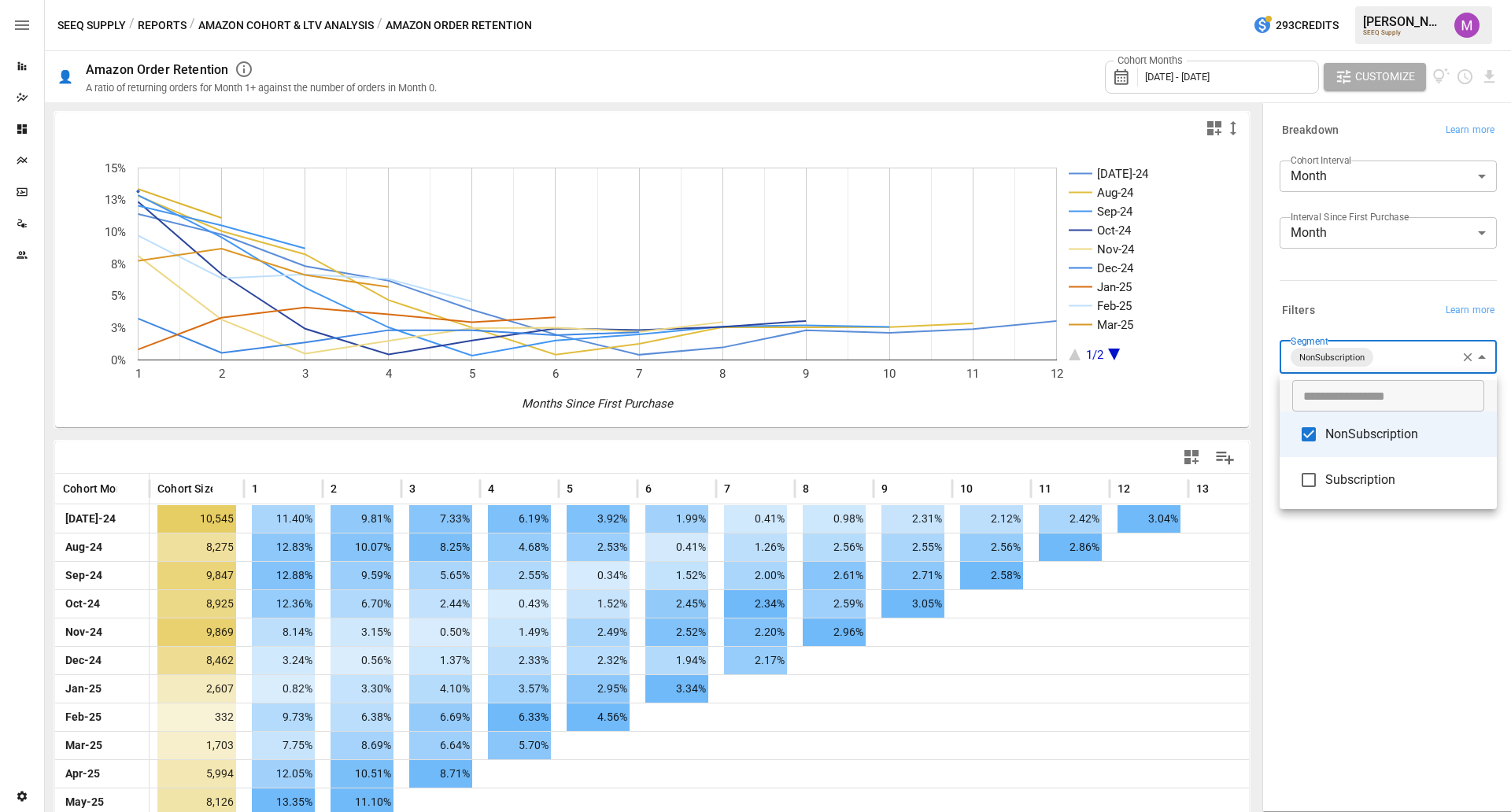
click at [1208, 471] on span "Subscription" at bounding box center [1404, 480] width 159 height 19
type input "**********"
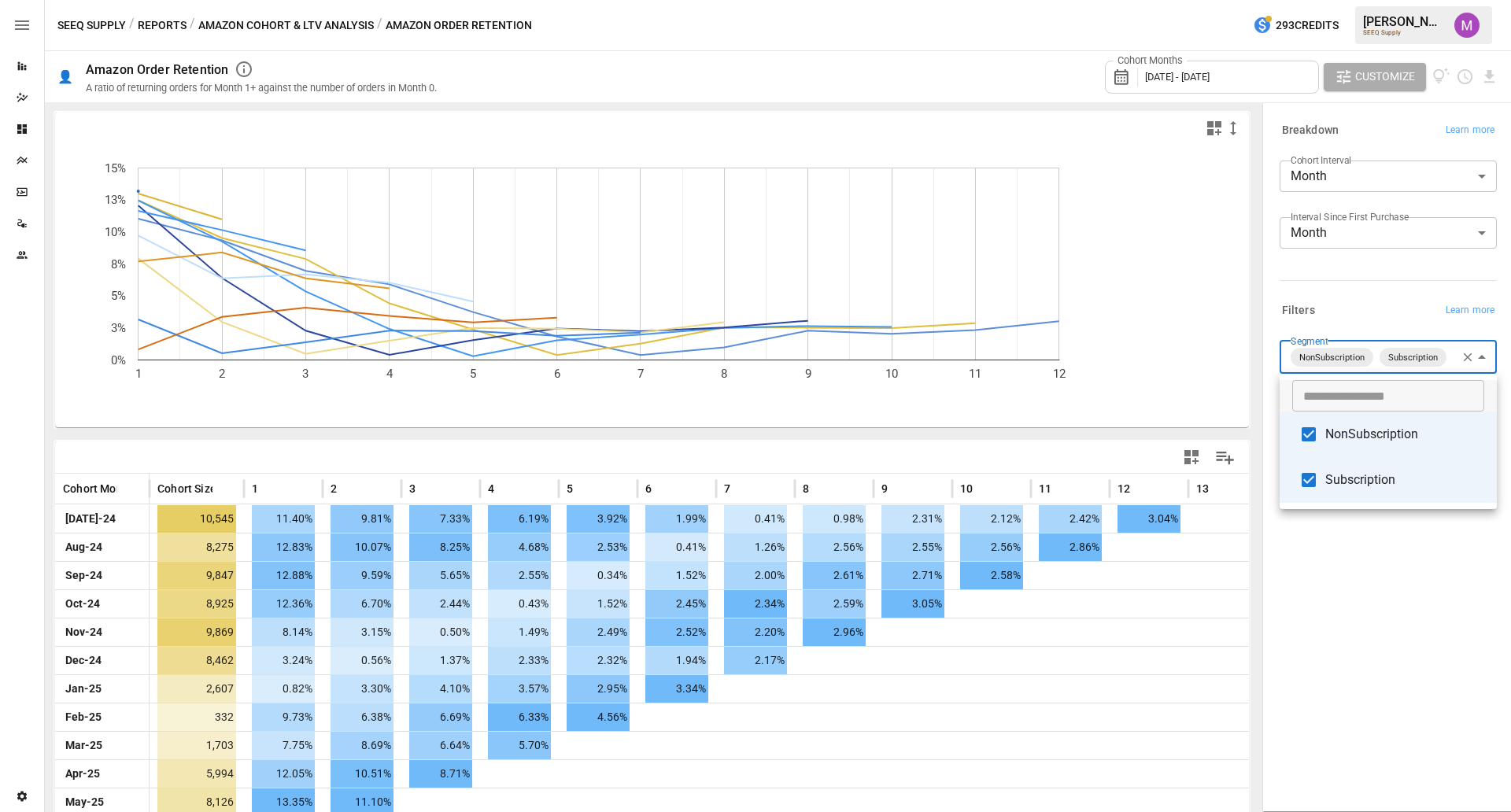
click at [1208, 116] on div at bounding box center [756, 406] width 1511 height 812
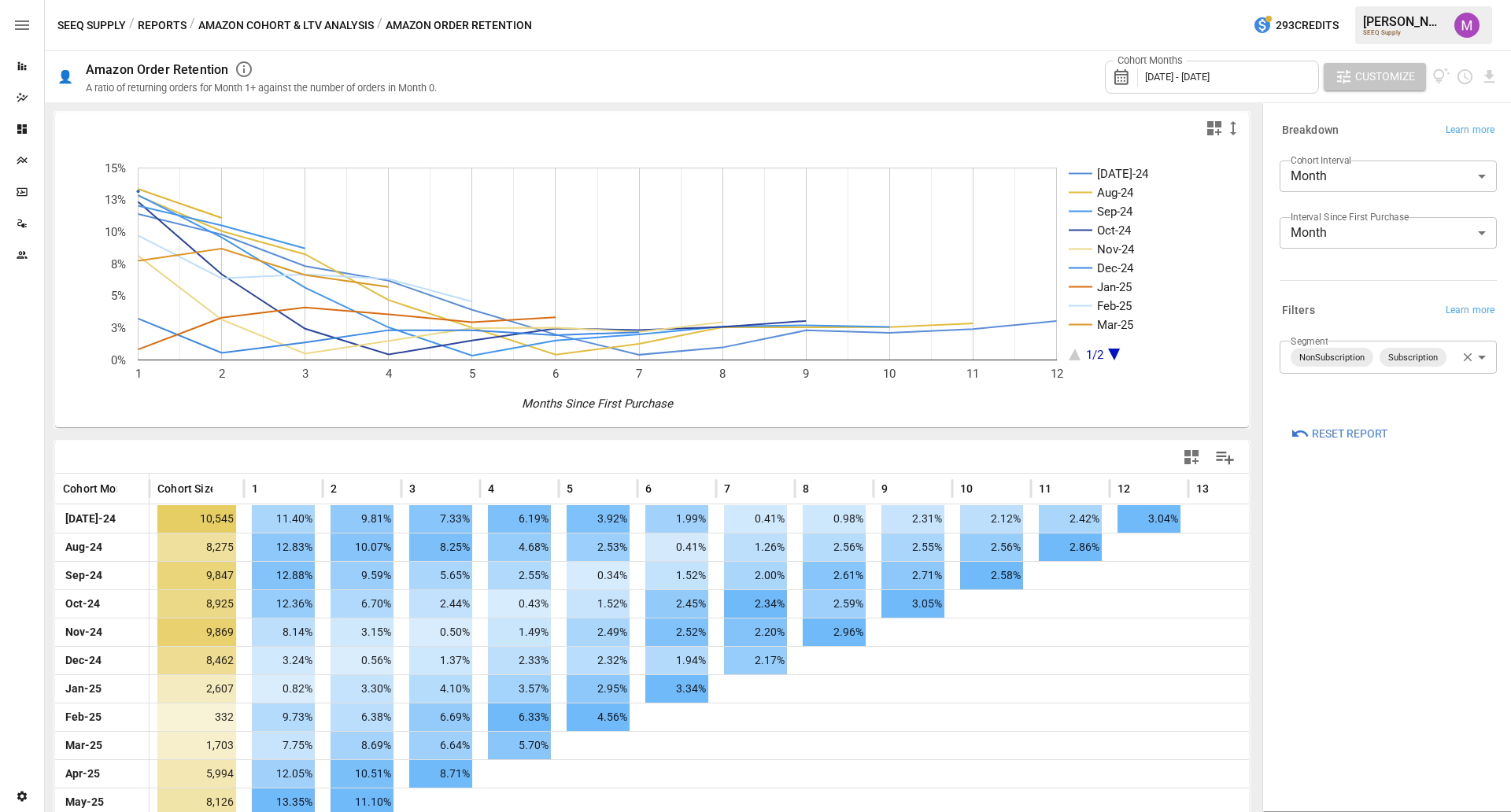
click at [1208, 82] on span "Customize" at bounding box center [1385, 76] width 59 height 20
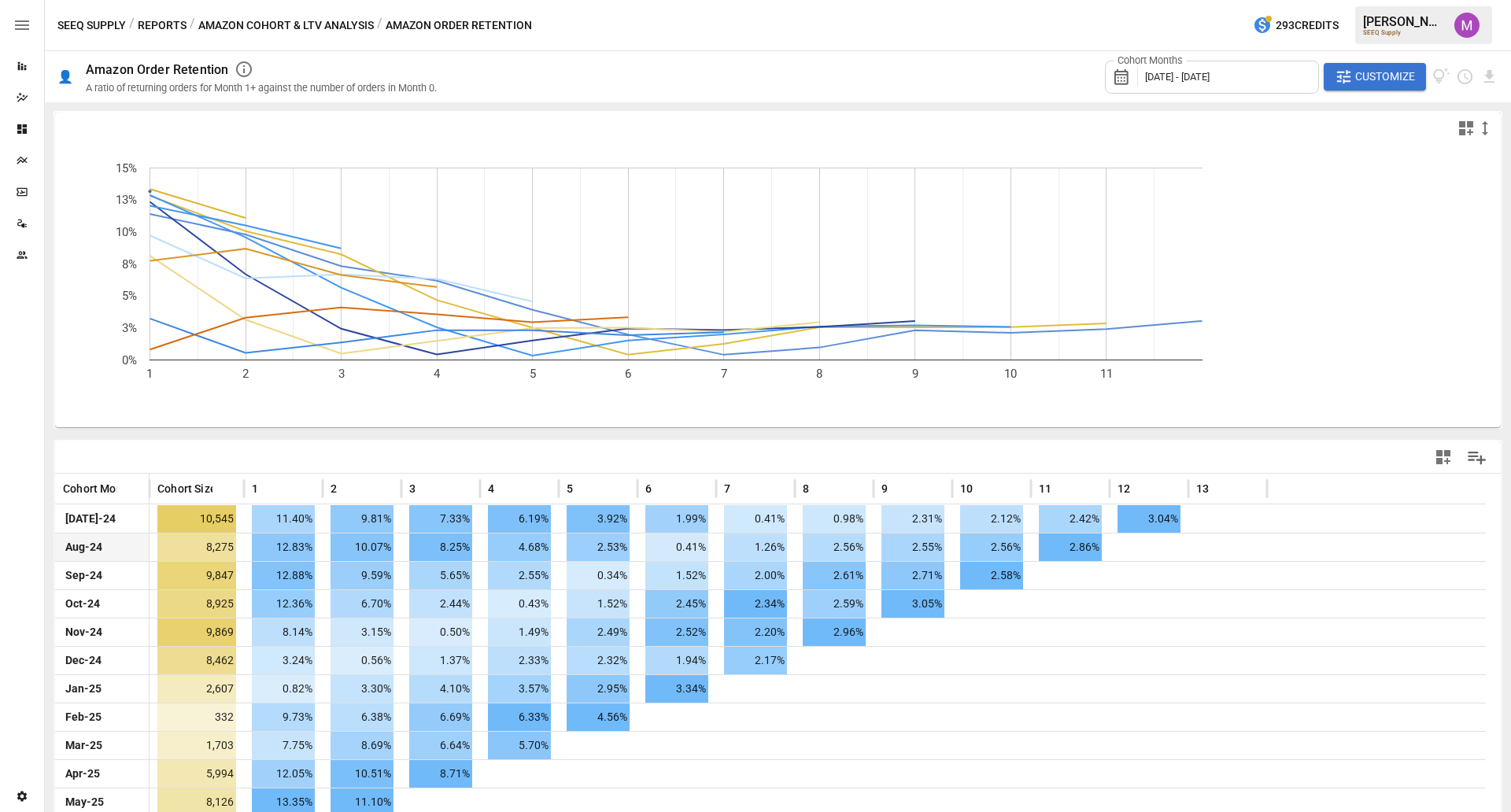
scroll to position [43, 0]
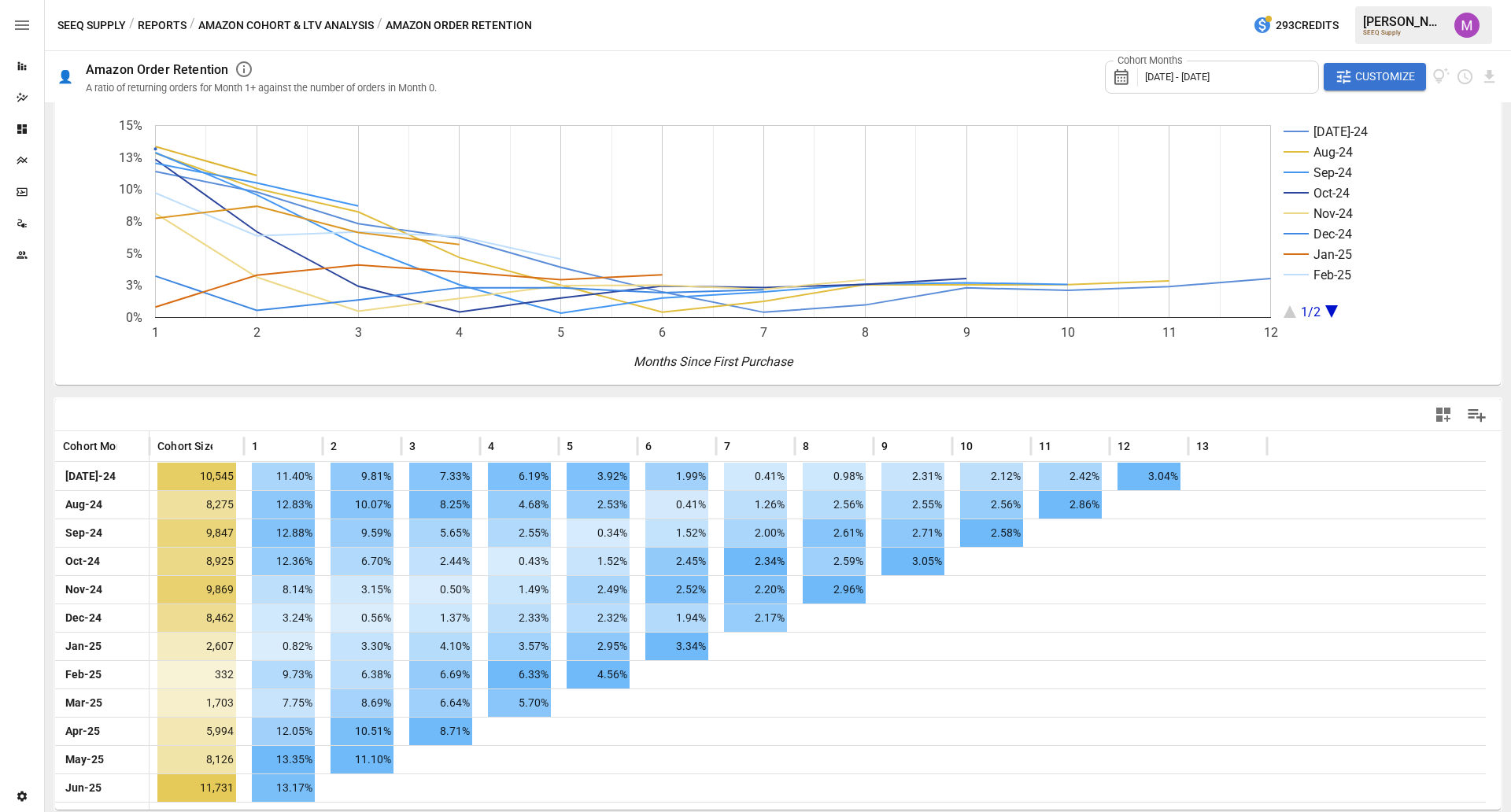
click at [1208, 93] on div "Cohort Months [DATE] - [DATE] Customize" at bounding box center [1301, 77] width 394 height 52
click at [1208, 78] on span "Customize" at bounding box center [1385, 76] width 59 height 20
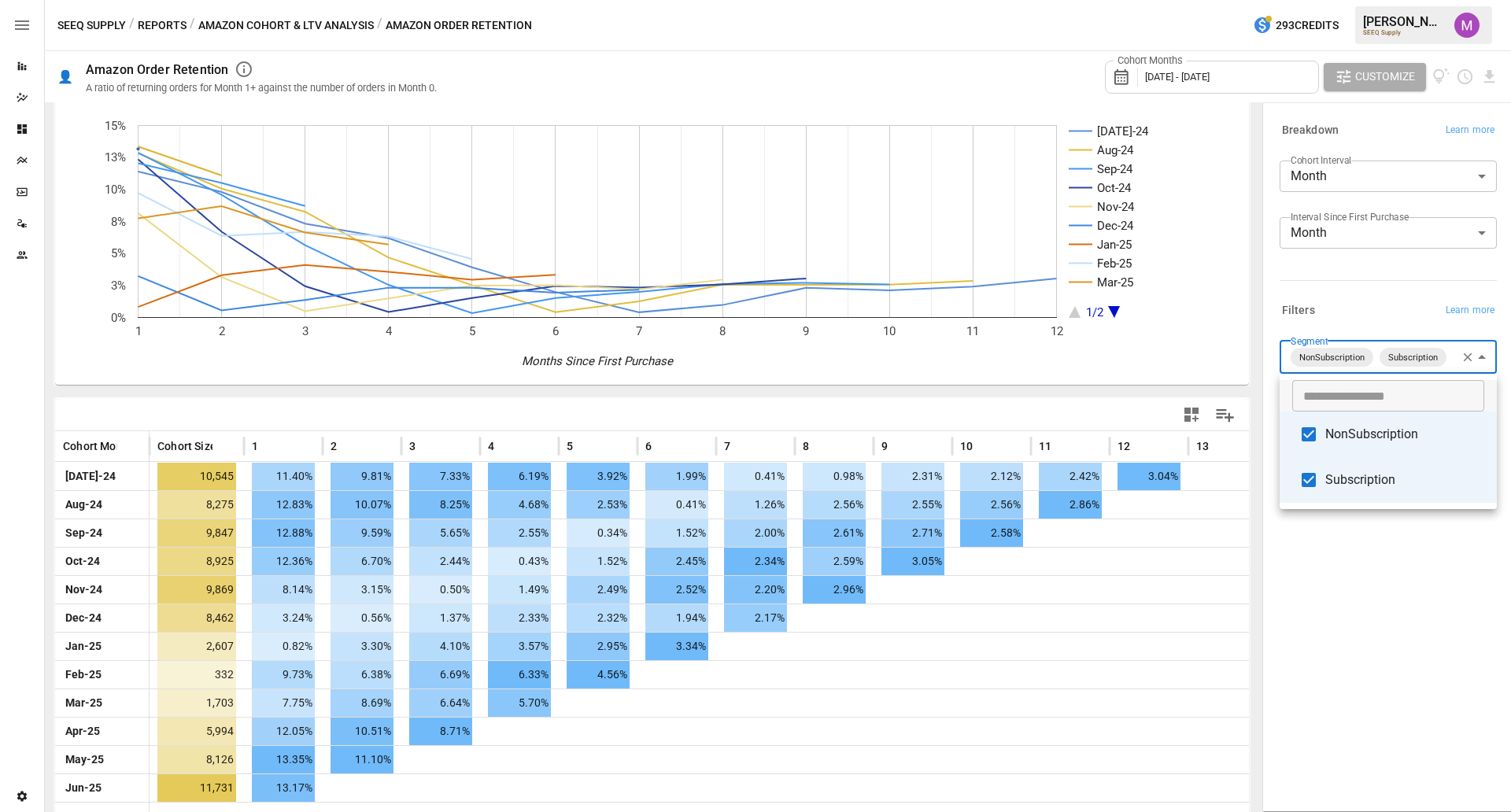
click at [1208, 0] on body "Reports Dazzler Studio Dashboards Plans SmartModel ™ Data Sources Team Settings…" at bounding box center [756, 0] width 1511 height 0
type input "**********"
click at [1208, 561] on div at bounding box center [756, 406] width 1511 height 812
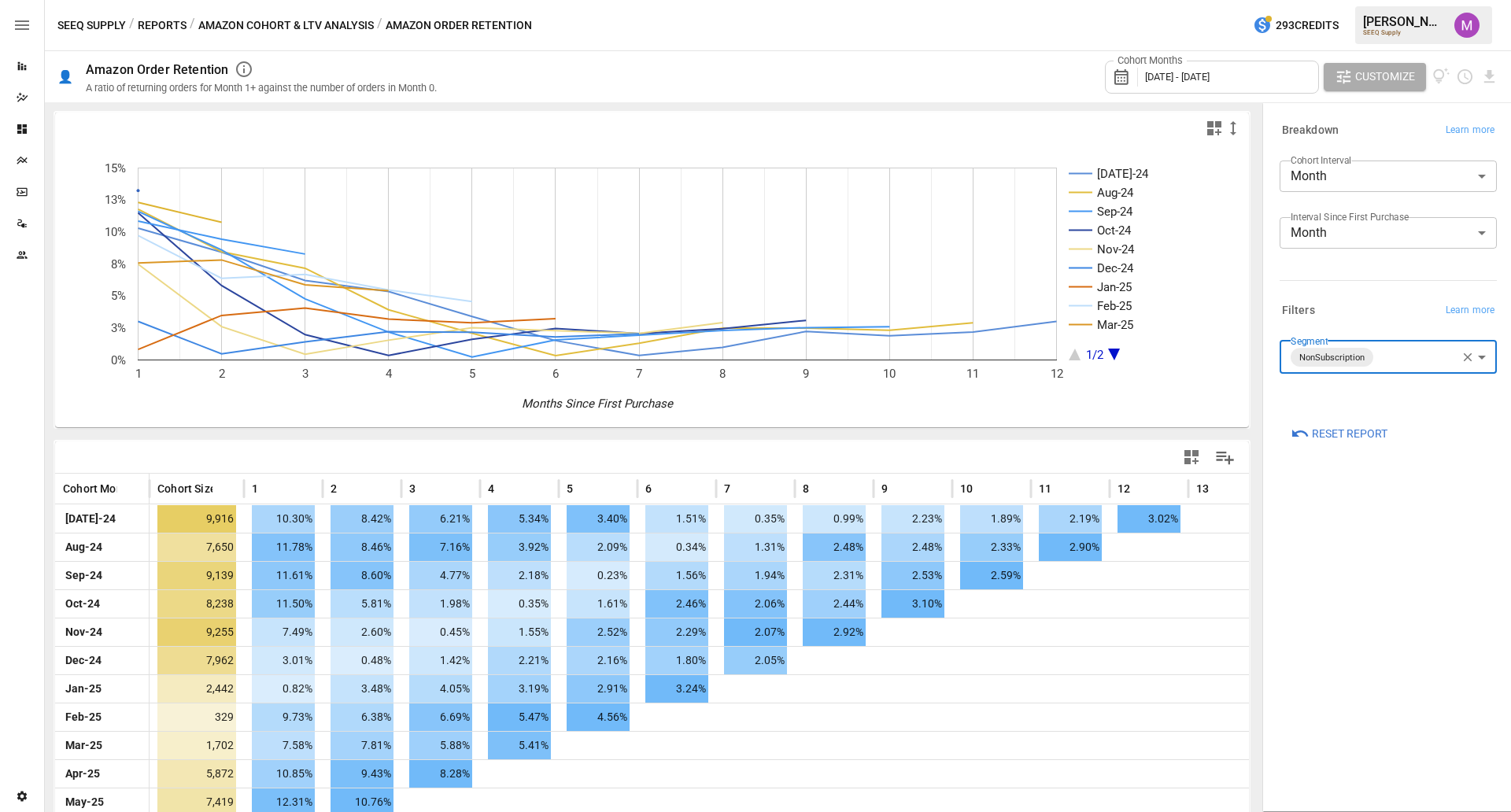
scroll to position [58, 0]
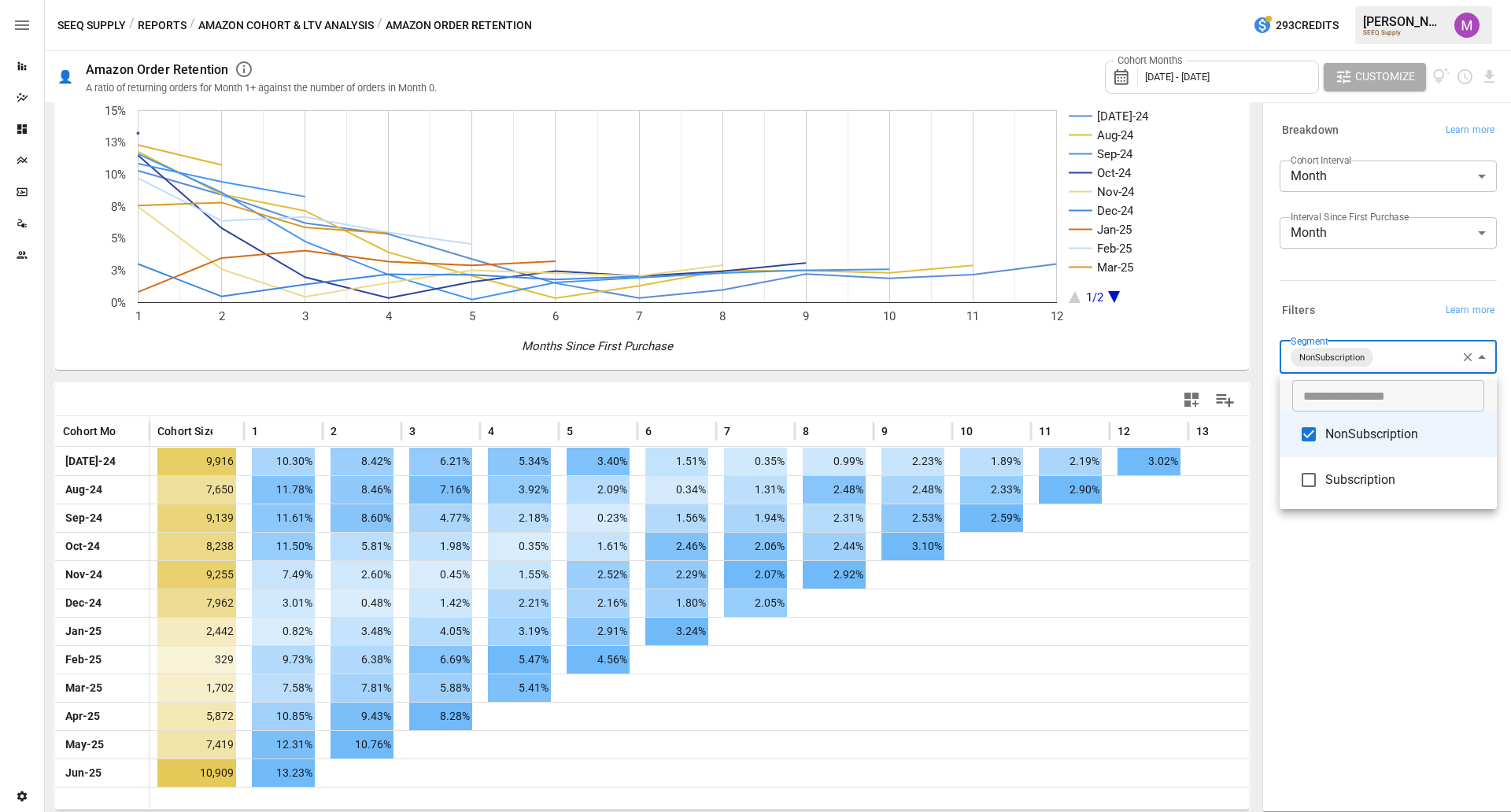
click at [1208, 0] on body "Reports Dazzler Studio Dashboards Plans SmartModel ™ Data Sources Team Settings…" at bounding box center [756, 0] width 1511 height 0
click at [1208, 432] on span "NonSubscription" at bounding box center [1404, 434] width 159 height 19
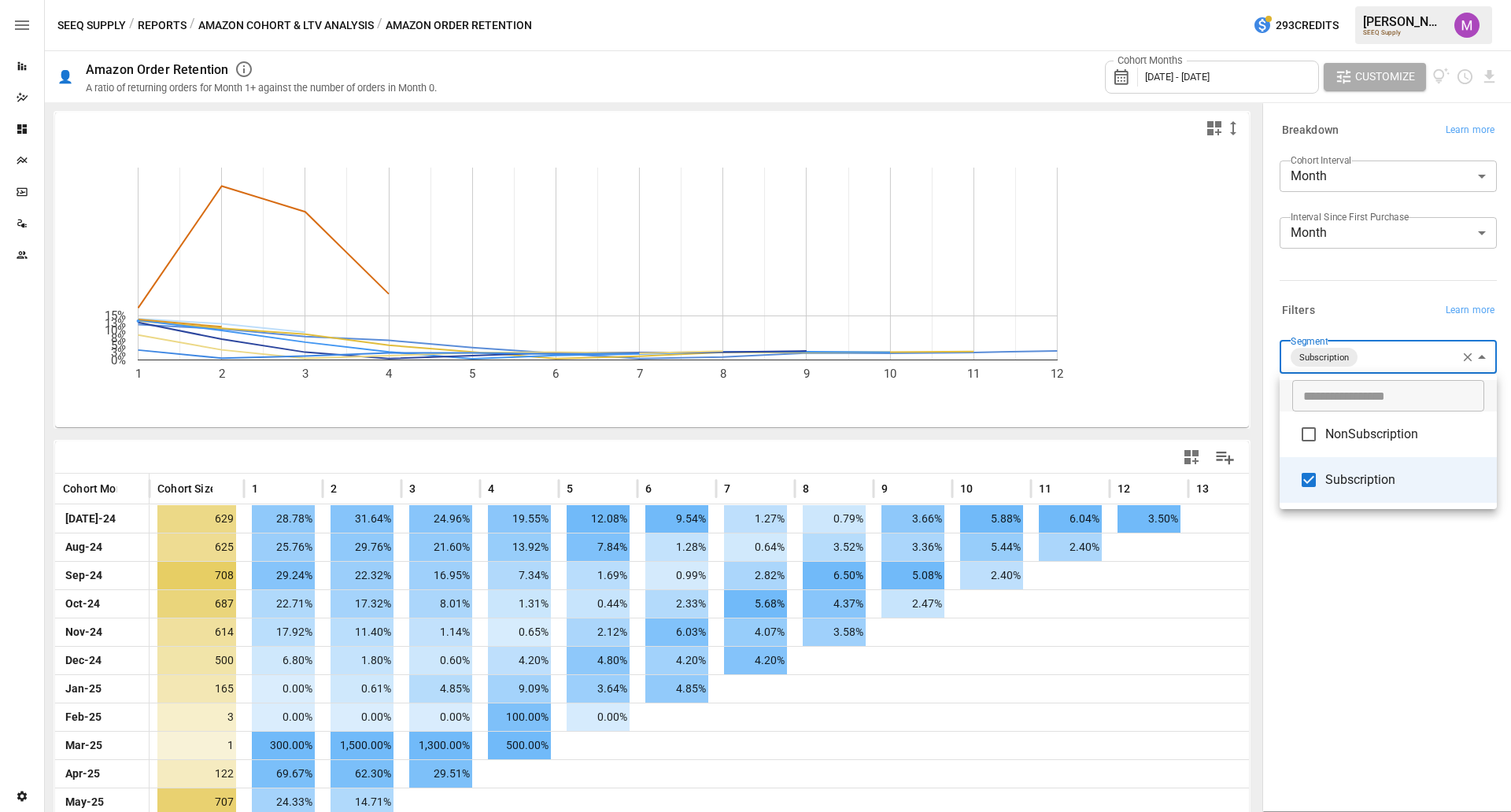
click at [1208, 649] on div at bounding box center [756, 406] width 1511 height 812
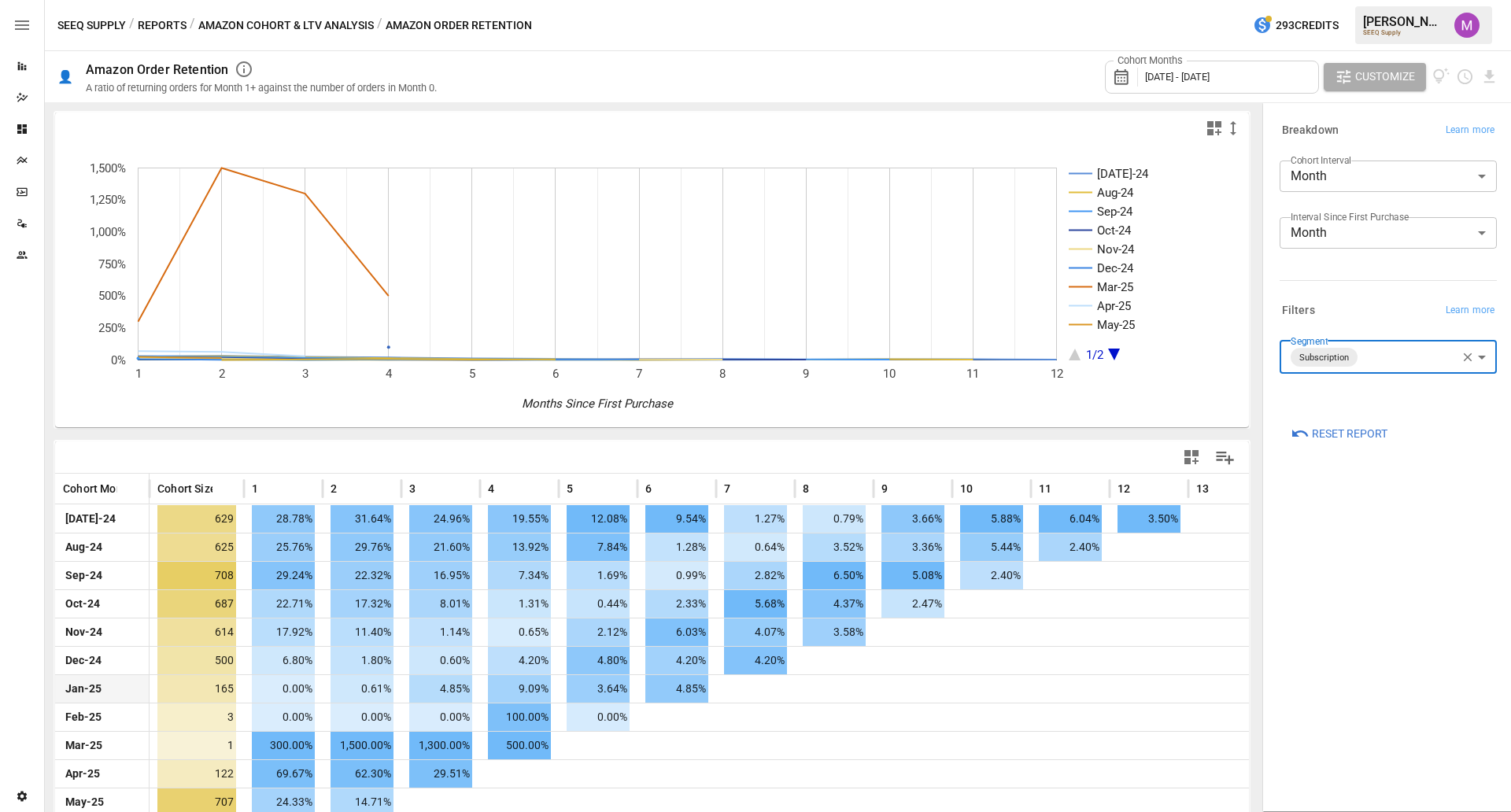
scroll to position [58, 0]
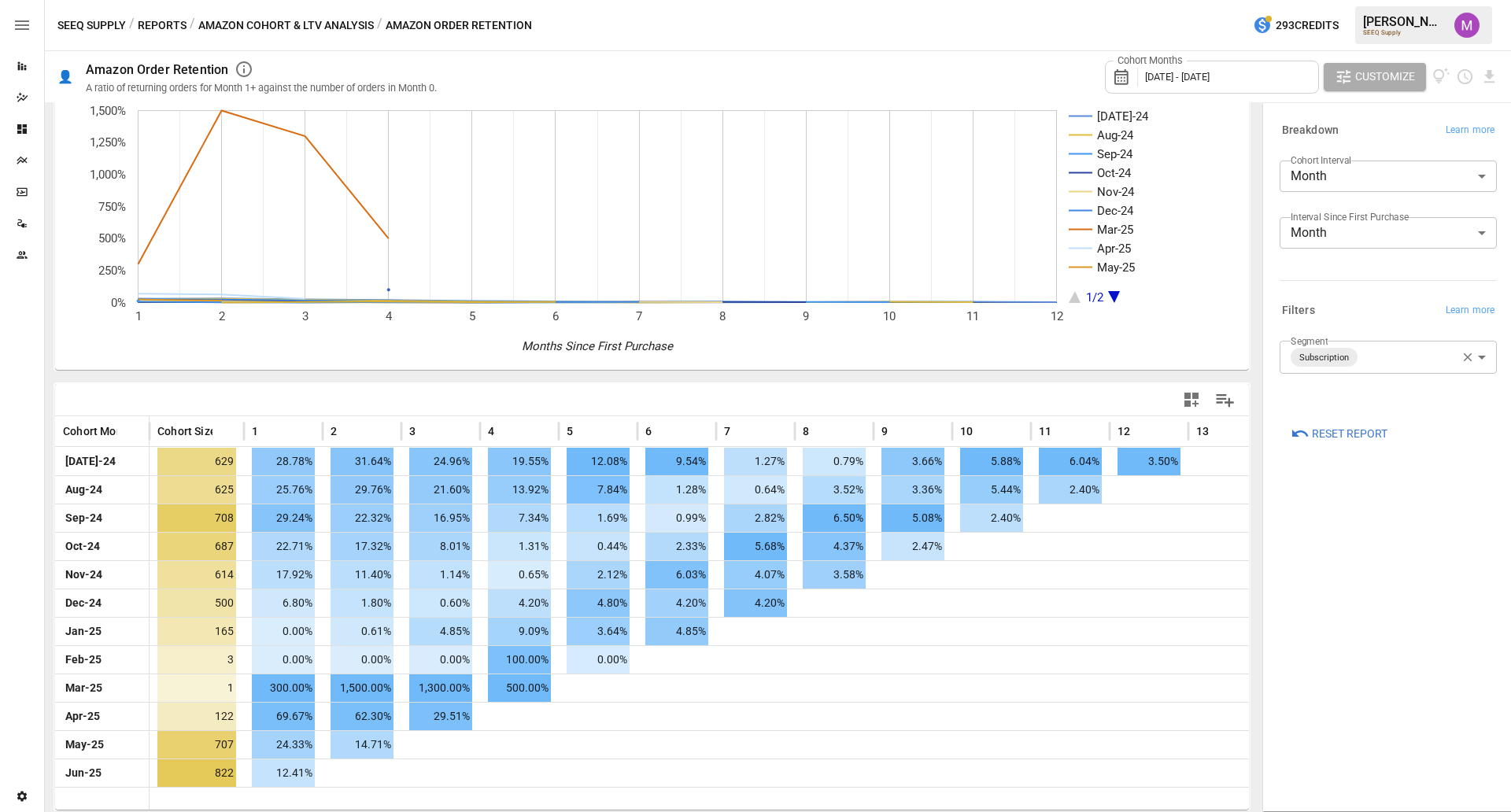
click at [1208, 70] on div "Cohort Months [DATE] - [DATE]" at bounding box center [1212, 76] width 214 height 33
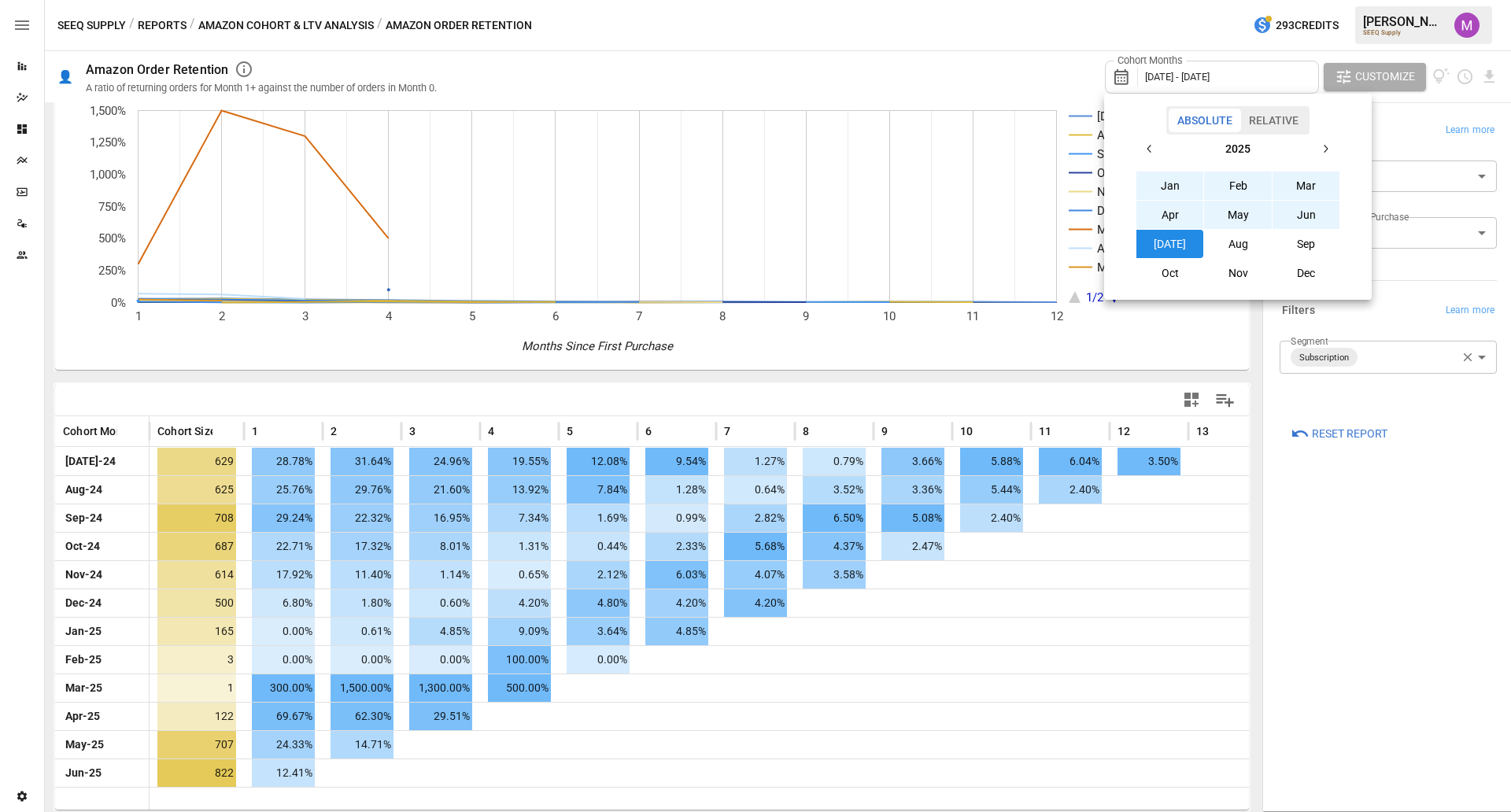
click at [1153, 149] on icon "button" at bounding box center [1149, 149] width 13 height 13
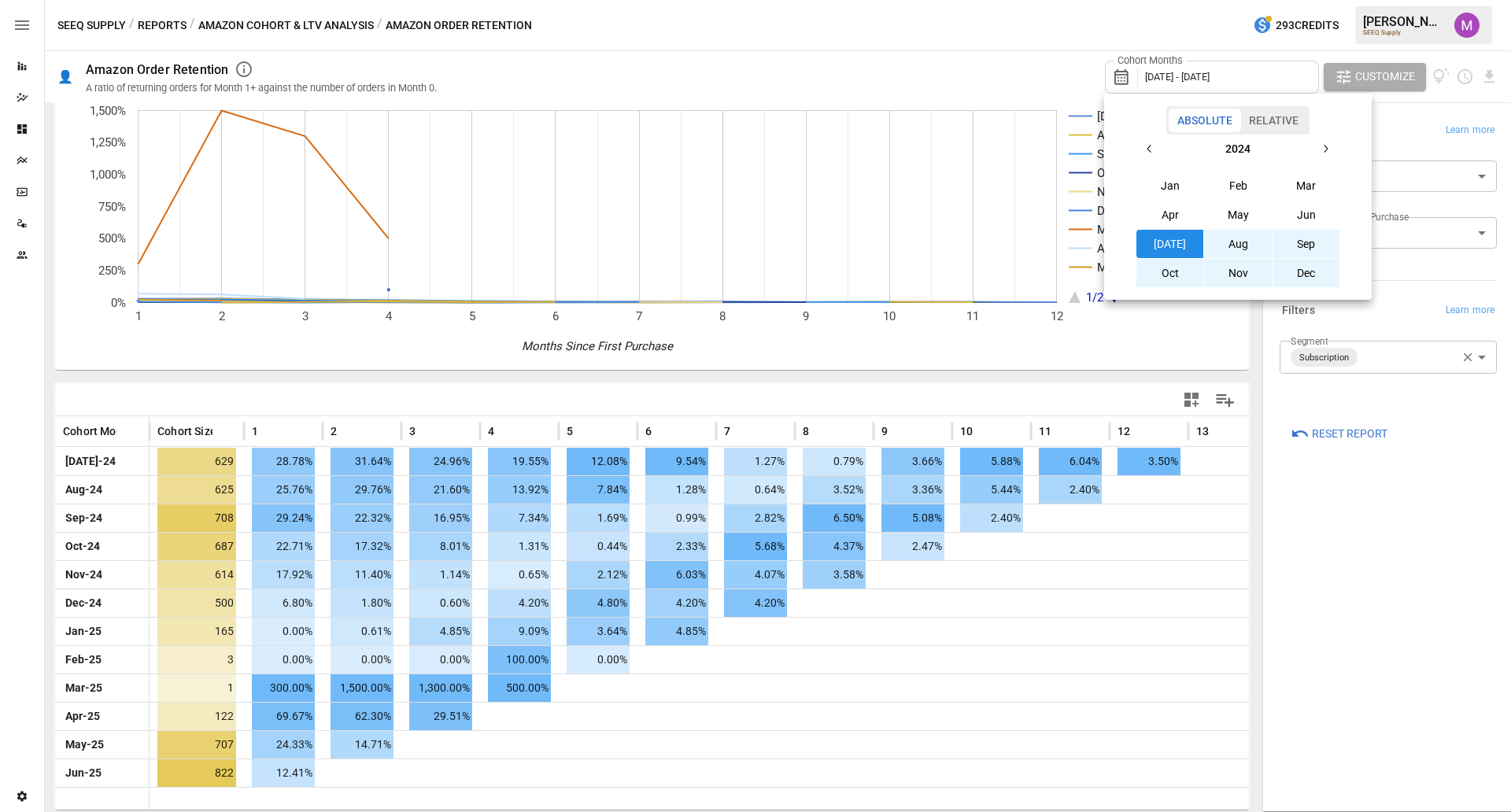
click at [1153, 149] on icon "button" at bounding box center [1149, 149] width 13 height 13
click at [1155, 158] on button "button" at bounding box center [1149, 149] width 29 height 29
click at [1157, 160] on button "button" at bounding box center [1149, 149] width 29 height 29
click at [1173, 184] on button "Jan" at bounding box center [1170, 185] width 67 height 29
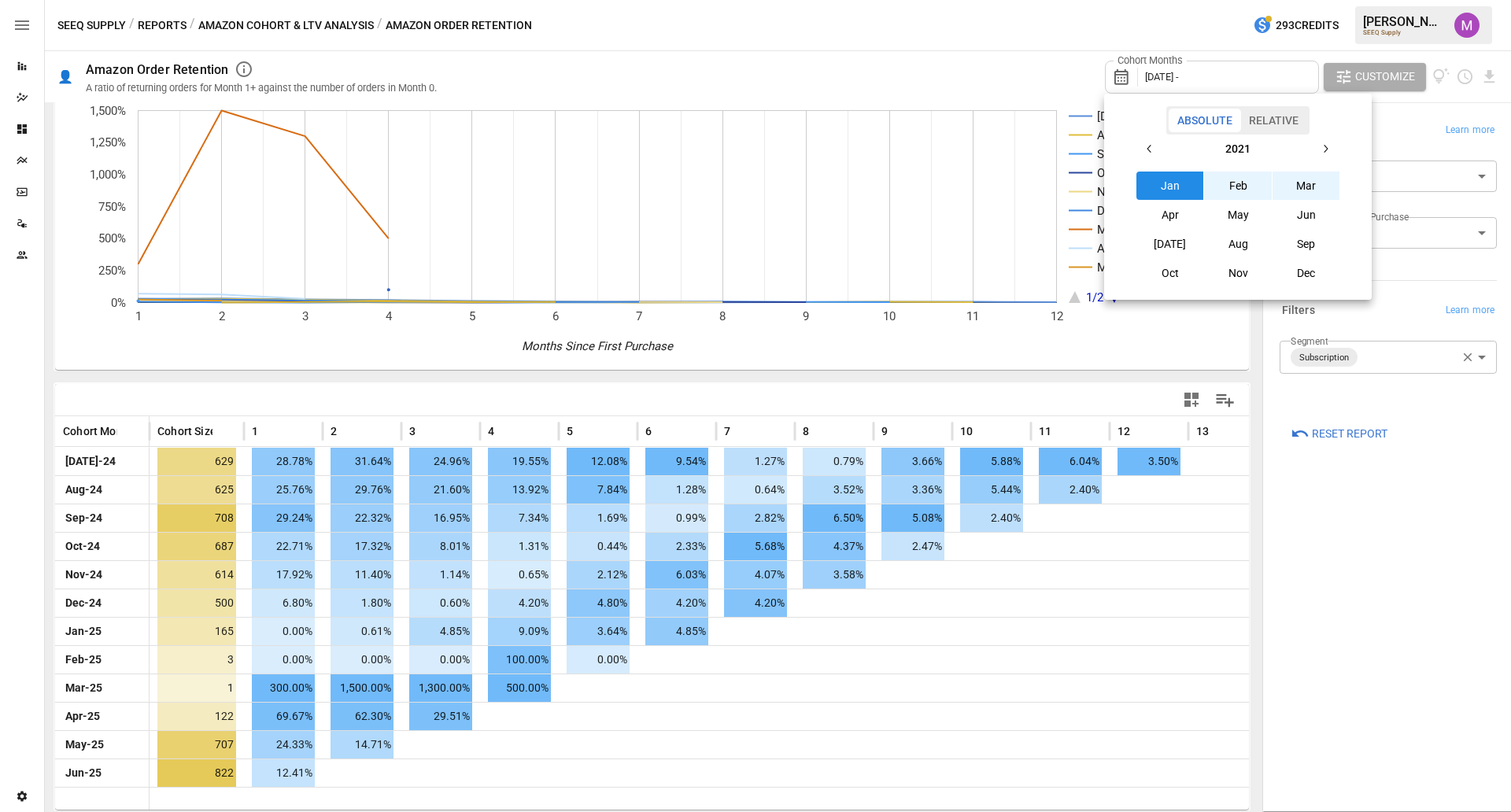
click at [1208, 159] on button "button" at bounding box center [1325, 149] width 29 height 29
click at [1165, 244] on button "[DATE]" at bounding box center [1170, 244] width 67 height 29
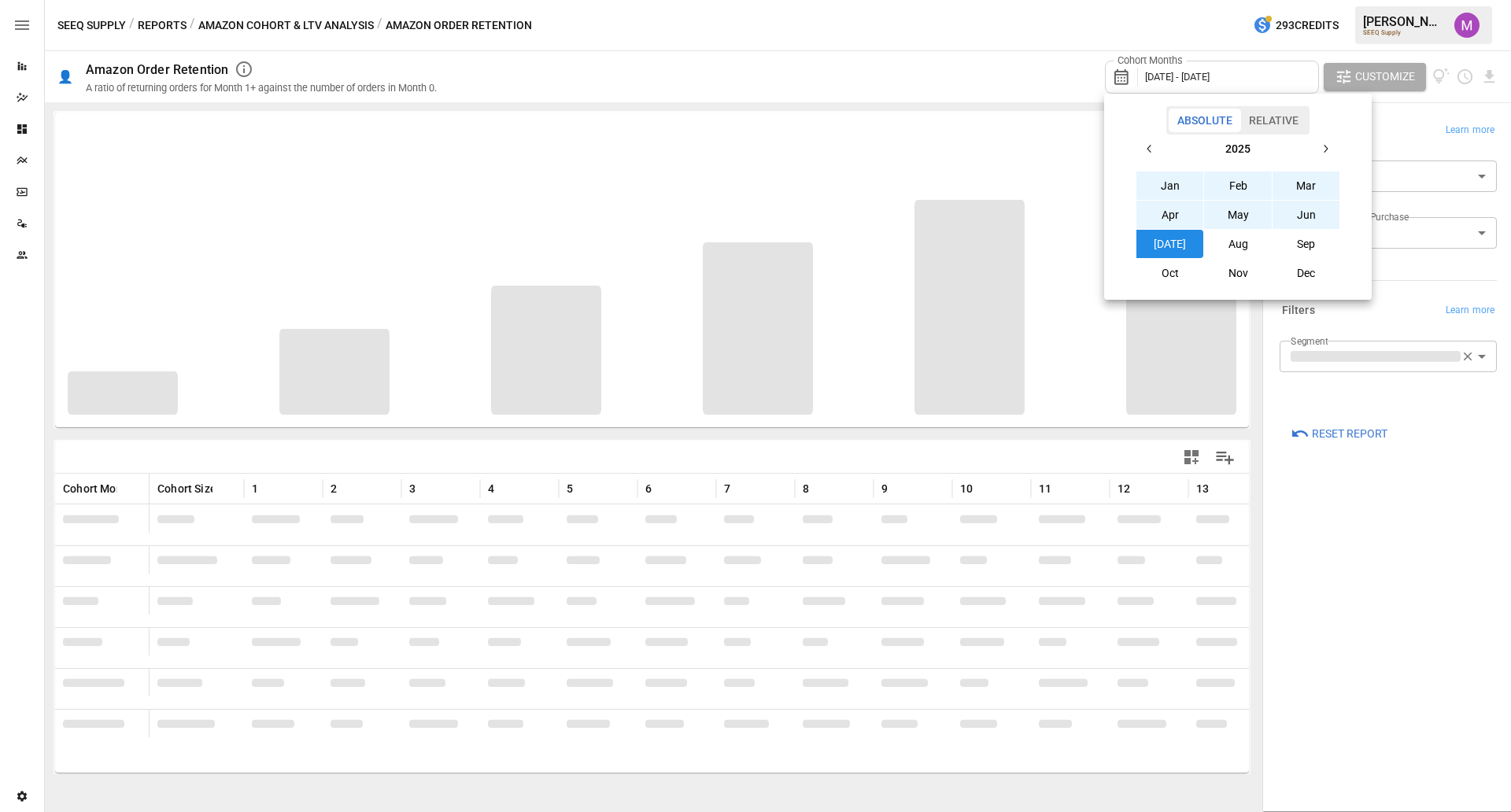
click at [1208, 523] on div at bounding box center [756, 406] width 1511 height 812
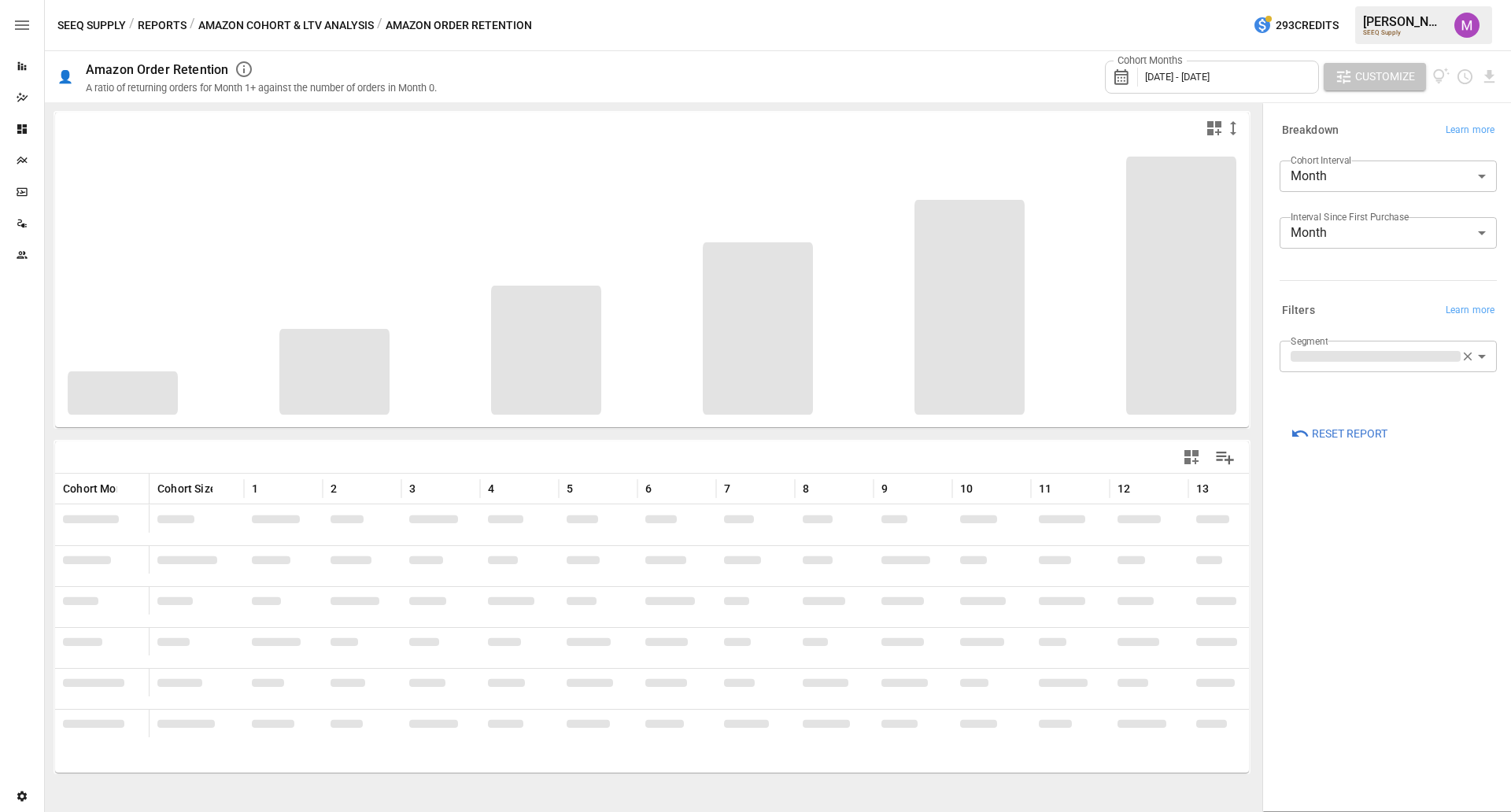
click at [1208, 89] on button "Customize" at bounding box center [1374, 76] width 102 height 29
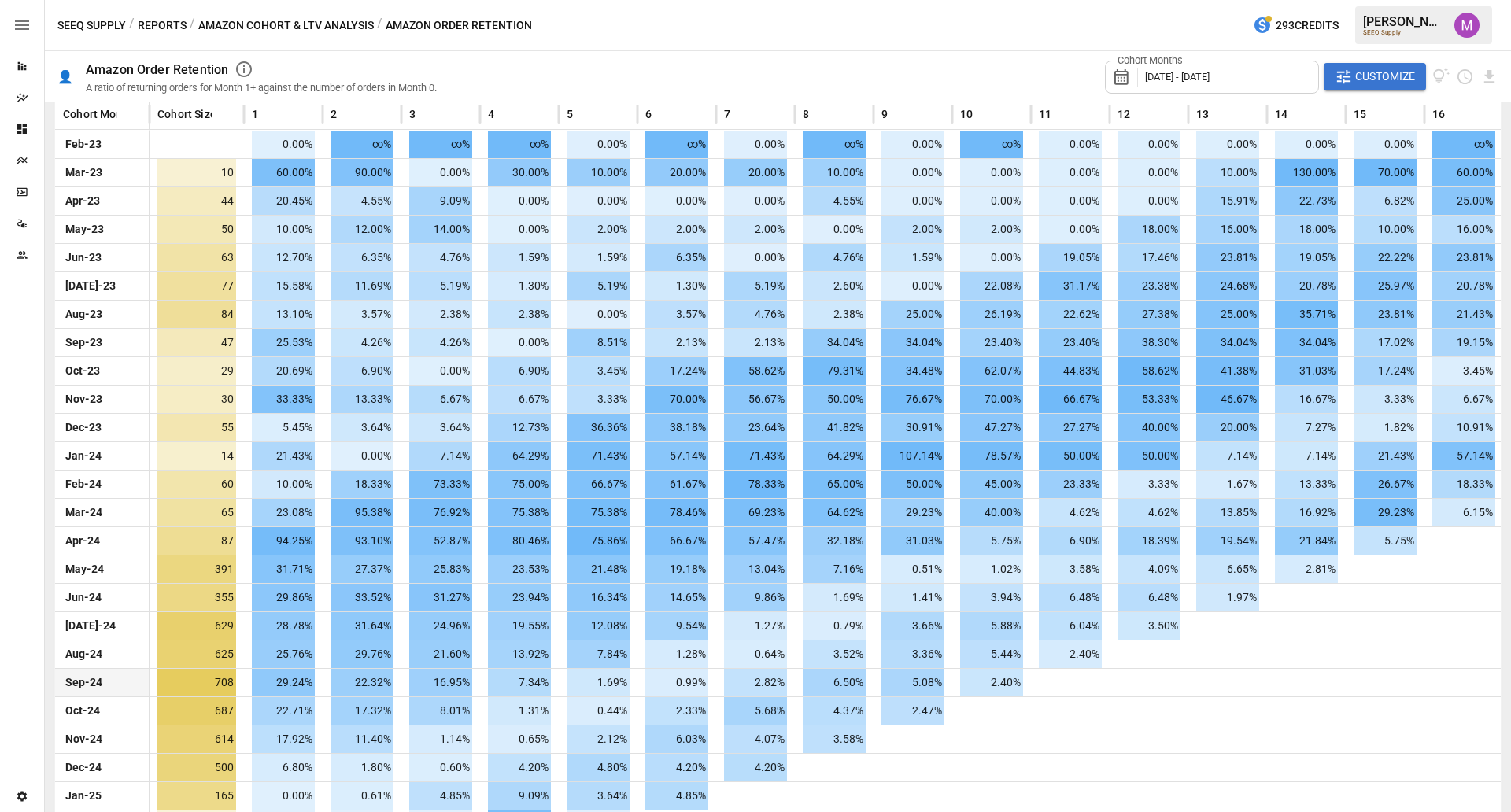
scroll to position [371, 0]
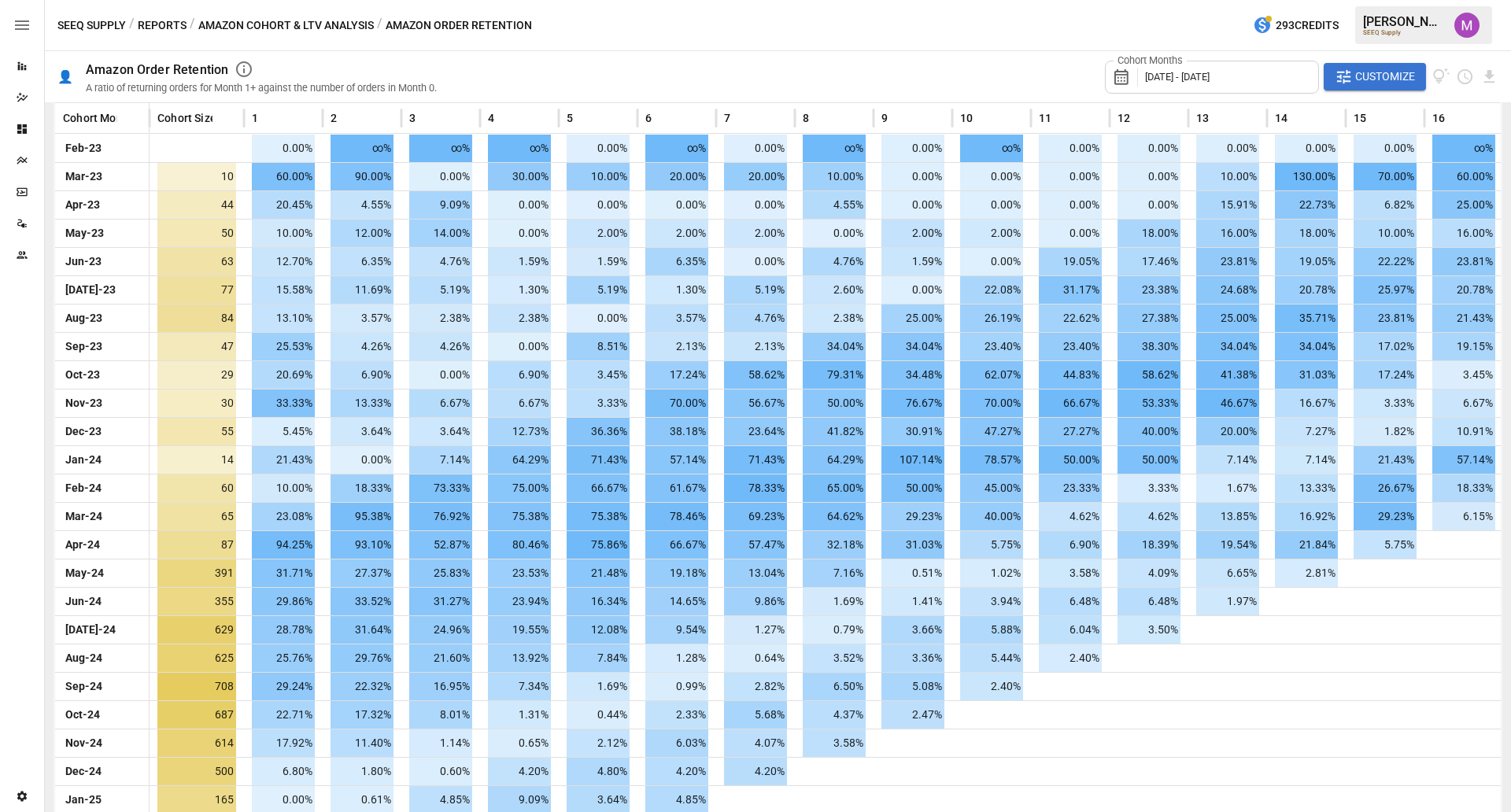
click at [902, 49] on div "SEEQ Supply / Reports / Amazon Cohort & LTV Analysis / Amazon Order Retention 2…" at bounding box center [777, 25] width 1466 height 51
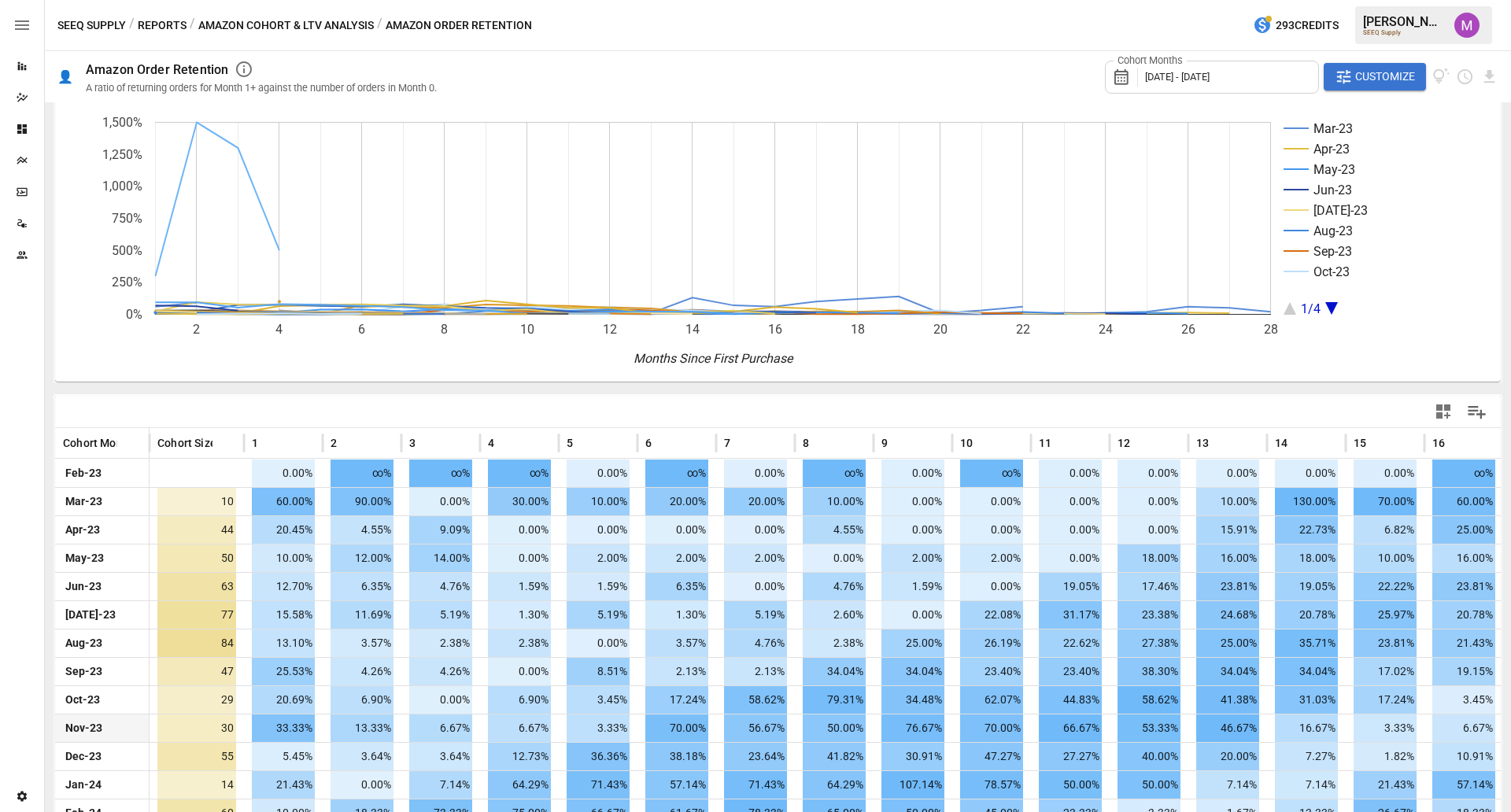
scroll to position [0, 0]
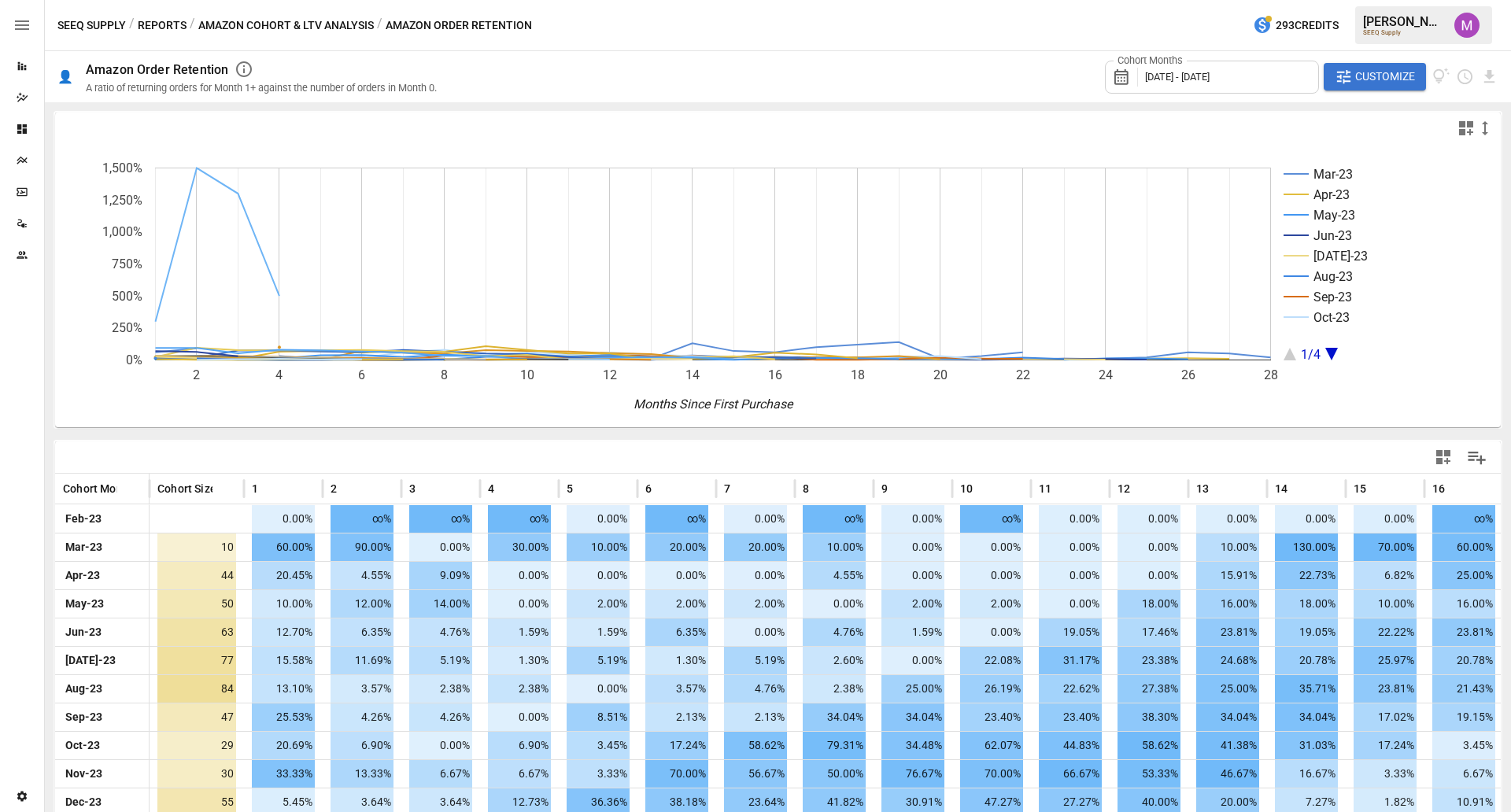
click at [1208, 81] on span "[DATE] - [DATE]" at bounding box center [1177, 76] width 64 height 12
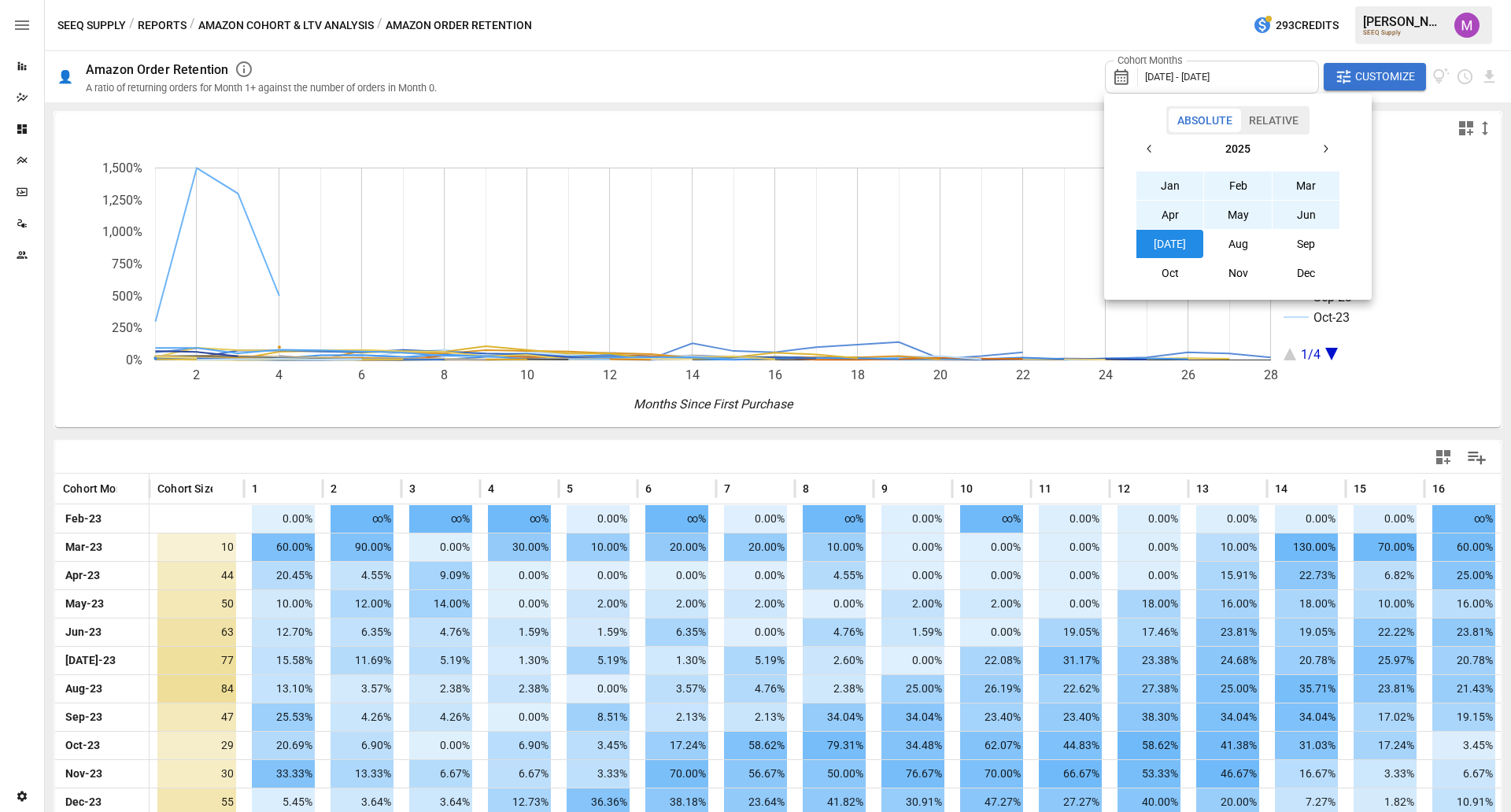
click at [1147, 158] on button "button" at bounding box center [1149, 149] width 29 height 29
click at [1147, 150] on icon "button" at bounding box center [1149, 149] width 13 height 13
click at [1188, 242] on button "[DATE]" at bounding box center [1170, 244] width 67 height 29
click at [1208, 148] on icon "button" at bounding box center [1325, 149] width 13 height 13
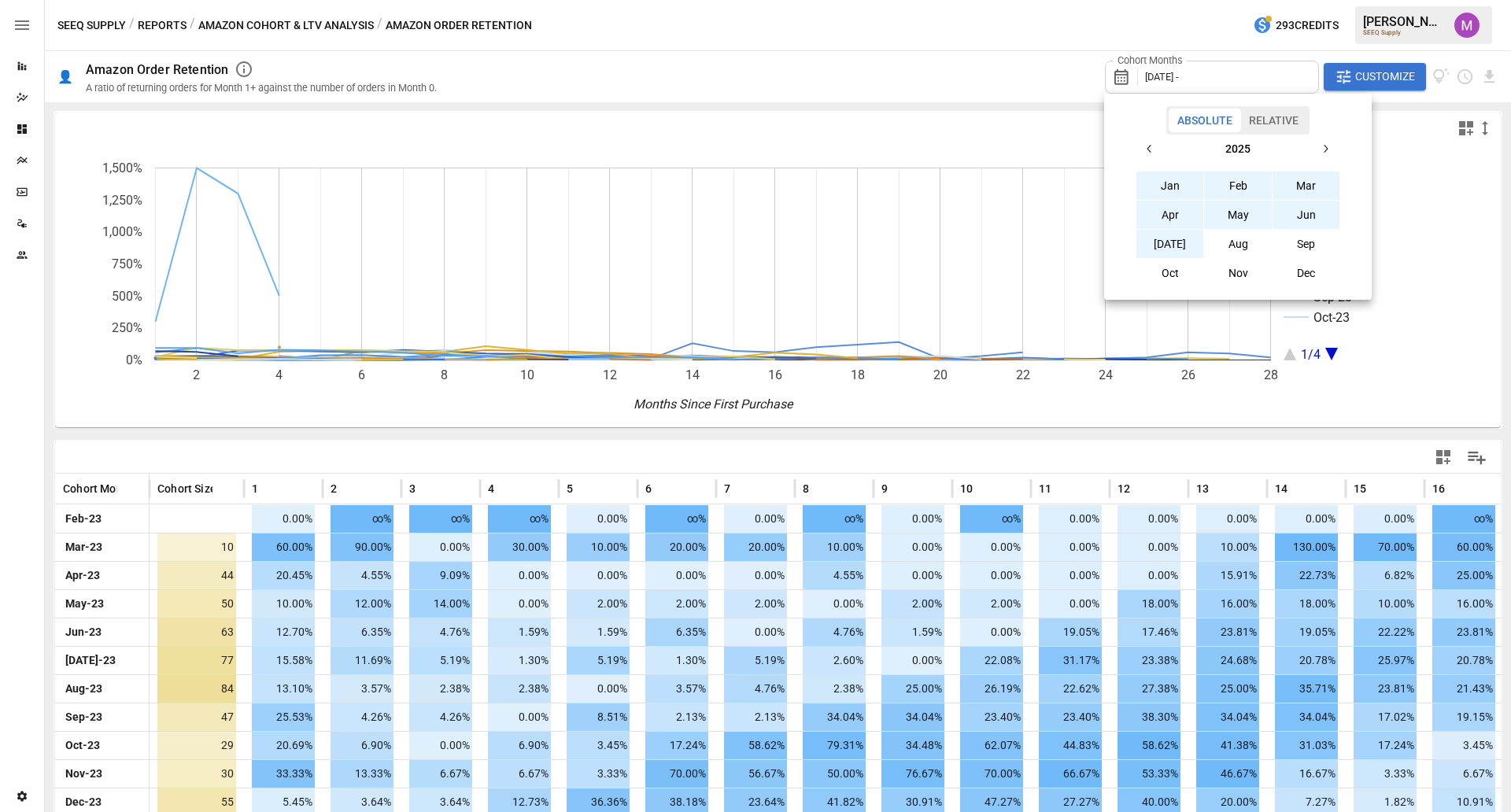
click at [1174, 247] on button "[DATE]" at bounding box center [1170, 244] width 67 height 29
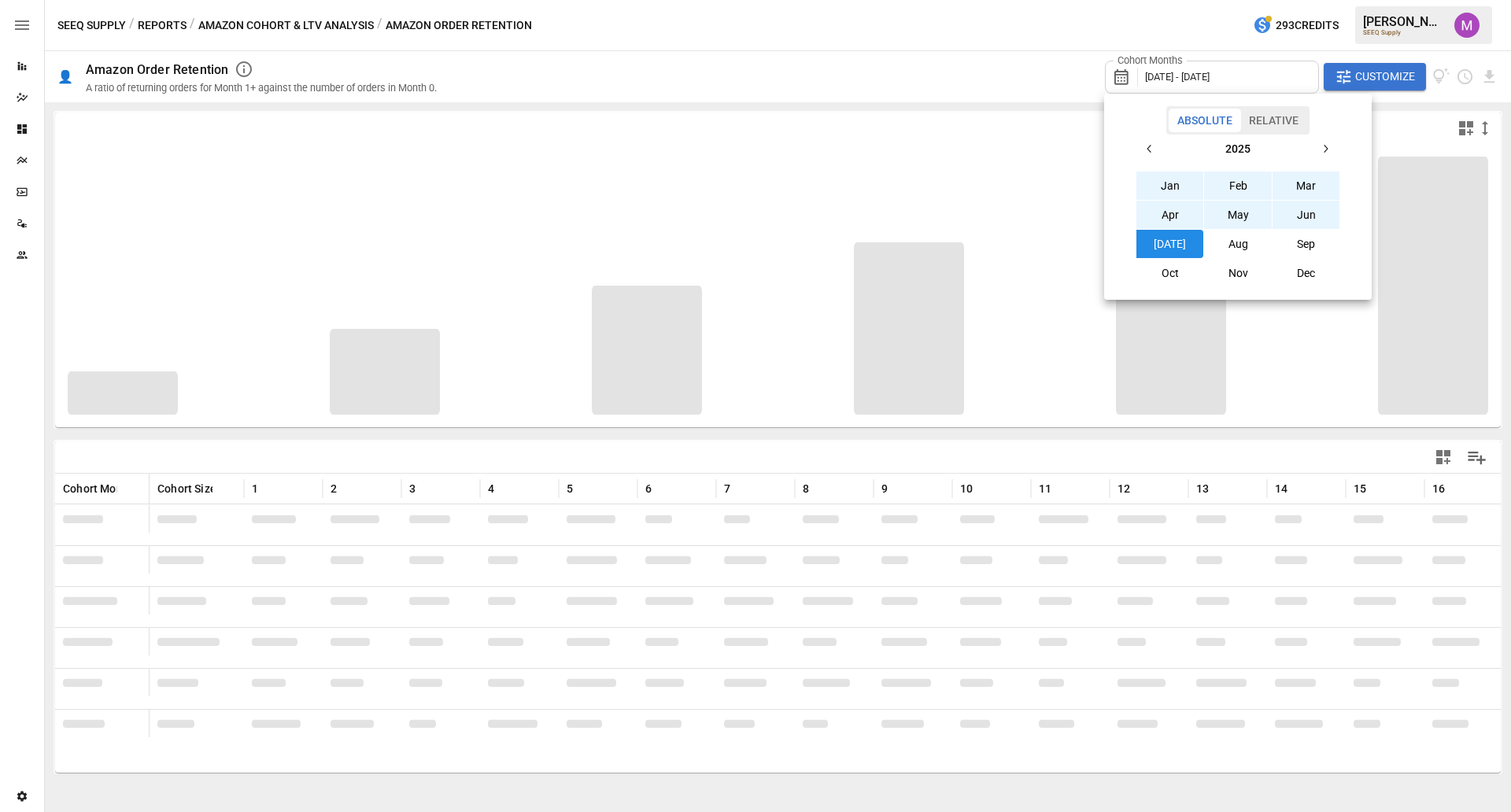
click at [1208, 461] on div at bounding box center [756, 406] width 1511 height 812
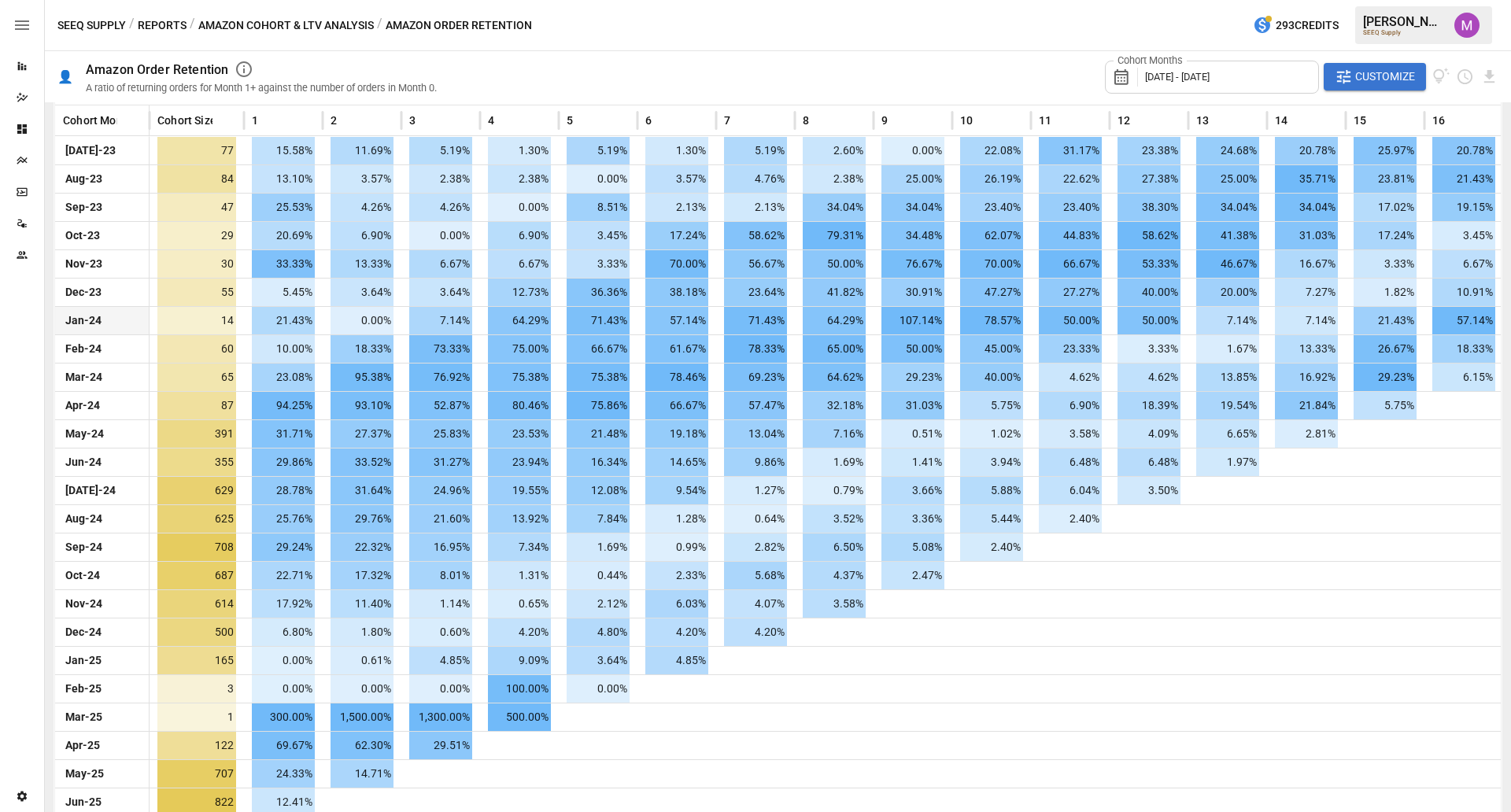
scroll to position [367, 0]
click at [1037, 54] on div "Cohort Months [DATE] - [DATE] Customize" at bounding box center [978, 77] width 1043 height 52
click at [1208, 93] on div "Cohort Months [DATE] - [DATE] Customize" at bounding box center [1301, 77] width 394 height 52
click at [1208, 72] on span "Customize" at bounding box center [1385, 76] width 59 height 20
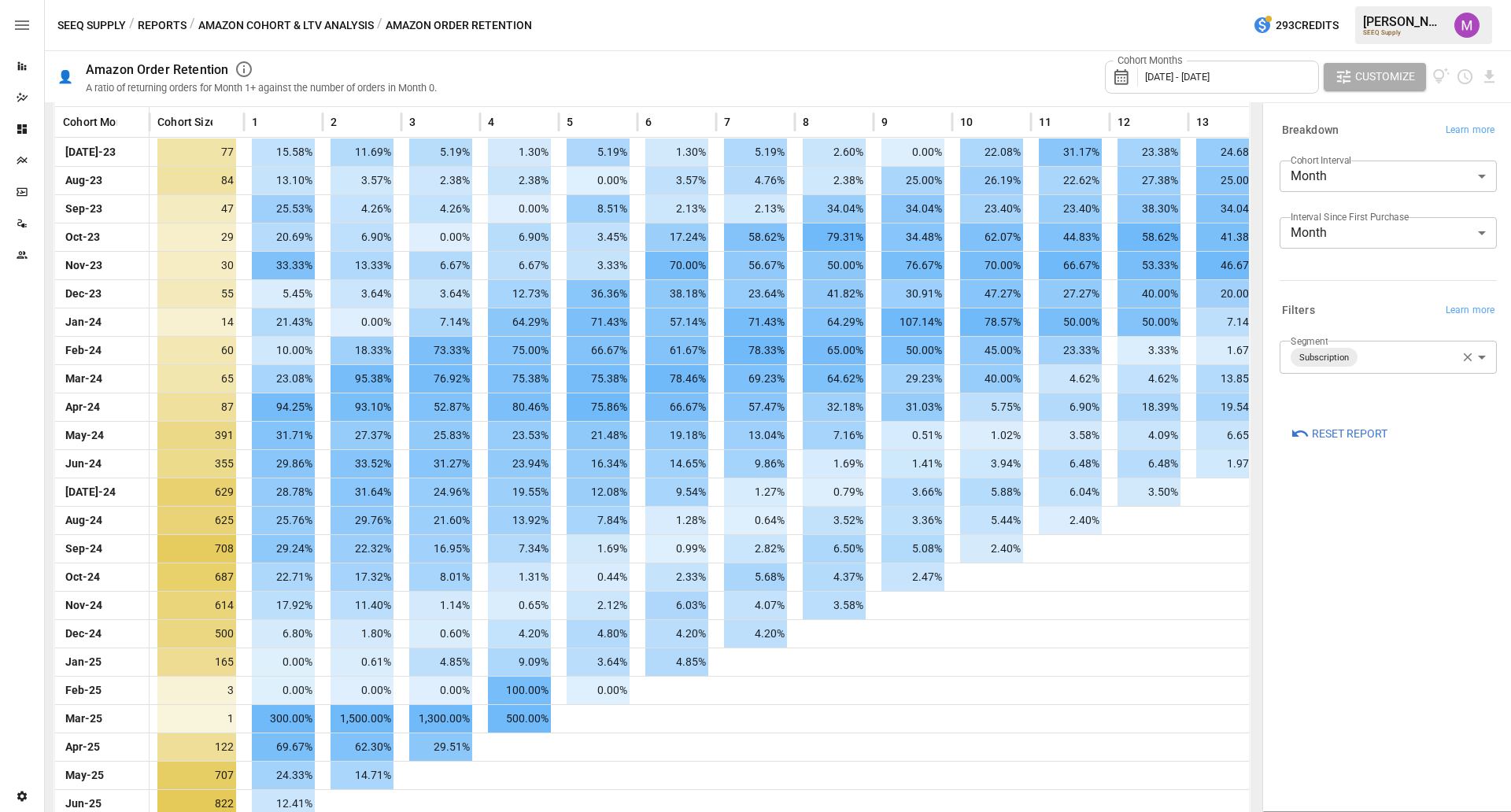
click at [1208, 0] on body "Reports Dazzler Studio Dashboards Plans SmartModel ™ Data Sources Team Settings…" at bounding box center [756, 0] width 1511 height 0
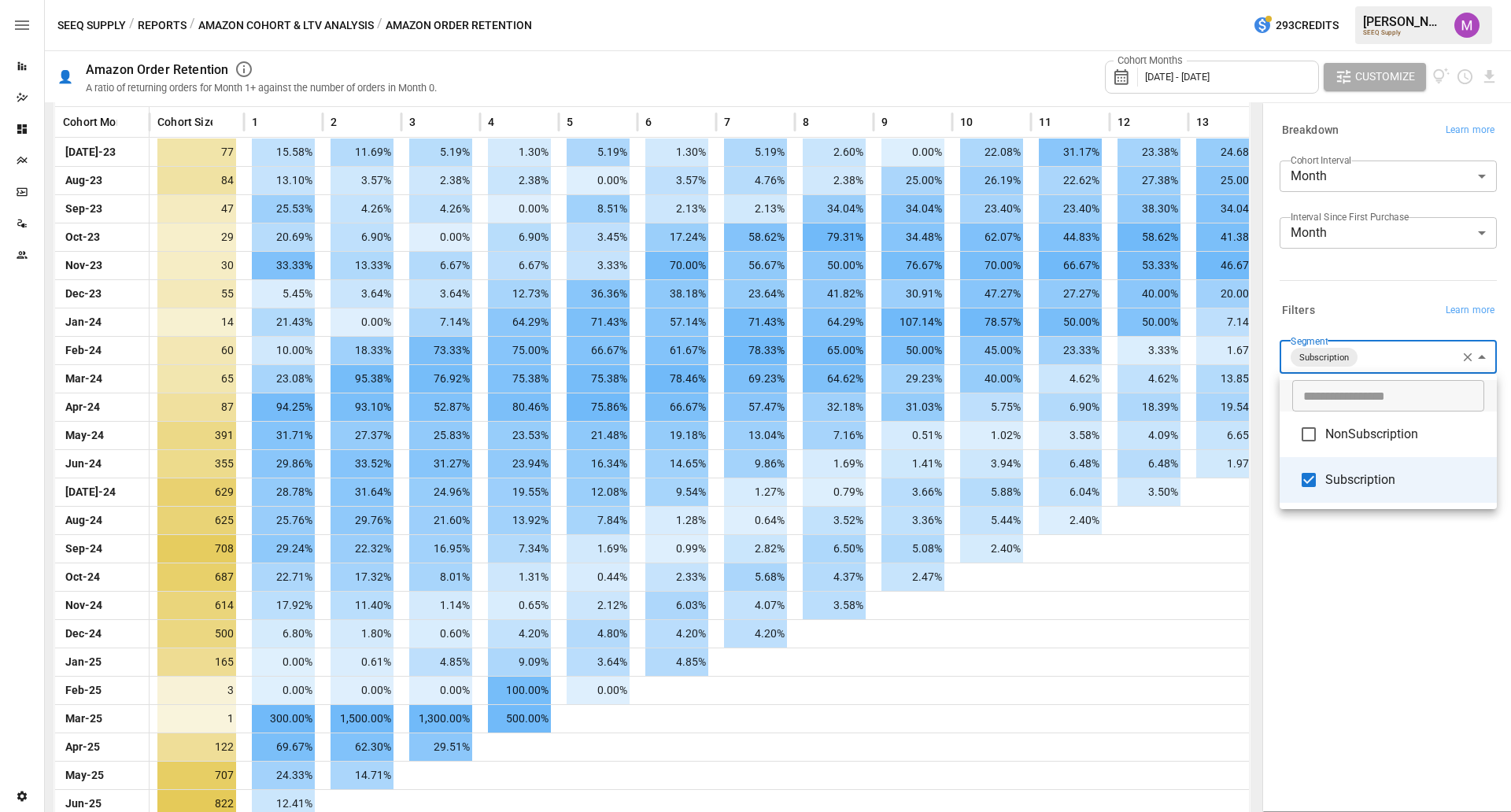
click at [1208, 432] on span "NonSubscription" at bounding box center [1404, 434] width 159 height 19
type input "**********"
click at [1208, 558] on div at bounding box center [756, 406] width 1511 height 812
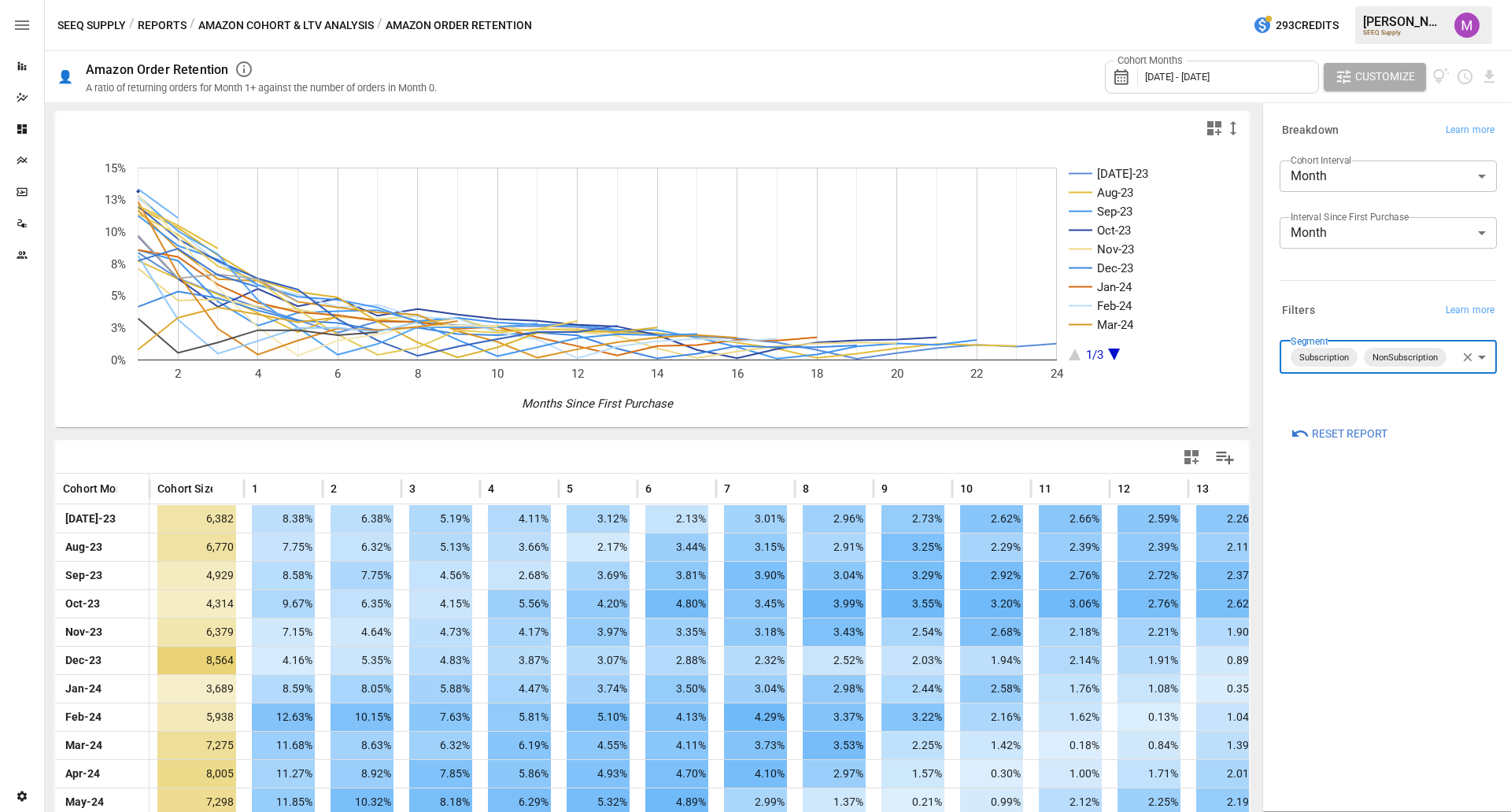
scroll to position [398, 0]
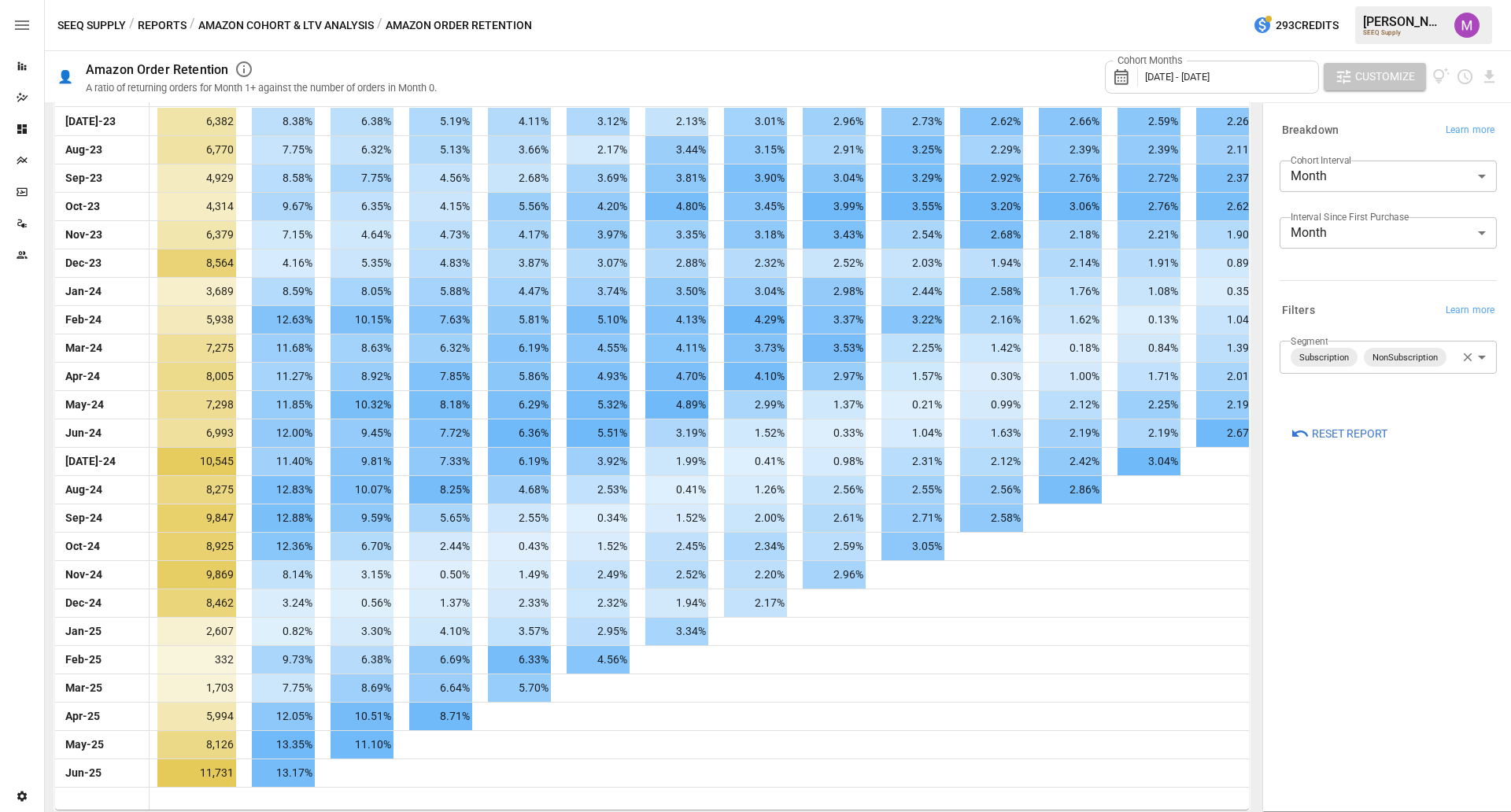
click at [1208, 77] on span "Customize" at bounding box center [1385, 76] width 59 height 20
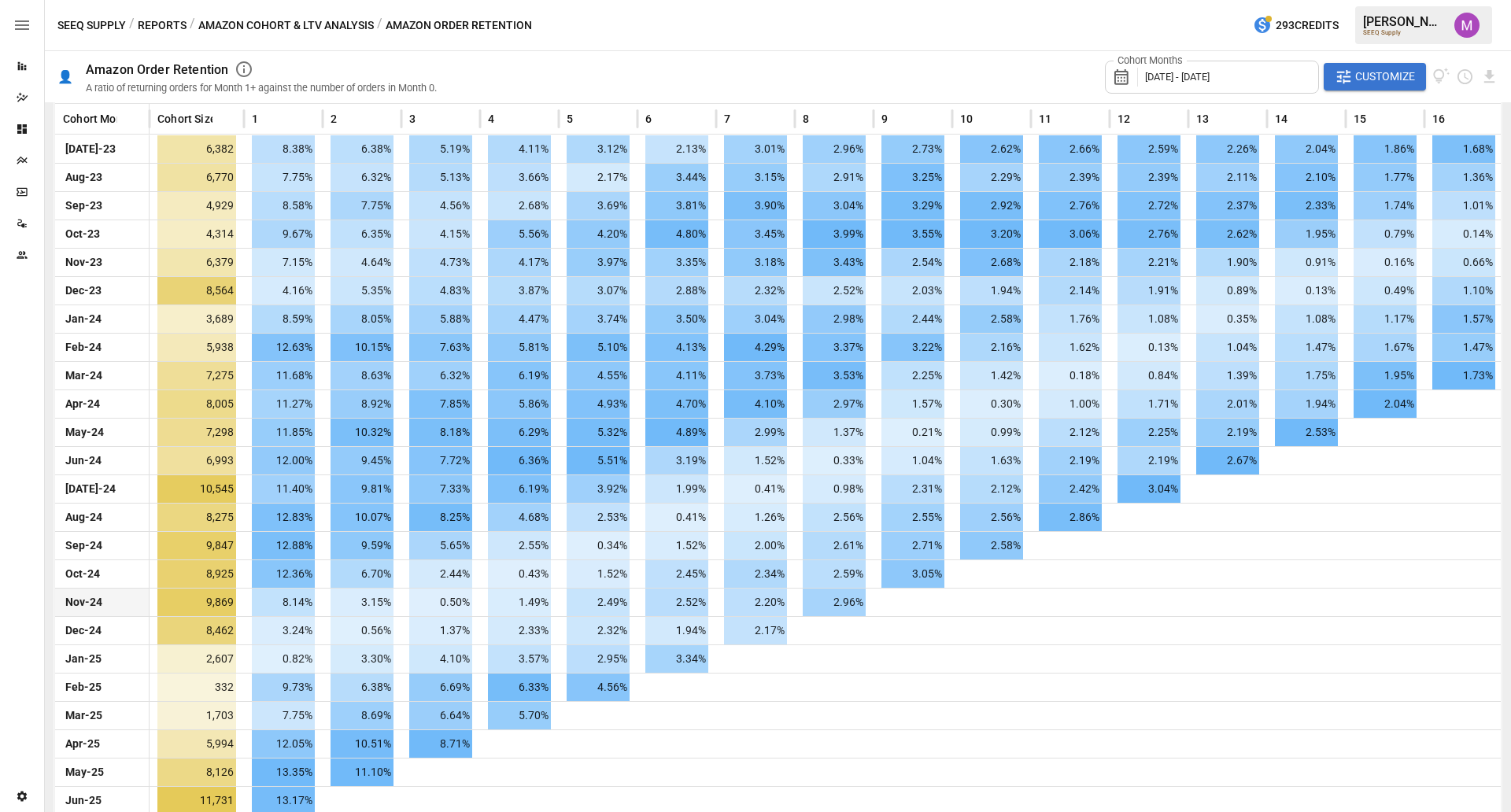
scroll to position [369, 0]
click at [319, 26] on button "Amazon Cohort & LTV Analysis" at bounding box center [286, 26] width 175 height 20
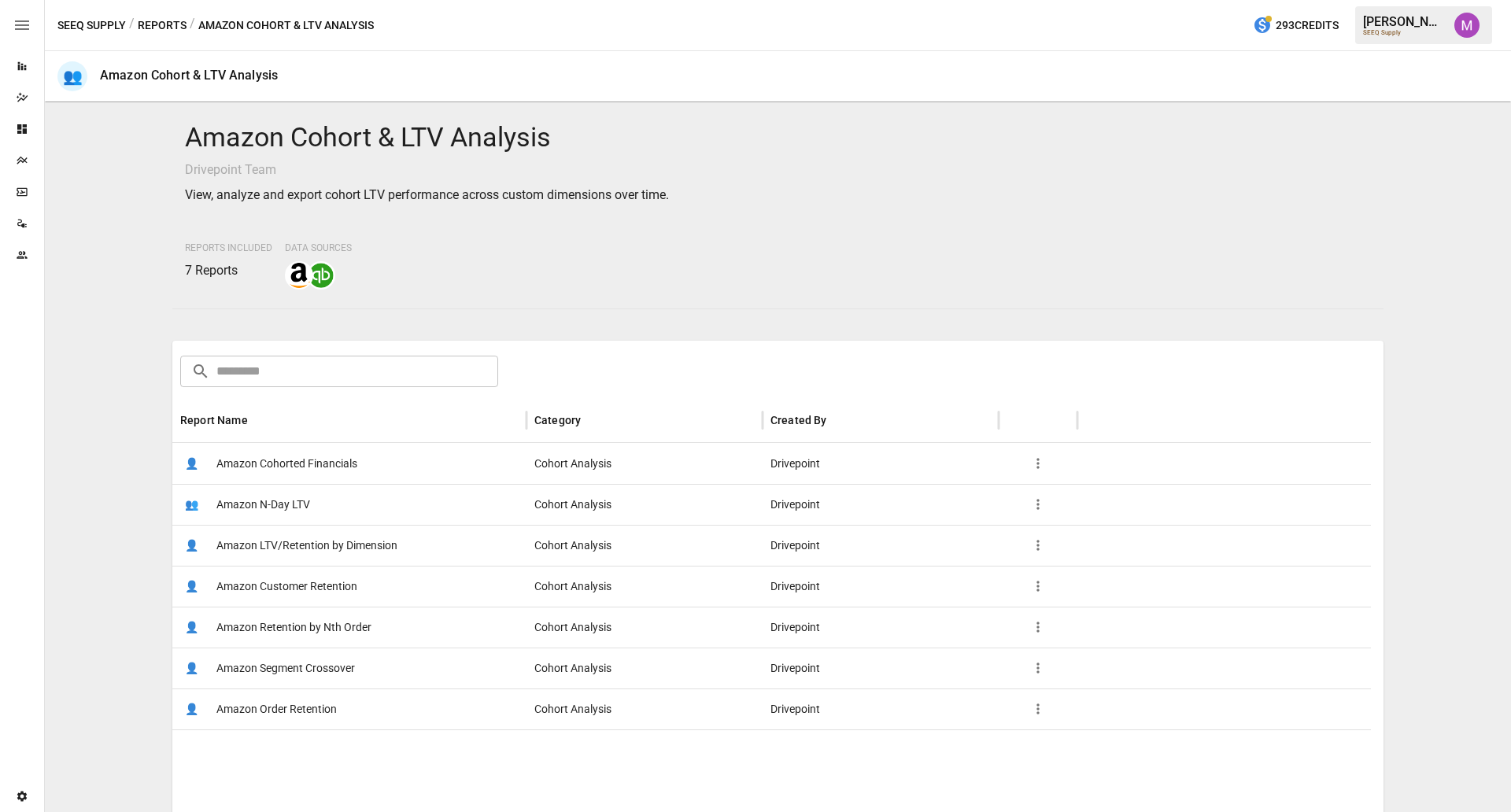
click at [155, 28] on button "Reports" at bounding box center [162, 26] width 49 height 20
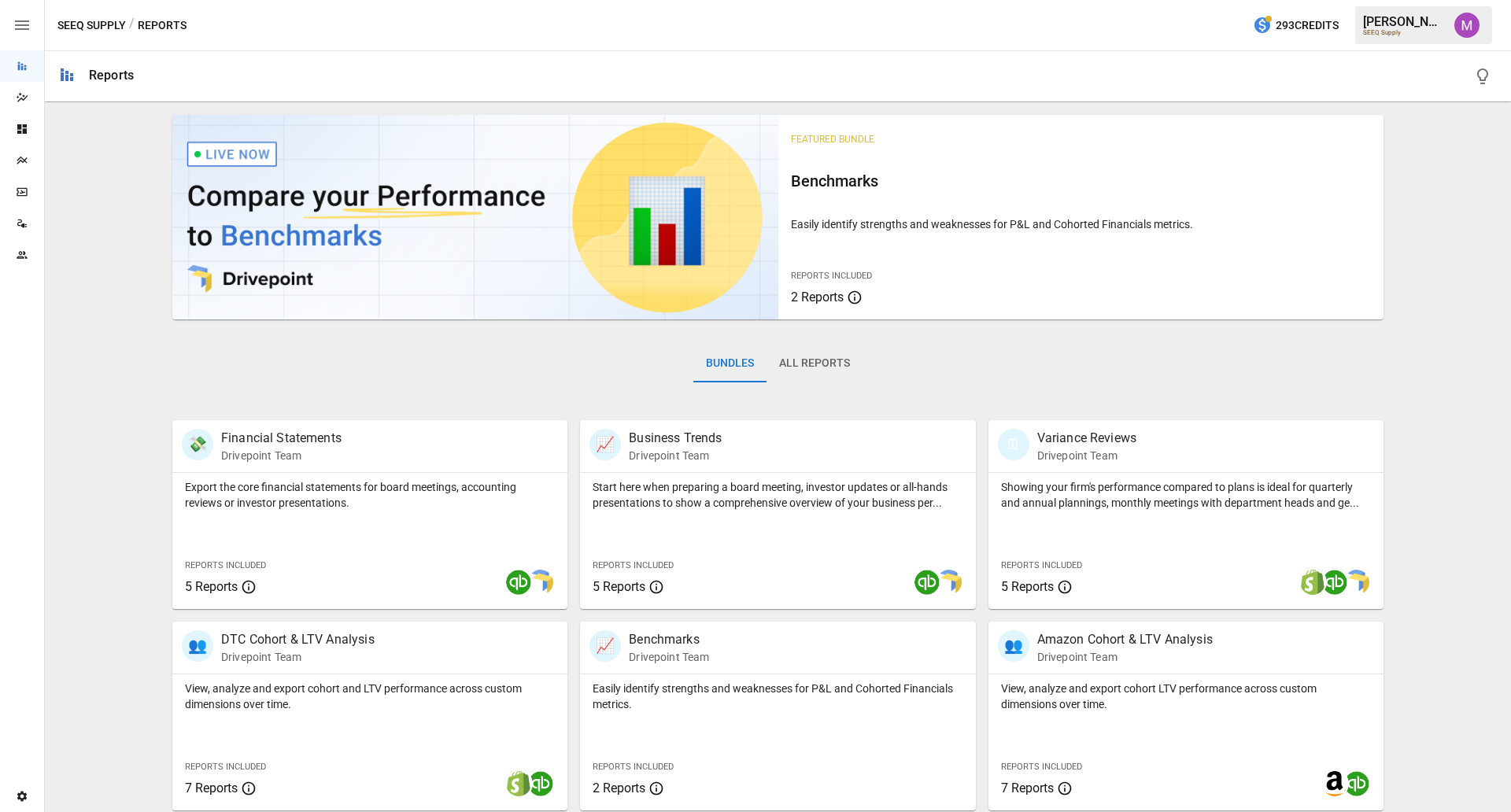
scroll to position [206, 0]
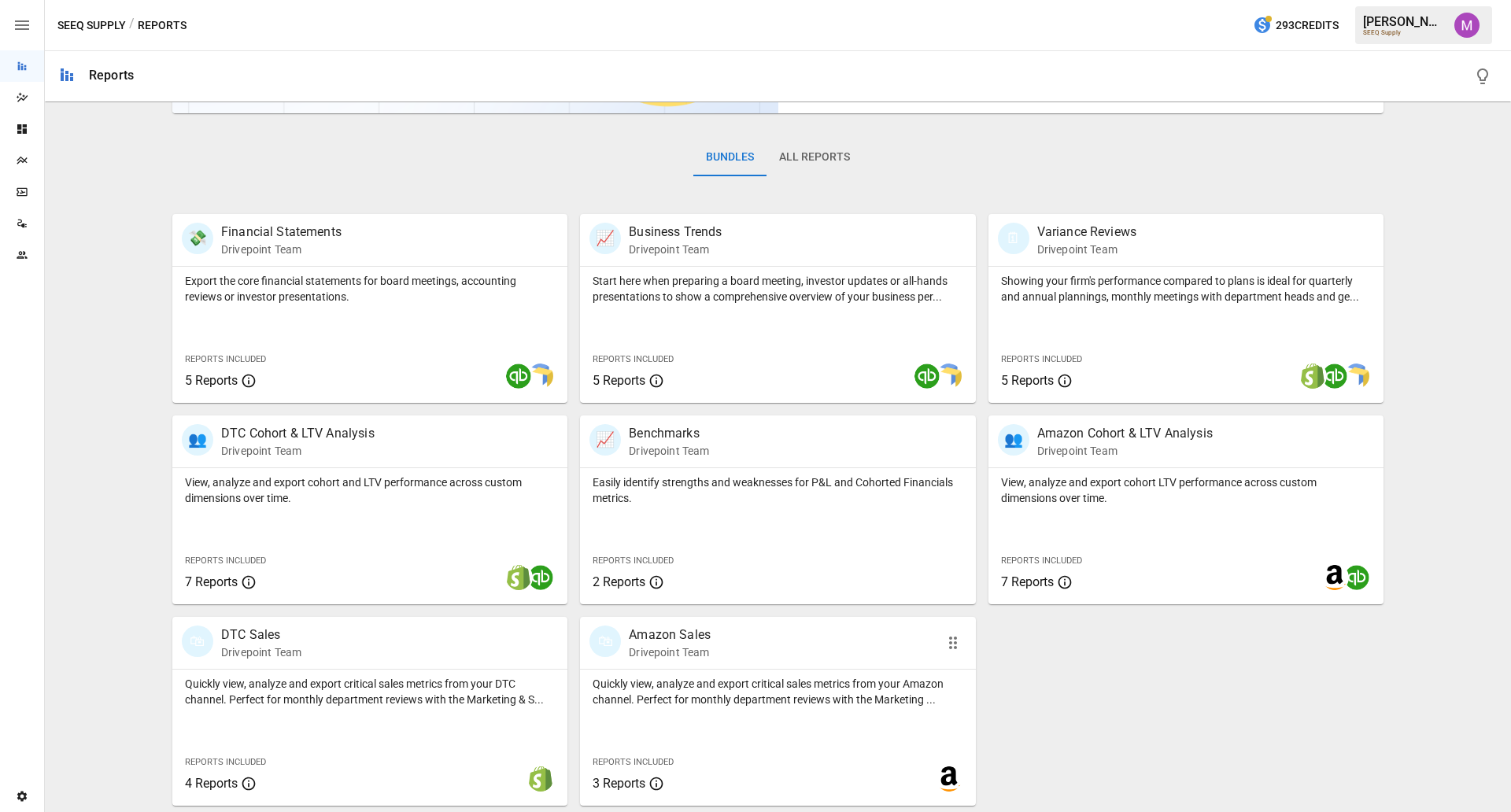
click at [665, 649] on p "Quickly view, analyze and export critical sales metrics from your Amazon channe…" at bounding box center [777, 692] width 370 height 32
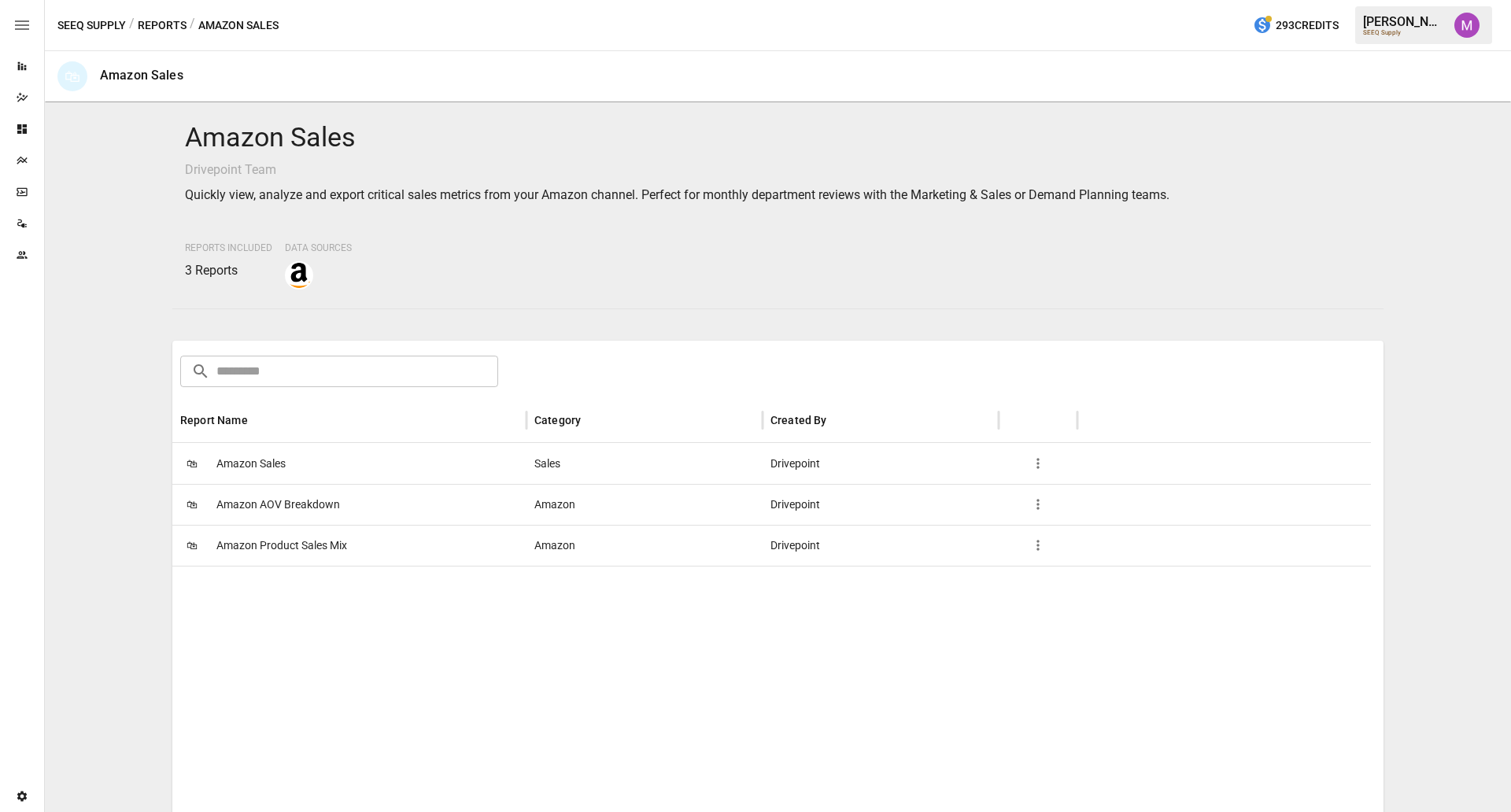
click at [291, 499] on span "Amazon AOV Breakdown" at bounding box center [278, 505] width 124 height 40
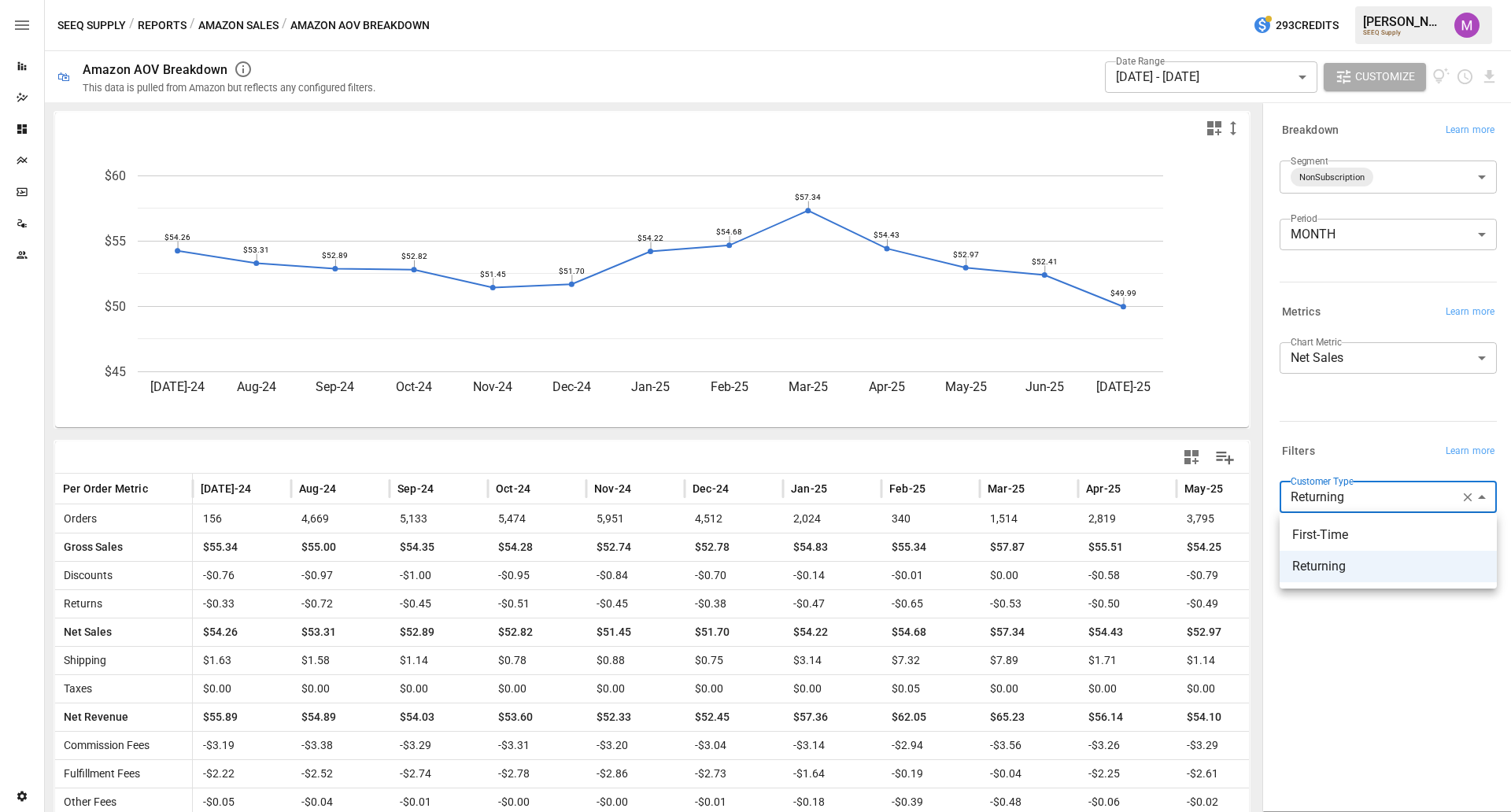
click at [1208, 0] on body "Reports Dazzler Studio Dashboards Plans SmartModel ™ Data Sources Team Settings…" at bounding box center [756, 0] width 1511 height 0
click at [1208, 543] on span "First-Time" at bounding box center [1388, 534] width 192 height 19
type input "**********"
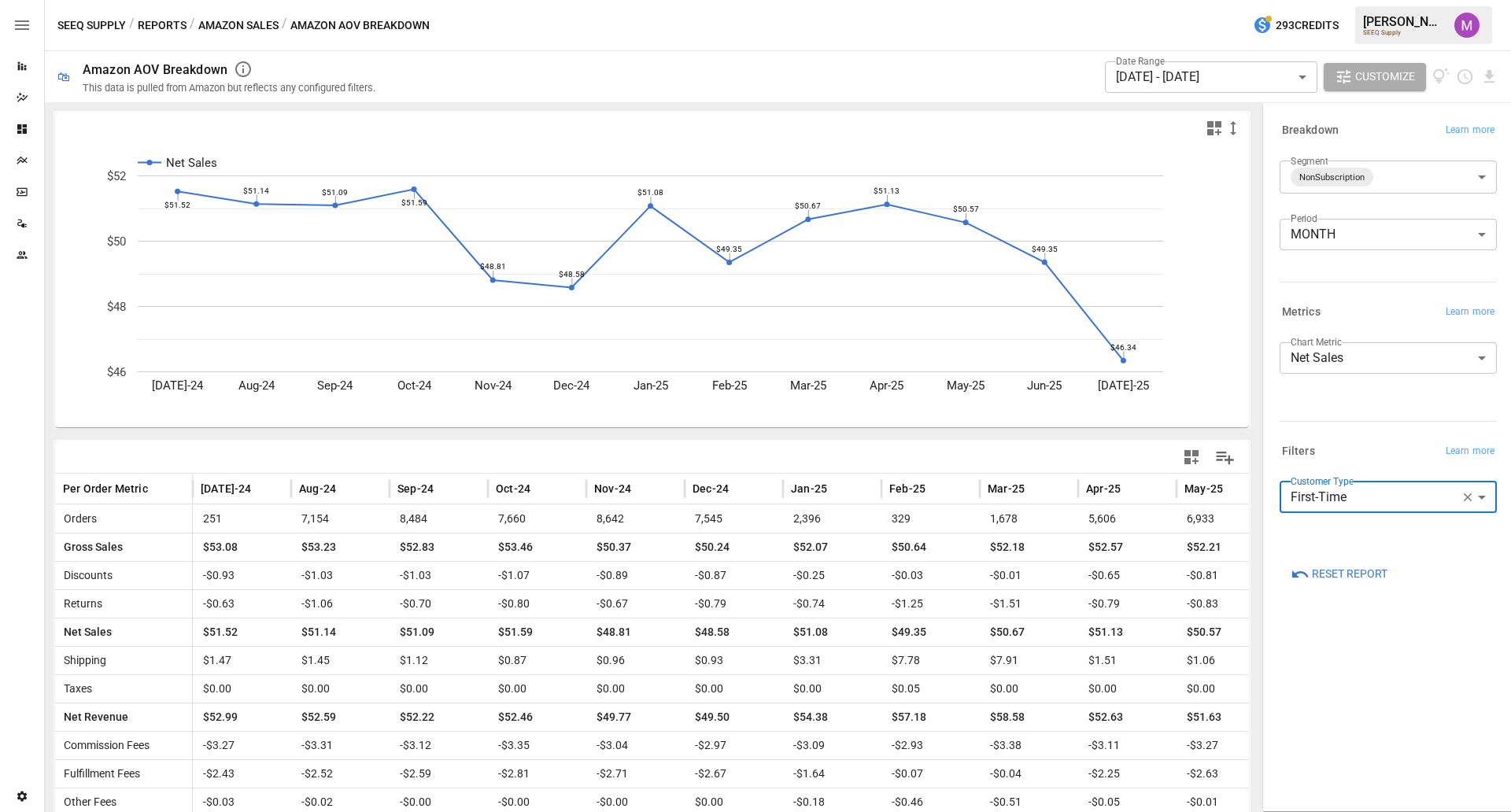
click at [1167, 36] on div "SEEQ Supply / Reports / Amazon Sales / Amazon AOV Breakdown 293 Credits Umer M.…" at bounding box center [777, 25] width 1466 height 51
click at [1208, 87] on button "Customize" at bounding box center [1374, 76] width 102 height 29
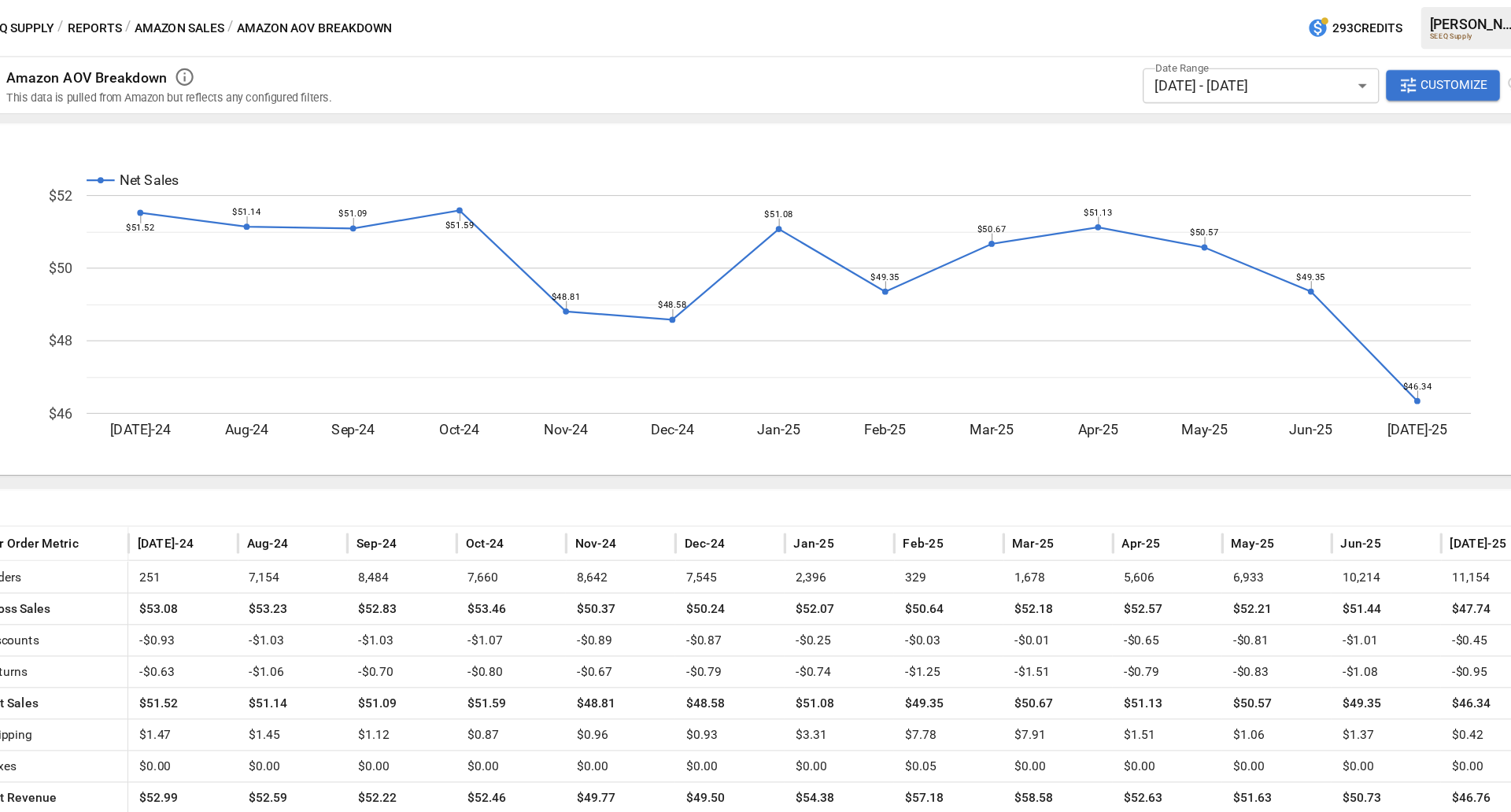
click at [1208, 249] on rect "A chart." at bounding box center [1256, 249] width 25 height 8
click at [1208, 70] on button "Customize" at bounding box center [1374, 76] width 102 height 29
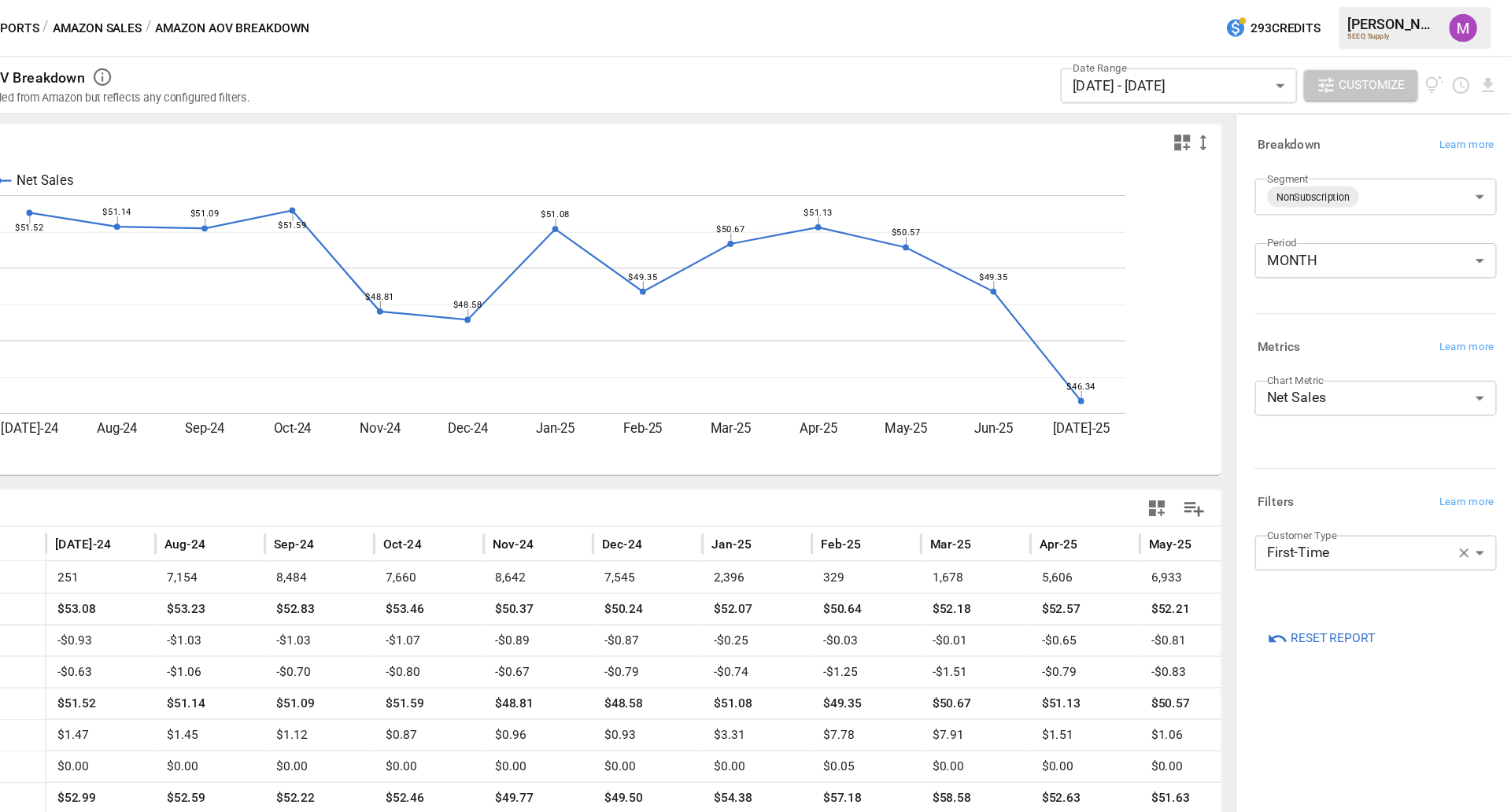
click at [1208, 77] on span "Customize" at bounding box center [1385, 76] width 59 height 20
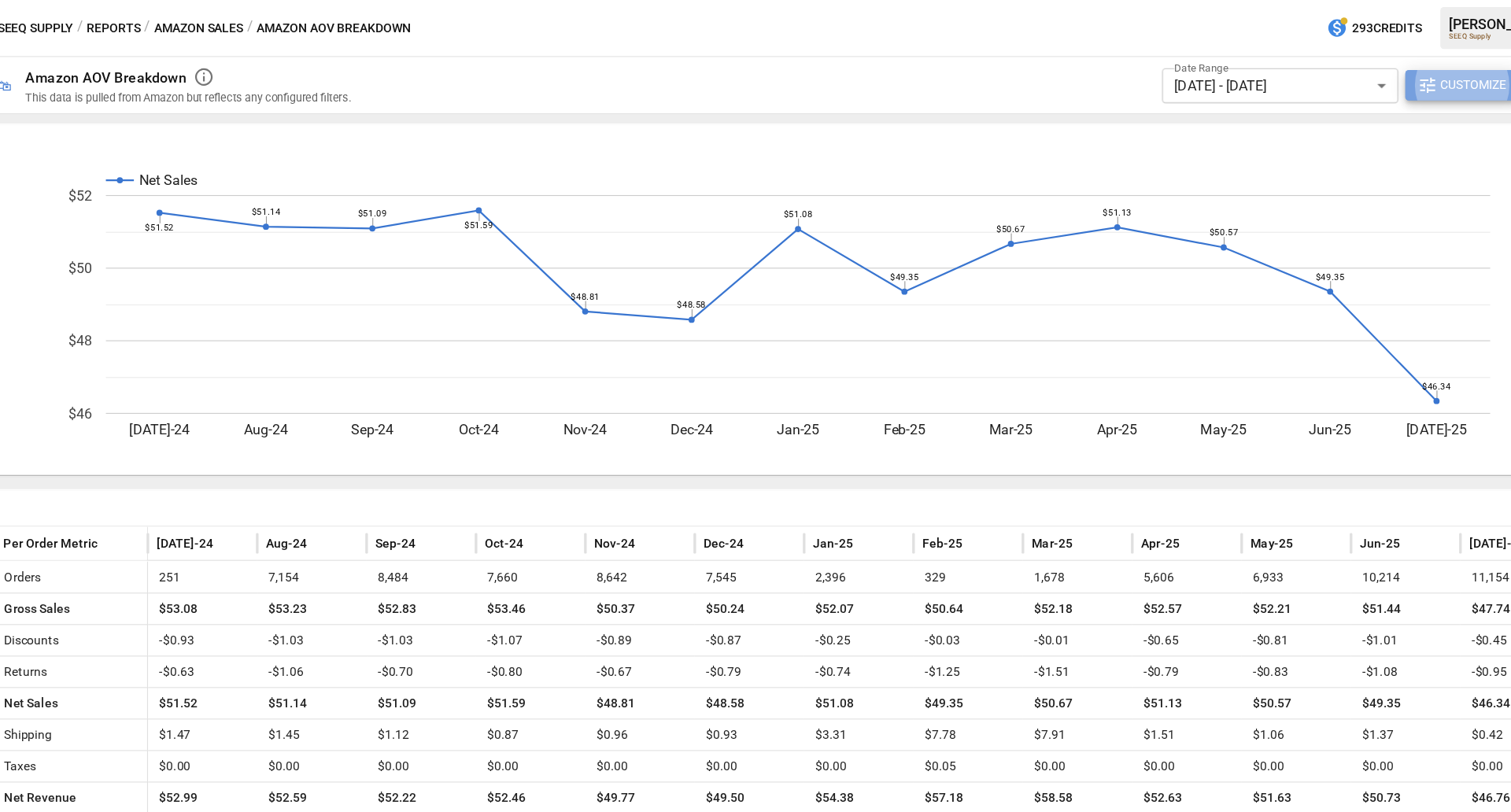
click at [1208, 83] on button "Customize" at bounding box center [1374, 76] width 102 height 29
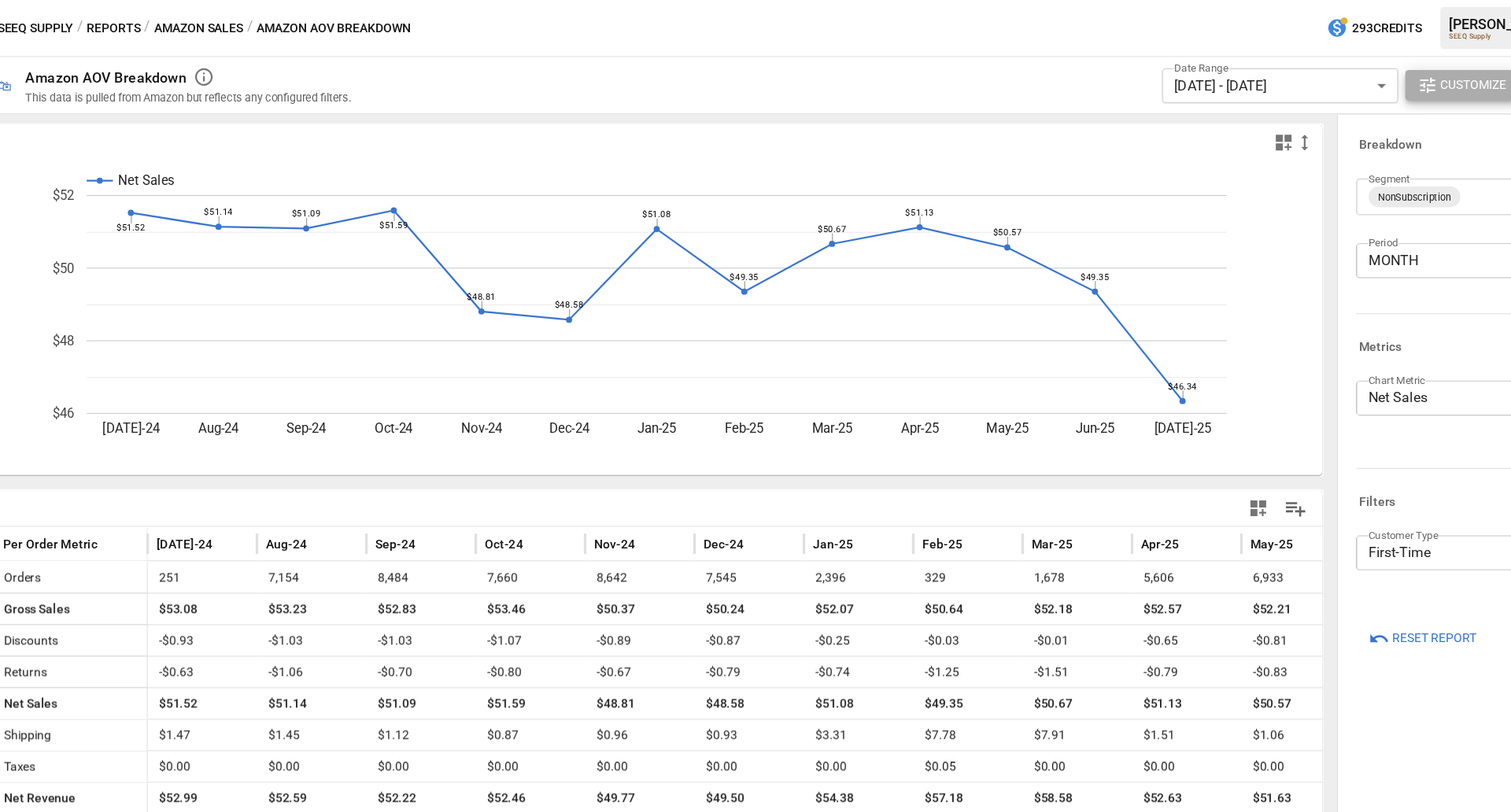
click at [1208, 0] on body "Reports Dazzler Studio Dashboards Plans SmartModel ™ Data Sources Team Settings…" at bounding box center [756, 0] width 1511 height 0
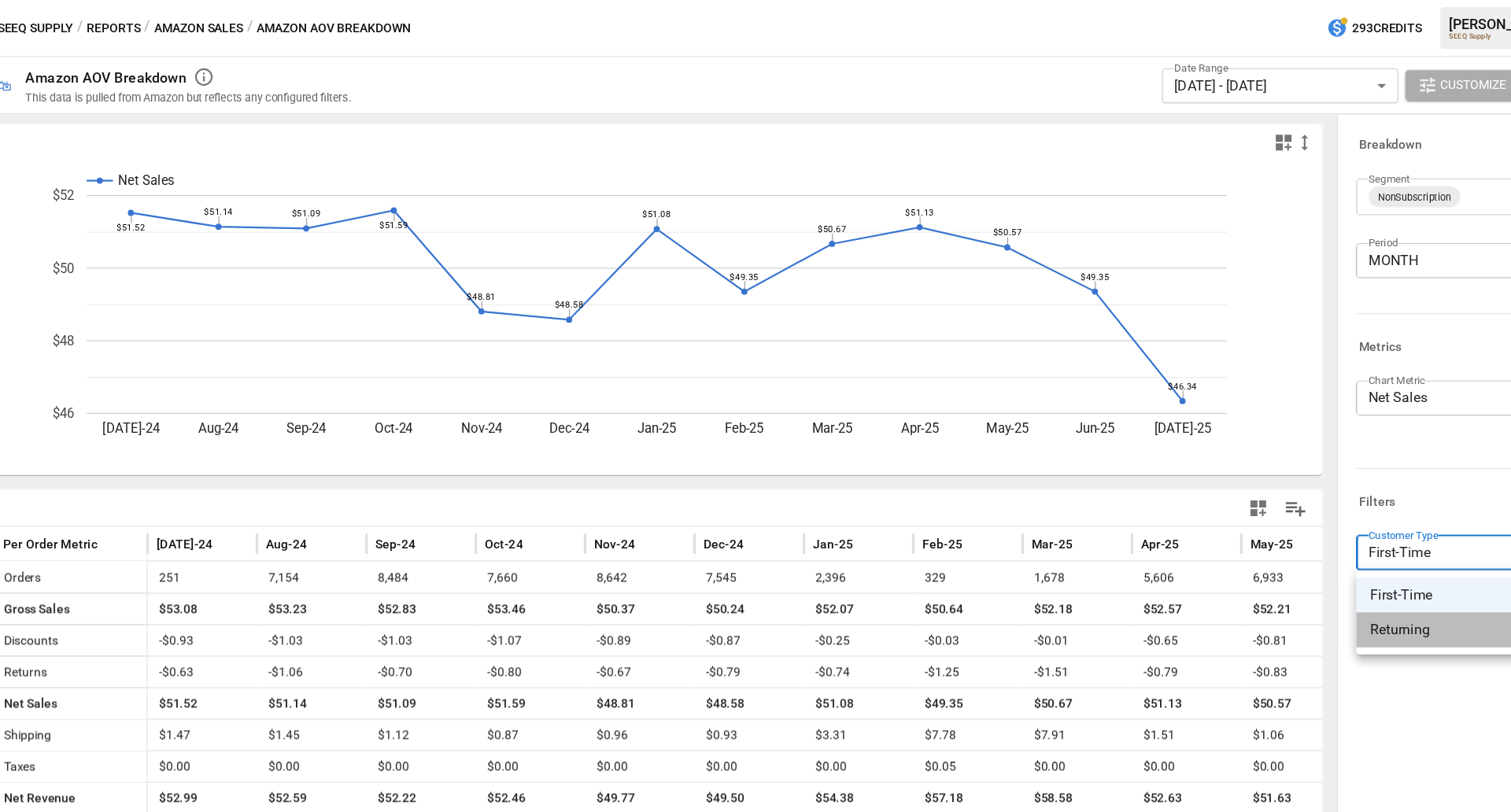
click at [1208, 570] on span "Returning" at bounding box center [1388, 566] width 192 height 19
type input "*********"
